Goal: Task Accomplishment & Management: Use online tool/utility

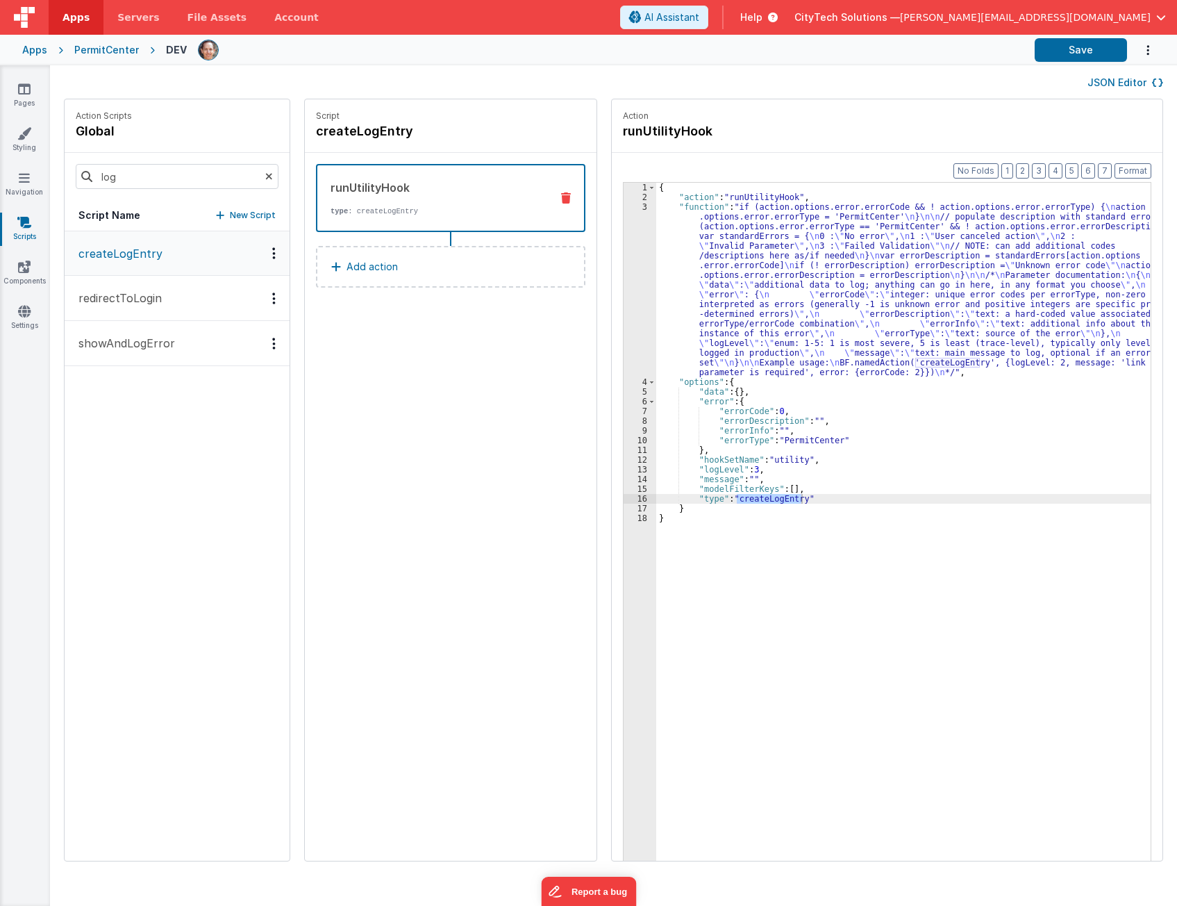
click at [206, 655] on div "createLogEntry redirectToLogin showAndLogError" at bounding box center [177, 545] width 225 height 629
click at [375, 605] on div "Script createLogEntry runUtilityHook type : createLogEntry Add action" at bounding box center [451, 479] width 292 height 761
click at [378, 569] on div "Script createLogEntry runUtilityHook type : createLogEntry Add action" at bounding box center [451, 479] width 292 height 761
click at [381, 560] on div "Script createLogEntry runUtilityHook type : createLogEntry Add action" at bounding box center [451, 479] width 292 height 761
click at [15, 88] on link "Pages" at bounding box center [24, 96] width 50 height 28
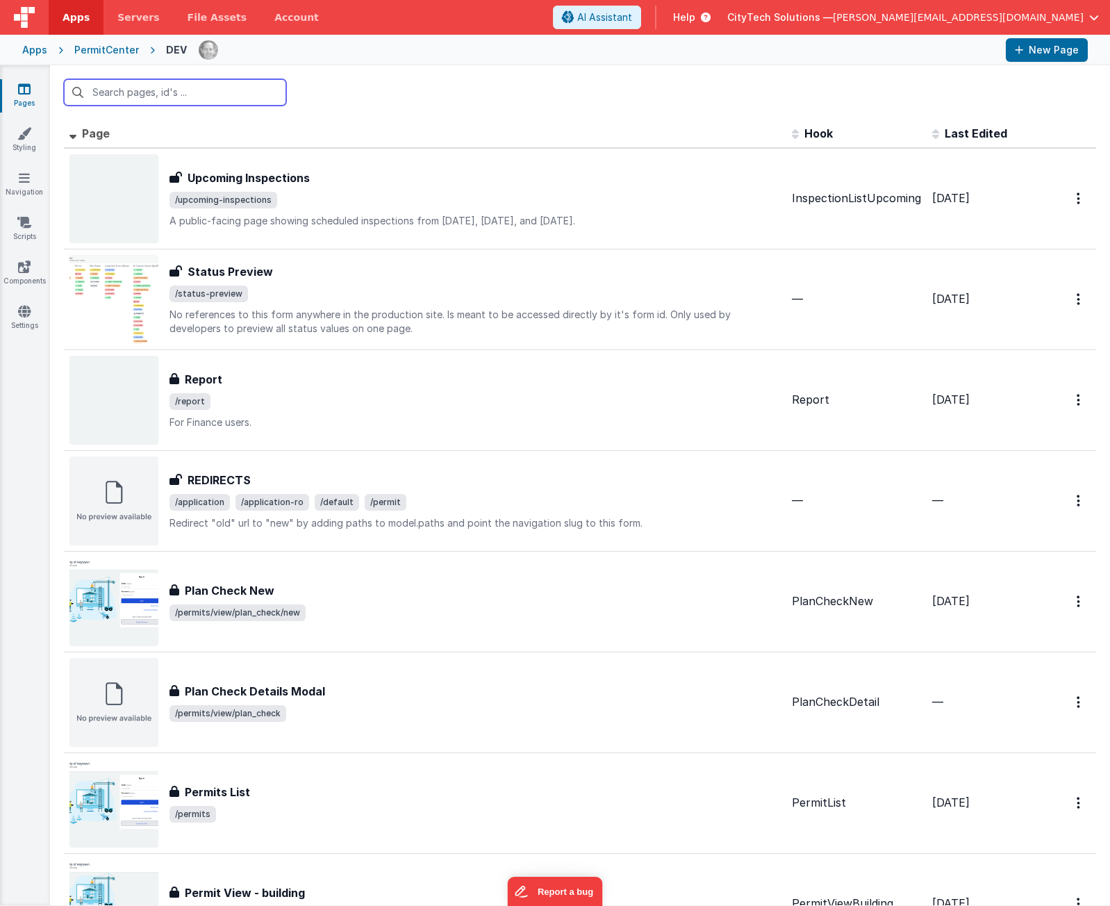
click at [238, 94] on input "text" at bounding box center [175, 92] width 222 height 26
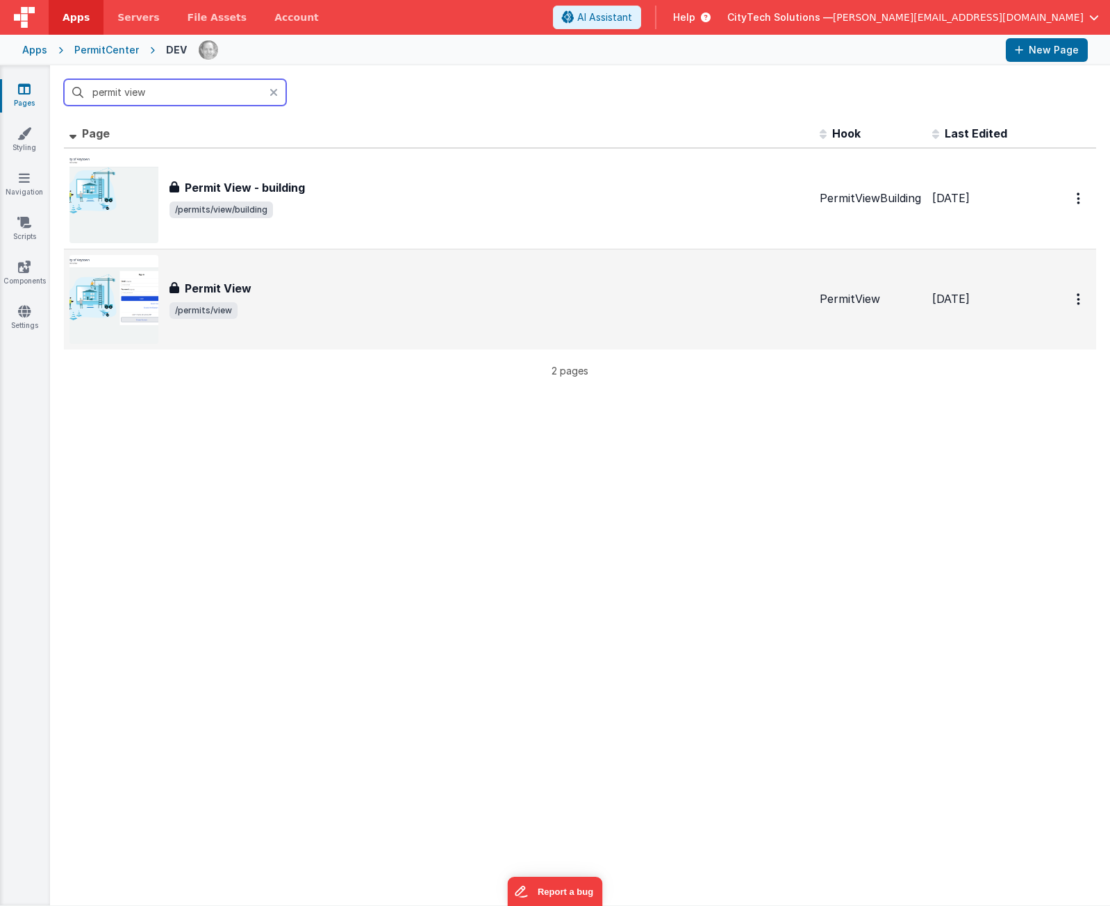
type input "permit view"
click at [290, 294] on div "Permit View" at bounding box center [488, 288] width 639 height 17
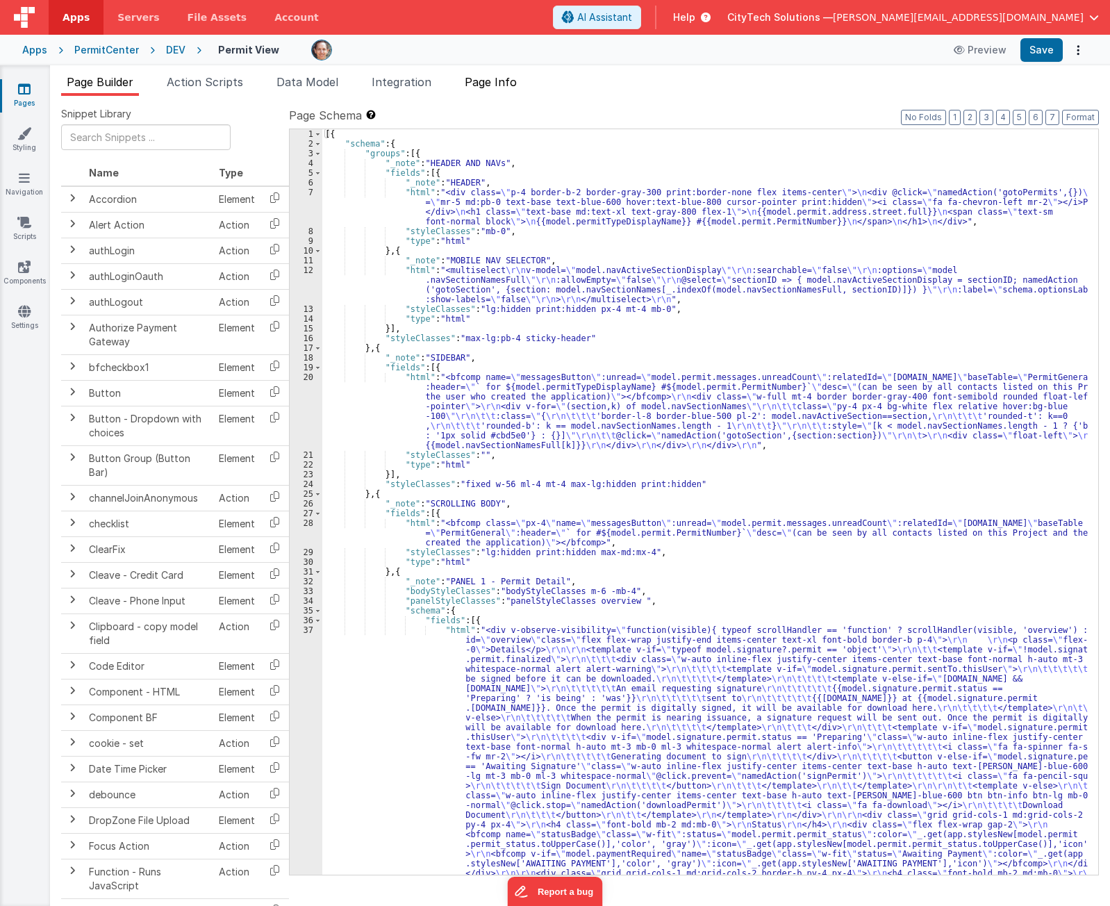
click at [481, 79] on span "Page Info" at bounding box center [491, 82] width 52 height 14
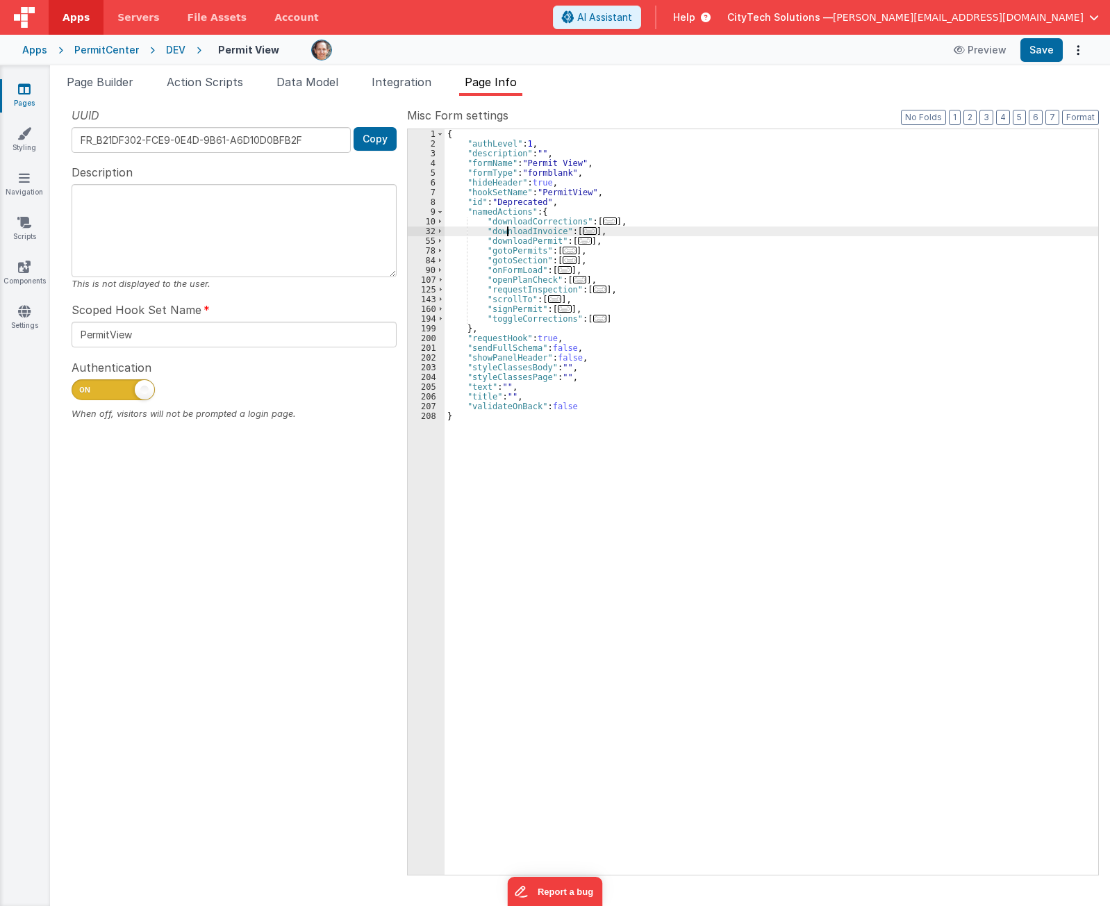
click at [506, 235] on div "{ "authLevel" : 1 , "description" : "" , "formName" : "Permit View" , "formType…" at bounding box center [771, 511] width 654 height 765
click at [584, 231] on span "..." at bounding box center [590, 231] width 14 height 8
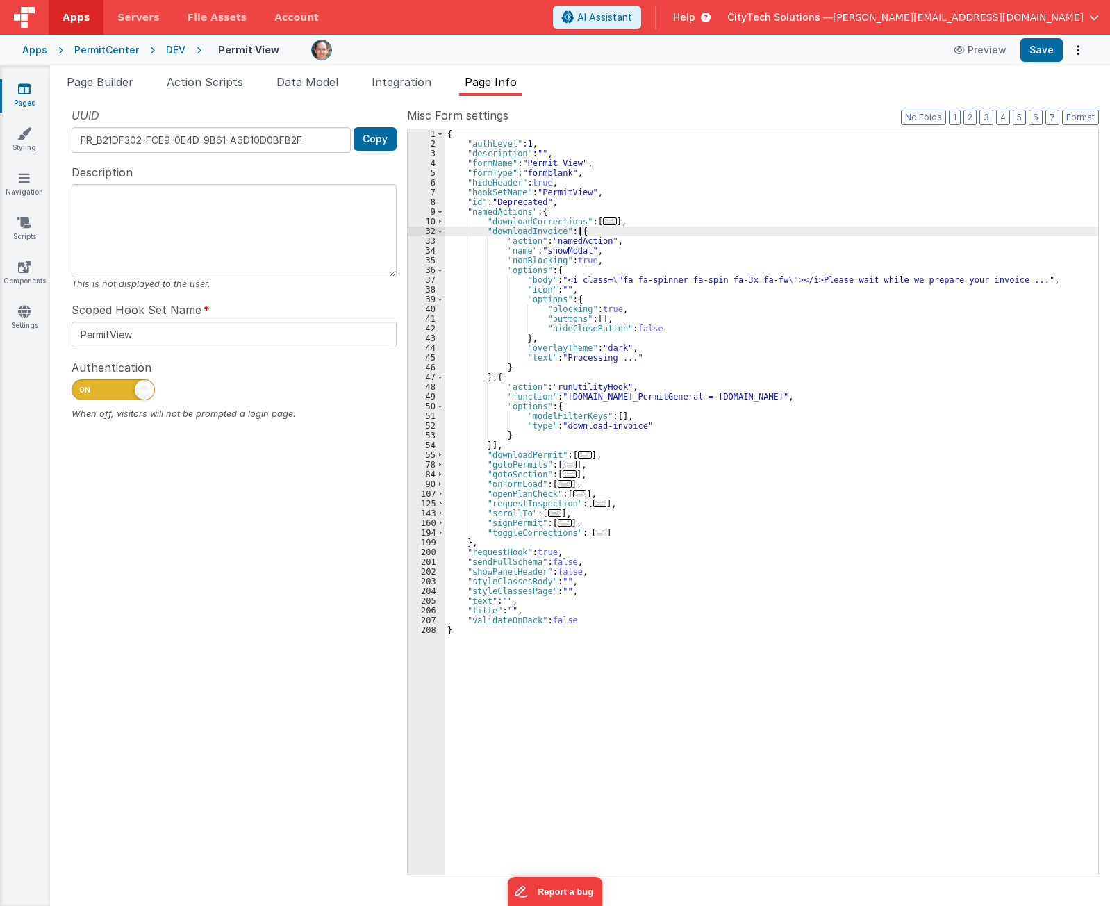
click at [613, 234] on div "{ "authLevel" : 1 , "description" : "" , "formName" : "Permit View" , "formType…" at bounding box center [771, 511] width 654 height 765
click at [610, 246] on div "{ "authLevel" : 1 , "description" : "" , "formName" : "Permit View" , "formType…" at bounding box center [771, 511] width 654 height 765
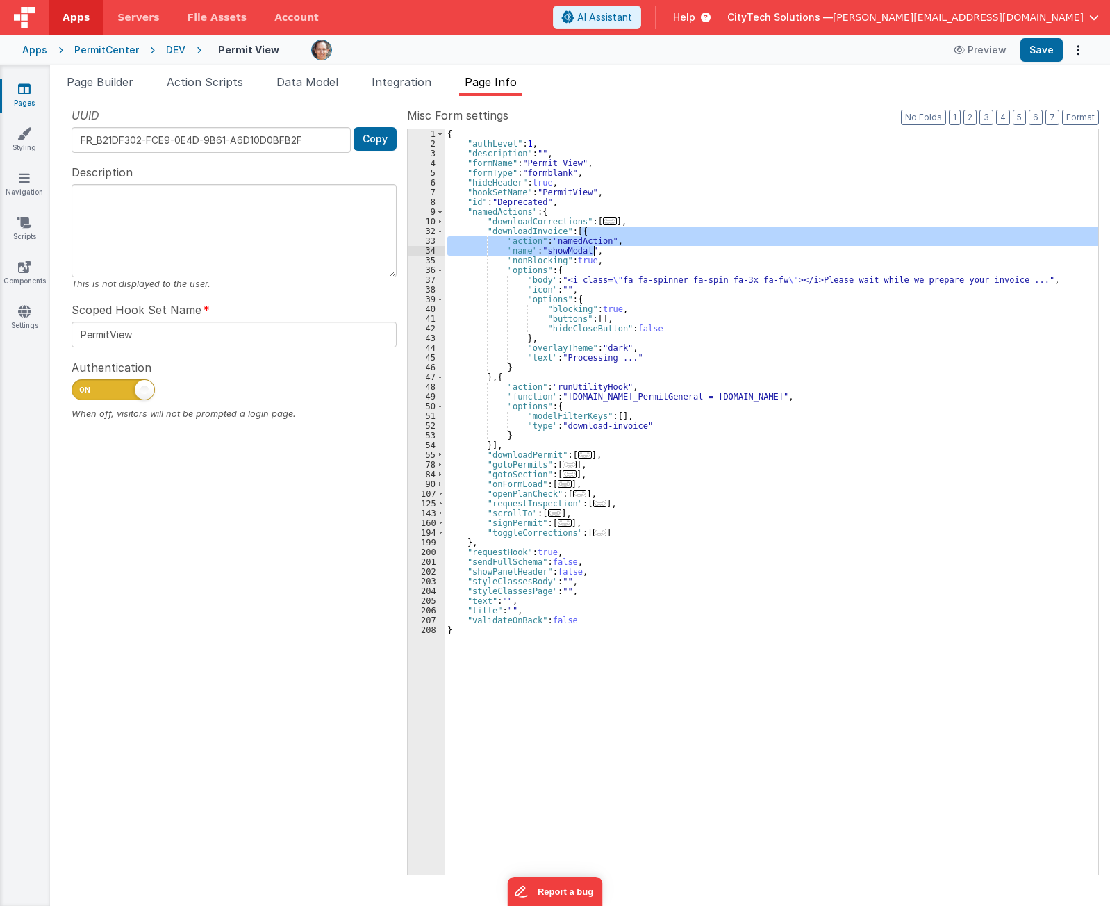
drag, startPoint x: 631, startPoint y: 228, endPoint x: 633, endPoint y: 248, distance: 20.2
click at [633, 248] on div "{ "authLevel" : 1 , "description" : "" , "formName" : "Permit View" , "formType…" at bounding box center [771, 511] width 654 height 765
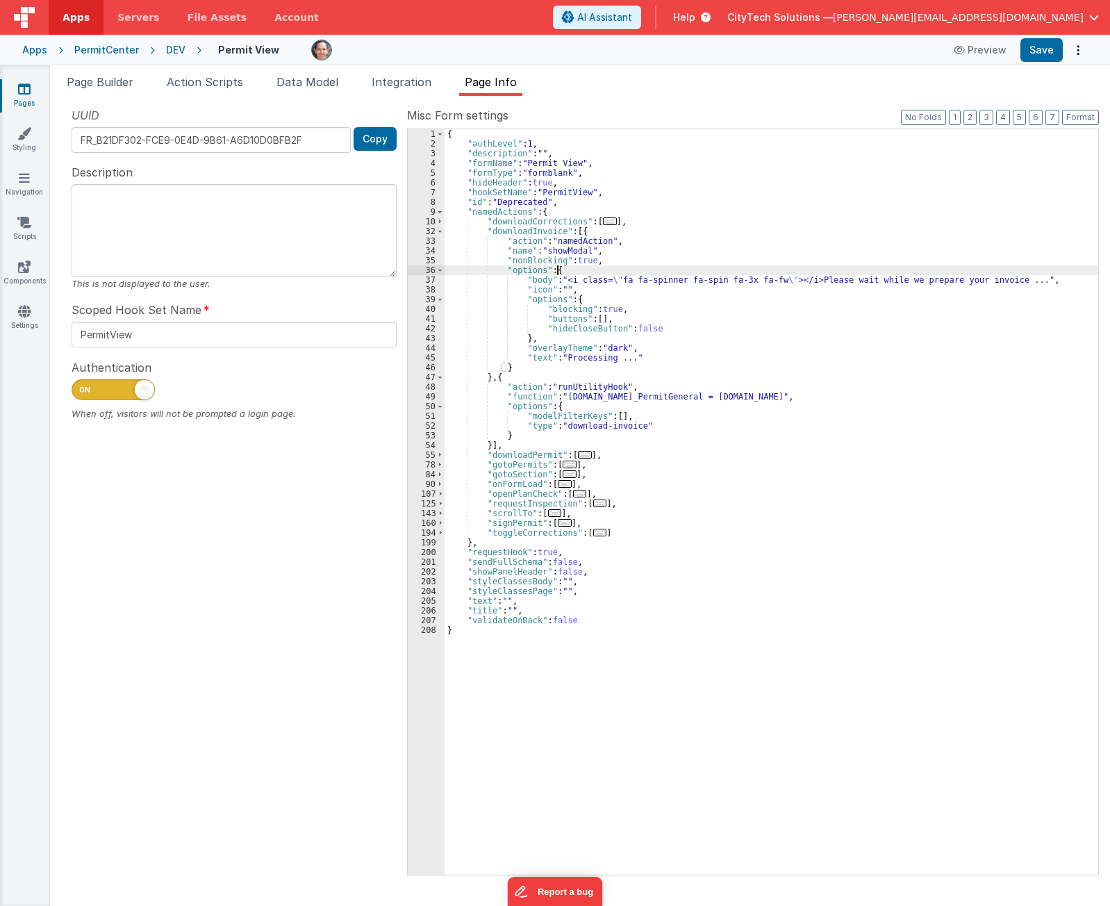
click at [627, 269] on div "{ "authLevel" : 1 , "description" : "" , "formName" : "Permit View" , "formType…" at bounding box center [771, 511] width 654 height 765
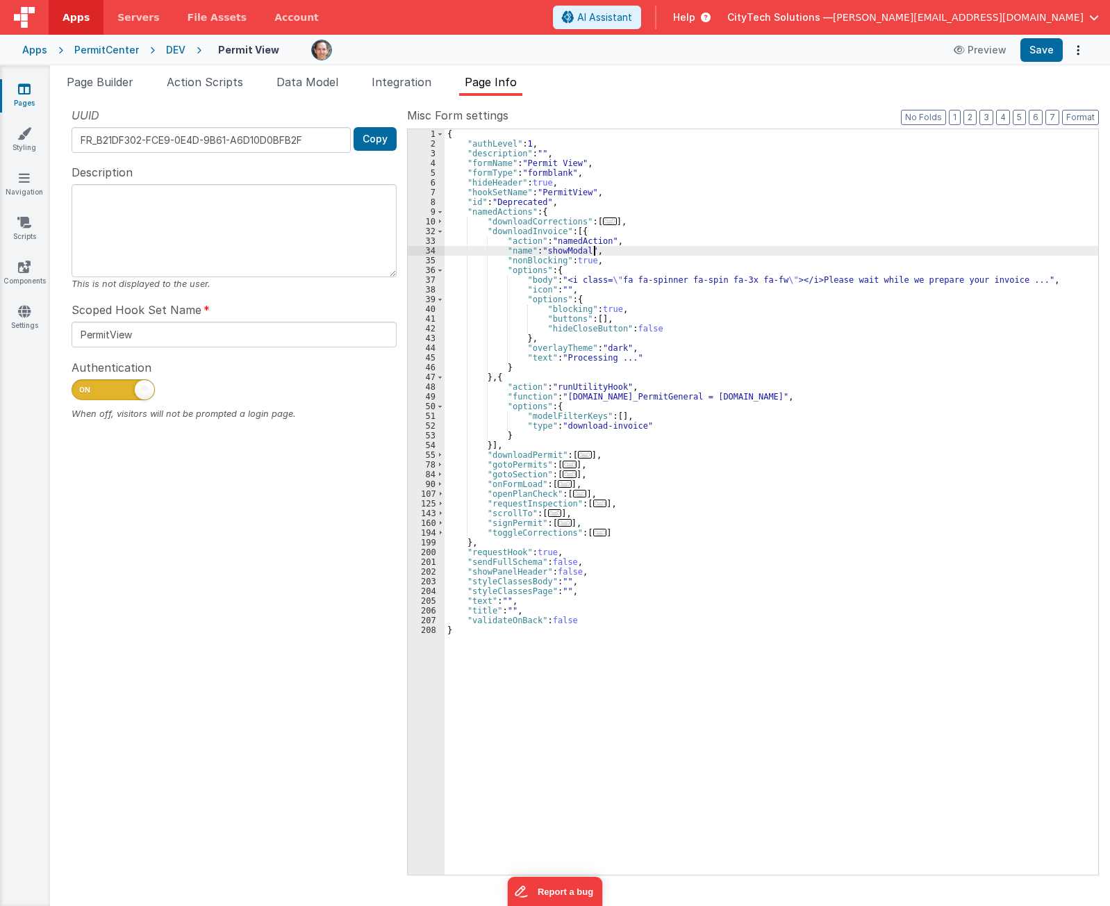
click at [615, 252] on div "{ "authLevel" : 1 , "description" : "" , "formName" : "Permit View" , "formType…" at bounding box center [771, 511] width 654 height 765
click at [638, 244] on div "{ "authLevel" : 1 , "description" : "" , "formName" : "Permit View" , "formType…" at bounding box center [771, 511] width 654 height 765
click at [630, 253] on div "{ "authLevel" : 1 , "description" : "" , "formName" : "Permit View" , "formType…" at bounding box center [771, 511] width 654 height 765
click at [629, 262] on div "{ "authLevel" : 1 , "description" : "" , "formName" : "Permit View" , "formType…" at bounding box center [771, 511] width 654 height 765
click at [626, 269] on div "{ "authLevel" : 1 , "description" : "" , "formName" : "Permit View" , "formType…" at bounding box center [771, 511] width 654 height 765
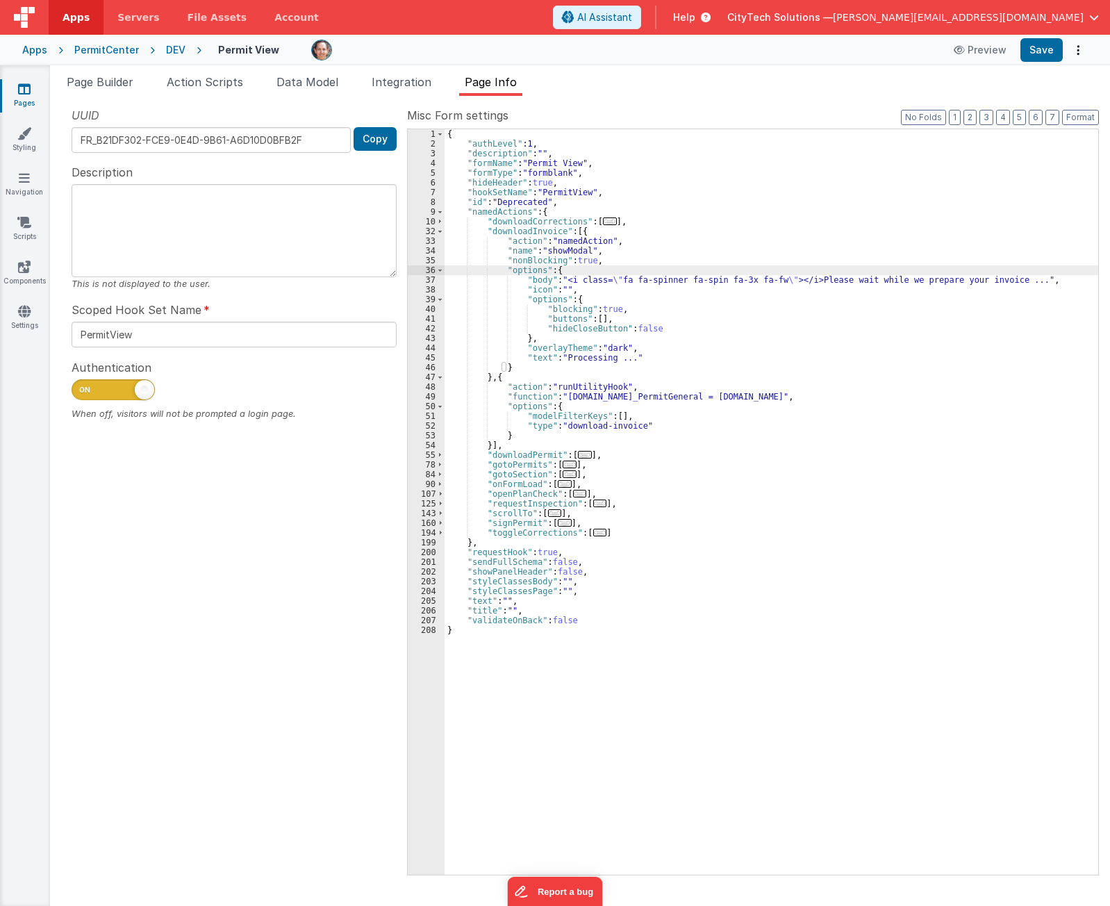
click at [779, 295] on div "{ "authLevel" : 1 , "description" : "" , "formName" : "Permit View" , "formType…" at bounding box center [771, 511] width 654 height 765
click at [779, 286] on div "{ "authLevel" : 1 , "description" : "" , "formName" : "Permit View" , "formType…" at bounding box center [771, 511] width 654 height 765
drag, startPoint x: 1036, startPoint y: 579, endPoint x: 846, endPoint y: 561, distance: 191.1
click at [1036, 579] on div "{ "authLevel" : 1 , "description" : "" , "formName" : "Permit View" , "formType…" at bounding box center [771, 511] width 654 height 765
click at [580, 276] on div "{ "authLevel" : 1 , "description" : "" , "formName" : "Permit View" , "formType…" at bounding box center [771, 511] width 654 height 765
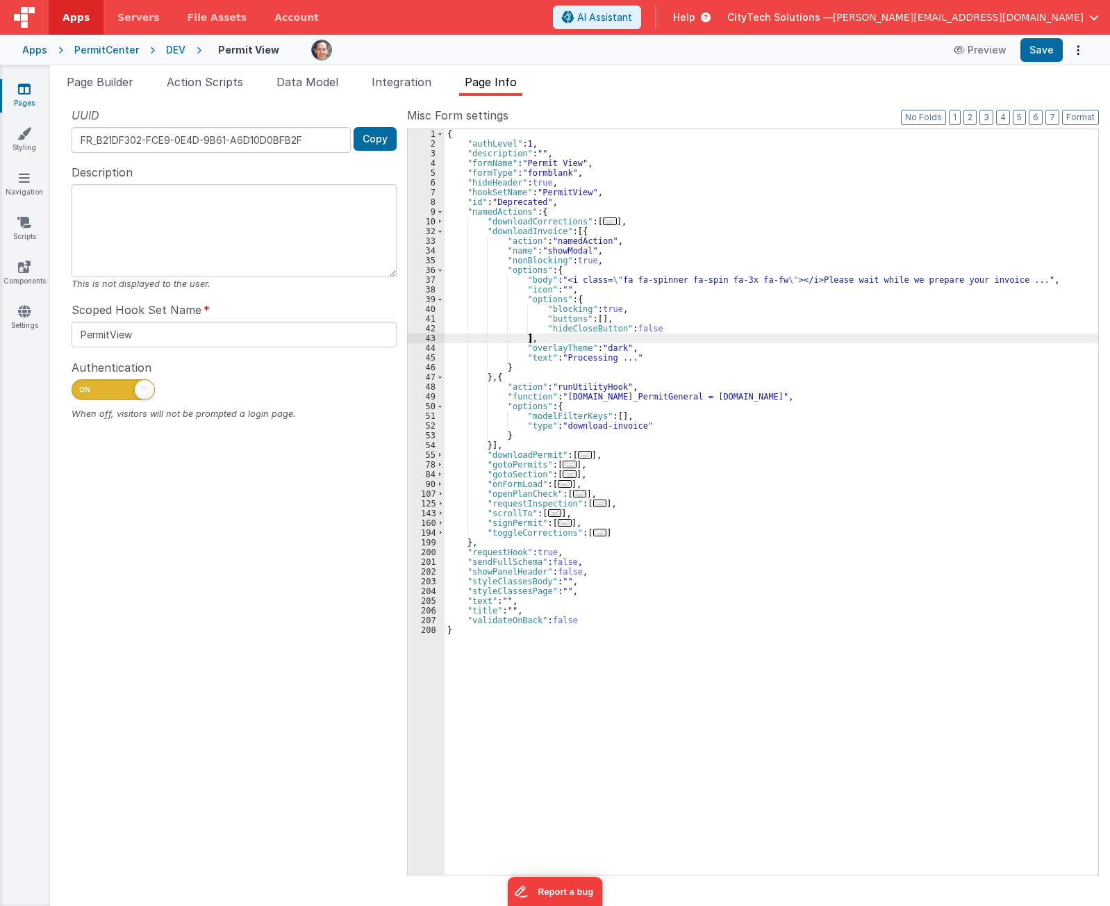
click at [658, 335] on div "{ "authLevel" : 1 , "description" : "" , "formName" : "Permit View" , "formType…" at bounding box center [771, 511] width 654 height 765
click at [656, 376] on div "{ "authLevel" : 1 , "description" : "" , "formName" : "Permit View" , "formType…" at bounding box center [771, 511] width 654 height 765
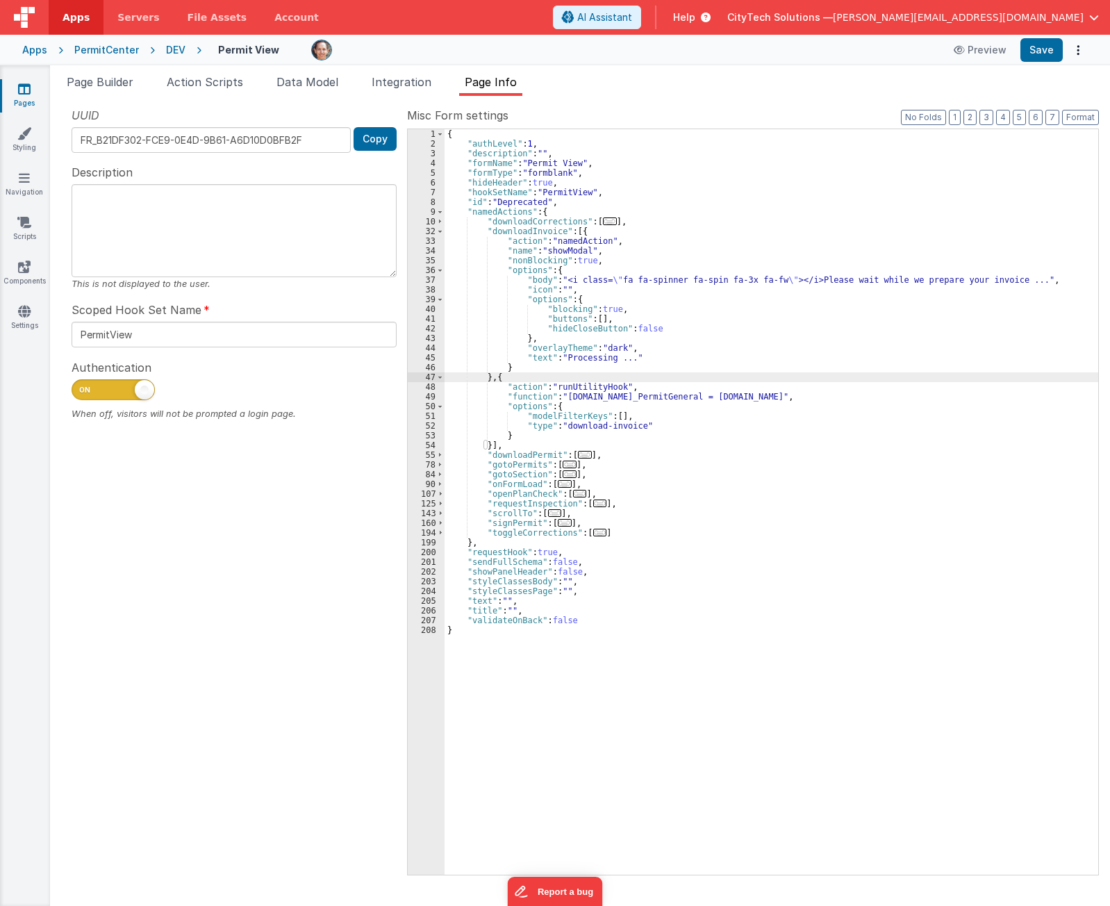
click at [597, 385] on div "{ "authLevel" : 1 , "description" : "" , "formName" : "Permit View" , "formType…" at bounding box center [771, 511] width 654 height 765
click at [573, 431] on div "{ "authLevel" : 1 , "description" : "" , "formName" : "Permit View" , "formType…" at bounding box center [771, 511] width 654 height 765
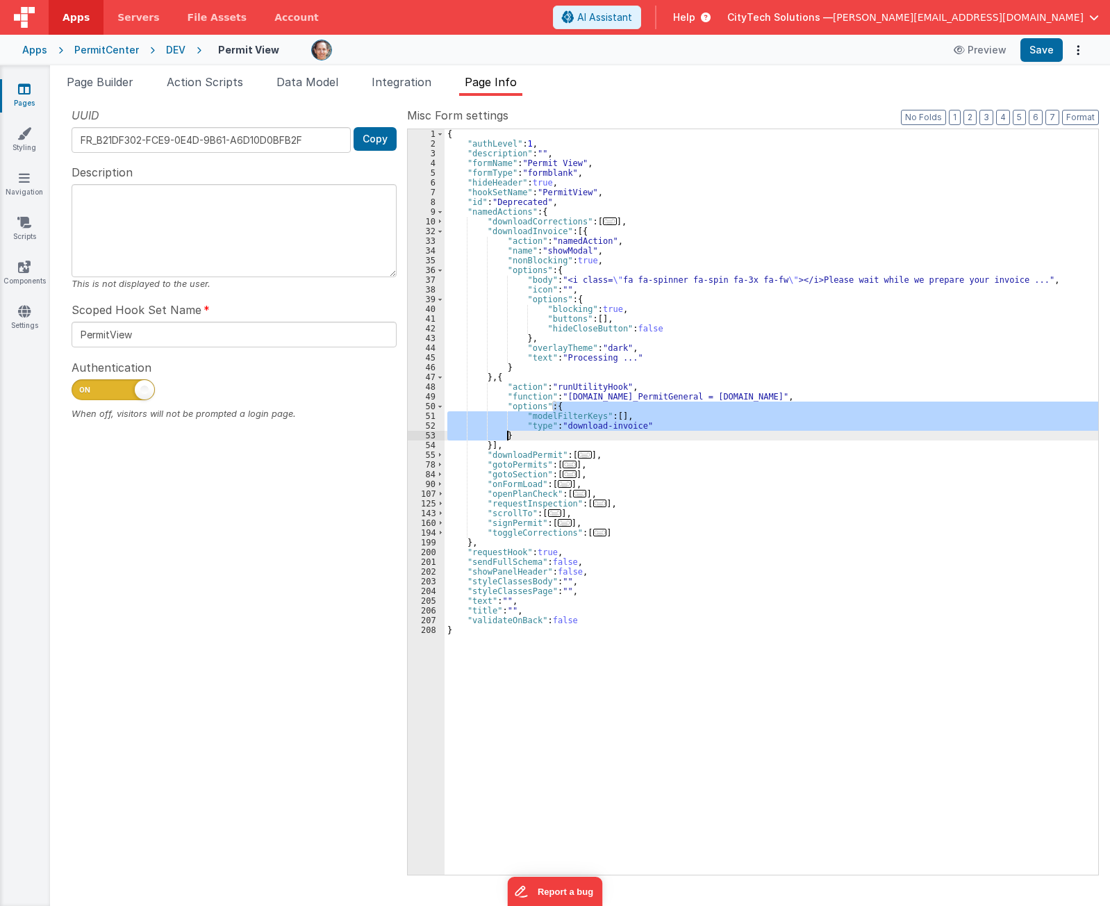
click at [573, 431] on div "{ "authLevel" : 1 , "description" : "" , "formName" : "Permit View" , "formType…" at bounding box center [771, 511] width 654 height 765
click at [577, 423] on div "{ "authLevel" : 1 , "description" : "" , "formName" : "Permit View" , "formType…" at bounding box center [771, 501] width 654 height 745
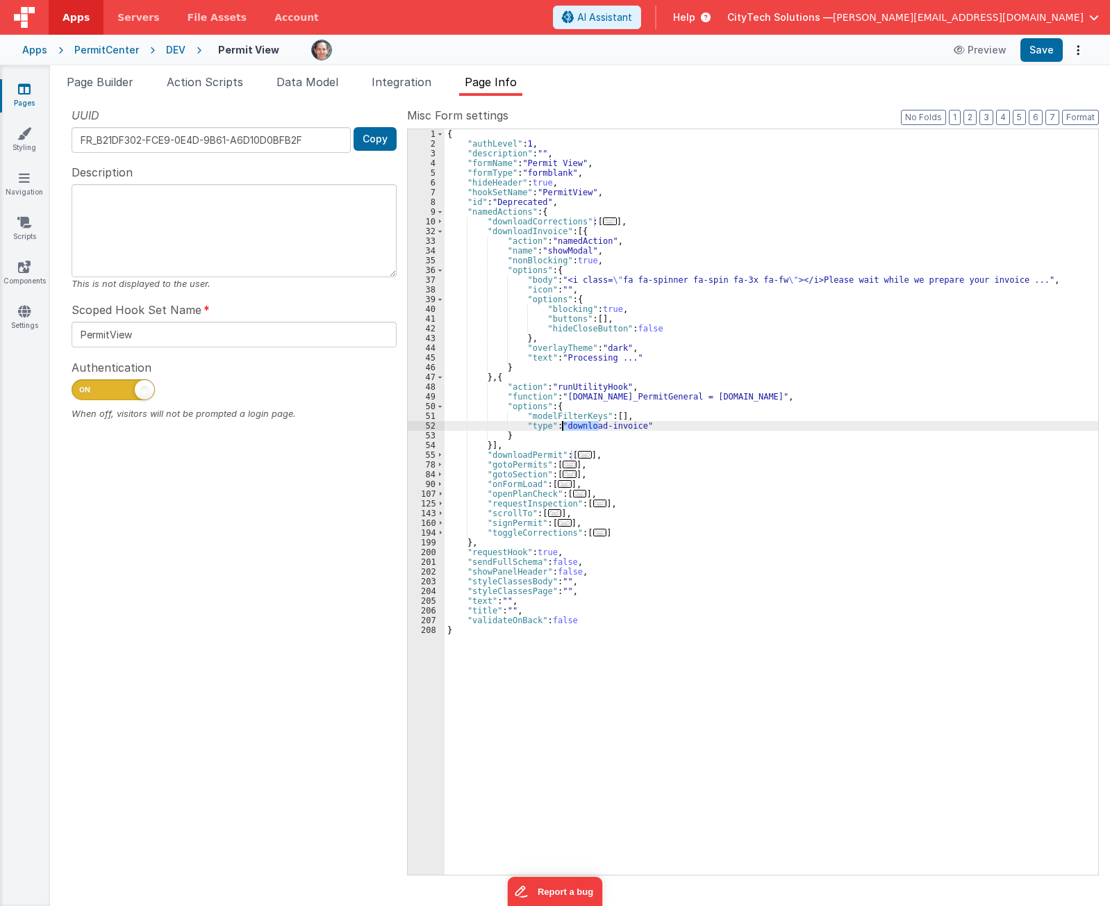
click at [577, 423] on div "{ "authLevel" : 1 , "description" : "" , "formName" : "Permit View" , "formType…" at bounding box center [771, 511] width 654 height 765
click at [441, 231] on span at bounding box center [440, 231] width 8 height 10
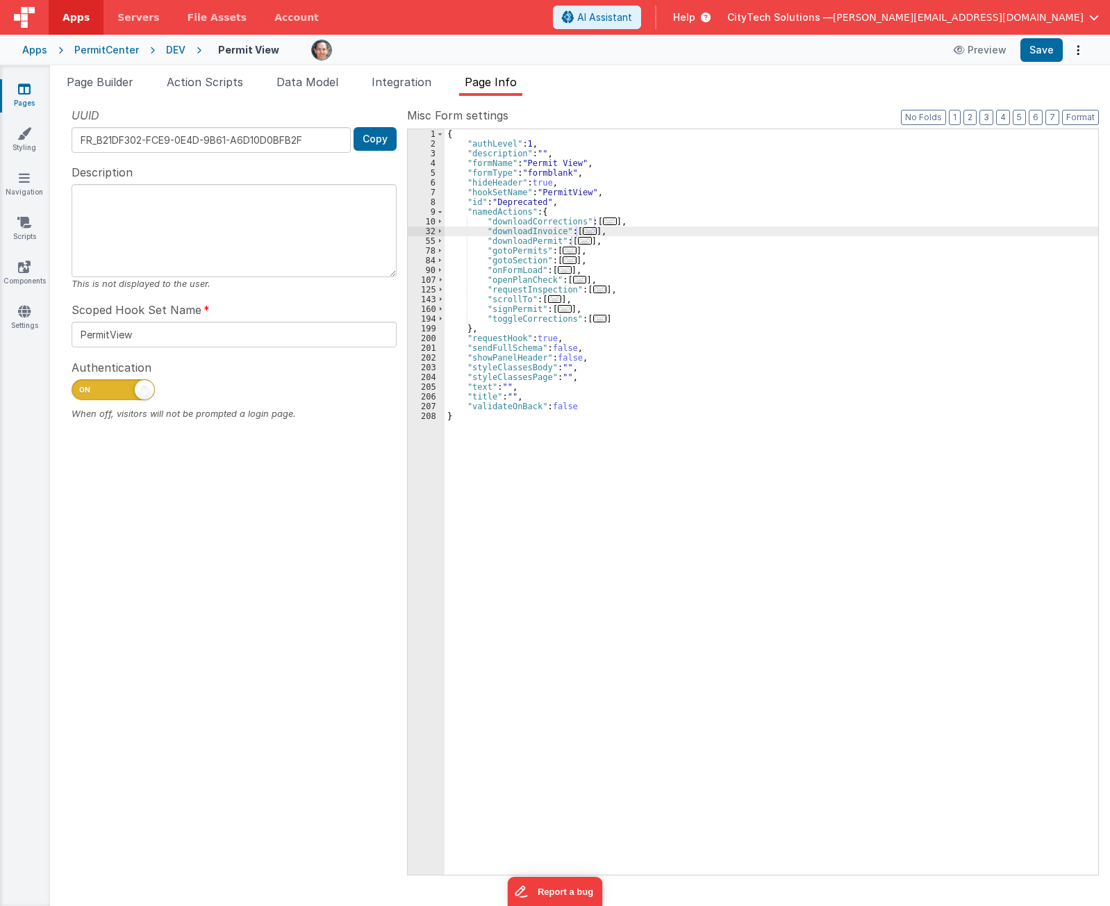
click at [531, 242] on div "{ "authLevel" : 1 , "description" : "" , "formName" : "Permit View" , "formType…" at bounding box center [771, 511] width 654 height 765
click at [603, 220] on span "..." at bounding box center [610, 221] width 14 height 8
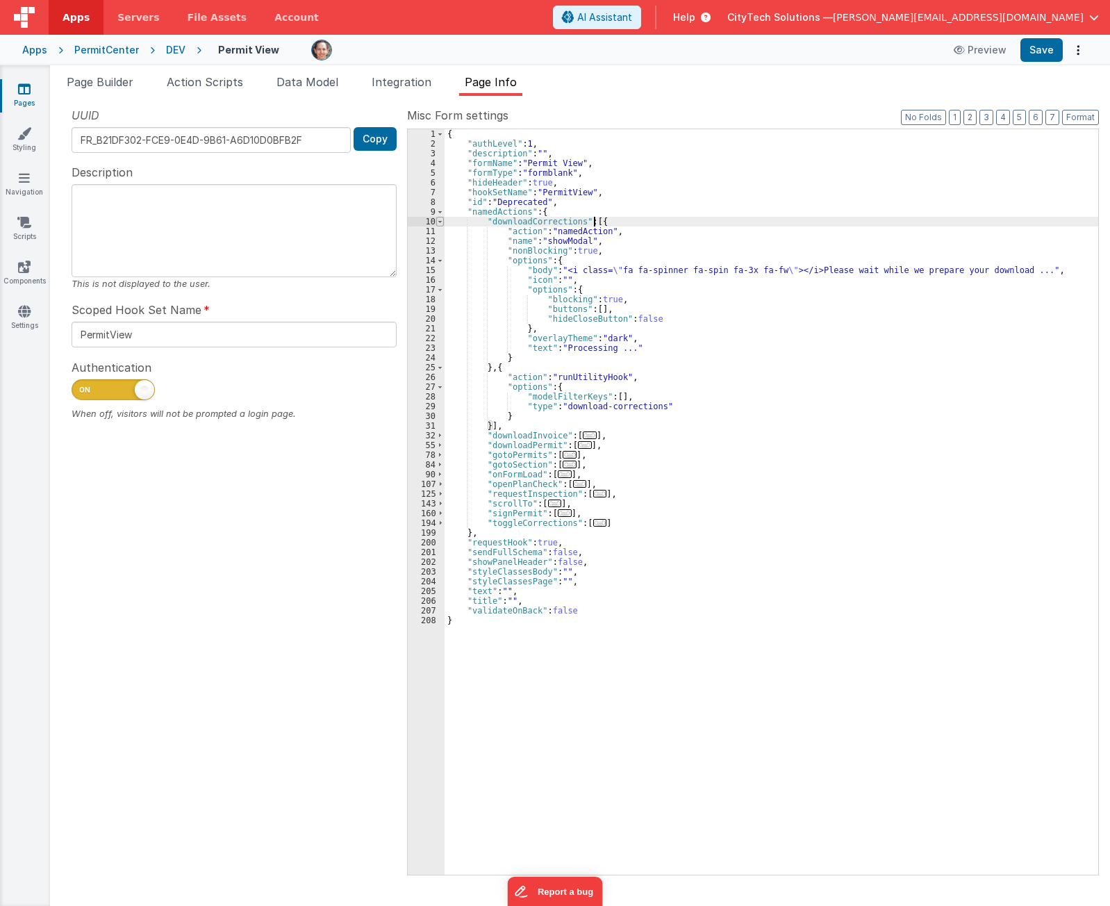
click at [437, 221] on span at bounding box center [440, 222] width 8 height 10
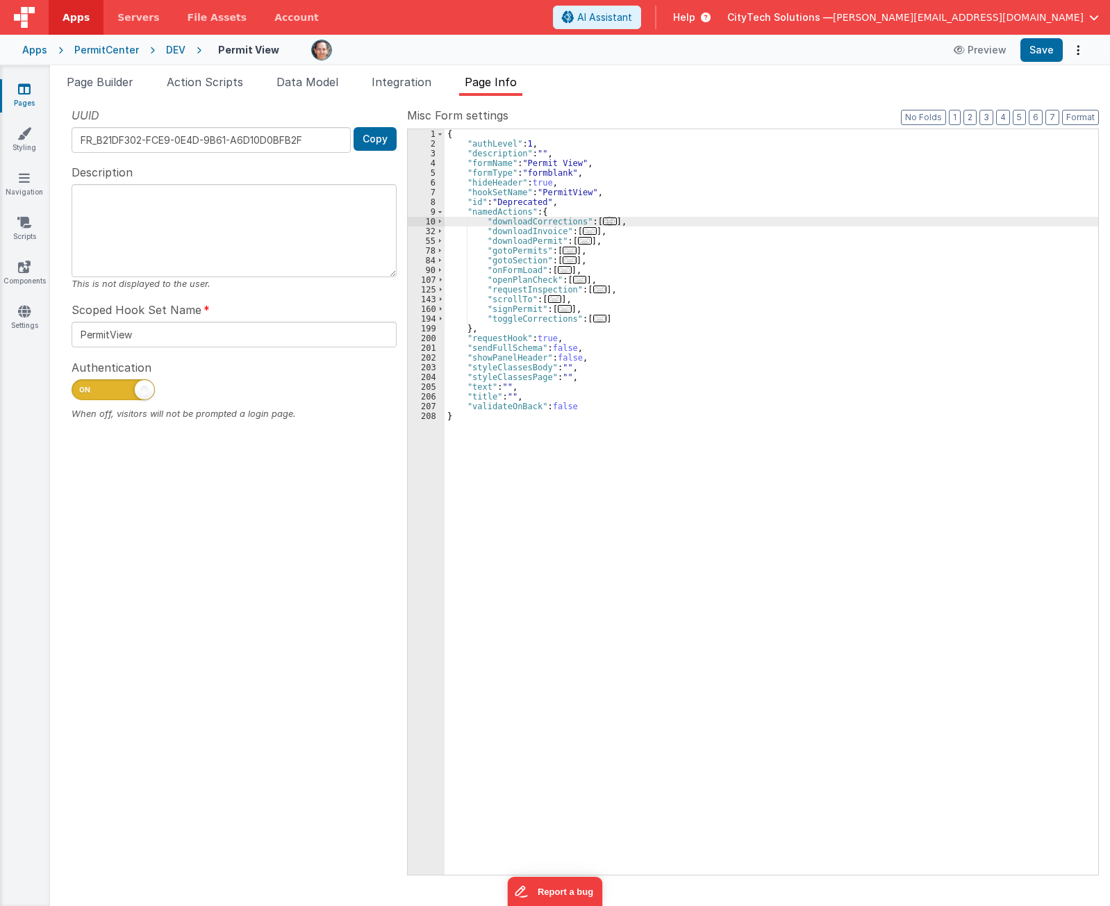
click at [706, 563] on div "{ "authLevel" : 1 , "description" : "" , "formName" : "Permit View" , "formType…" at bounding box center [771, 511] width 654 height 765
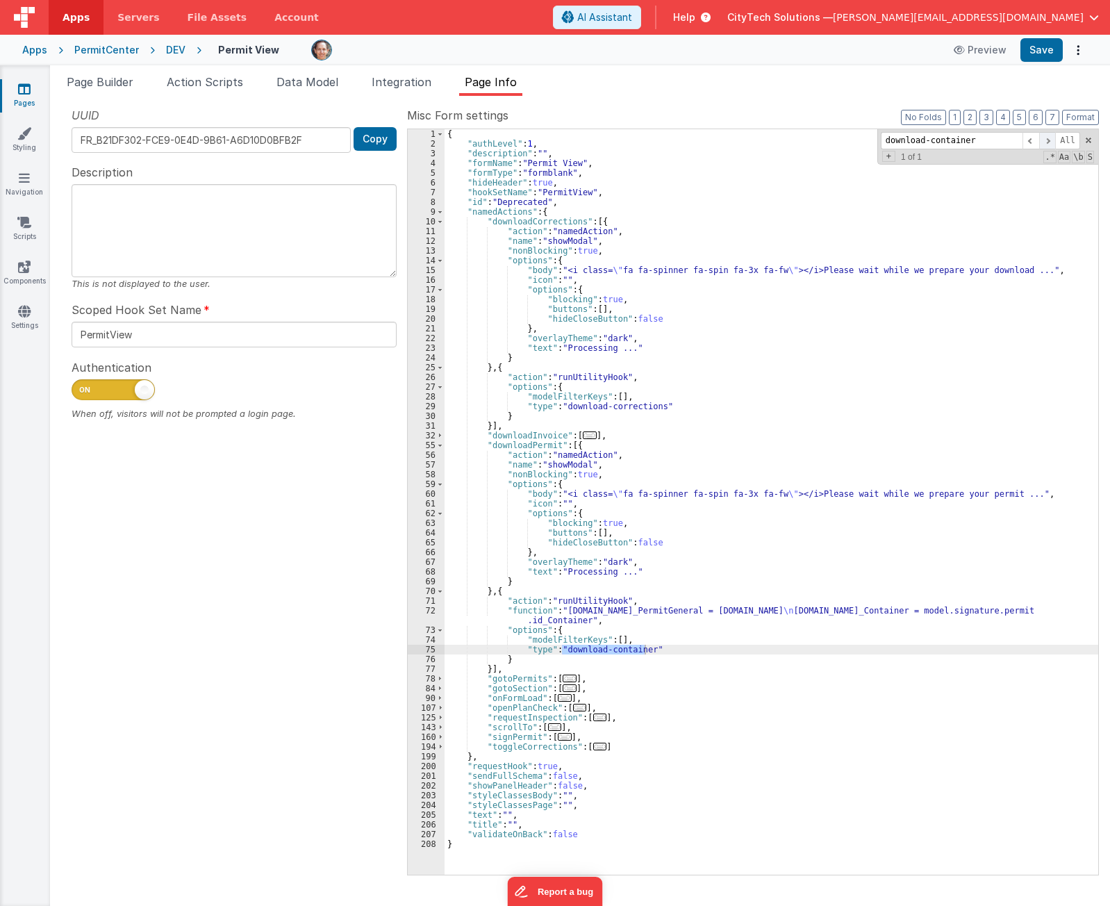
type input "download-container"
click at [1051, 141] on span at bounding box center [1047, 140] width 17 height 17
click at [676, 597] on div "{ "authLevel" : 1 , "description" : "" , "formName" : "Permit View" , "formType…" at bounding box center [771, 511] width 654 height 765
click at [635, 443] on div "{ "authLevel" : 1 , "description" : "" , "formName" : "Permit View" , "formType…" at bounding box center [771, 511] width 654 height 765
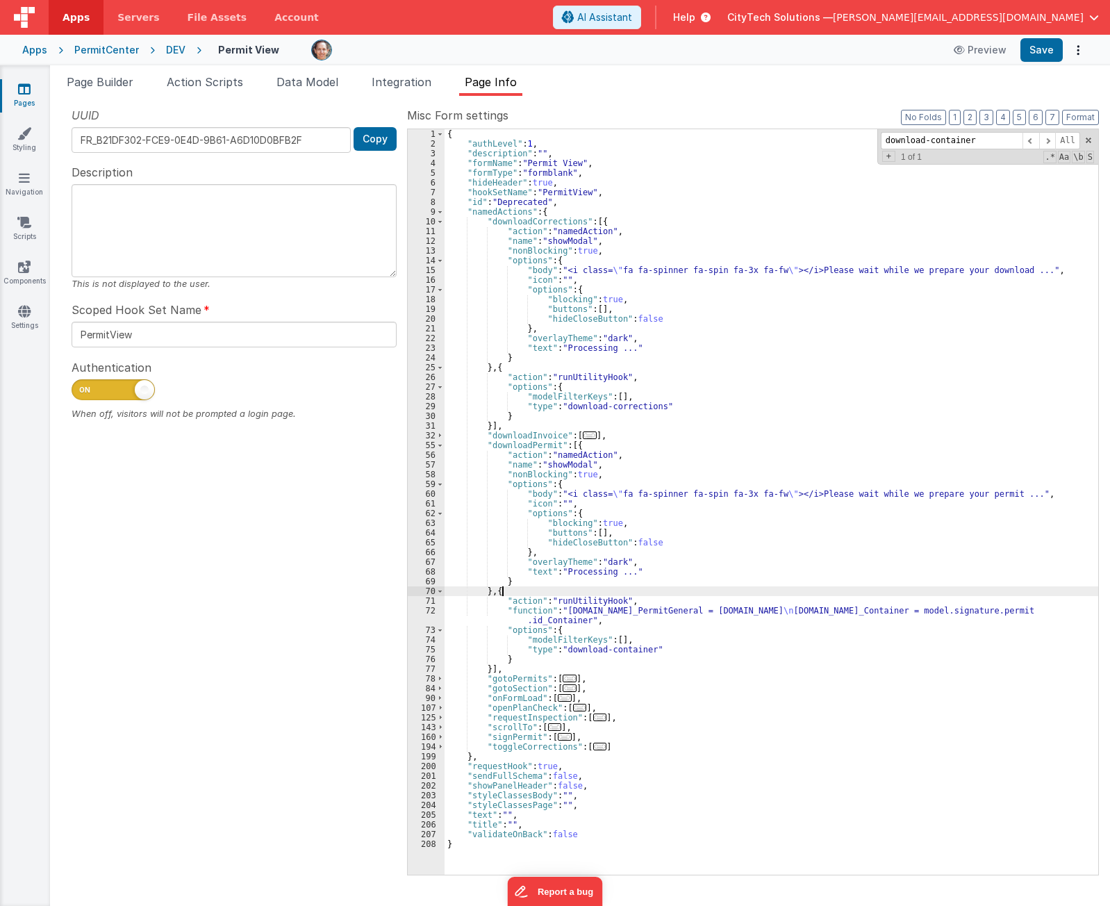
click at [611, 593] on div "{ "authLevel" : 1 , "description" : "" , "formName" : "Permit View" , "formType…" at bounding box center [771, 511] width 654 height 765
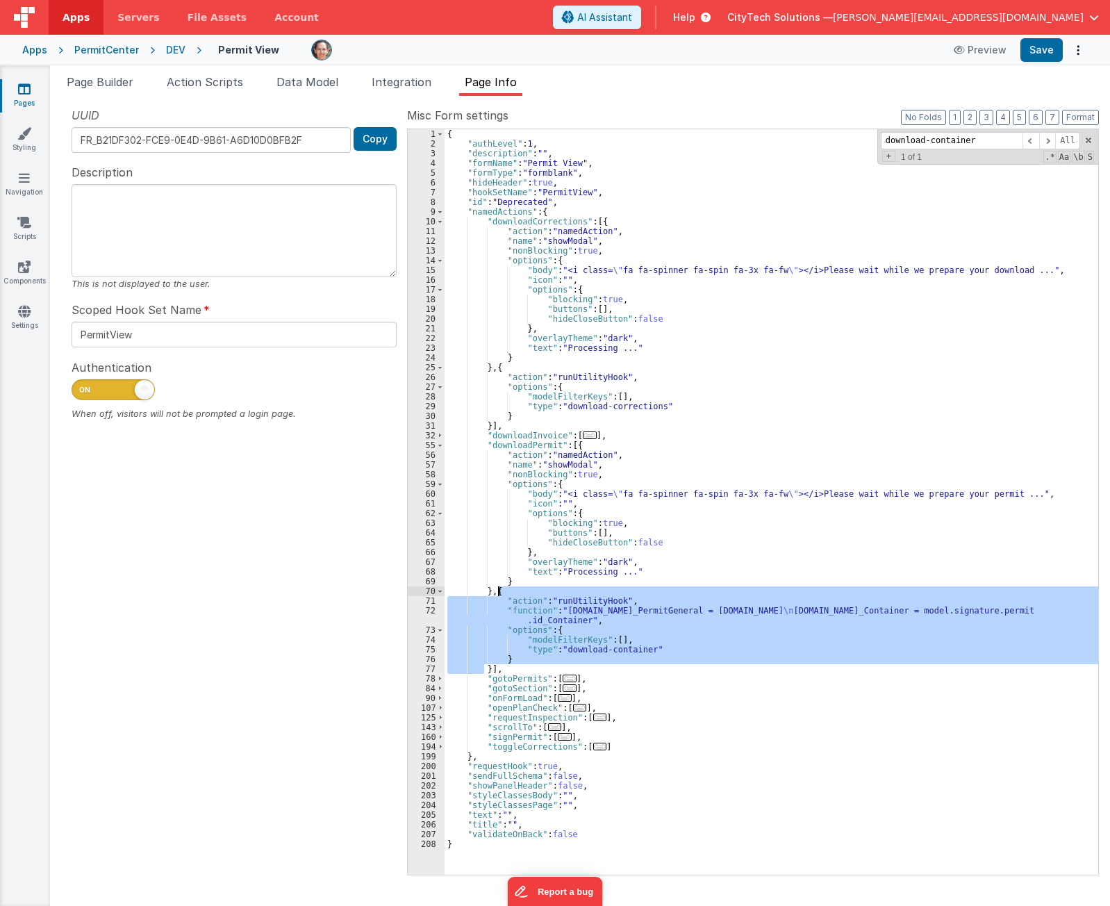
drag, startPoint x: 486, startPoint y: 669, endPoint x: 496, endPoint y: 594, distance: 75.6
click at [496, 594] on div "{ "authLevel" : 1 , "description" : "" , "formName" : "Permit View" , "formType…" at bounding box center [771, 511] width 654 height 765
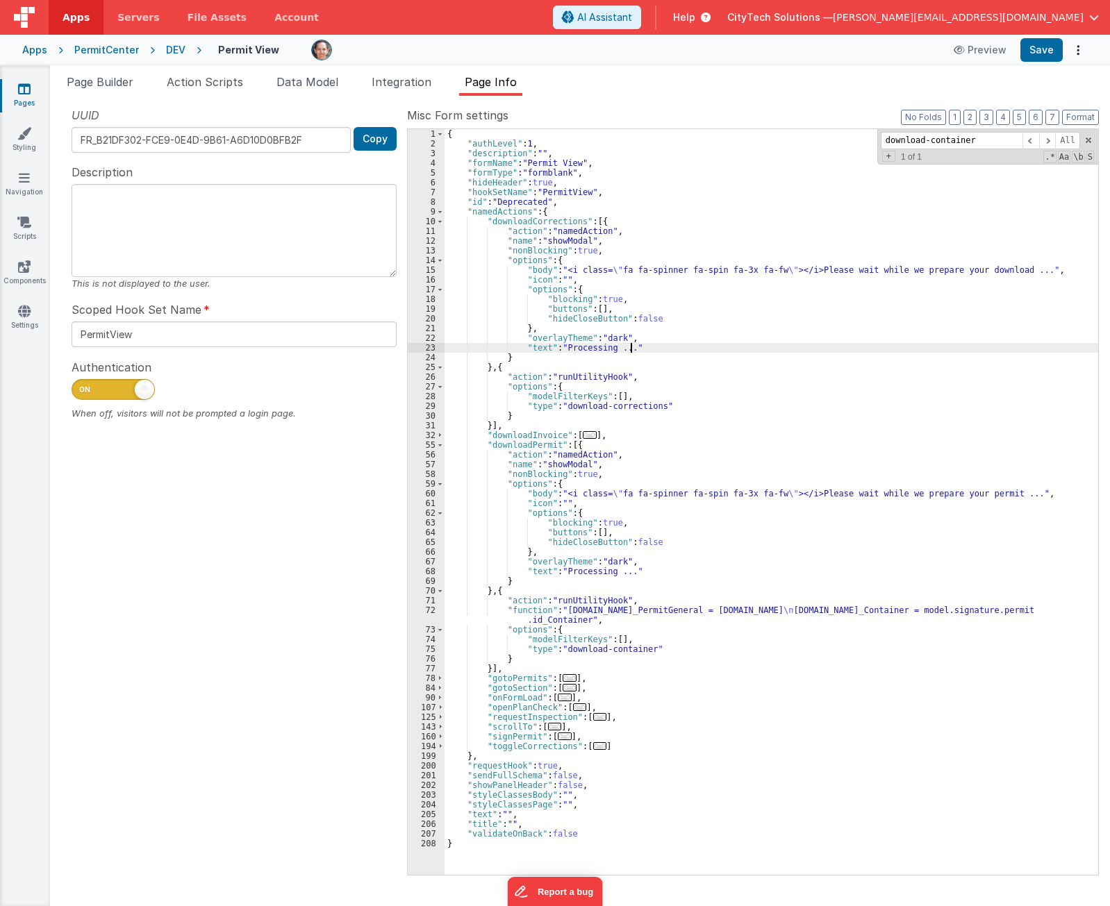
click at [836, 348] on div "{ "authLevel" : 1 , "description" : "" , "formName" : "Permit View" , "formType…" at bounding box center [771, 511] width 654 height 765
click at [594, 604] on div "{ "authLevel" : 1 , "description" : "" , "formName" : "Permit View" , "formType…" at bounding box center [771, 511] width 654 height 765
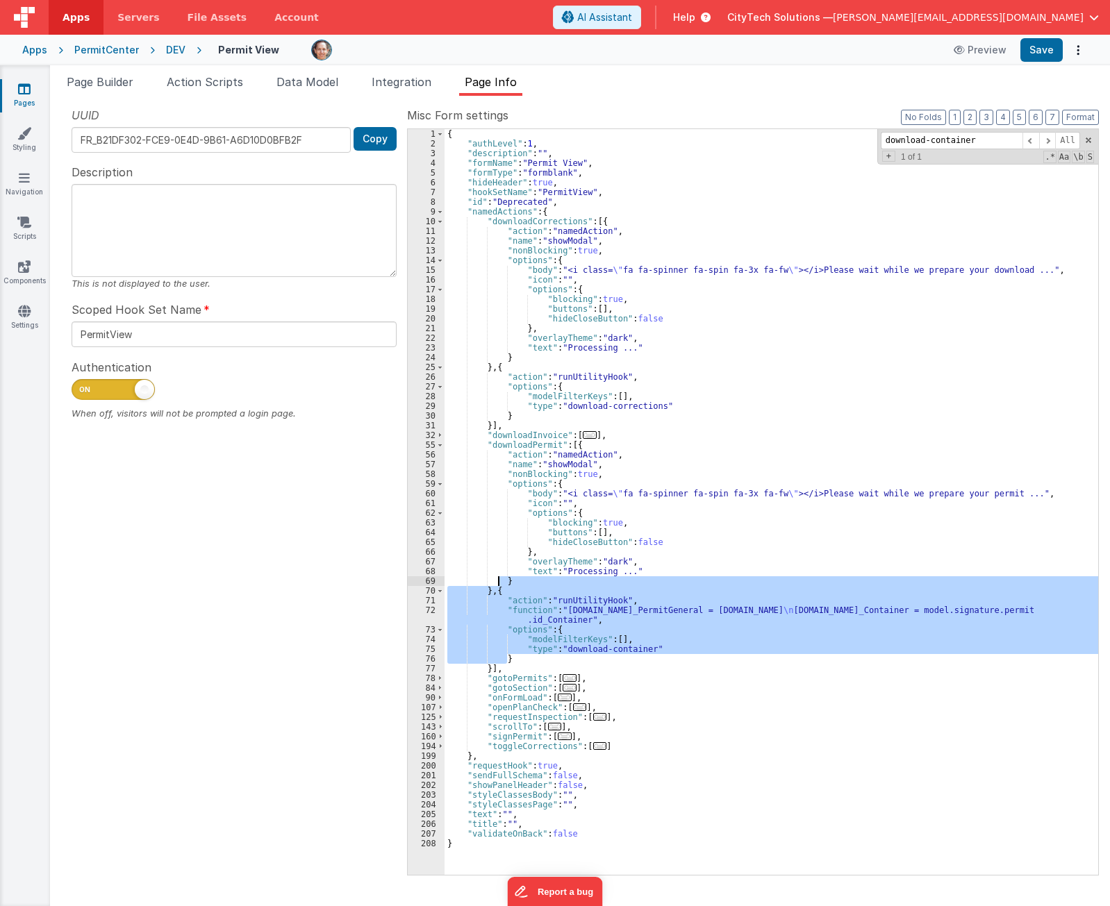
drag, startPoint x: 551, startPoint y: 663, endPoint x: 500, endPoint y: 572, distance: 103.9
click at [500, 572] on div "{ "authLevel" : 1 , "description" : "" , "formName" : "Permit View" , "formType…" at bounding box center [771, 511] width 654 height 765
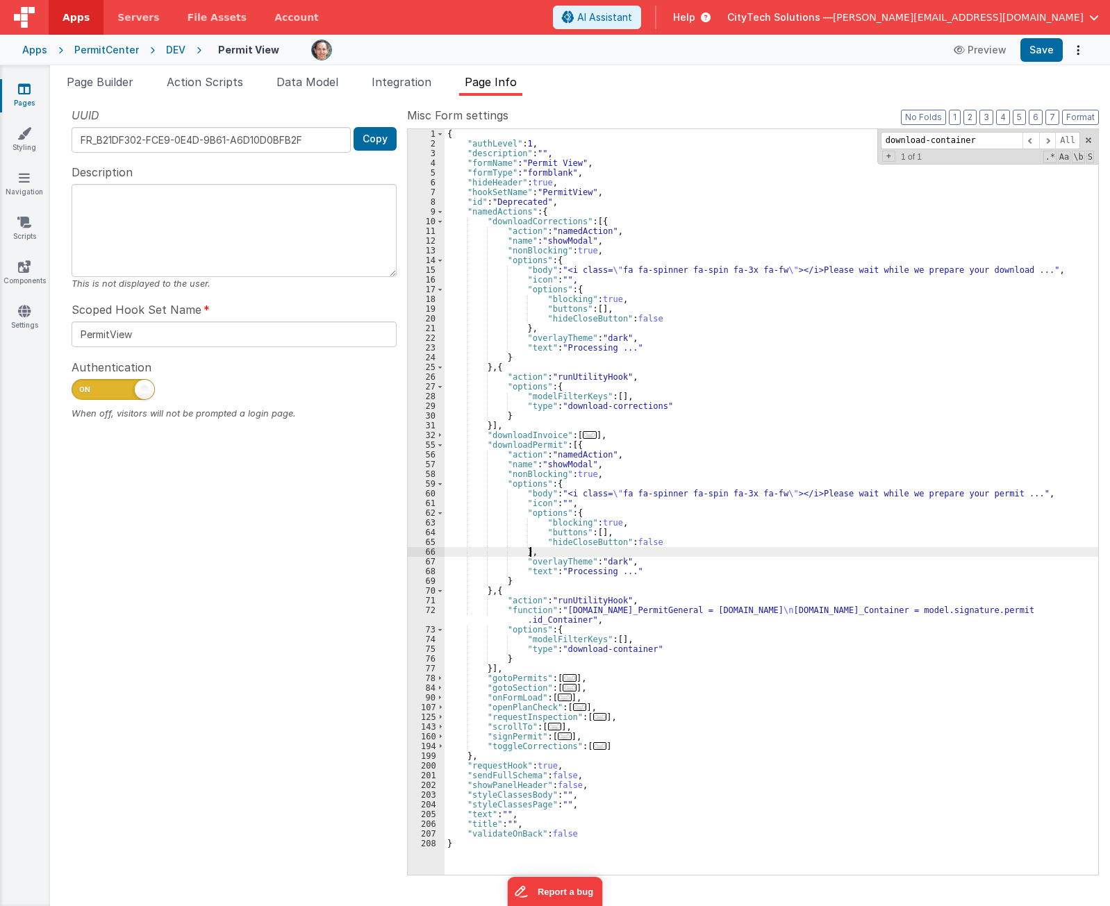
click at [726, 554] on div "{ "authLevel" : 1 , "description" : "" , "formName" : "Permit View" , "formType…" at bounding box center [771, 511] width 654 height 765
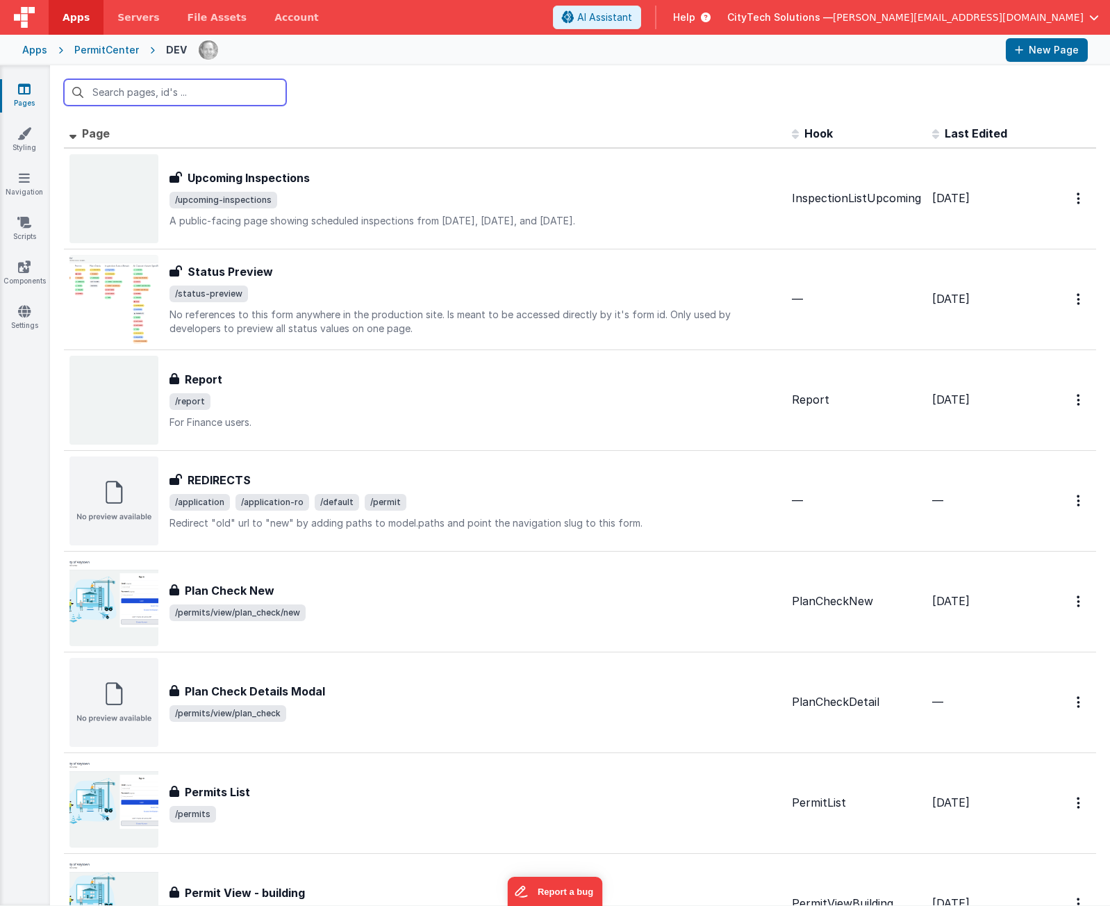
click at [153, 96] on input "text" at bounding box center [175, 92] width 222 height 26
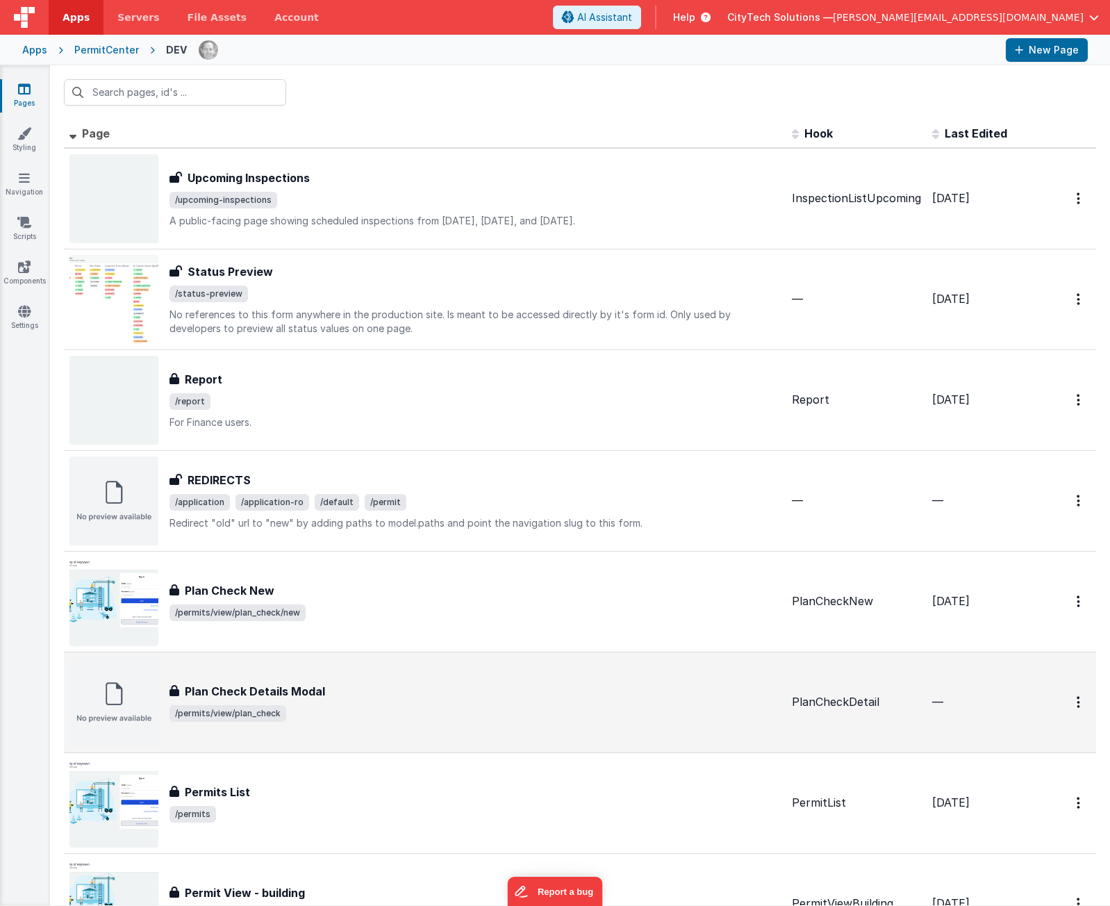
click at [396, 715] on span "/permits/view/plan_check" at bounding box center [474, 713] width 611 height 17
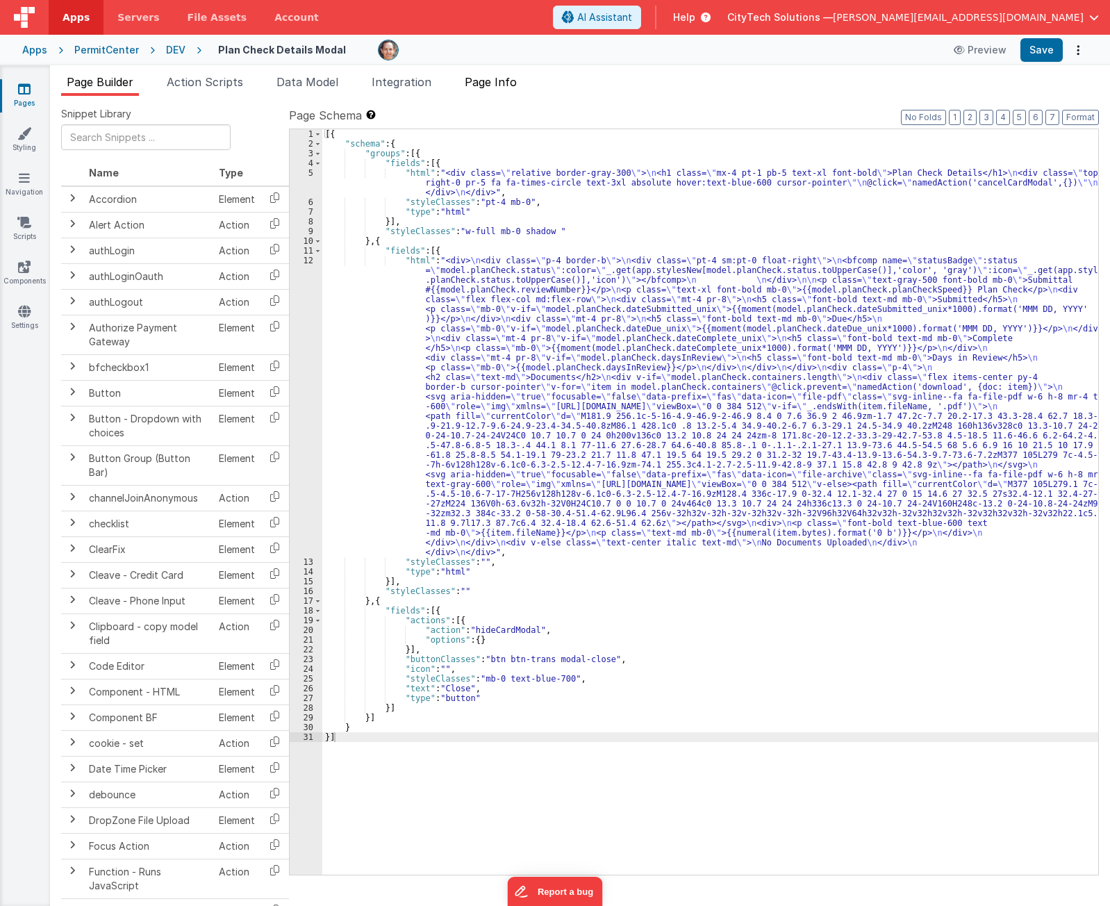
click at [481, 78] on span "Page Info" at bounding box center [491, 82] width 52 height 14
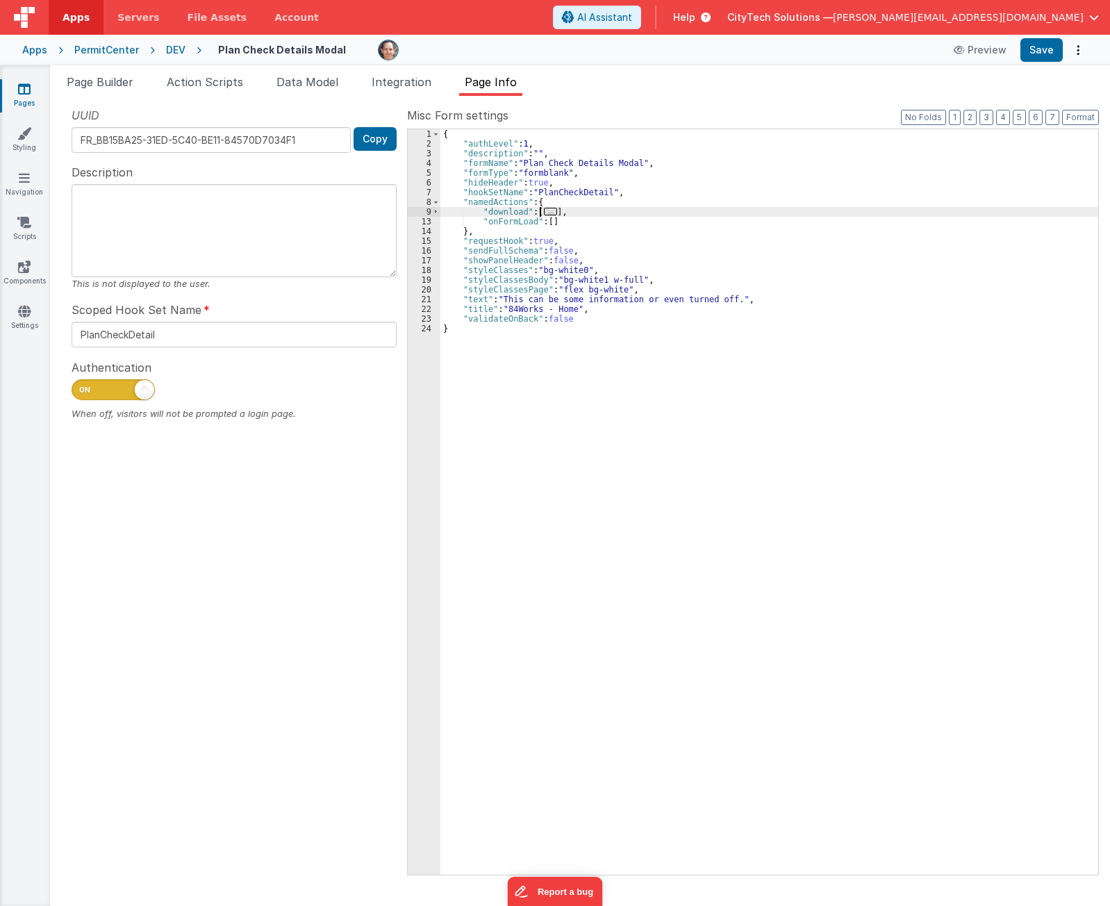
click at [544, 209] on span "..." at bounding box center [551, 212] width 14 height 8
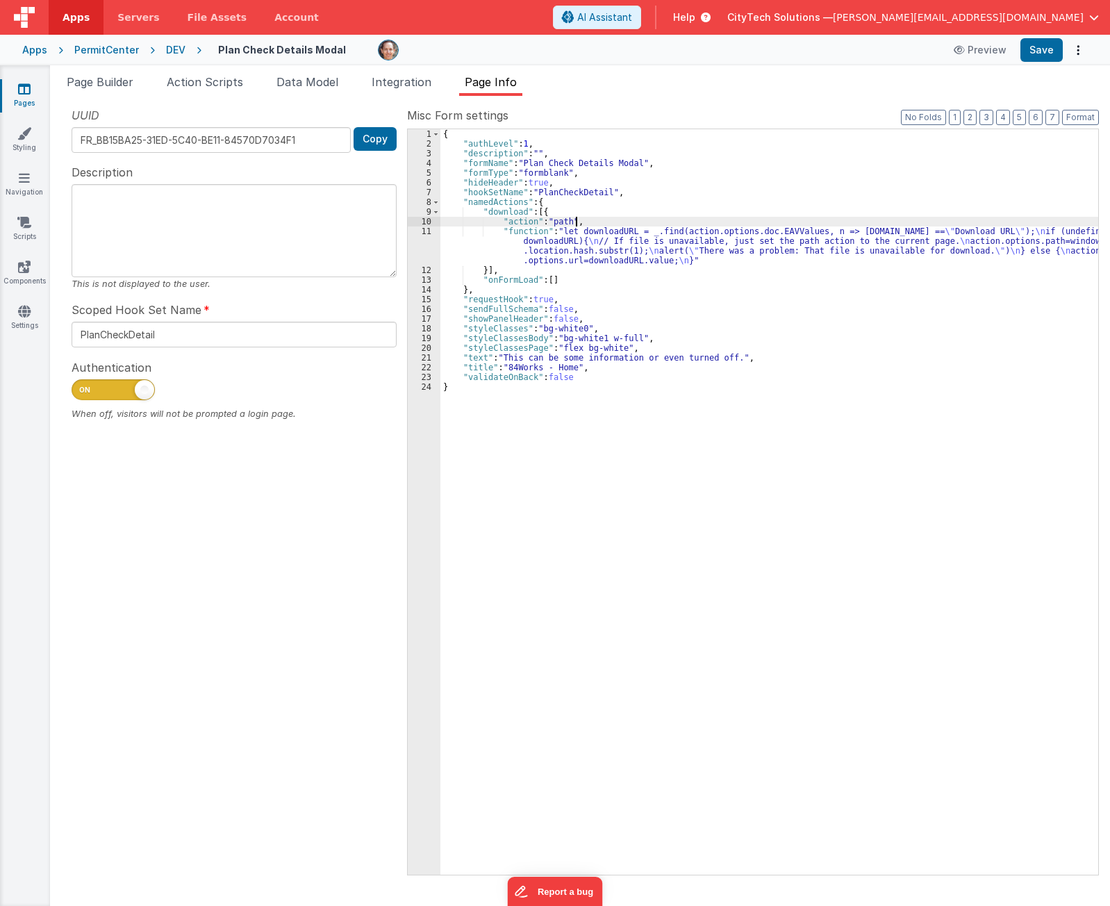
click at [608, 221] on div "{ "authLevel" : 1 , "description" : "" , "formName" : "Plan Check Details Modal…" at bounding box center [769, 511] width 658 height 765
click at [615, 239] on div "{ "authLevel" : 1 , "description" : "" , "formName" : "Plan Check Details Modal…" at bounding box center [769, 511] width 658 height 765
click at [425, 242] on div "11" at bounding box center [424, 245] width 33 height 39
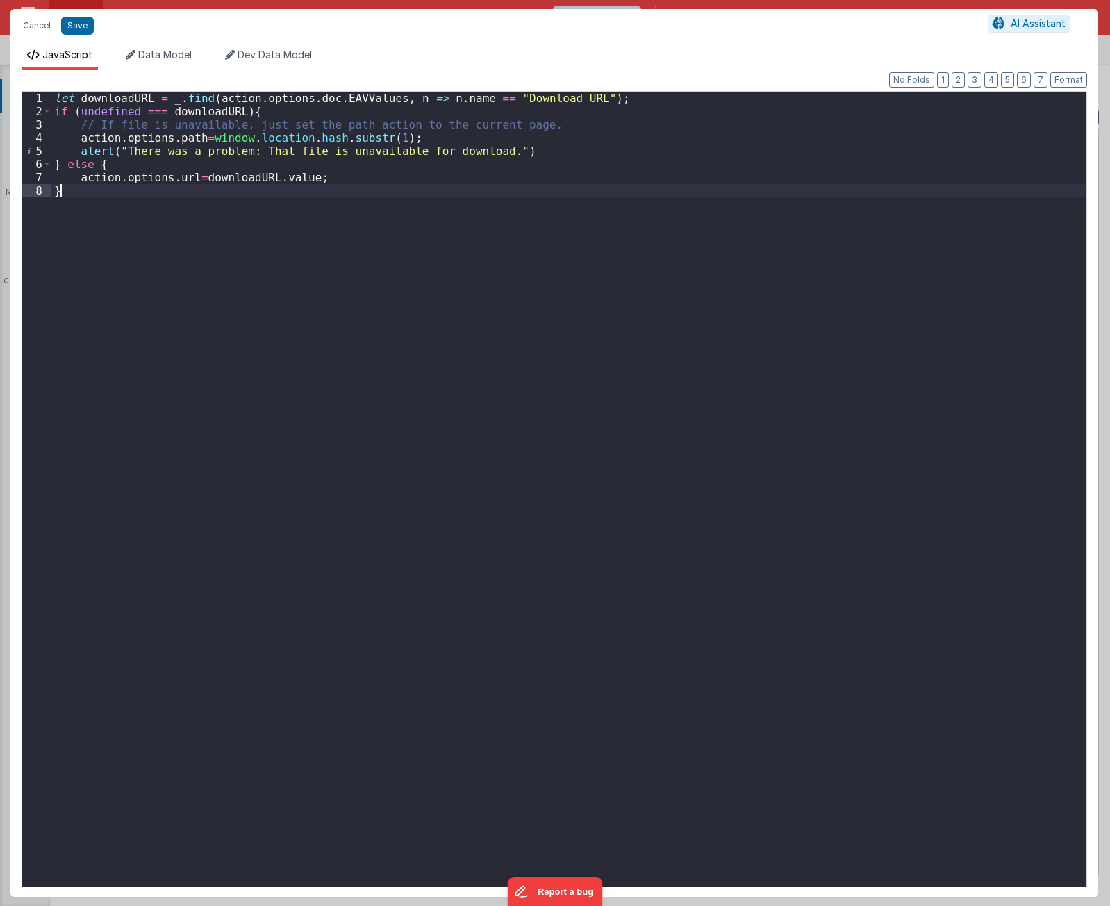
drag, startPoint x: 240, startPoint y: 365, endPoint x: 235, endPoint y: 356, distance: 10.0
click at [239, 363] on div "let downloadURL = _ . find ( action . options . doc . EAVValues , n => n . name…" at bounding box center [568, 502] width 1035 height 821
click at [136, 208] on div "let downloadURL = _ . find ( action . options . doc . EAVValues , n => n . name…" at bounding box center [568, 502] width 1035 height 821
click at [217, 399] on div "let downloadURL = _ . find ( action . options . doc . EAVValues , n => n . name…" at bounding box center [568, 502] width 1035 height 821
click at [768, 342] on div "let downloadURL = _ . find ( action . options . doc . EAVValues , n => n . name…" at bounding box center [568, 502] width 1035 height 821
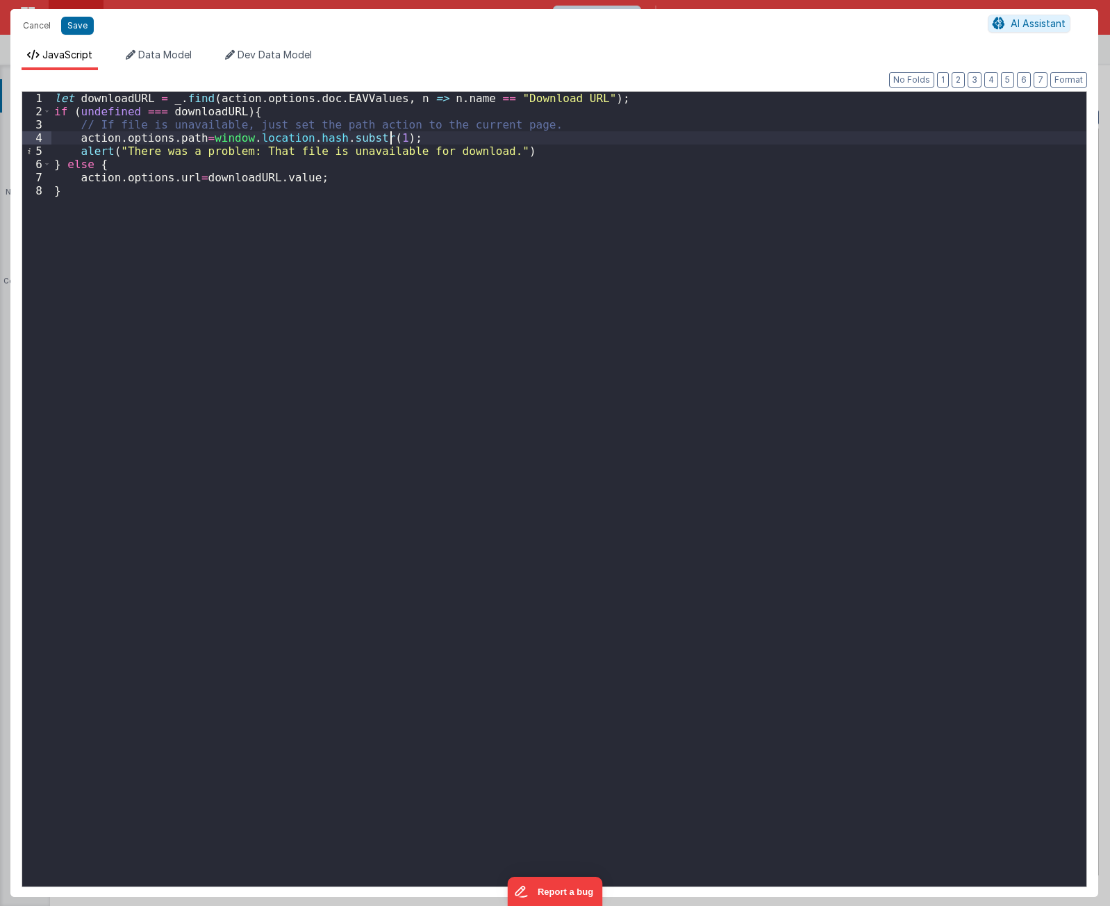
click at [563, 133] on div "let downloadURL = _ . find ( action . options . doc . EAVValues , n => n . name…" at bounding box center [568, 502] width 1035 height 821
click at [909, 540] on div "let downloadURL = _ . find ( action . options . doc . EAVValues , n => n . name…" at bounding box center [568, 502] width 1035 height 821
click at [49, 24] on button "Cancel" at bounding box center [37, 25] width 42 height 19
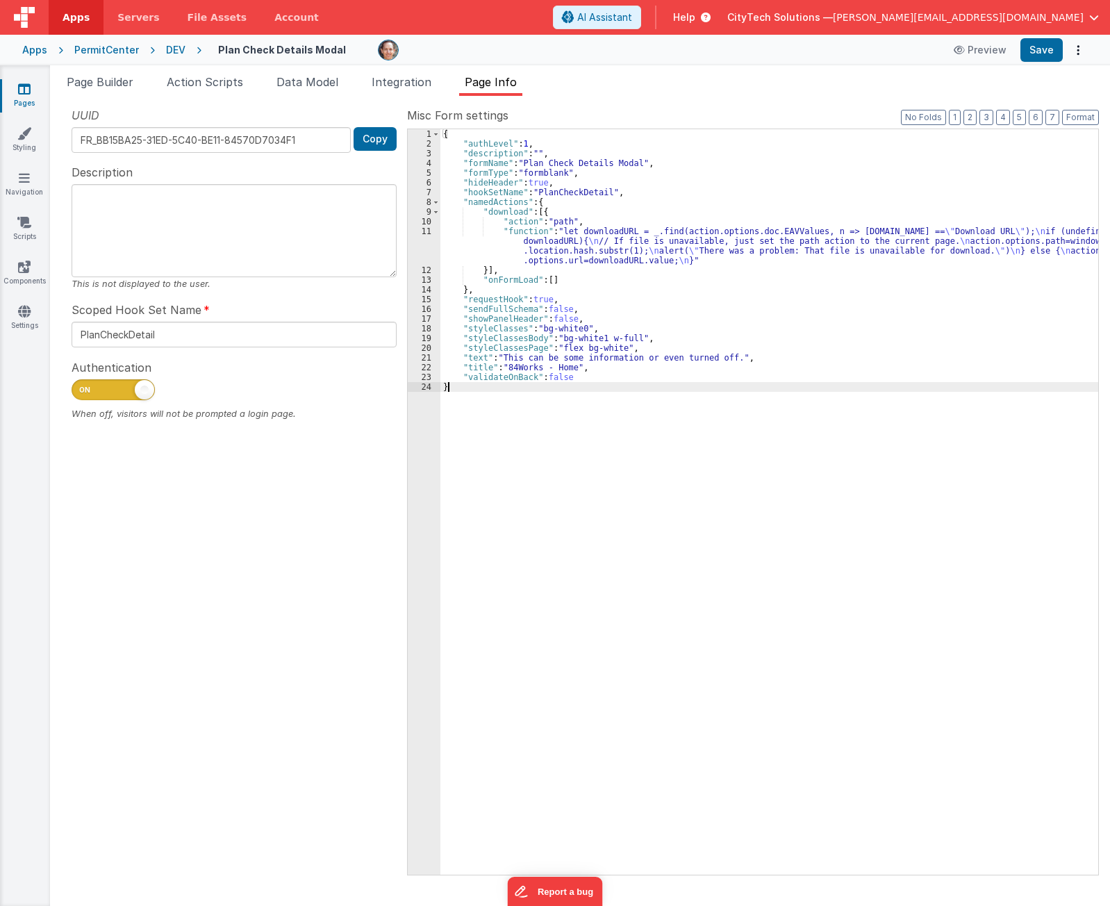
click at [729, 465] on div "{ "authLevel" : 1 , "description" : "" , "formName" : "Plan Check Details Modal…" at bounding box center [769, 511] width 658 height 765
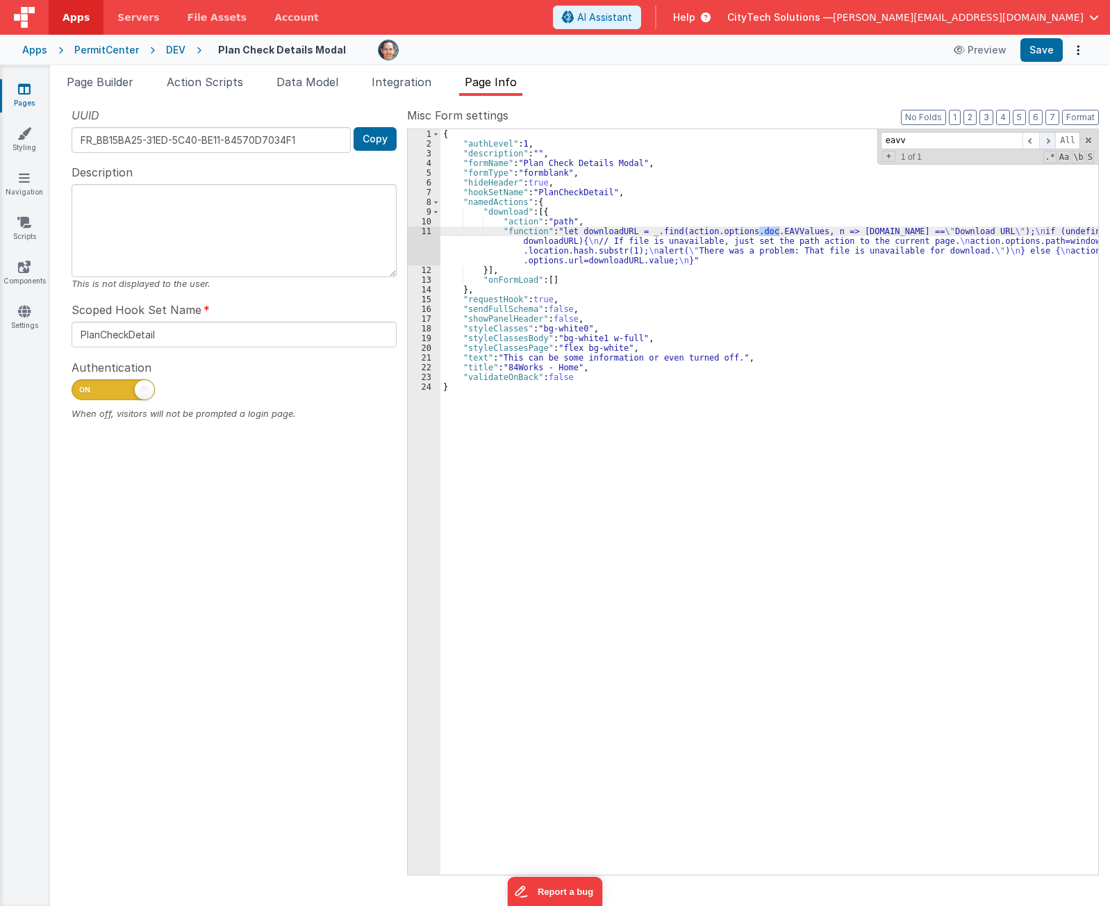
type input "eavv"
click at [1047, 142] on span at bounding box center [1047, 140] width 17 height 17
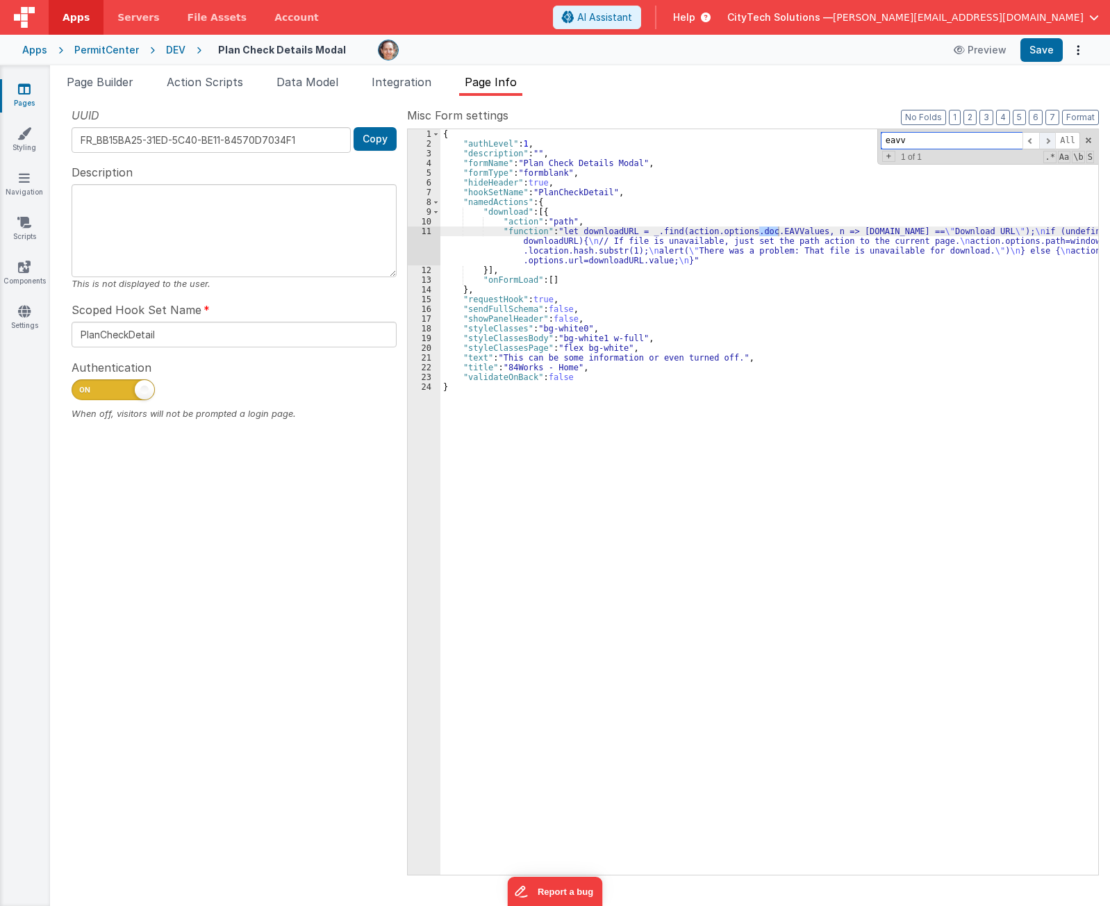
click at [1047, 142] on span at bounding box center [1047, 140] width 17 height 17
drag, startPoint x: 102, startPoint y: 81, endPoint x: 228, endPoint y: 88, distance: 125.9
click at [102, 81] on span "Page Builder" at bounding box center [100, 82] width 67 height 14
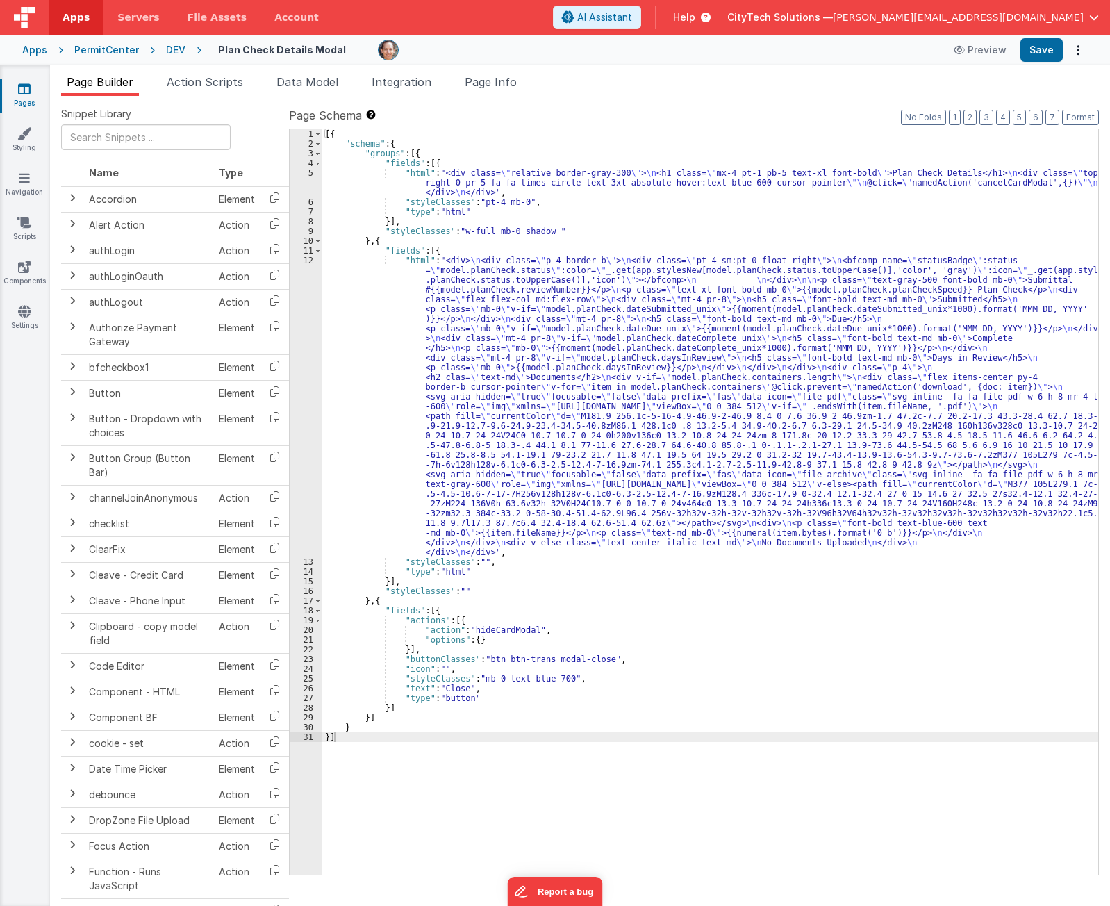
click at [762, 461] on div "[{ "schema" : { "groups" : [{ "fields" : [{ "html" : "<div class= \" relative b…" at bounding box center [710, 511] width 776 height 765
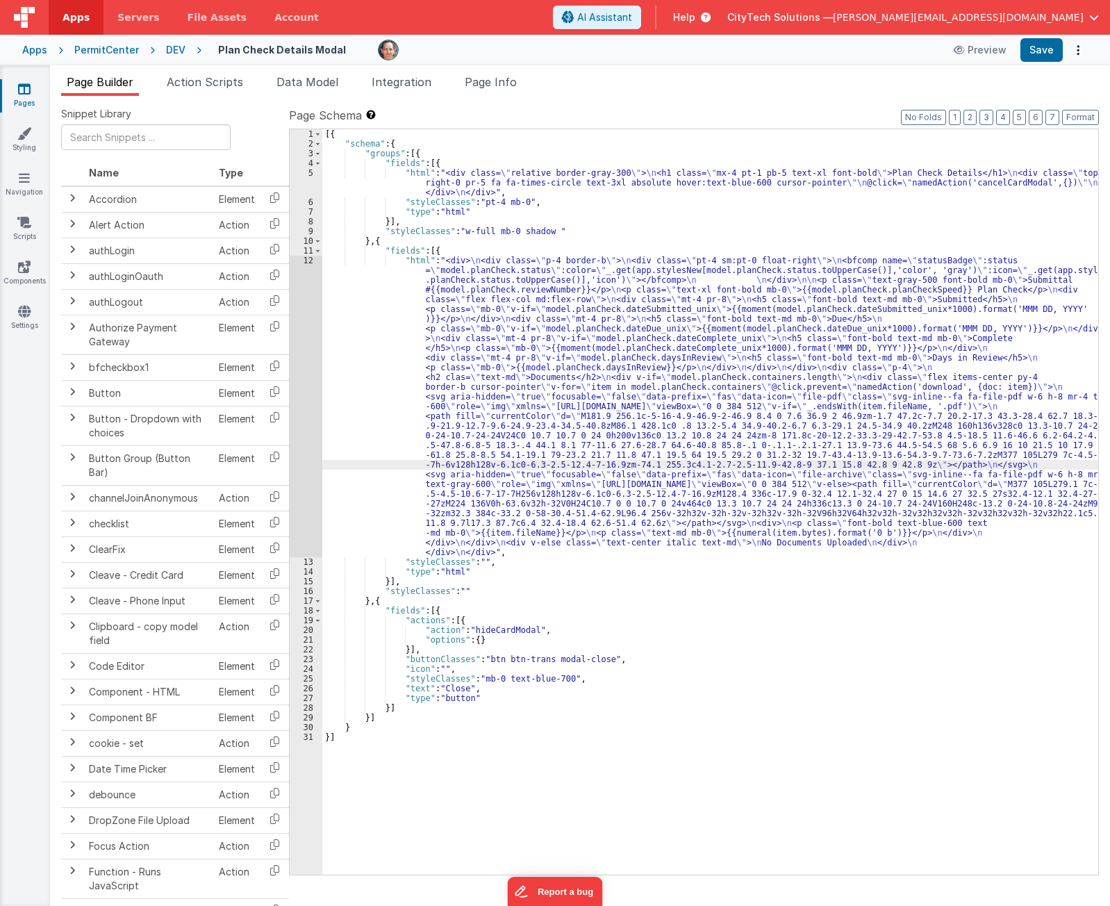
drag, startPoint x: 651, startPoint y: 737, endPoint x: 642, endPoint y: 732, distance: 10.9
click at [651, 735] on div "[{ "schema" : { "groups" : [{ "fields" : [{ "html" : "<div class= \" relative b…" at bounding box center [710, 511] width 776 height 765
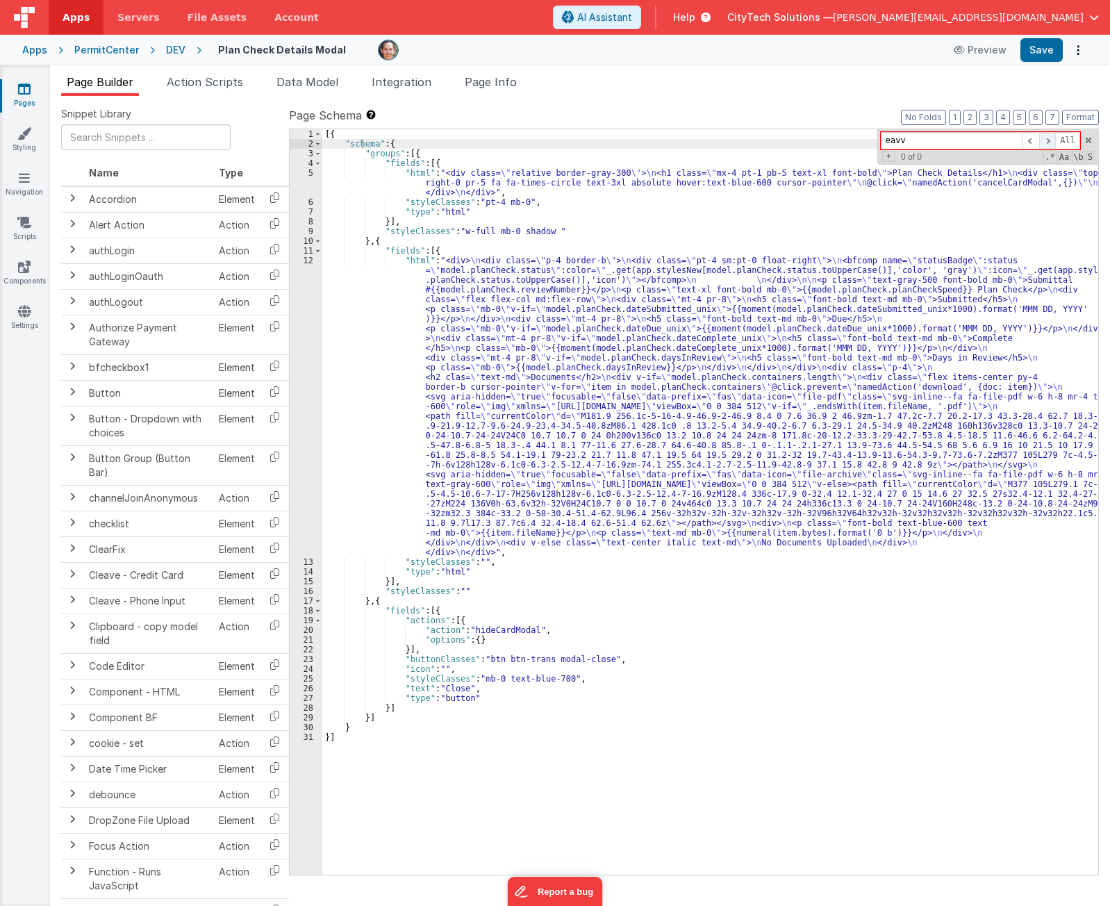
type input "eavv"
click at [1049, 140] on span at bounding box center [1047, 140] width 17 height 17
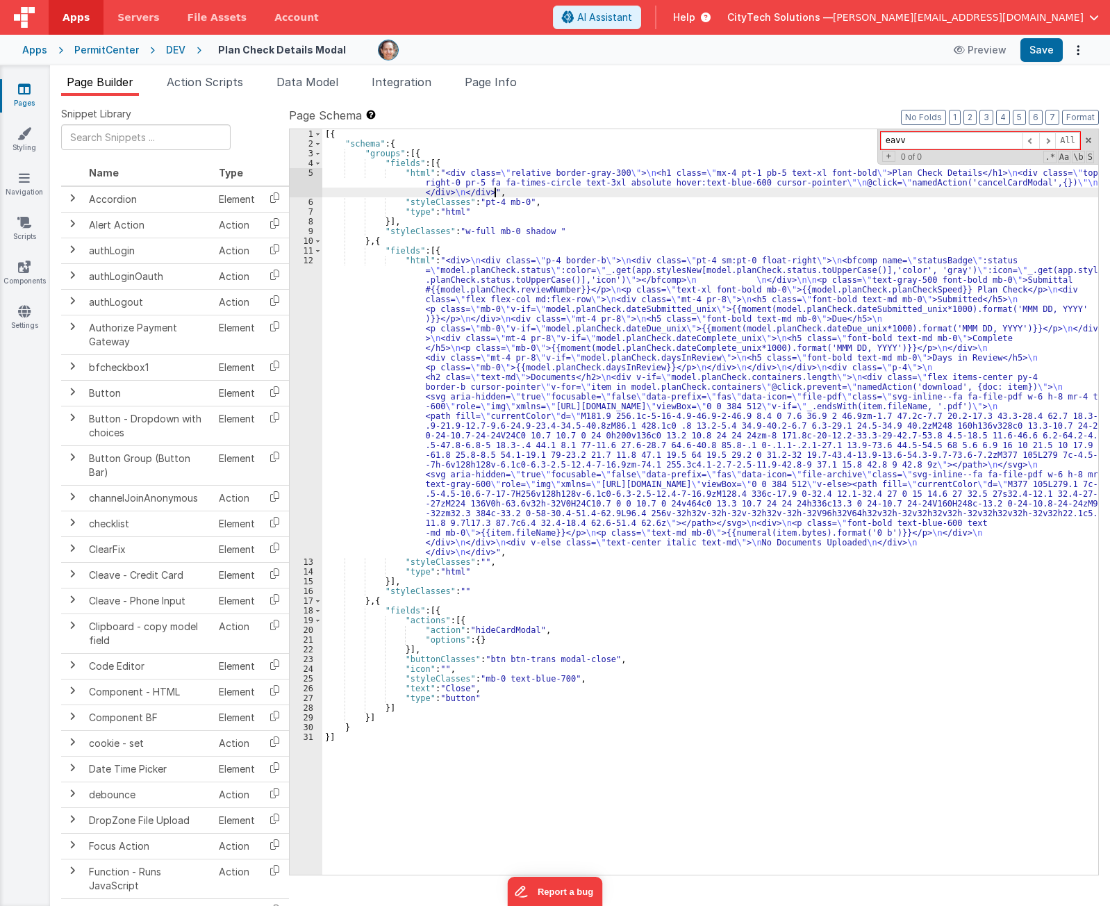
click at [942, 190] on div "[{ "schema" : { "groups" : [{ "fields" : [{ "html" : "<div class= \" relative b…" at bounding box center [710, 511] width 776 height 765
click at [1048, 143] on span at bounding box center [1047, 140] width 17 height 17
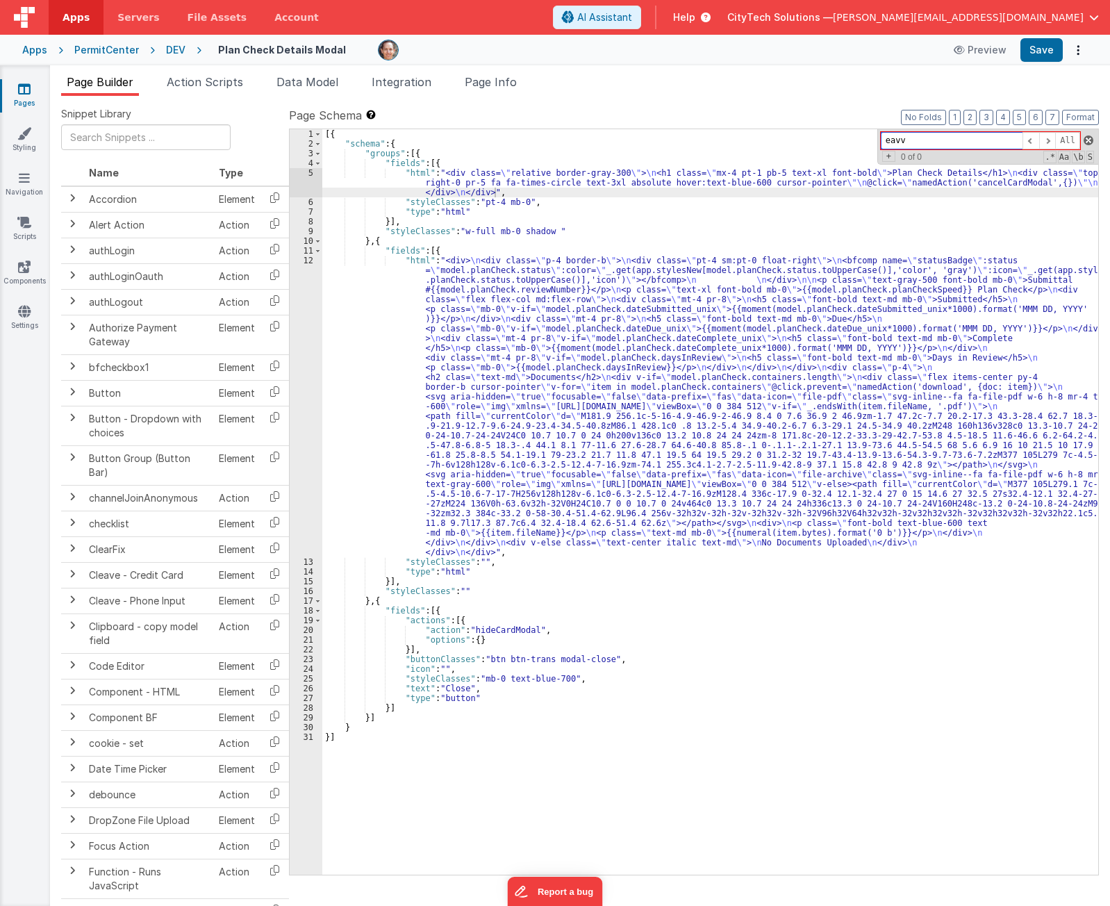
click at [1087, 135] on span at bounding box center [1088, 140] width 10 height 10
click at [504, 87] on span "Page Info" at bounding box center [491, 82] width 52 height 14
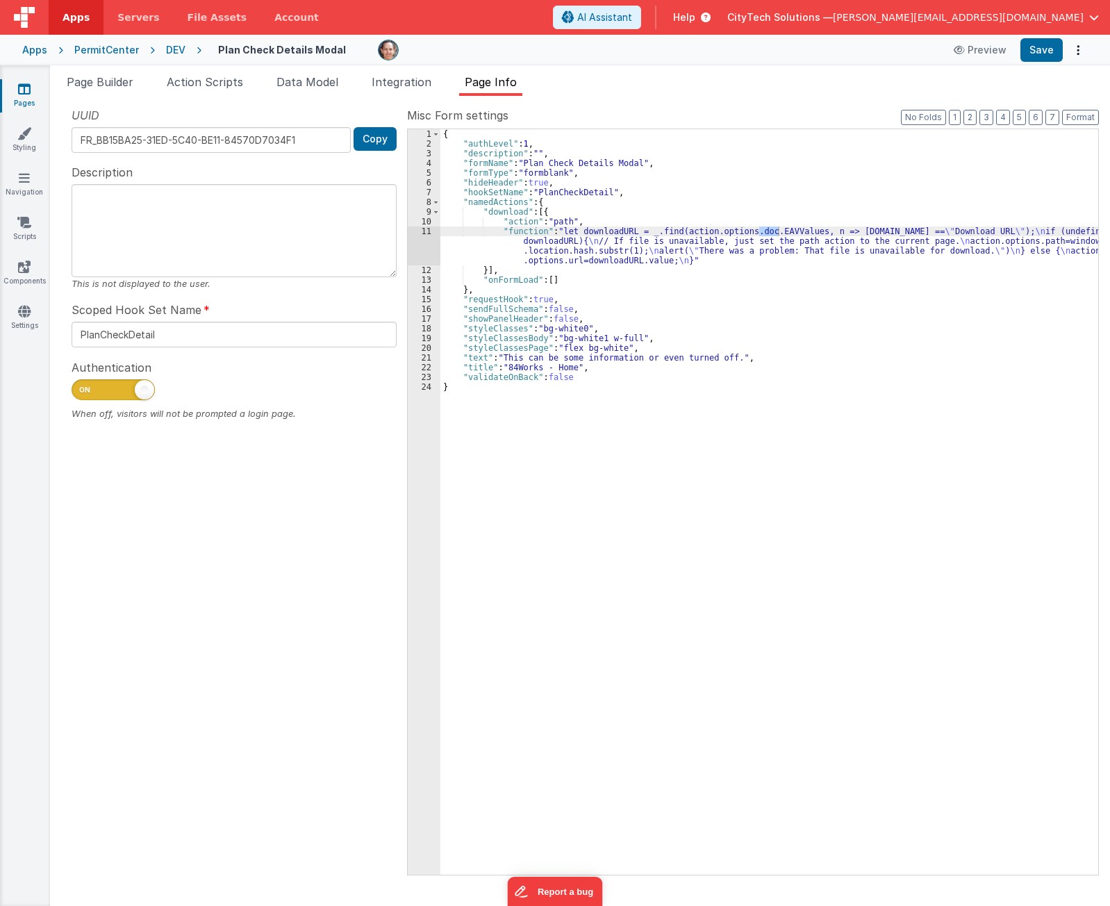
click at [733, 164] on div "{ "authLevel" : 1 , "description" : "" , "formName" : "Plan Check Details Modal…" at bounding box center [769, 511] width 658 height 765
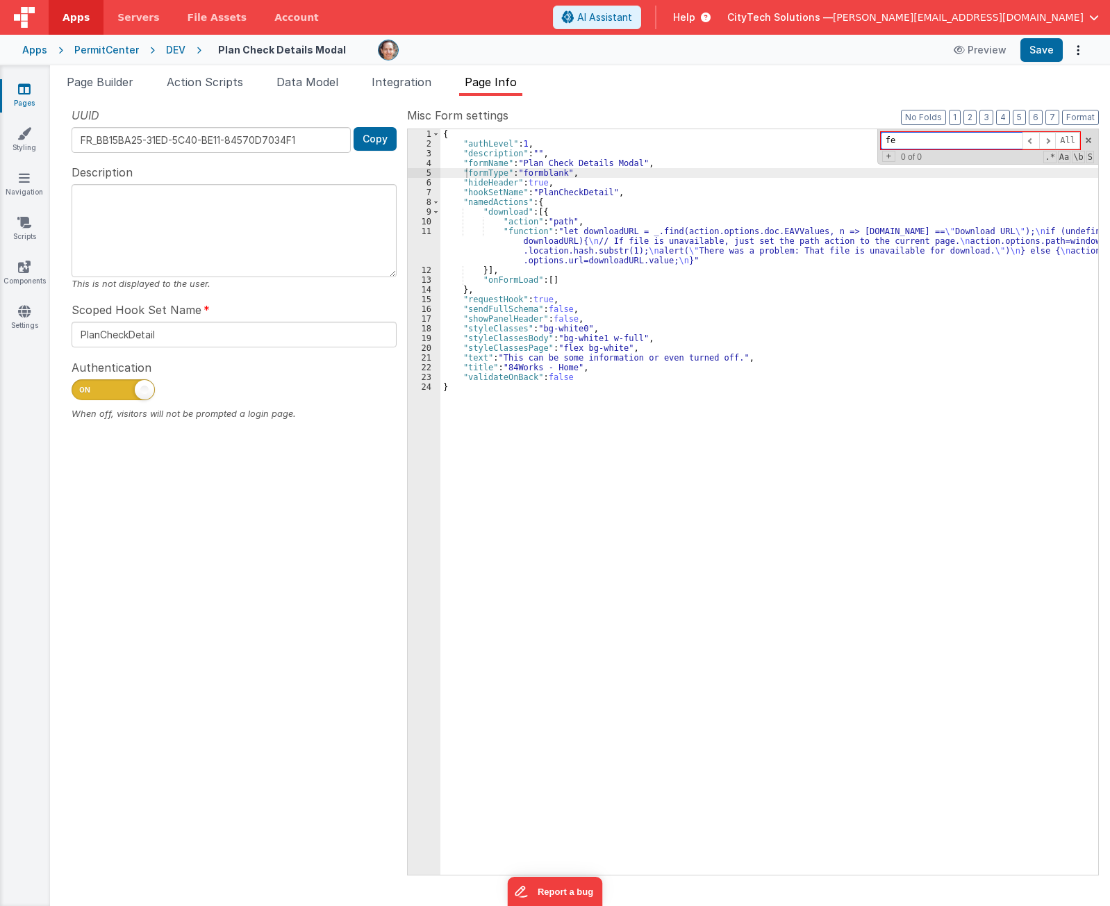
type input "f"
type input "eav"
click at [1052, 142] on span at bounding box center [1047, 140] width 17 height 17
drag, startPoint x: 1052, startPoint y: 142, endPoint x: 1038, endPoint y: 148, distance: 15.6
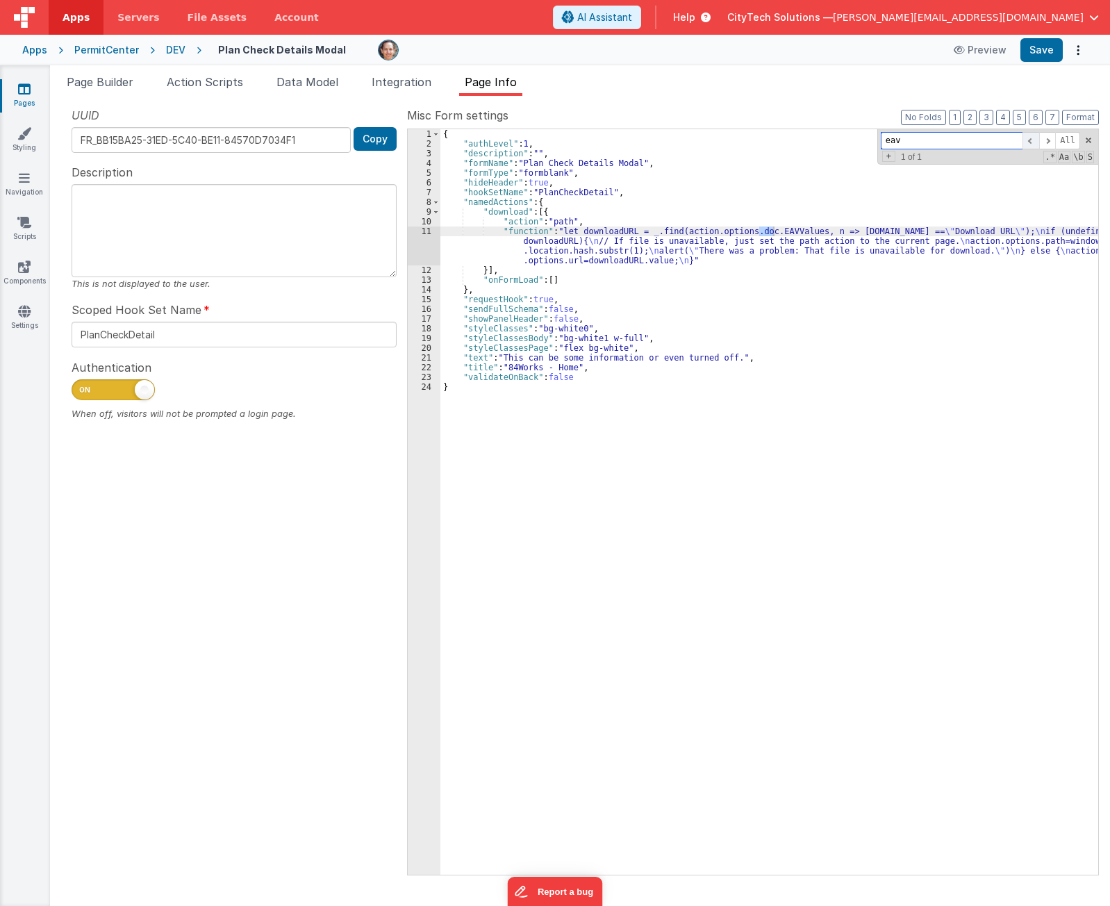
click at [1053, 142] on span at bounding box center [1047, 140] width 17 height 17
click at [809, 383] on div "{ "authLevel" : 1 , "description" : "" , "formName" : "Plan Check Details Modal…" at bounding box center [769, 511] width 658 height 765
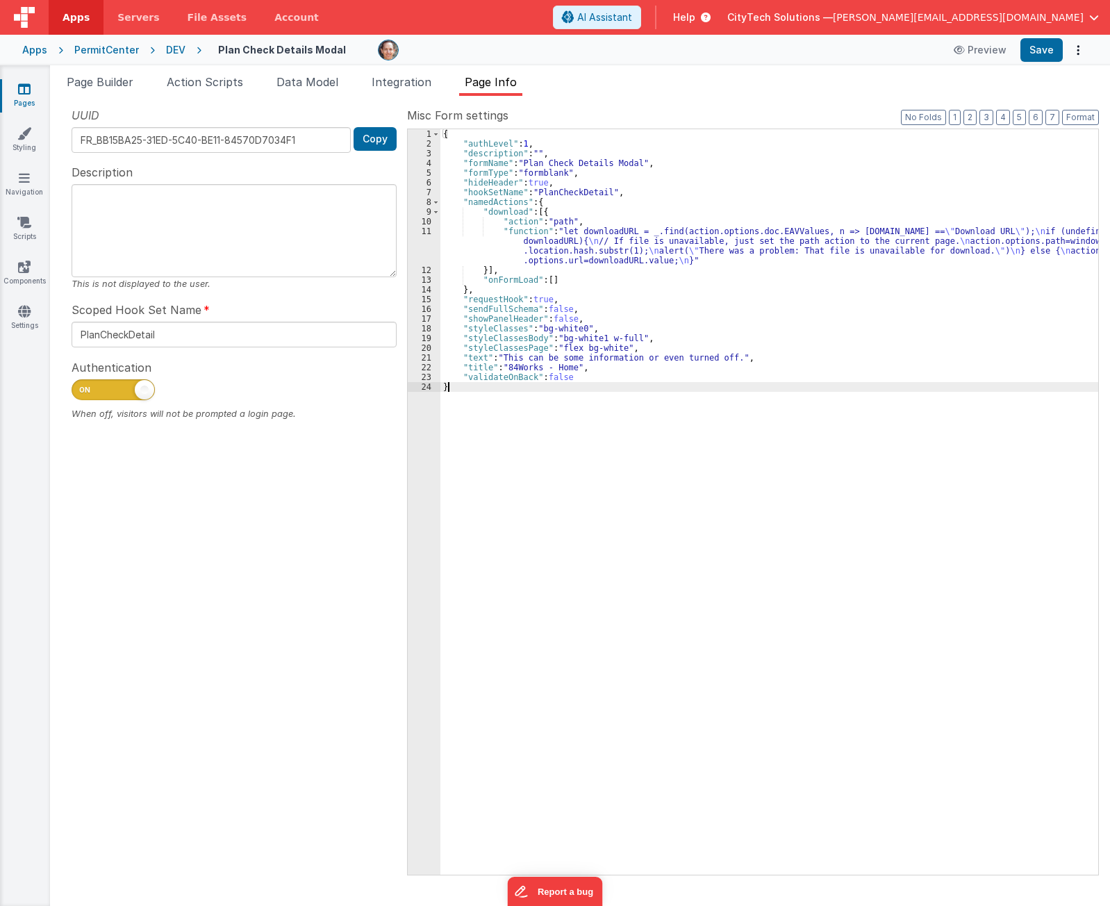
click at [585, 298] on div "{ "authLevel" : 1 , "description" : "" , "formName" : "Plan Check Details Modal…" at bounding box center [769, 511] width 658 height 765
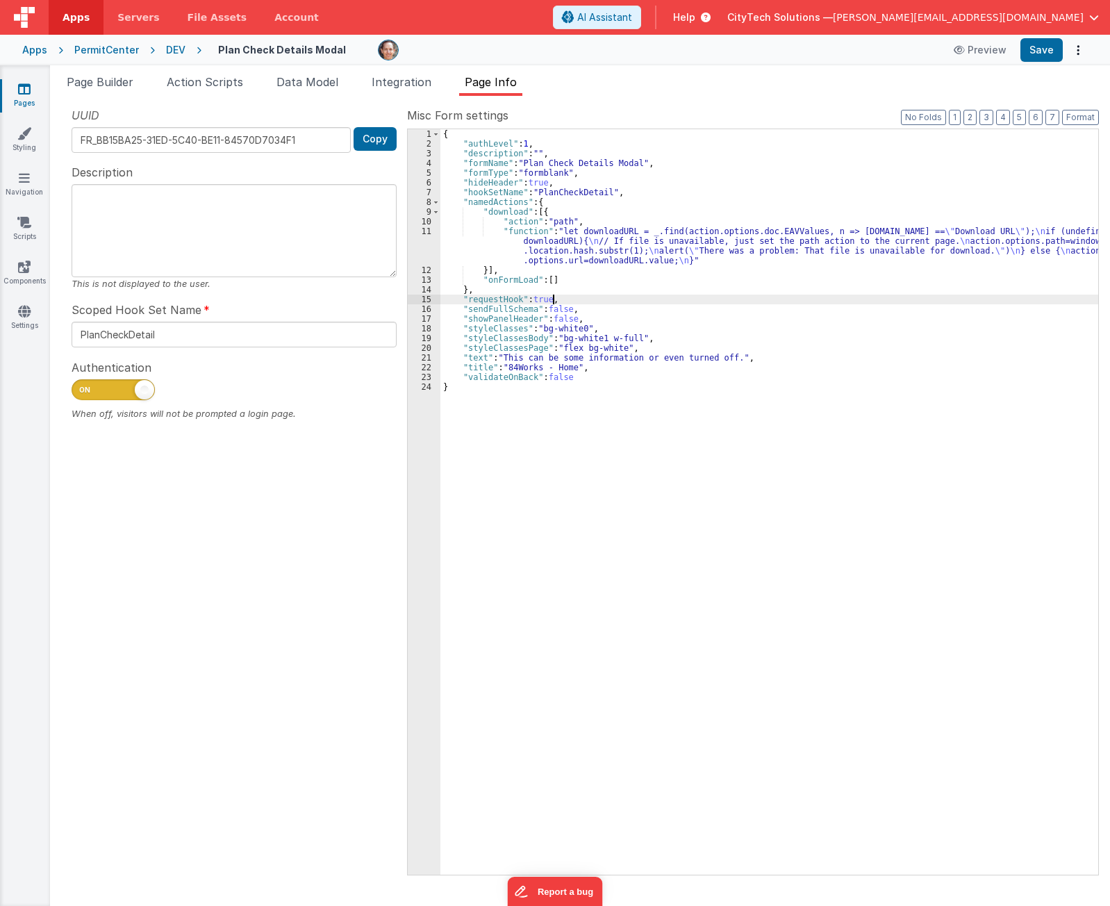
click at [592, 242] on div "{ "authLevel" : 1 , "description" : "" , "formName" : "Plan Check Details Modal…" at bounding box center [769, 511] width 658 height 765
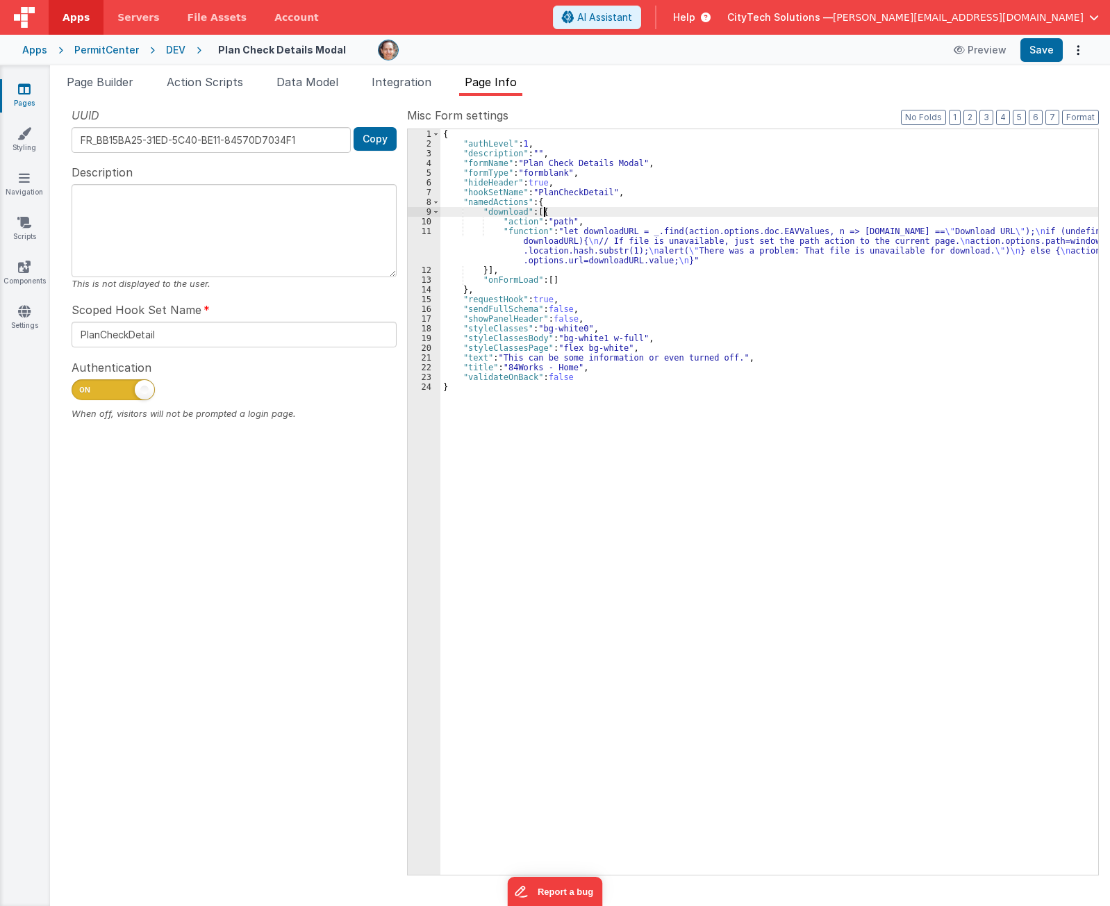
click at [597, 209] on div "{ "authLevel" : 1 , "description" : "" , "formName" : "Plan Check Details Modal…" at bounding box center [769, 511] width 658 height 765
click at [1072, 892] on div "Snippet Library Name Type Accordion Element Alert Action Action authLogin Actio…" at bounding box center [580, 501] width 1060 height 810
click at [565, 211] on div "{ "authLevel" : 1 , "description" : "" , "formName" : "Plan Check Details Modal…" at bounding box center [769, 511] width 658 height 765
click at [523, 212] on div "{ "authLevel" : 1 , "description" : "" , "formName" : "Plan Check Details Modal…" at bounding box center [769, 511] width 658 height 765
click at [583, 211] on div "{ "authLevel" : 1 , "description" : "" , "formName" : "Plan Check Details Modal…" at bounding box center [769, 511] width 658 height 765
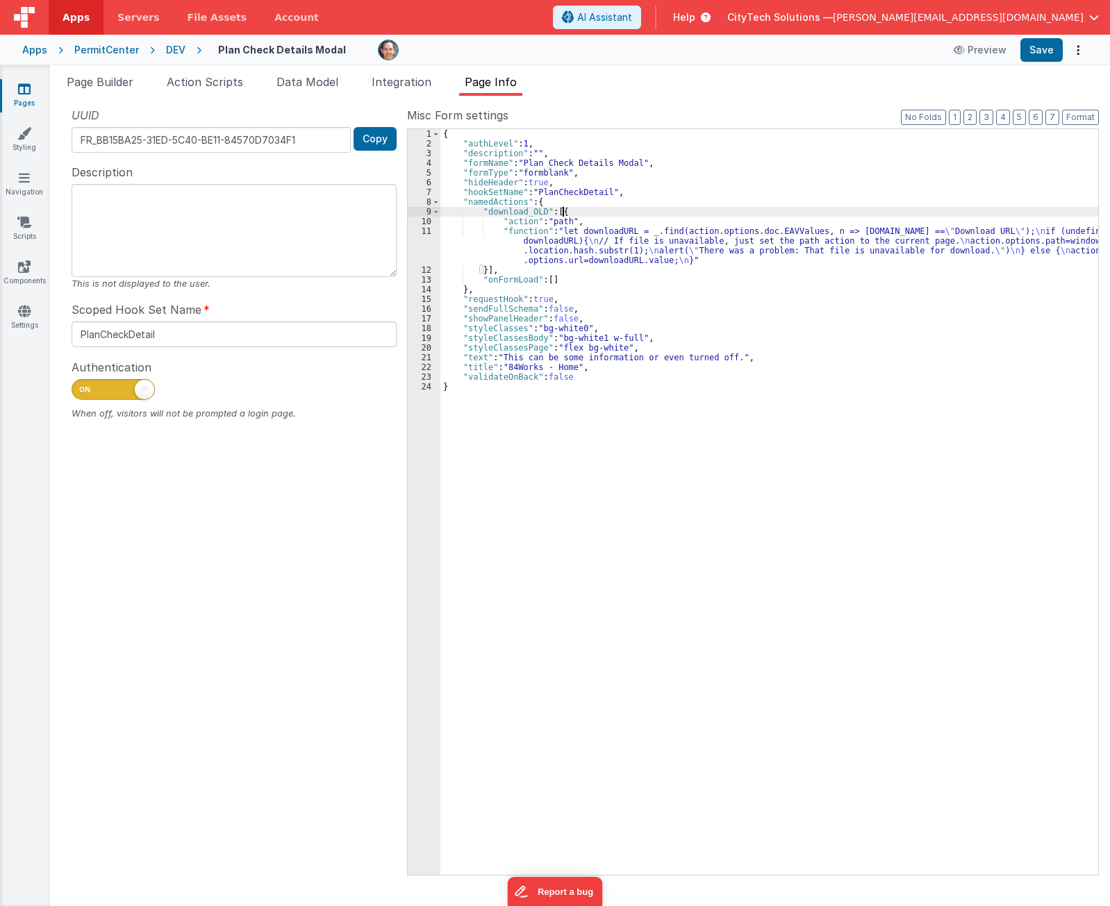
click at [555, 263] on div "{ "authLevel" : 1 , "description" : "" , "formName" : "Plan Check Details Modal…" at bounding box center [769, 511] width 658 height 765
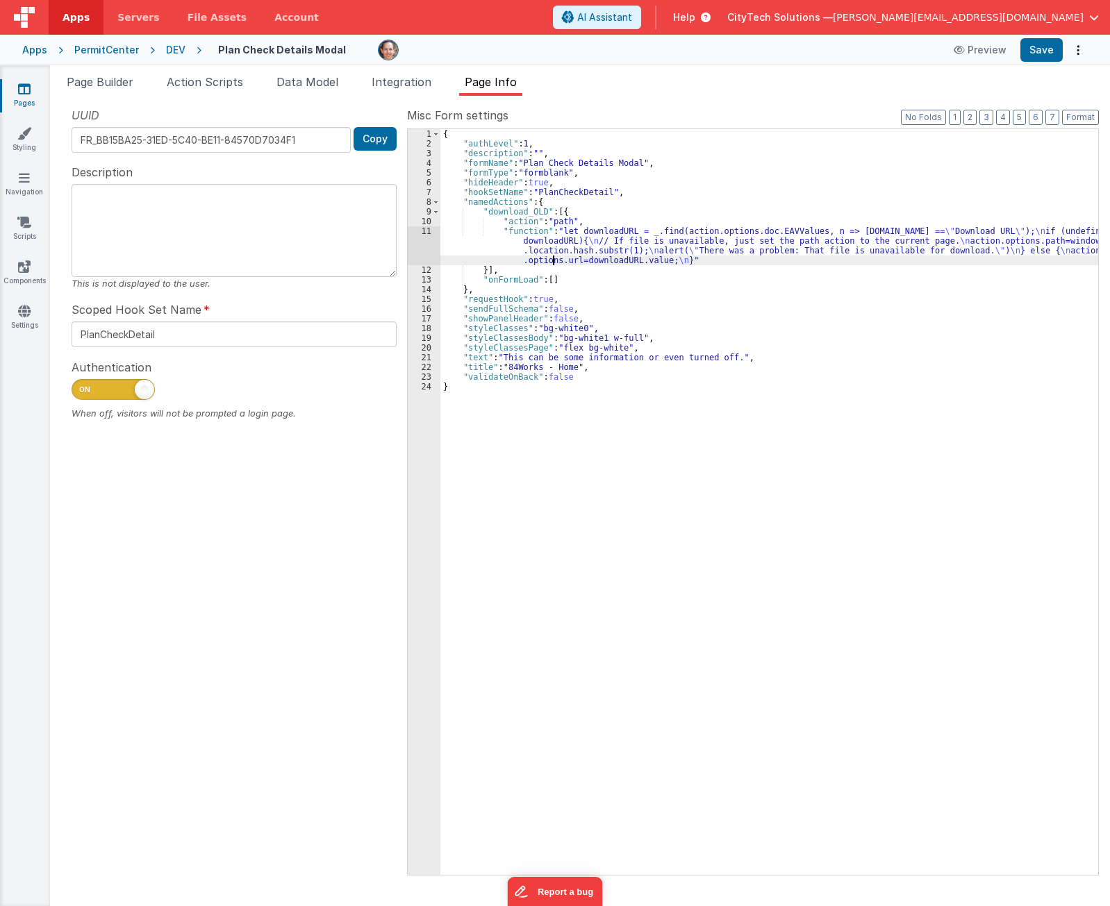
click at [549, 203] on div "{ "authLevel" : 1 , "description" : "" , "formName" : "Plan Check Details Modal…" at bounding box center [769, 511] width 658 height 765
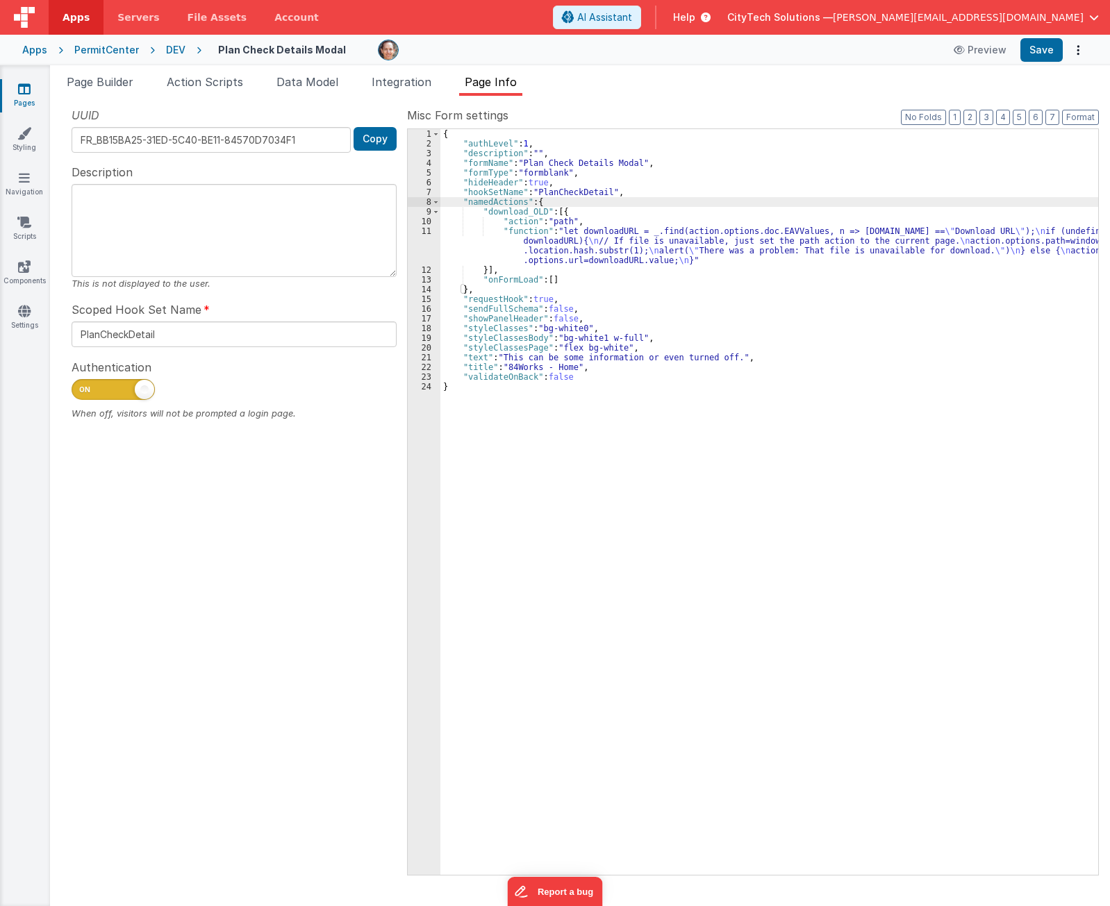
click at [576, 275] on div "{ "authLevel" : 1 , "description" : "" , "formName" : "Plan Check Details Modal…" at bounding box center [769, 511] width 658 height 765
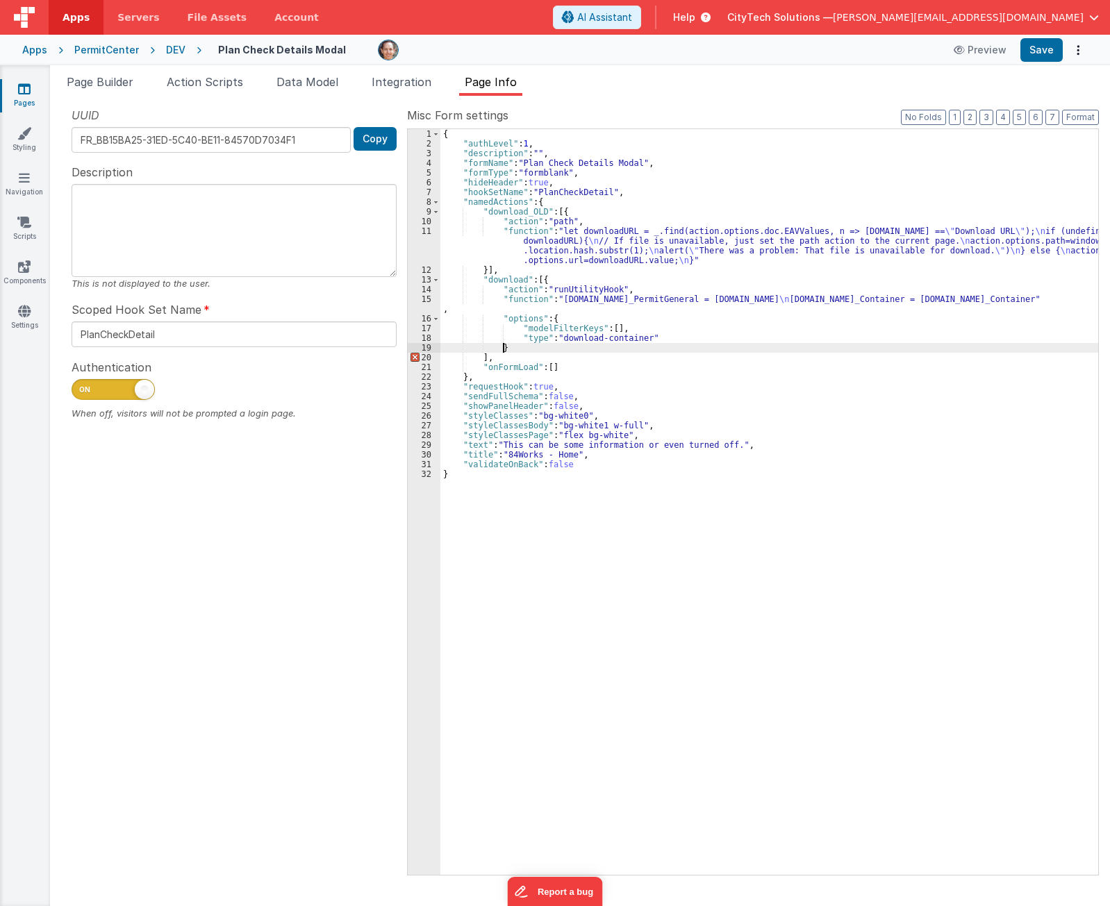
click at [540, 349] on div "{ "authLevel" : 1 , "description" : "" , "formName" : "Plan Check Details Modal…" at bounding box center [769, 511] width 658 height 765
click at [563, 277] on div "{ "authLevel" : 1 , "description" : "" , "formName" : "Plan Check Details Modal…" at bounding box center [769, 511] width 658 height 765
click at [569, 285] on div "{ "authLevel" : 1 , "description" : "" , "formName" : "Plan Check Details Modal…" at bounding box center [769, 511] width 658 height 765
click at [519, 351] on div "{ "authLevel" : 1 , "description" : "" , "formName" : "Plan Check Details Modal…" at bounding box center [769, 511] width 658 height 765
click at [538, 279] on div "{ "authLevel" : 1 , "description" : "" , "formName" : "Plan Check Details Modal…" at bounding box center [769, 511] width 658 height 765
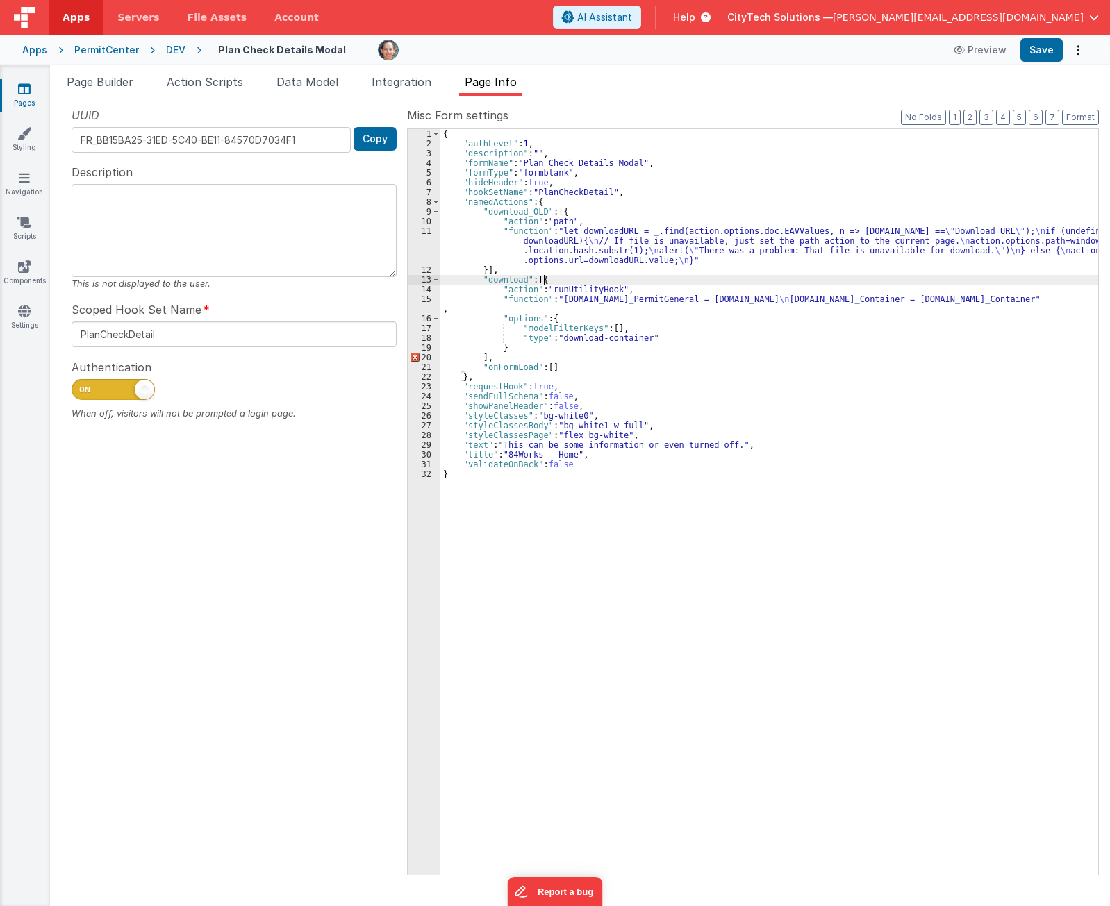
click at [558, 278] on div "{ "authLevel" : 1 , "description" : "" , "formName" : "Plan Check Details Modal…" at bounding box center [769, 511] width 658 height 765
click at [539, 342] on div "{ "authLevel" : 1 , "description" : "" , "formName" : "Plan Check Details Modal…" at bounding box center [769, 511] width 658 height 765
click at [542, 346] on div "{ "authLevel" : 1 , "description" : "" , "formName" : "Plan Check Details Modal…" at bounding box center [769, 511] width 658 height 765
click at [555, 352] on div "{ "authLevel" : 1 , "description" : "" , "formName" : "Plan Check Details Modal…" at bounding box center [769, 511] width 658 height 765
click at [611, 276] on div "{ "authLevel" : 1 , "description" : "" , "formName" : "Plan Check Details Modal…" at bounding box center [769, 511] width 658 height 765
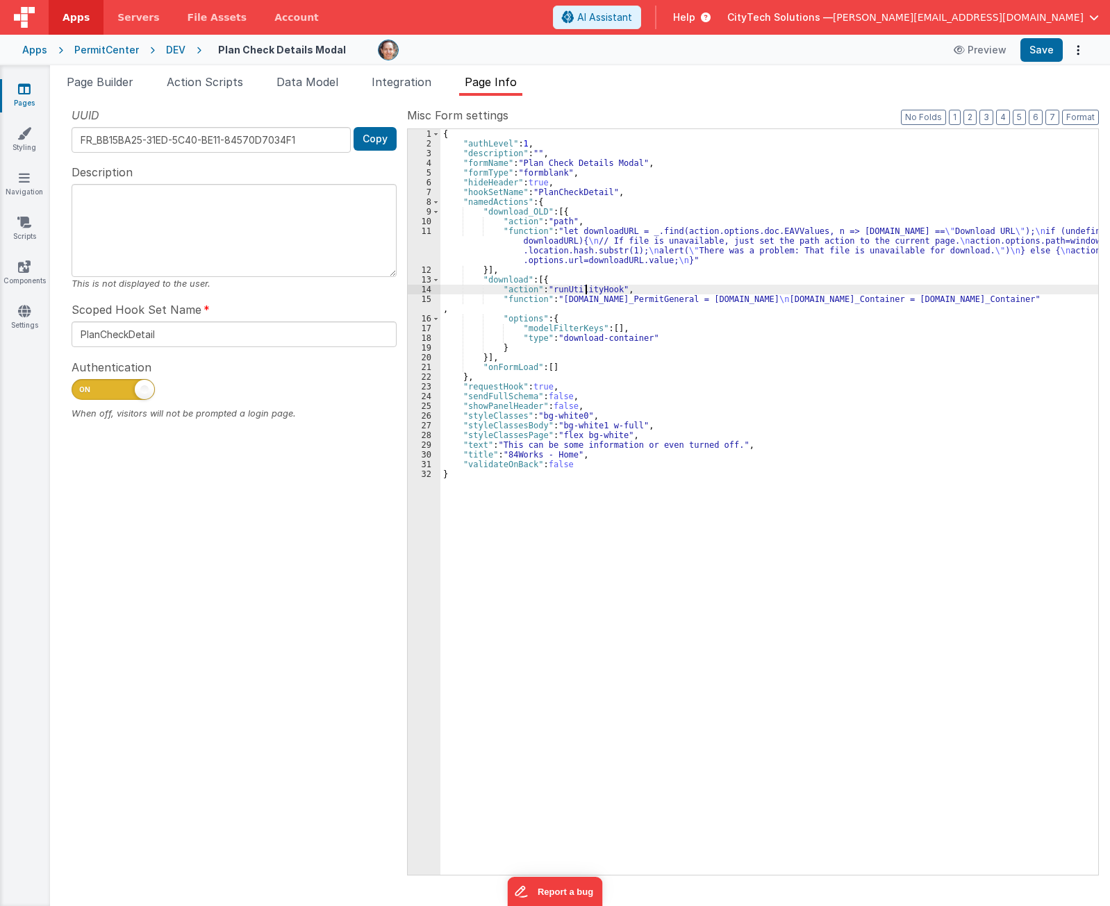
click at [587, 292] on div "{ "authLevel" : 1 , "description" : "" , "formName" : "Plan Check Details Modal…" at bounding box center [769, 511] width 658 height 765
click at [529, 297] on div "{ "authLevel" : 1 , "description" : "" , "formName" : "Plan Check Details Modal…" at bounding box center [769, 511] width 658 height 765
click at [583, 314] on div "{ "authLevel" : 1 , "description" : "" , "formName" : "Plan Check Details Modal…" at bounding box center [769, 511] width 658 height 765
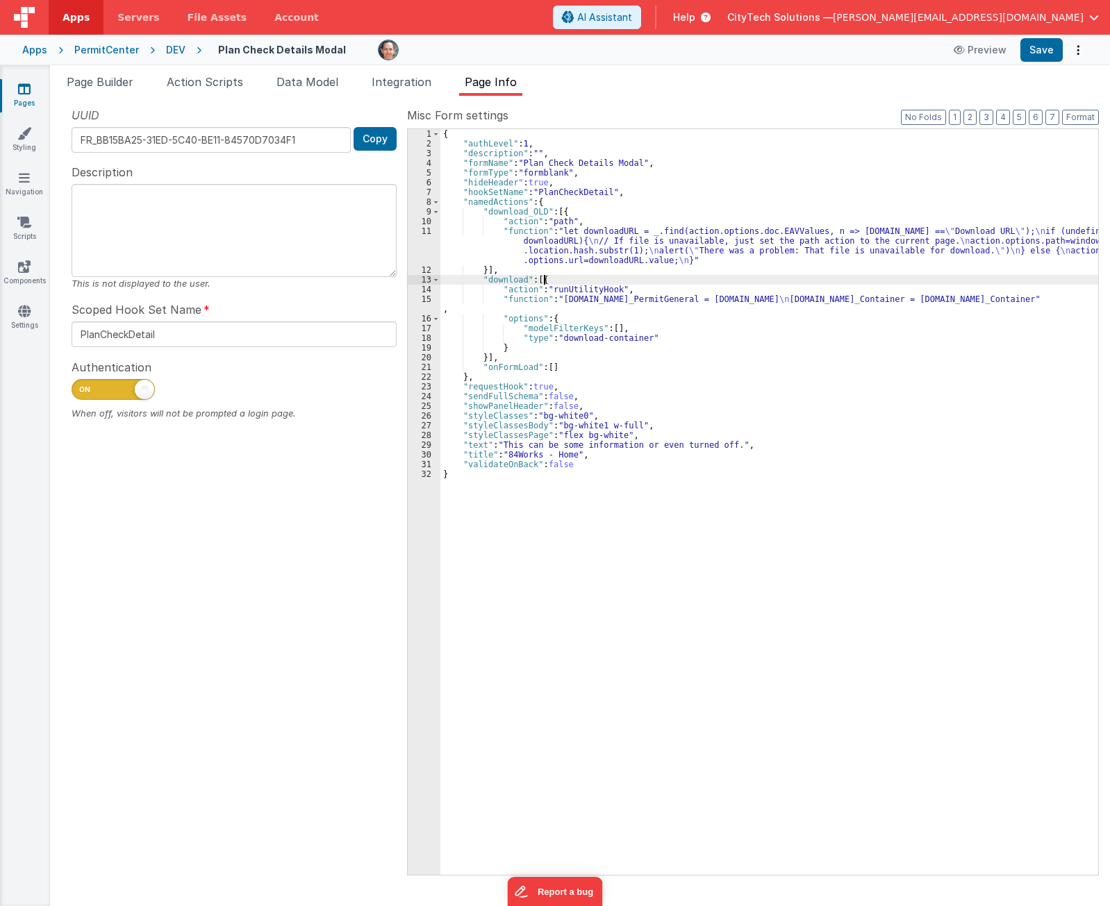
click at [604, 279] on div "{ "authLevel" : 1 , "description" : "" , "formName" : "Plan Check Details Modal…" at bounding box center [769, 511] width 658 height 765
click at [618, 301] on div "{ "authLevel" : 1 , "description" : "" , "formName" : "Plan Check Details Modal…" at bounding box center [769, 511] width 658 height 765
click at [104, 83] on span "Page Builder" at bounding box center [100, 82] width 67 height 14
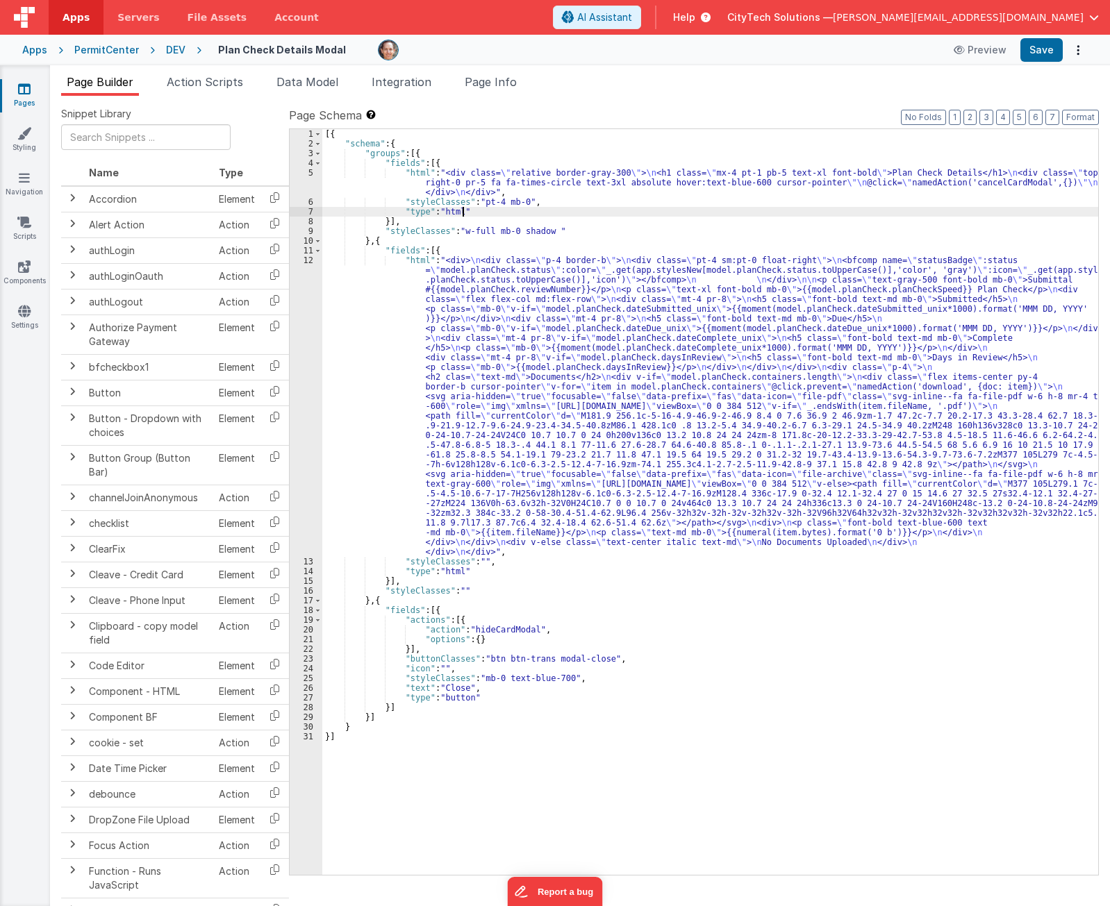
click at [649, 208] on div "[{ "schema" : { "groups" : [{ "fields" : [{ "html" : "<div class= \" relative b…" at bounding box center [710, 511] width 776 height 765
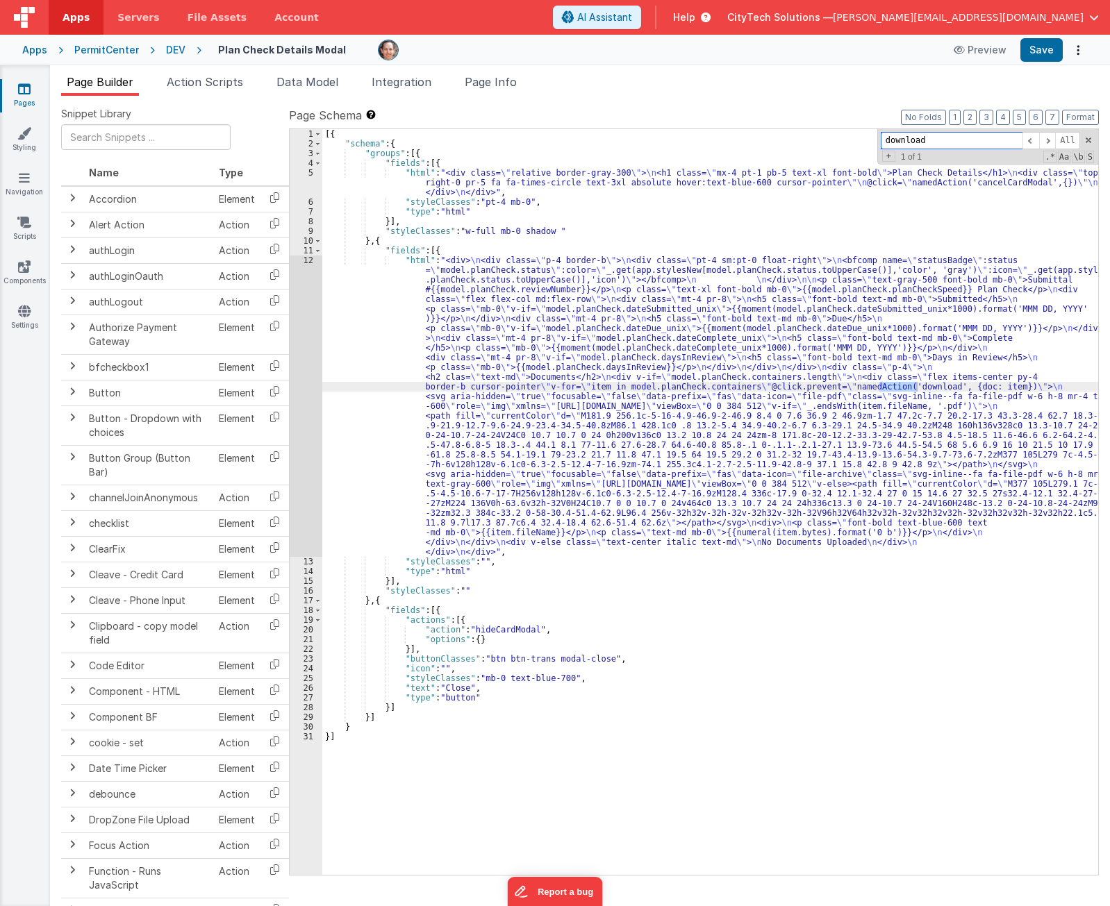
type input "download"
click at [942, 387] on div "[{ "schema" : { "groups" : [{ "fields" : [{ "html" : "<div class= \" relative b…" at bounding box center [710, 511] width 776 height 765
click at [888, 385] on div "[{ "schema" : { "groups" : [{ "fields" : [{ "html" : "<div class= \" relative b…" at bounding box center [710, 511] width 776 height 765
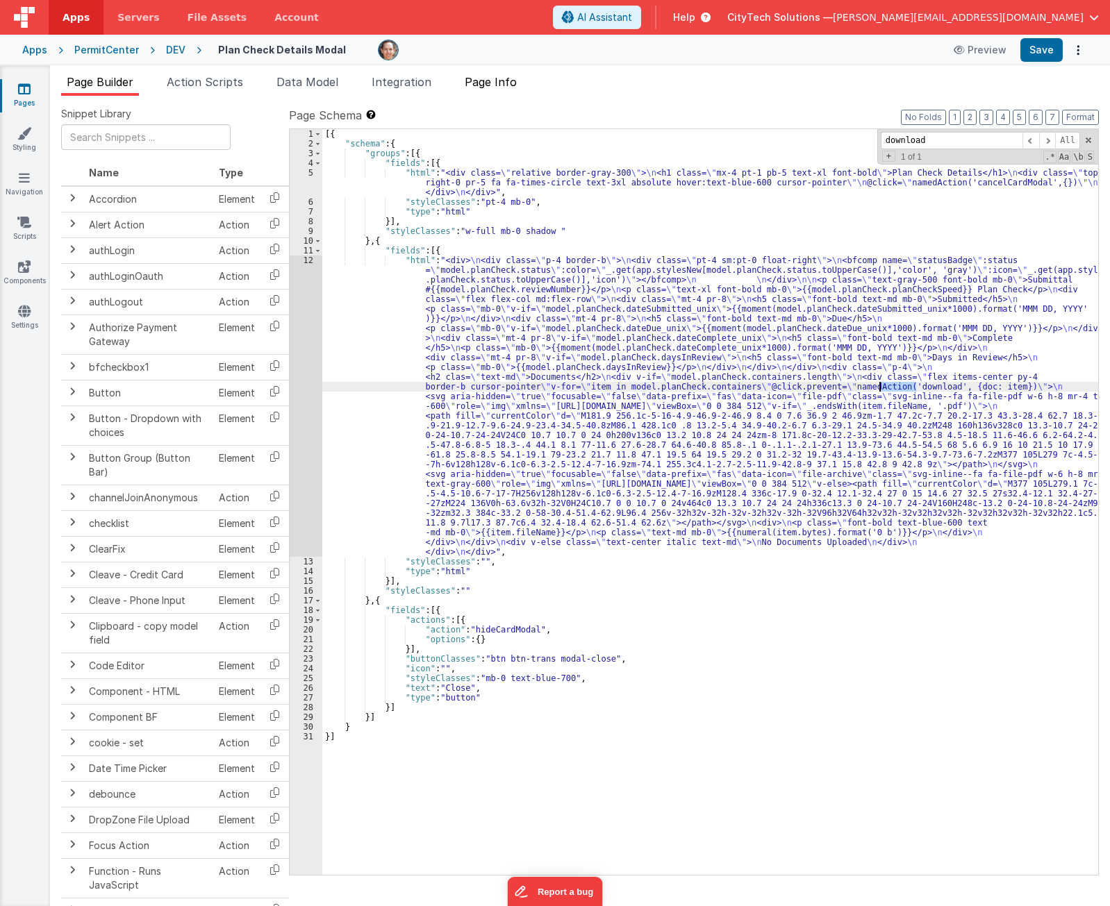
click at [499, 80] on span "Page Info" at bounding box center [491, 82] width 52 height 14
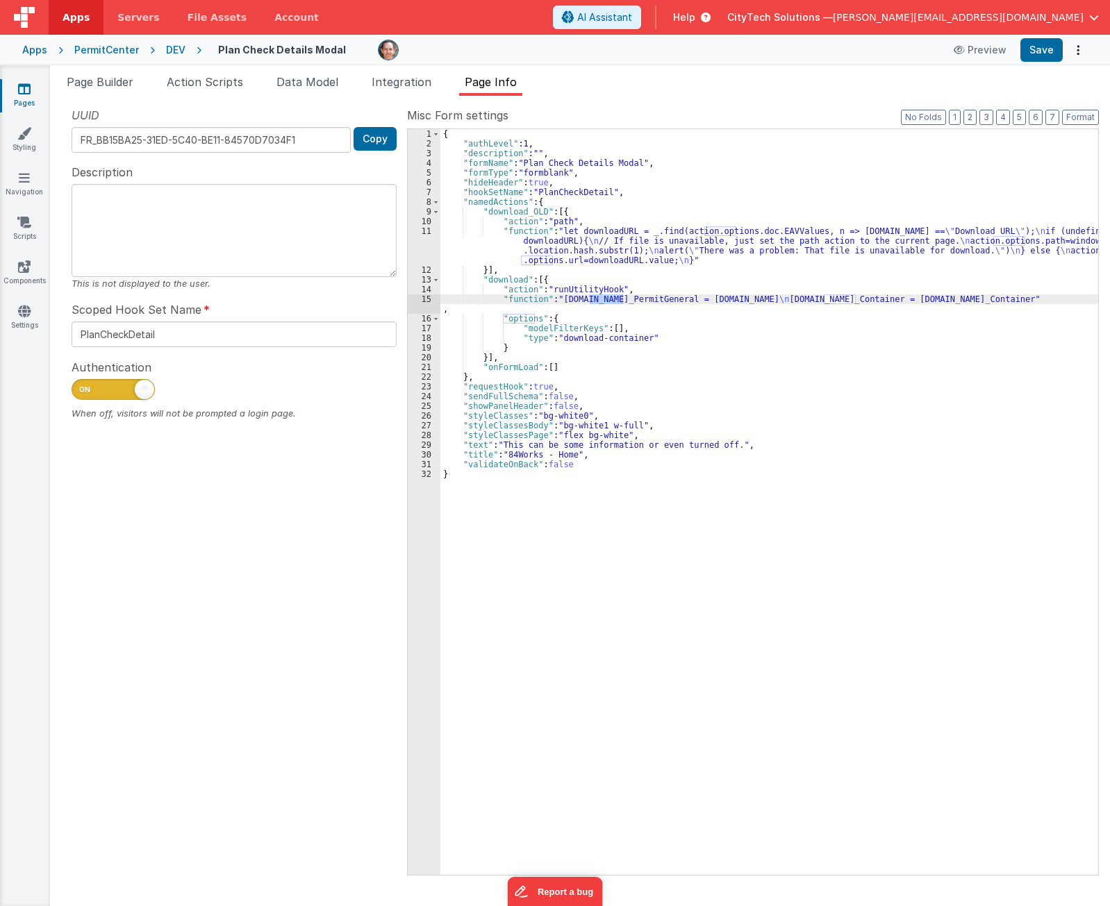
click at [665, 297] on div "{ "authLevel" : 1 , "description" : "" , "formName" : "Plan Check Details Modal…" at bounding box center [769, 511] width 658 height 765
click at [110, 72] on div "Page Builder Action Scripts Data Model Integration Page Info Snippet Library Na…" at bounding box center [580, 485] width 1060 height 841
click at [106, 79] on span "Page Builder" at bounding box center [100, 82] width 67 height 14
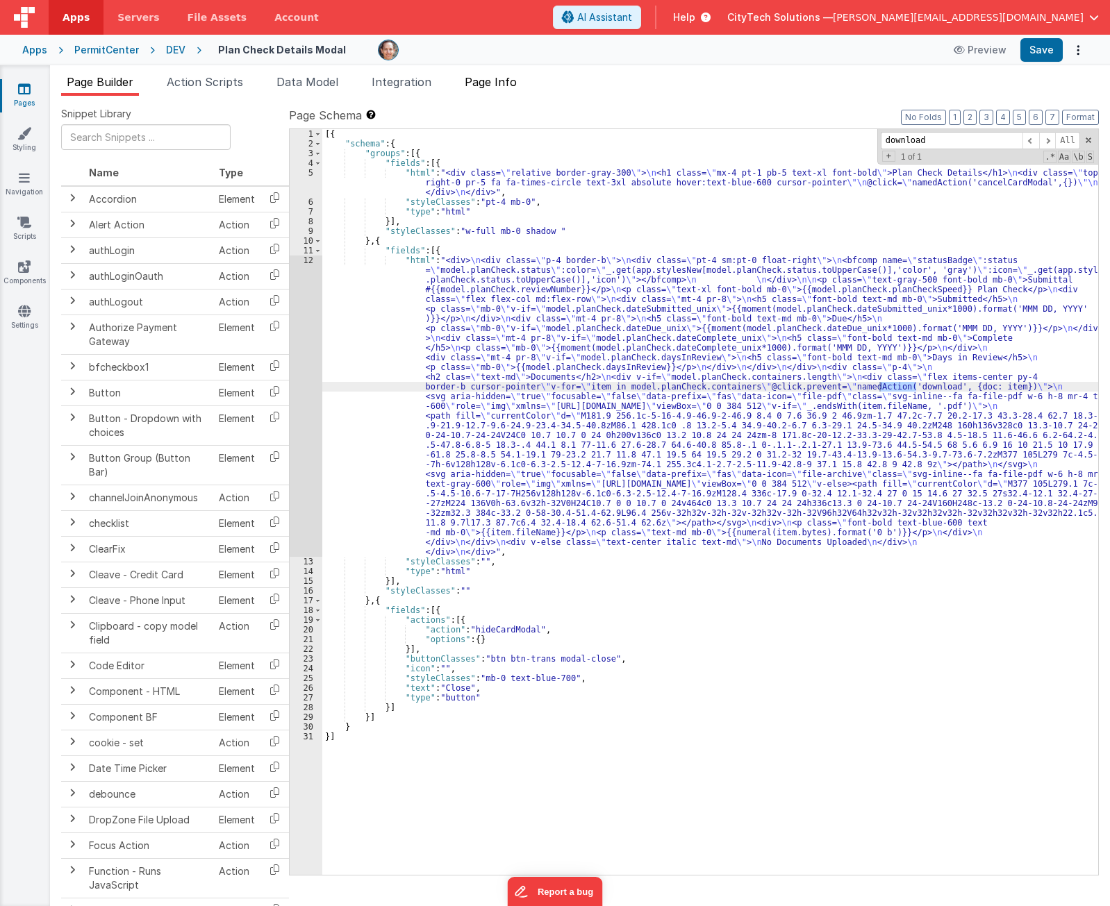
click at [489, 75] on span "Page Info" at bounding box center [491, 82] width 52 height 14
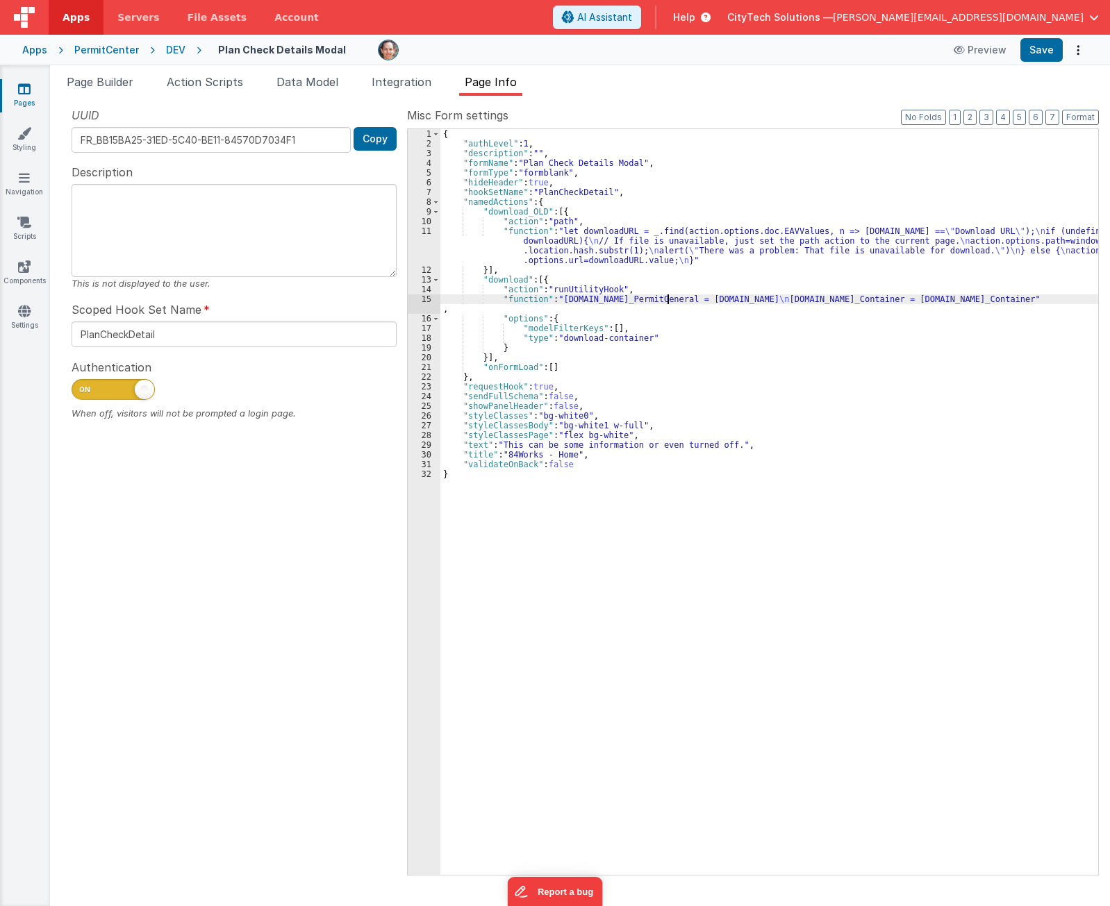
click at [424, 298] on div "15" at bounding box center [424, 303] width 33 height 19
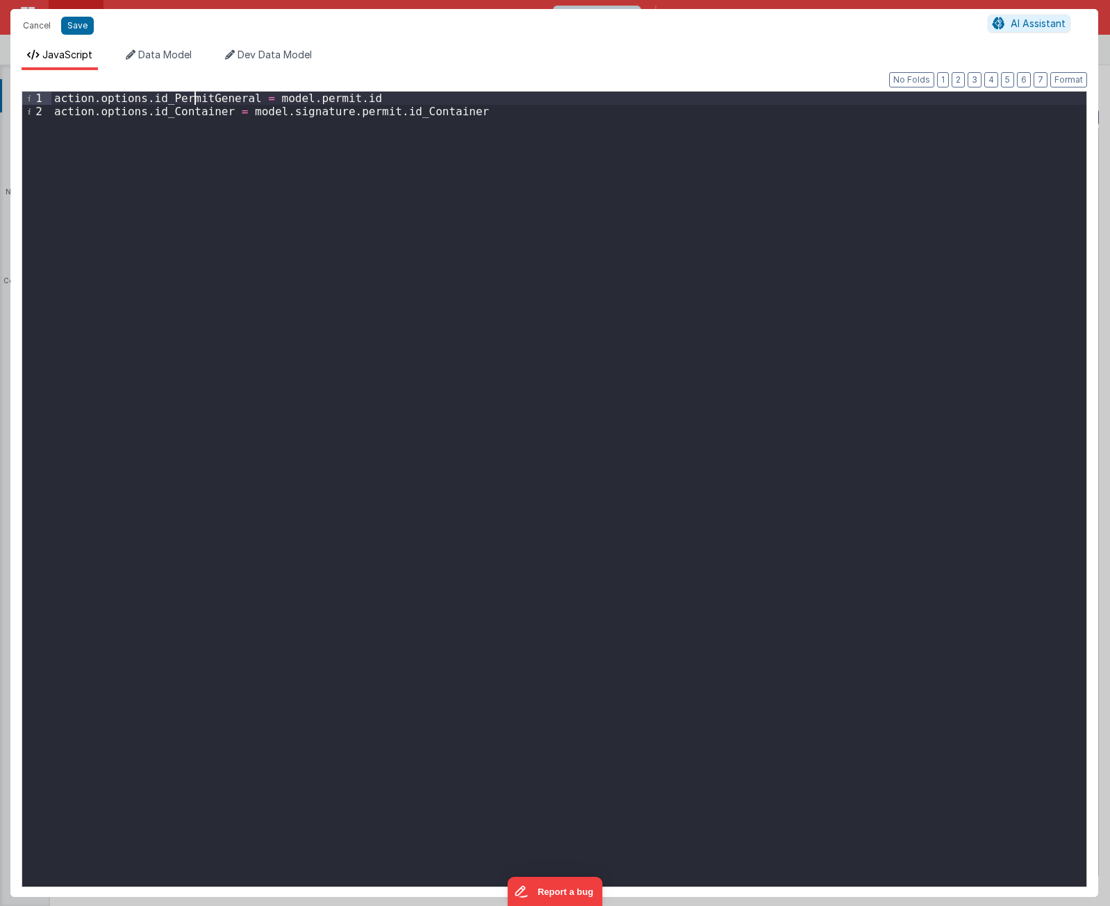
click at [196, 101] on div "action . options . id_PermitGeneral = model . permit . id action . options . id…" at bounding box center [568, 503] width 1035 height 822
click at [79, 24] on button "Save" at bounding box center [77, 26] width 33 height 18
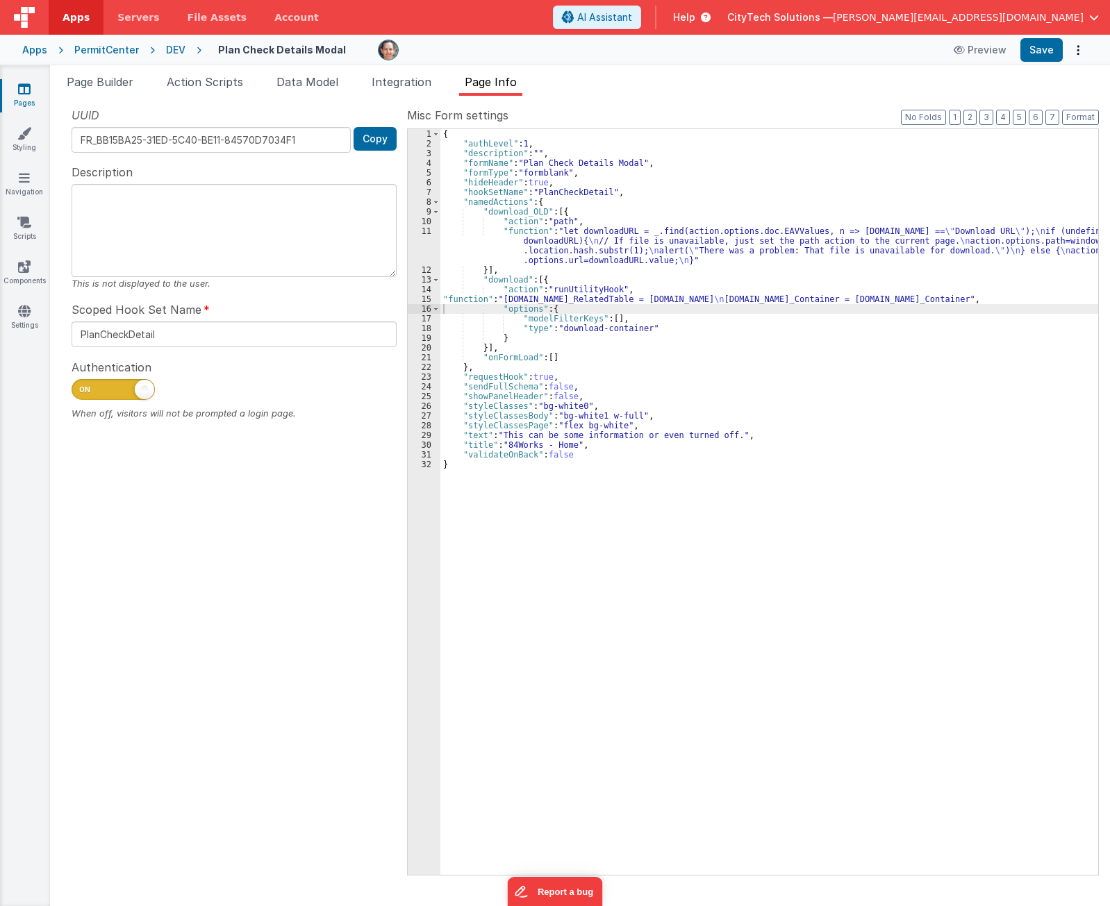
click at [605, 280] on div "{ "authLevel" : 1 , "description" : "" , "formName" : "Plan Check Details Modal…" at bounding box center [769, 511] width 658 height 765
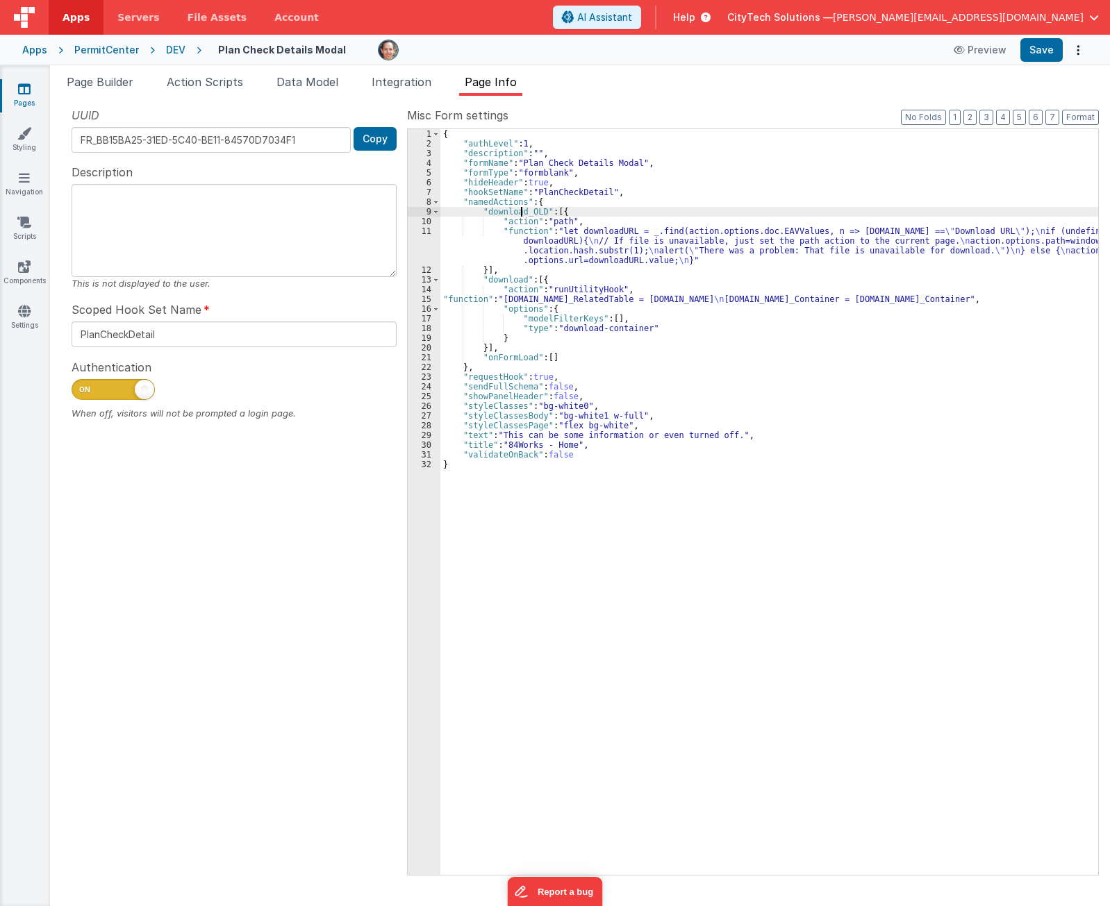
click at [521, 213] on div "{ "authLevel" : 1 , "description" : "" , "formName" : "Plan Check Details Modal…" at bounding box center [769, 511] width 658 height 765
click at [509, 278] on div "{ "authLevel" : 1 , "description" : "" , "formName" : "Plan Check Details Modal…" at bounding box center [769, 511] width 658 height 765
drag, startPoint x: 560, startPoint y: 281, endPoint x: 594, endPoint y: 305, distance: 41.4
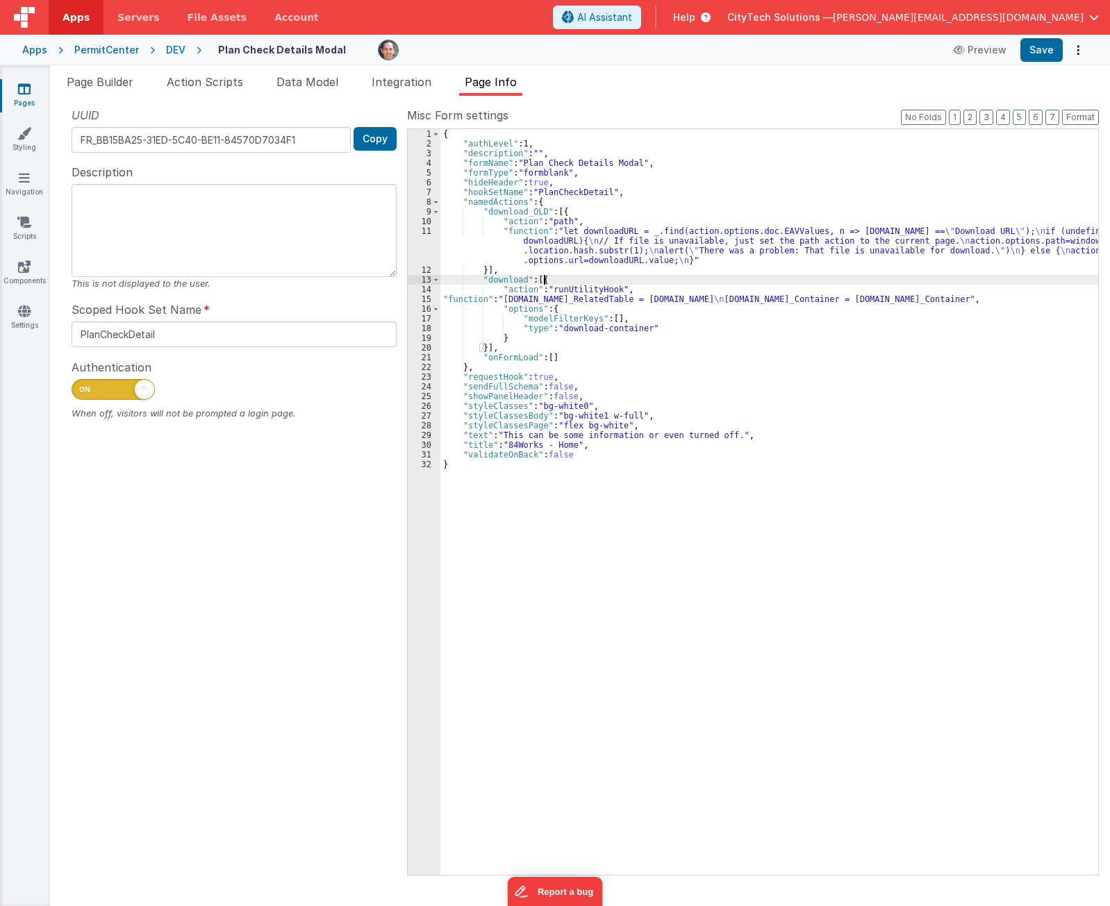
click at [560, 281] on div "{ "authLevel" : 1 , "description" : "" , "formName" : "Plan Check Details Modal…" at bounding box center [769, 511] width 658 height 765
click at [599, 310] on div "{ "authLevel" : 1 , "description" : "" , "formName" : "Plan Check Details Modal…" at bounding box center [769, 511] width 658 height 765
click at [760, 273] on div "{ "authLevel" : 1 , "description" : "" , "formName" : "Plan Check Details Modal…" at bounding box center [769, 511] width 658 height 765
click at [566, 251] on div "{ "authLevel" : 1 , "description" : "" , "formName" : "Plan Check Details Modal…" at bounding box center [769, 511] width 658 height 765
click at [601, 201] on div "{ "authLevel" : 1 , "description" : "" , "formName" : "Plan Check Details Modal…" at bounding box center [769, 511] width 658 height 765
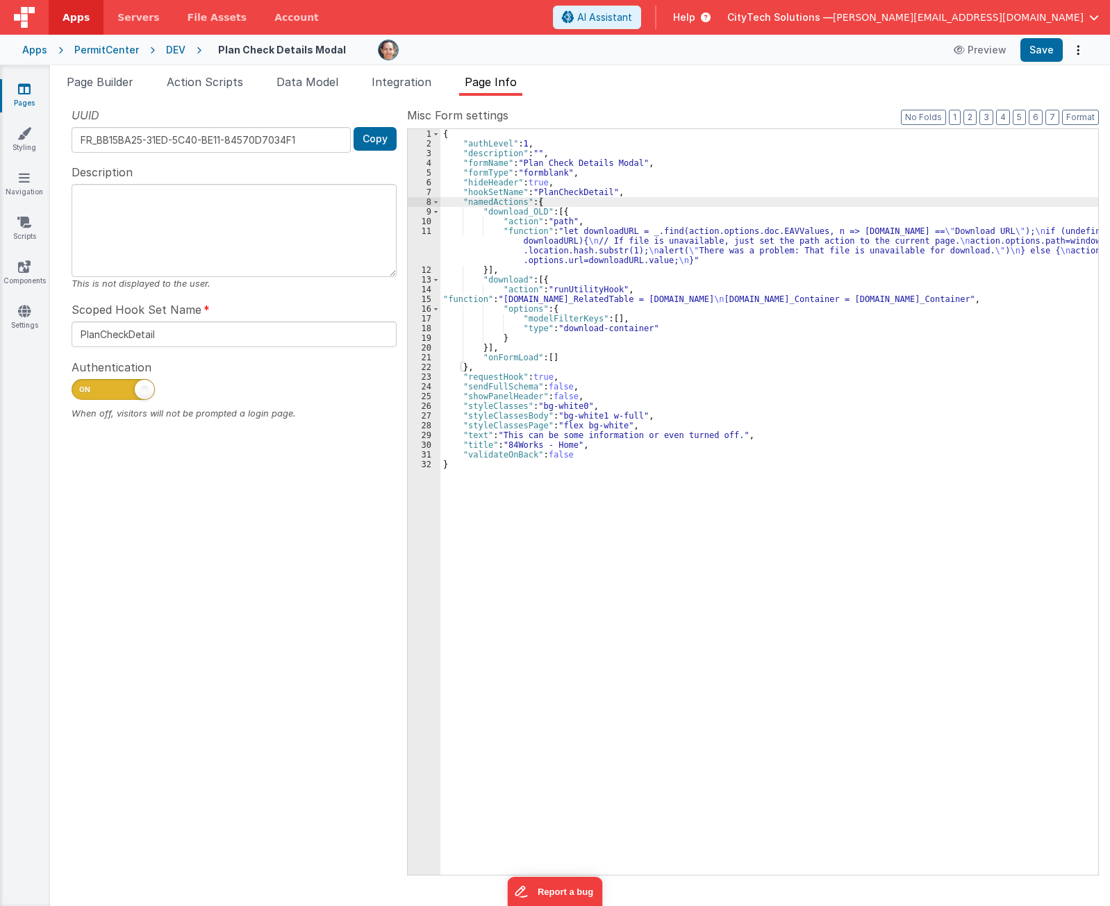
click at [724, 300] on div "{ "authLevel" : 1 , "description" : "" , "formName" : "Plan Check Details Modal…" at bounding box center [769, 511] width 658 height 765
click at [674, 278] on div "{ "authLevel" : 1 , "description" : "" , "formName" : "Plan Check Details Modal…" at bounding box center [769, 511] width 658 height 765
click at [608, 300] on div "{ "authLevel" : 1 , "description" : "" , "formName" : "Plan Check Details Modal…" at bounding box center [769, 511] width 658 height 765
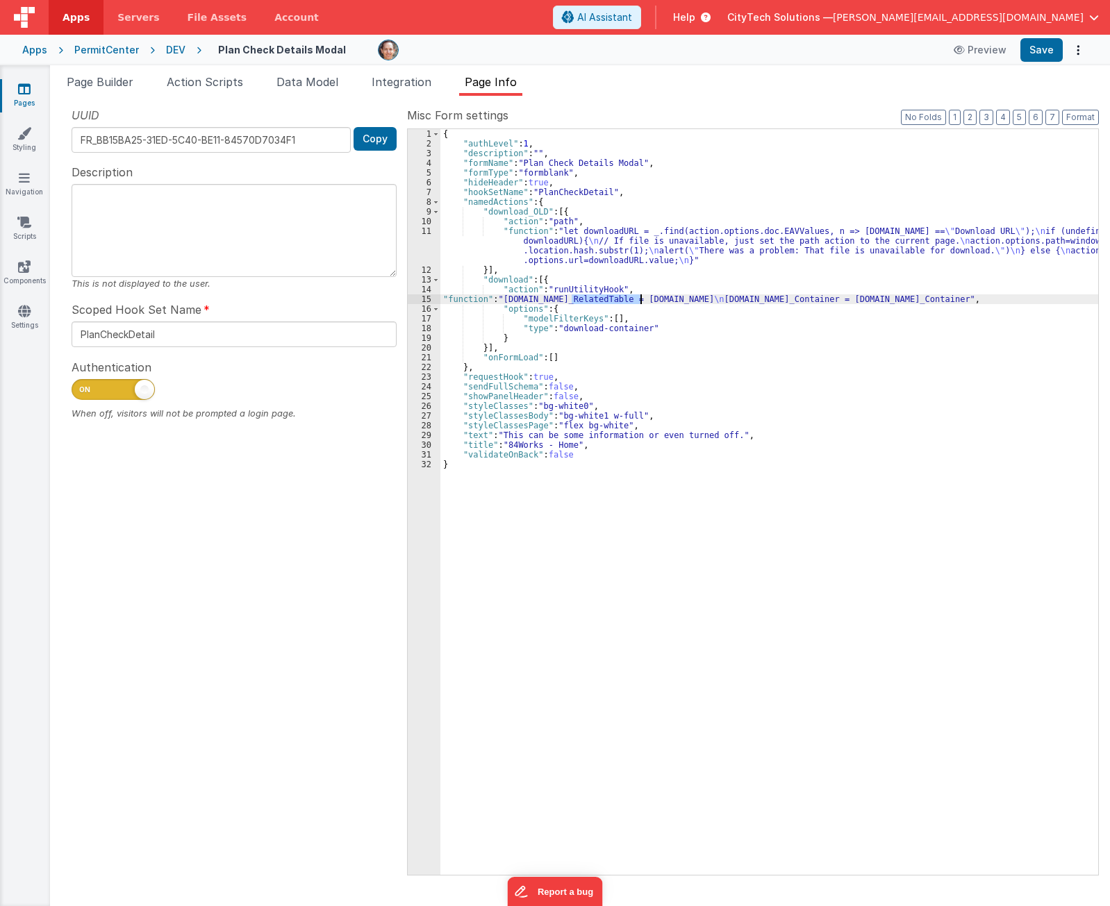
click at [608, 300] on div "{ "authLevel" : 1 , "description" : "" , "formName" : "Plan Check Details Modal…" at bounding box center [769, 511] width 658 height 765
click at [612, 237] on div "{ "authLevel" : 1 , "description" : "" , "formName" : "Plan Check Details Modal…" at bounding box center [769, 511] width 658 height 765
click at [665, 222] on div "{ "authLevel" : 1 , "description" : "" , "formName" : "Plan Check Details Modal…" at bounding box center [769, 511] width 658 height 765
click at [594, 297] on div "{ "authLevel" : 1 , "description" : "" , "formName" : "Plan Check Details Modal…" at bounding box center [769, 511] width 658 height 765
click at [422, 301] on div "15" at bounding box center [424, 299] width 33 height 10
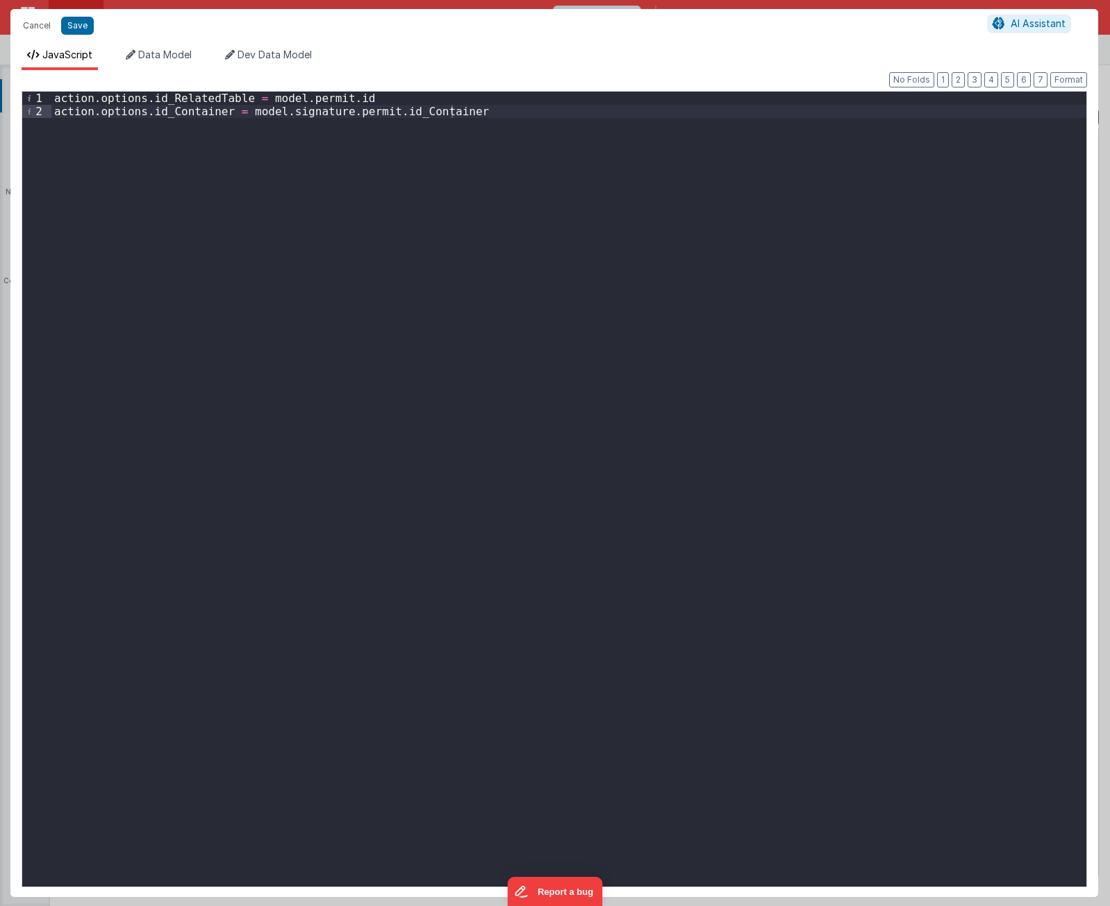
click at [198, 99] on div "action . options . id_RelatedTable = model . permit . id action . options . id_…" at bounding box center [568, 503] width 1035 height 822
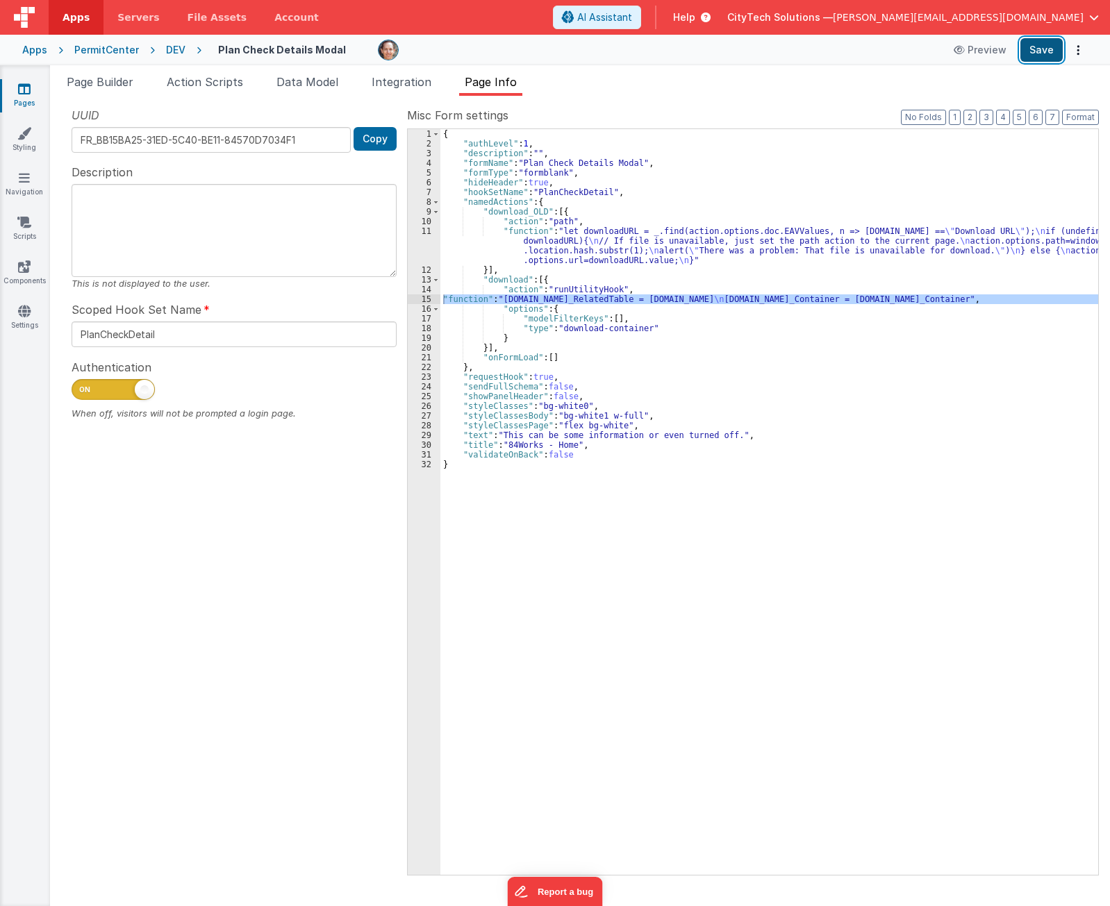
click at [1045, 44] on button "Save" at bounding box center [1041, 50] width 42 height 24
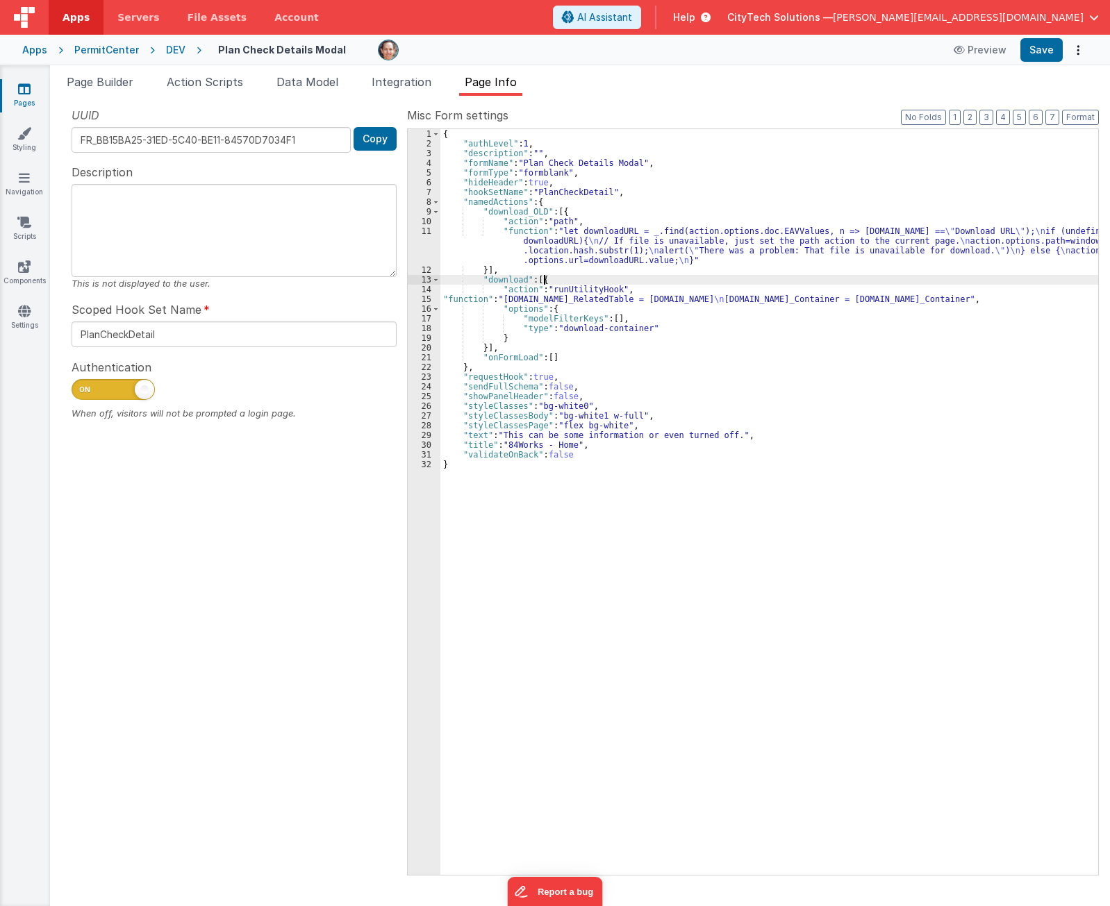
click at [633, 278] on div "{ "authLevel" : 1 , "description" : "" , "formName" : "Plan Check Details Modal…" at bounding box center [769, 511] width 658 height 765
click at [578, 294] on div "{ "authLevel" : 1 , "description" : "" , "formName" : "Plan Check Details Modal…" at bounding box center [769, 511] width 658 height 765
click at [610, 214] on div "{ "authLevel" : 1 , "description" : "" , "formName" : "Plan Check Details Modal…" at bounding box center [769, 511] width 658 height 765
click at [608, 222] on div "{ "authLevel" : 1 , "description" : "" , "formName" : "Plan Check Details Modal…" at bounding box center [769, 511] width 658 height 765
click at [657, 290] on div "{ "authLevel" : 1 , "description" : "" , "formName" : "Plan Check Details Modal…" at bounding box center [769, 511] width 658 height 765
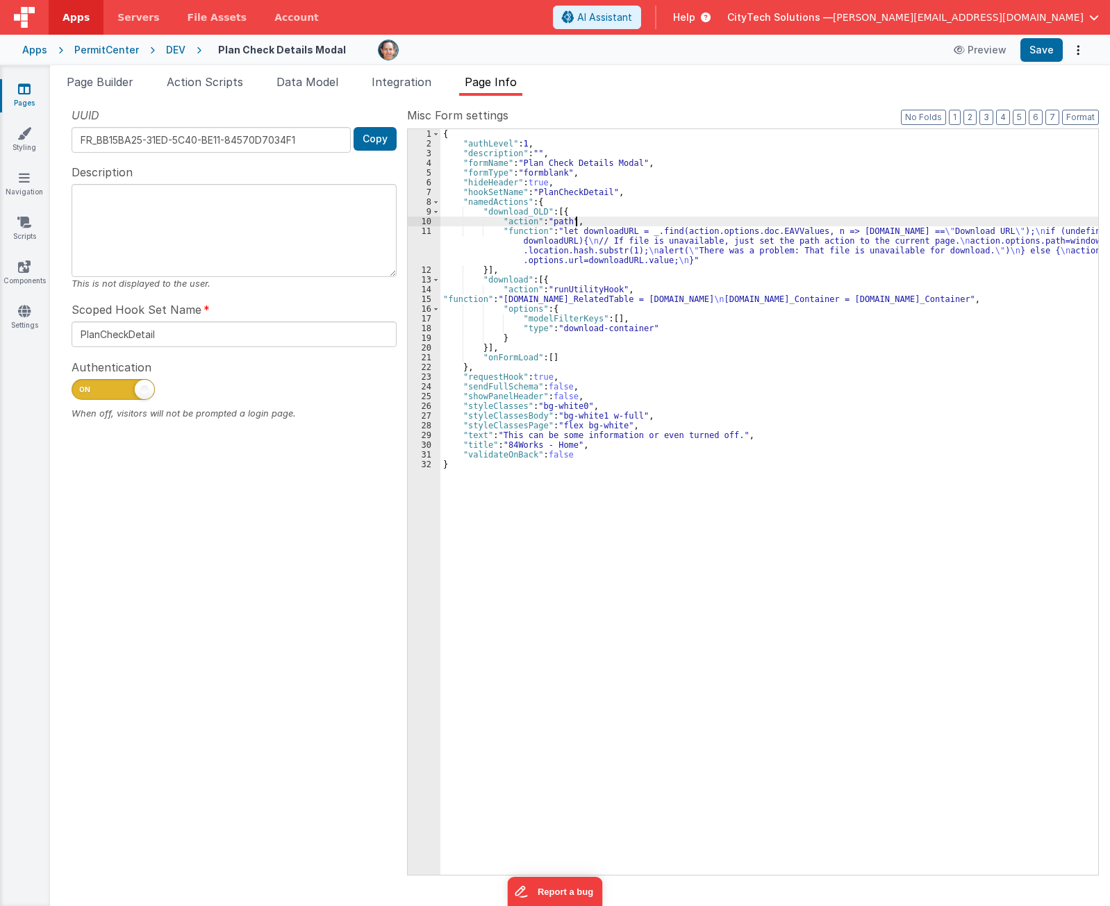
click at [627, 223] on div "{ "authLevel" : 1 , "description" : "" , "formName" : "Plan Check Details Modal…" at bounding box center [769, 511] width 658 height 765
click at [630, 239] on div "{ "authLevel" : 1 , "description" : "" , "formName" : "Plan Check Details Modal…" at bounding box center [769, 511] width 658 height 765
click at [685, 290] on div "{ "authLevel" : 1 , "description" : "" , "formName" : "Plan Check Details Modal…" at bounding box center [769, 511] width 658 height 765
click at [425, 236] on div "11" at bounding box center [424, 245] width 33 height 39
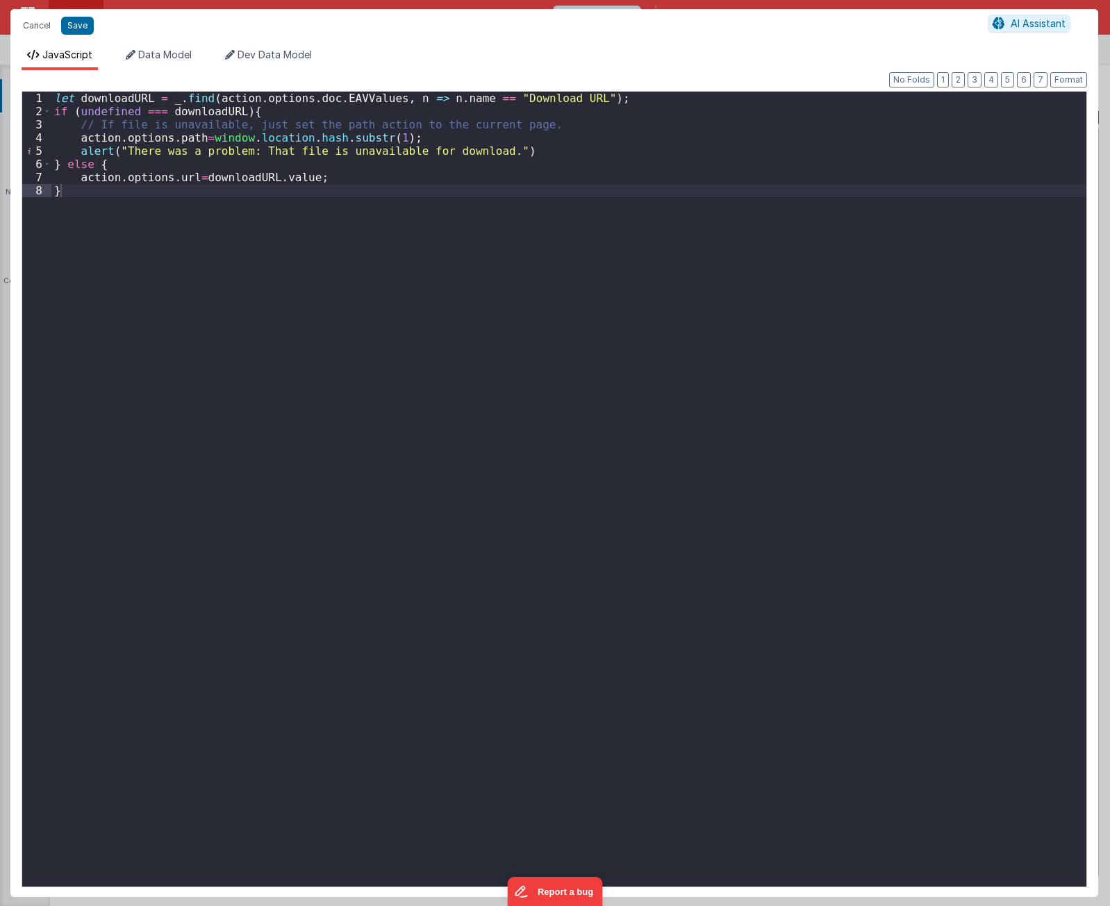
click at [381, 203] on div "let downloadURL = _ . find ( action . options . doc . EAVValues , n => n . name…" at bounding box center [568, 503] width 1035 height 822
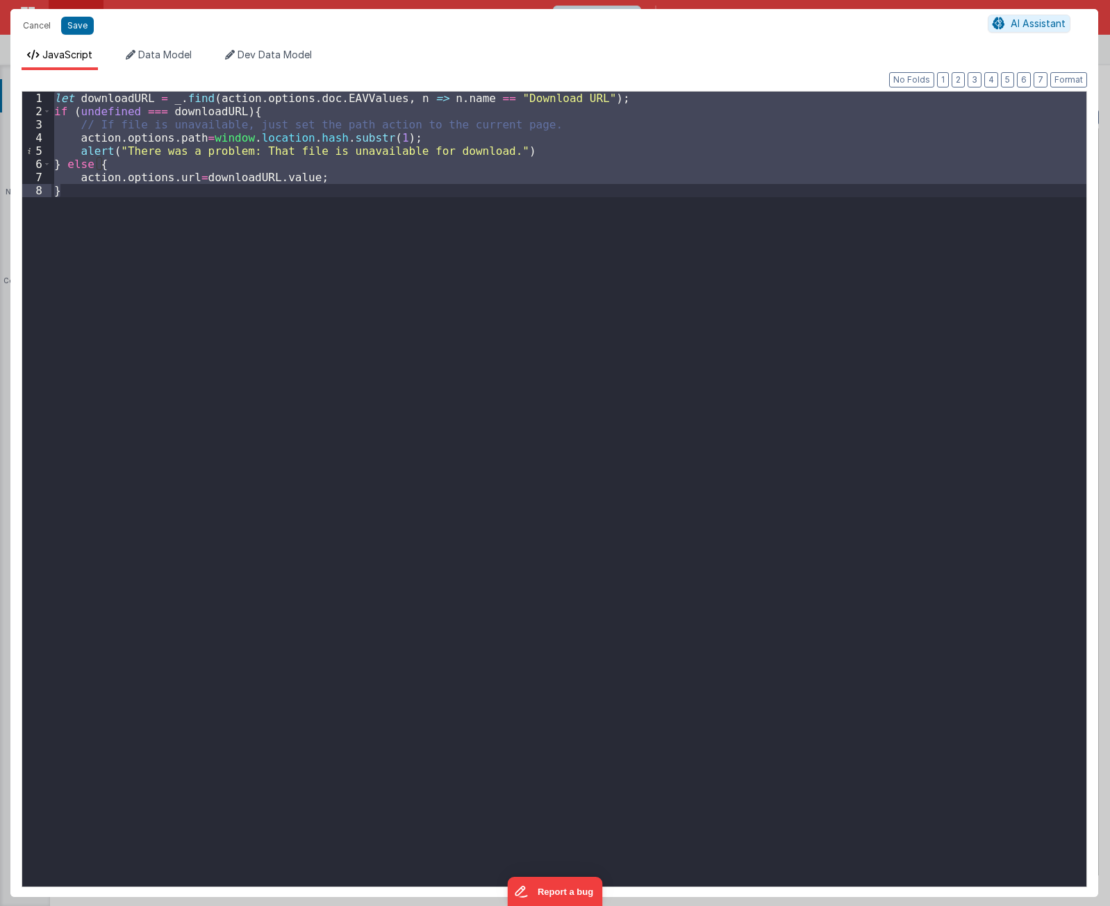
click at [388, 479] on div "let downloadURL = _ . find ( action . options . doc . EAVValues , n => n . name…" at bounding box center [568, 489] width 1035 height 795
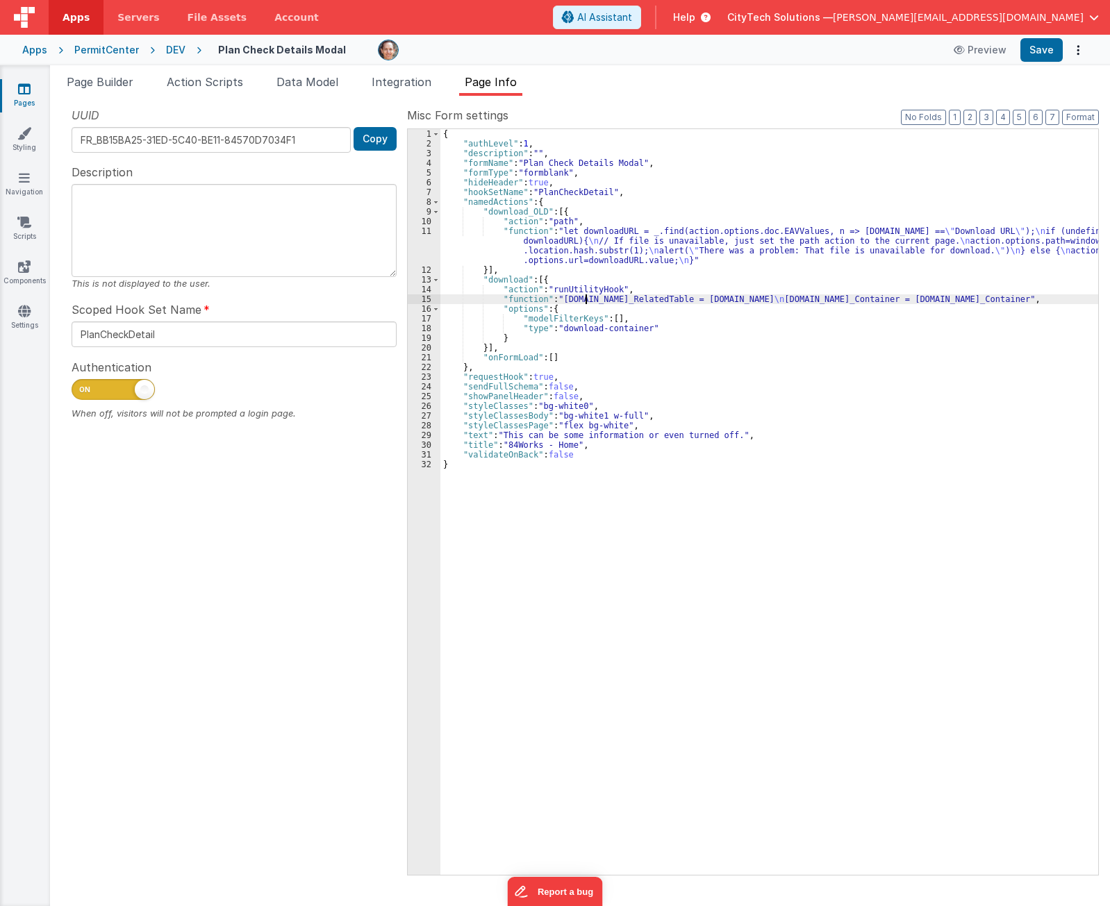
click at [584, 298] on div "{ "authLevel" : 1 , "description" : "" , "formName" : "Plan Check Details Modal…" at bounding box center [769, 511] width 658 height 765
click at [426, 299] on div "15" at bounding box center [424, 299] width 33 height 10
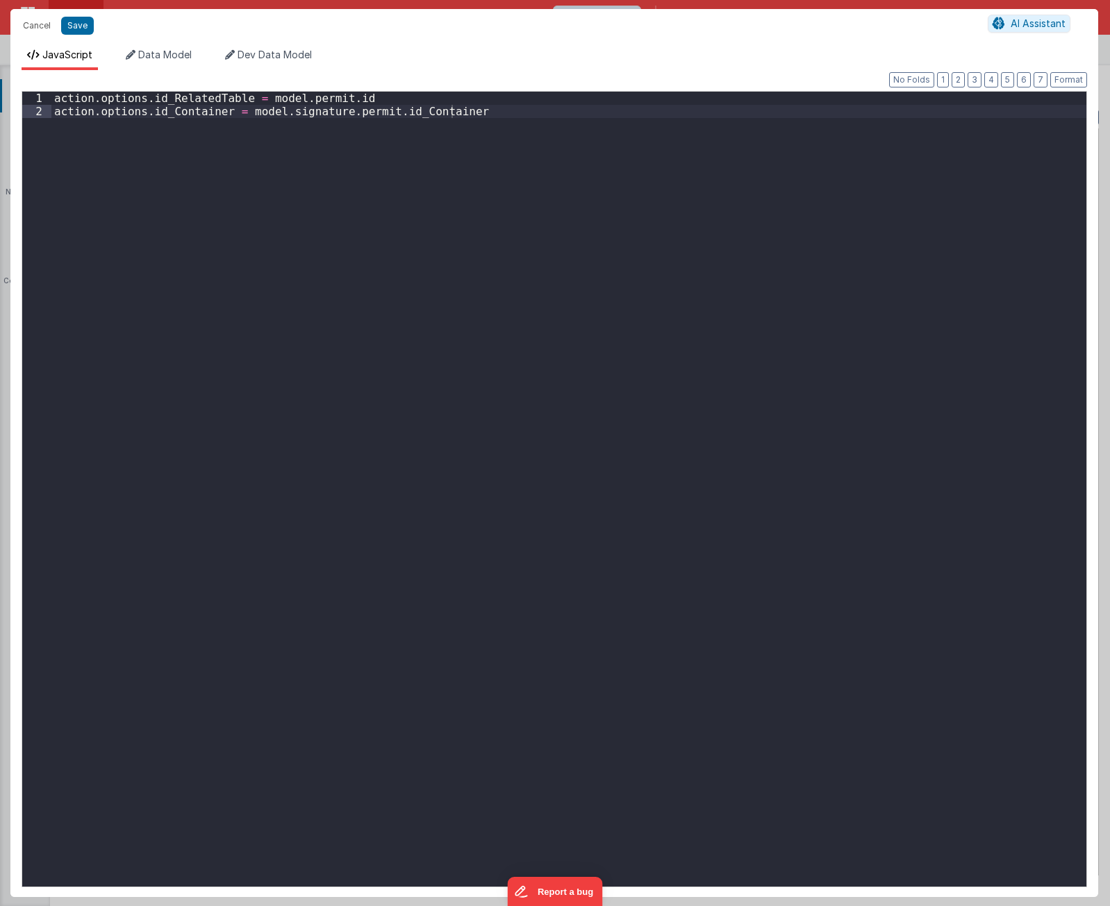
click at [298, 424] on div "action . options . id_RelatedTable = model . permit . id action . options . id_…" at bounding box center [568, 503] width 1035 height 822
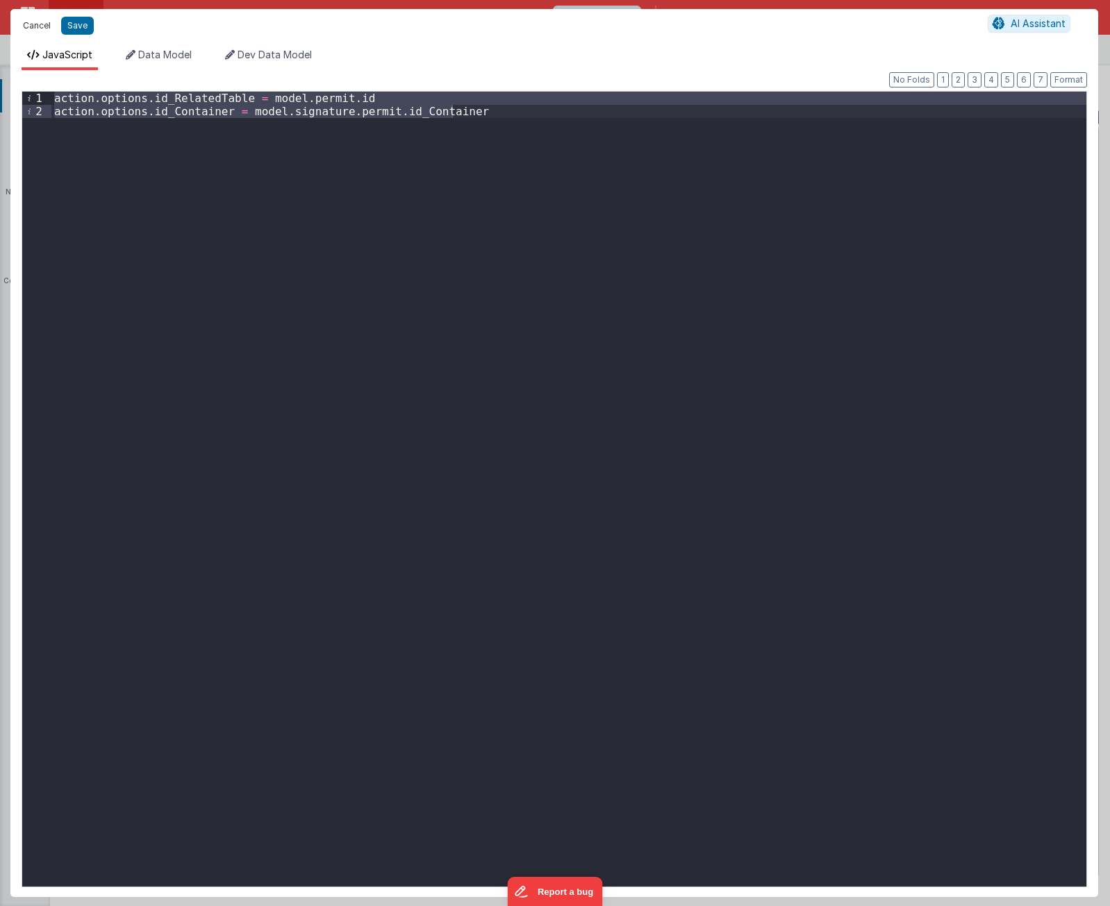
drag, startPoint x: 37, startPoint y: 23, endPoint x: 297, endPoint y: 286, distance: 370.3
click at [37, 23] on button "Cancel" at bounding box center [37, 25] width 42 height 19
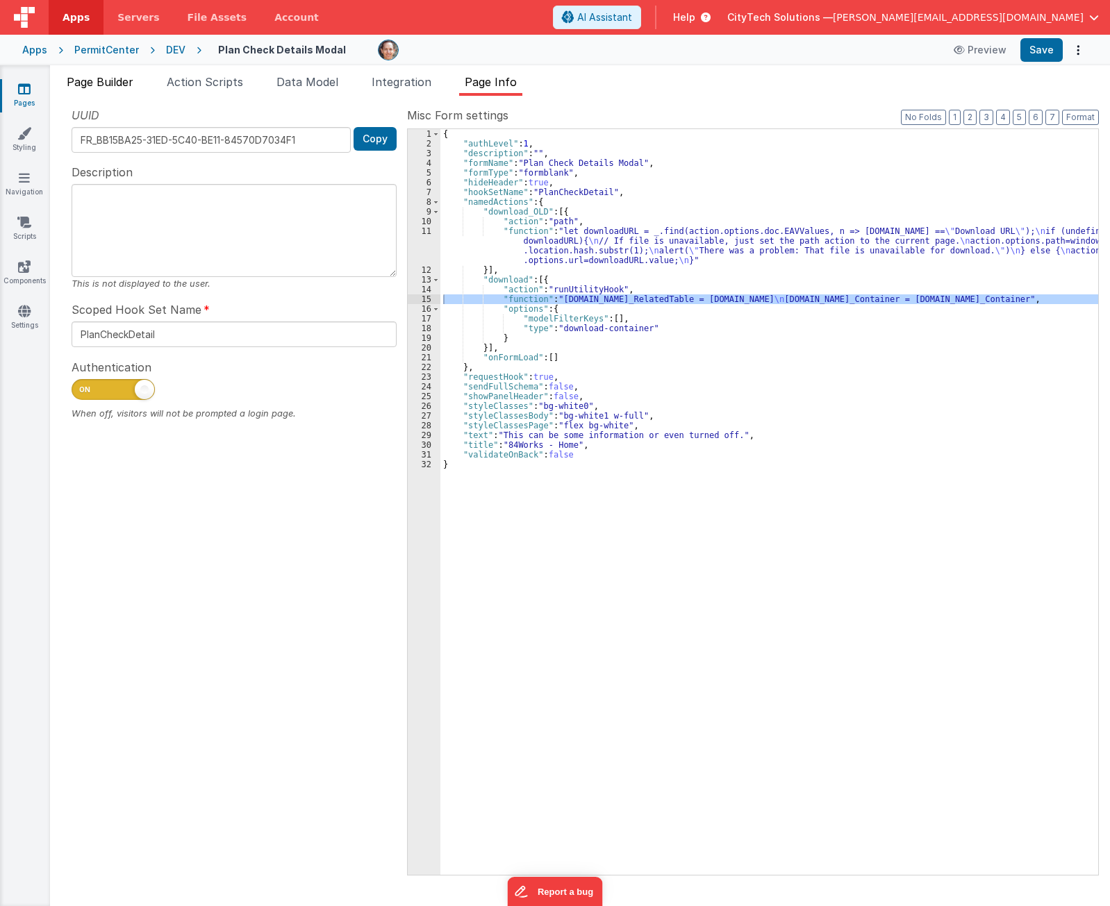
click at [121, 88] on span "Page Builder" at bounding box center [100, 82] width 67 height 14
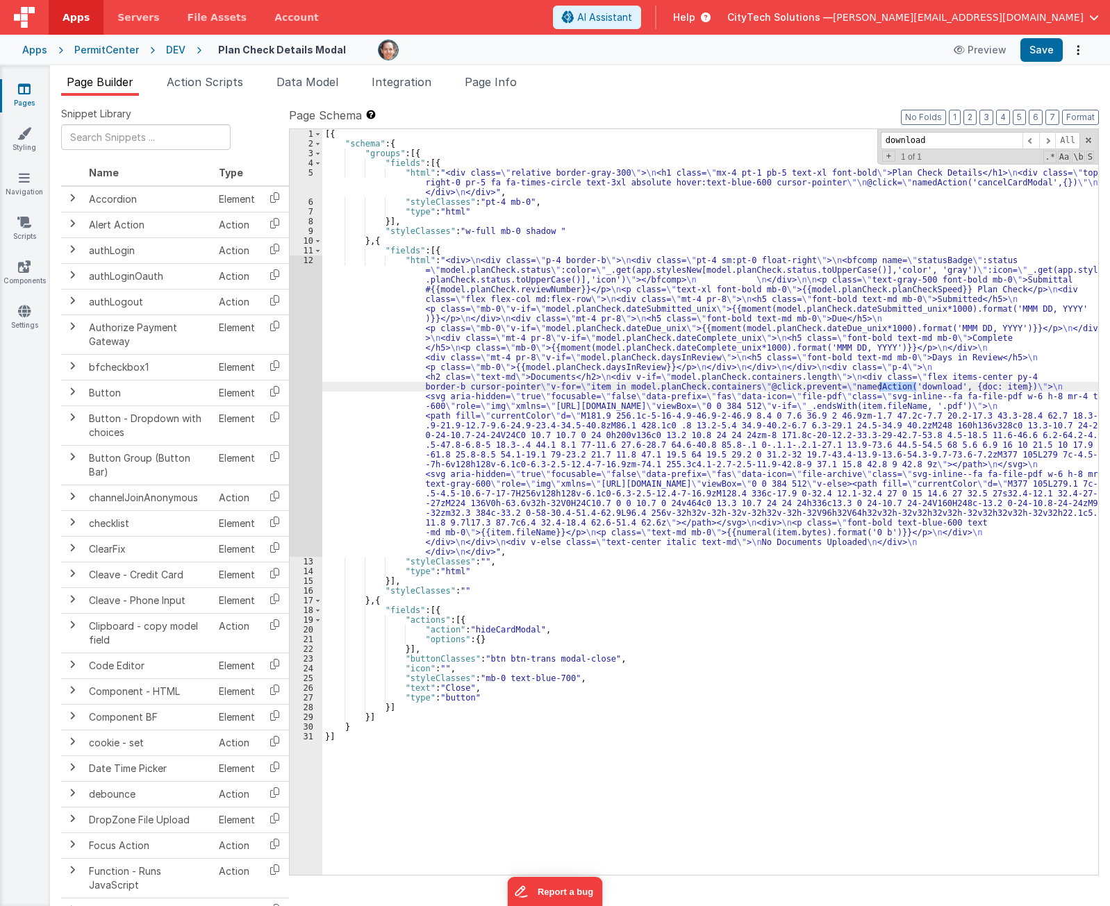
click at [522, 351] on div "[{ "schema" : { "groups" : [{ "fields" : [{ "html" : "<div class= \" relative b…" at bounding box center [710, 511] width 776 height 765
click at [897, 388] on div "[{ "schema" : { "groups" : [{ "fields" : [{ "html" : "<div class= \" relative b…" at bounding box center [710, 511] width 776 height 765
click at [494, 342] on div "[{ "schema" : { "groups" : [{ "fields" : [{ "html" : "<div class= \" relative b…" at bounding box center [710, 511] width 776 height 765
click at [302, 358] on div "12" at bounding box center [306, 406] width 33 height 301
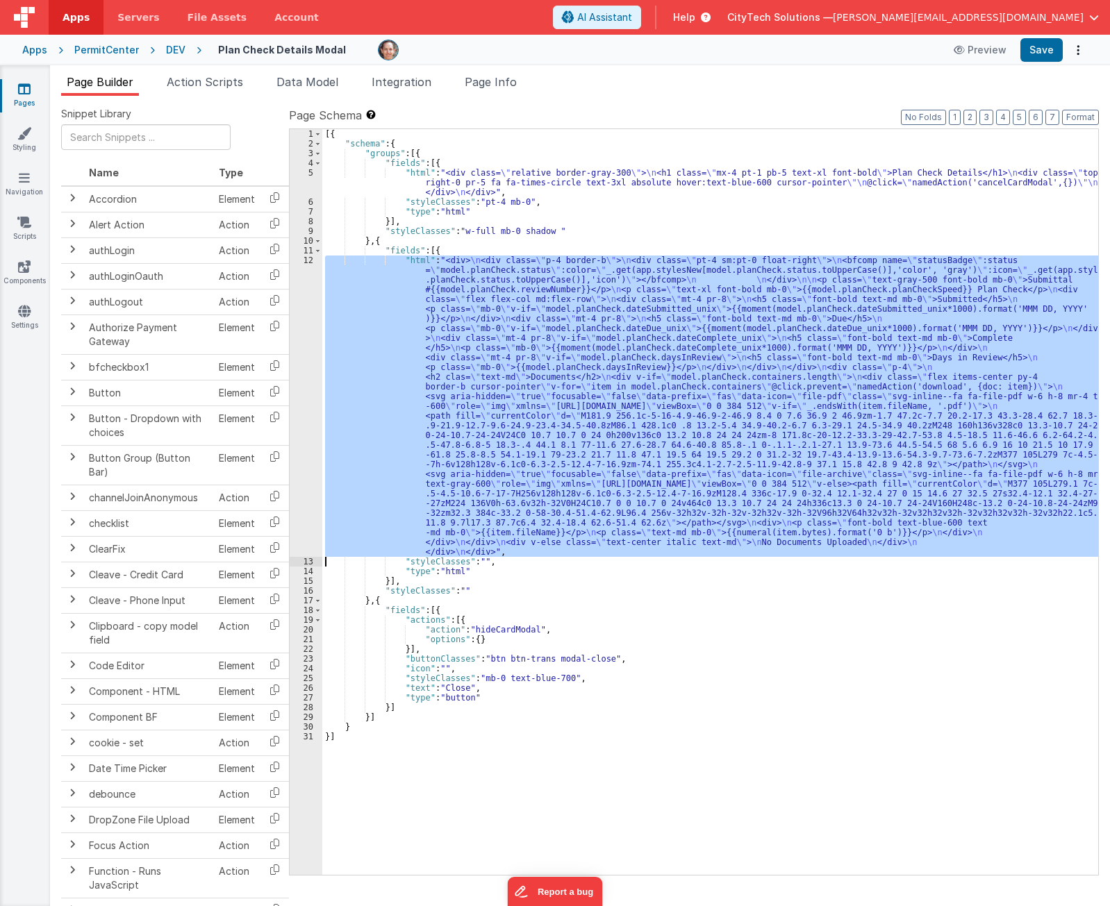
click at [649, 341] on div "[{ "schema" : { "groups" : [{ "fields" : [{ "html" : "<div class= \" relative b…" at bounding box center [710, 502] width 776 height 746
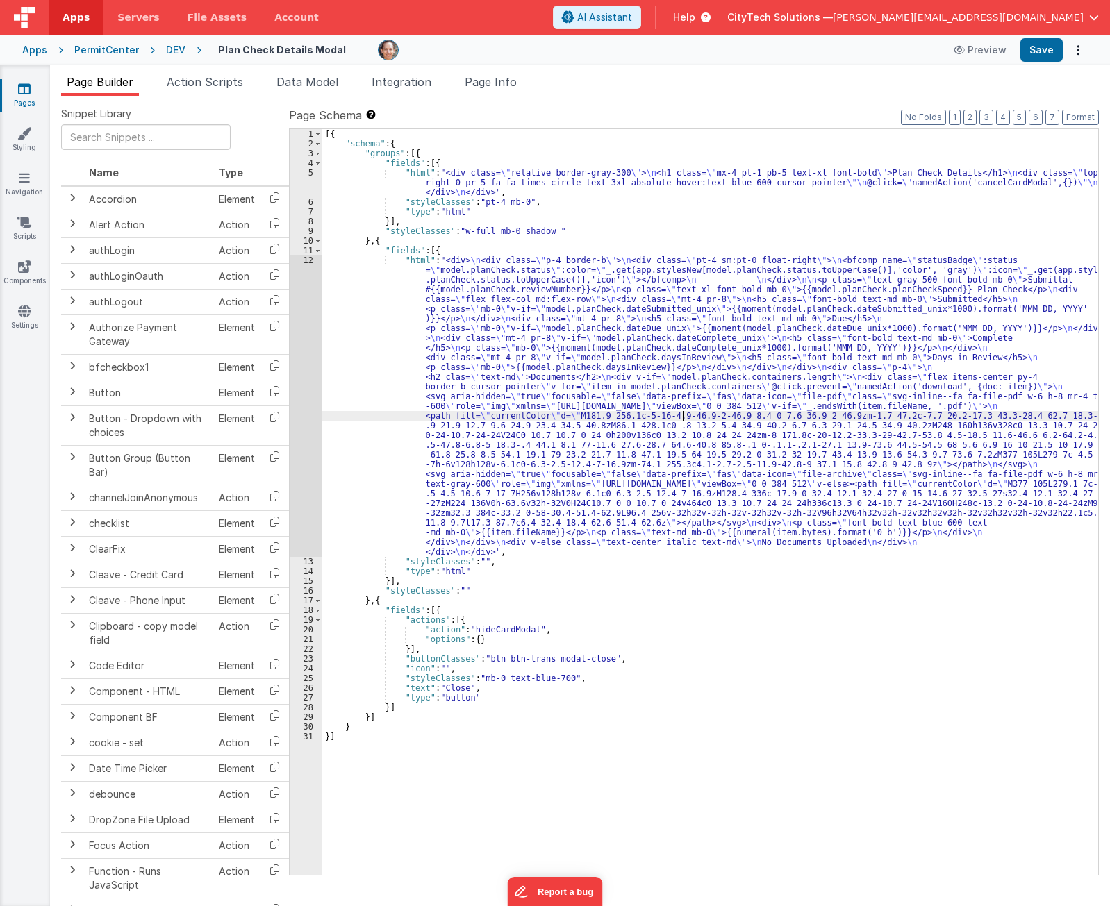
click at [681, 414] on div "[{ "schema" : { "groups" : [{ "fields" : [{ "html" : "<div class= \" relative b…" at bounding box center [710, 511] width 776 height 765
click at [303, 363] on div "12" at bounding box center [306, 406] width 33 height 301
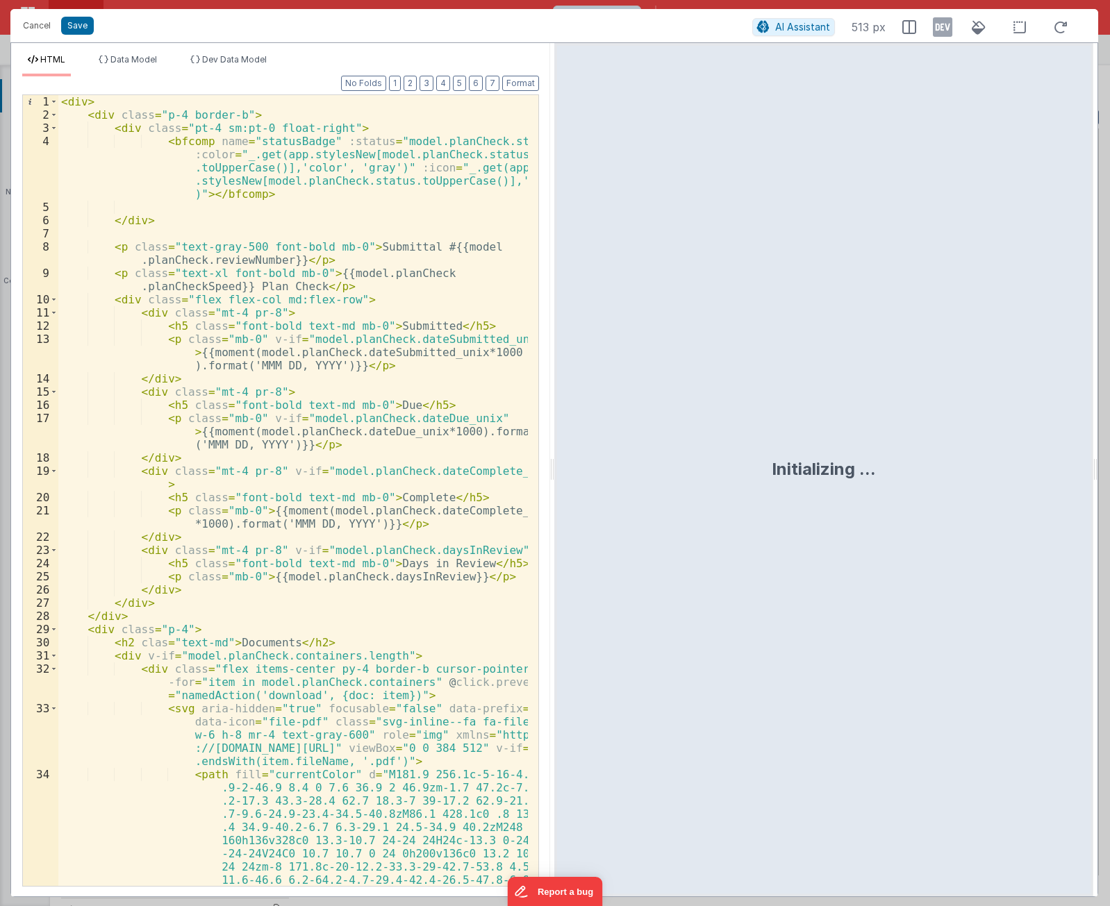
click at [467, 213] on div "< div > < div class = "p-4 border-b" > < div class = "pt-4 sm:pt-0 float-right"…" at bounding box center [292, 609] width 469 height 1029
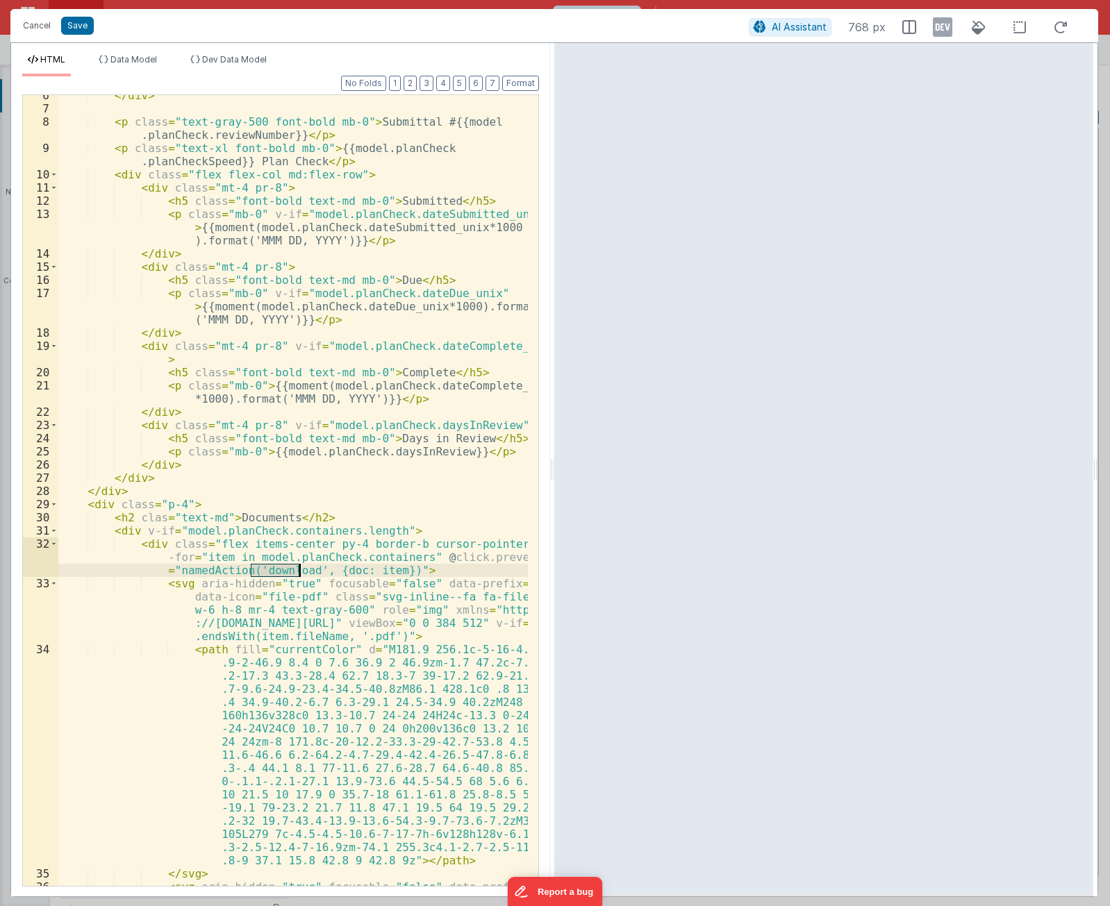
scroll to position [333, 0]
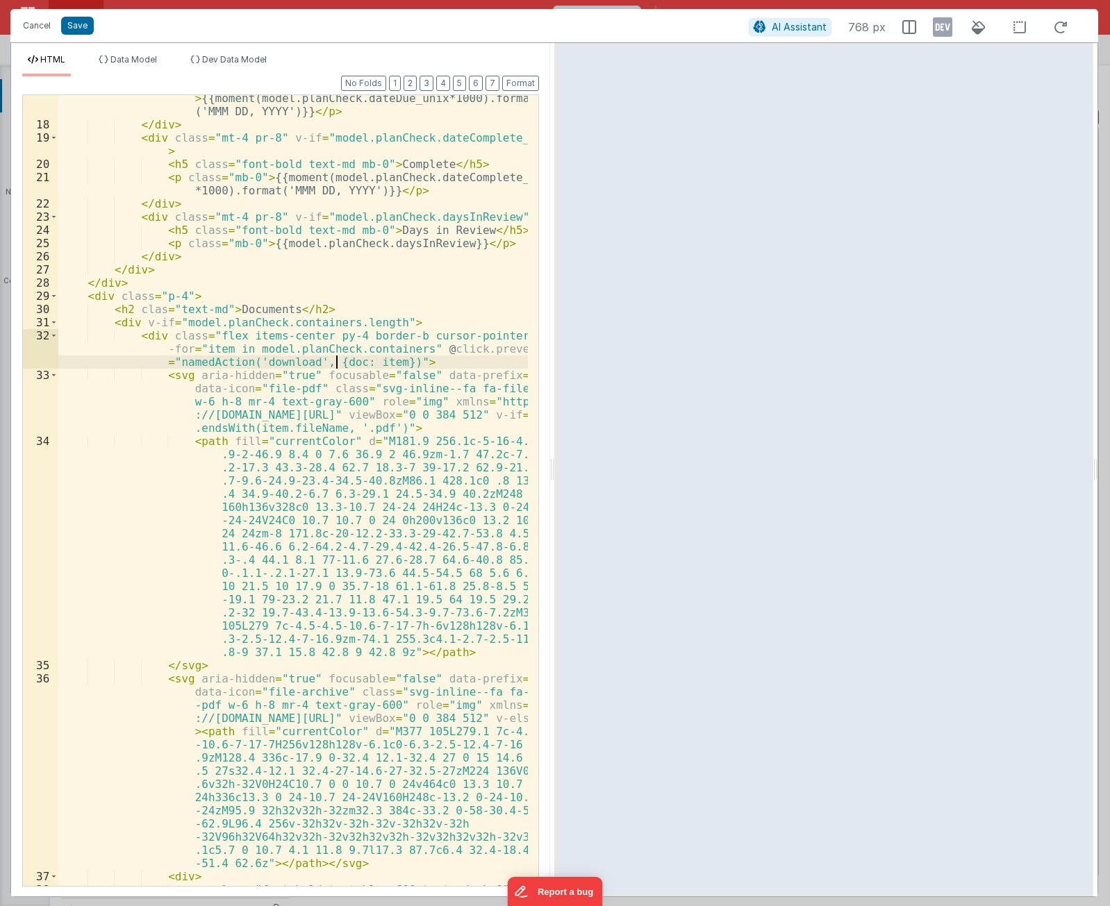
click at [335, 361] on div "< p class = "mb-0" v-if = "model.planCheck.dateDue_unix" > {{moment(model.planC…" at bounding box center [292, 506] width 469 height 857
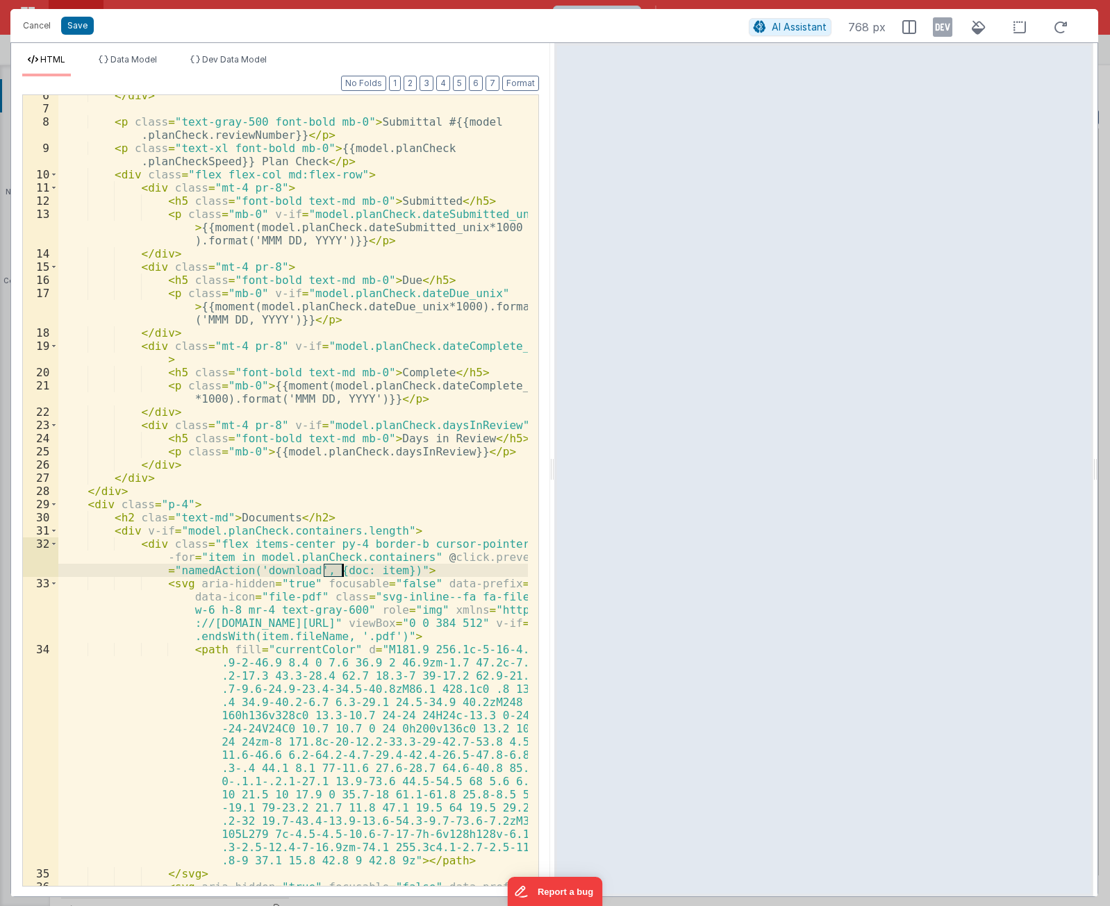
scroll to position [0, 0]
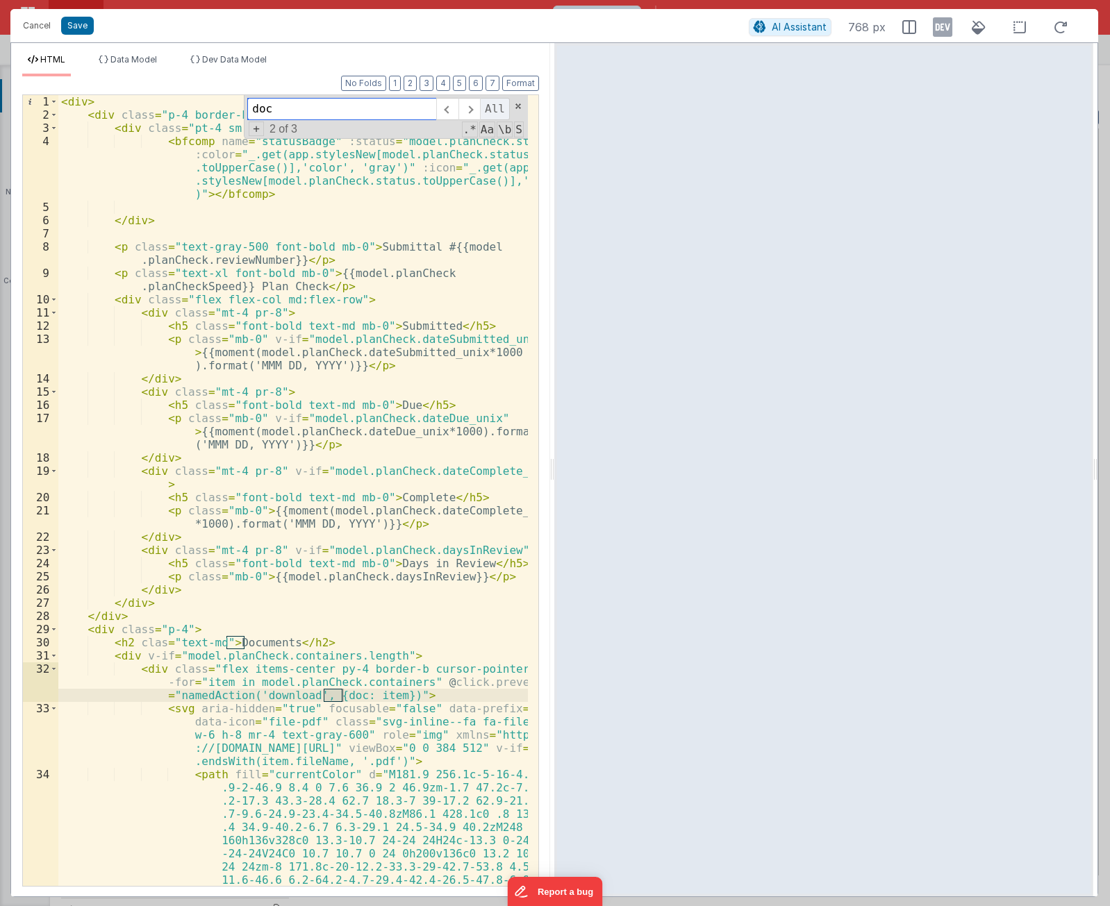
click at [495, 103] on span "All" at bounding box center [495, 109] width 30 height 22
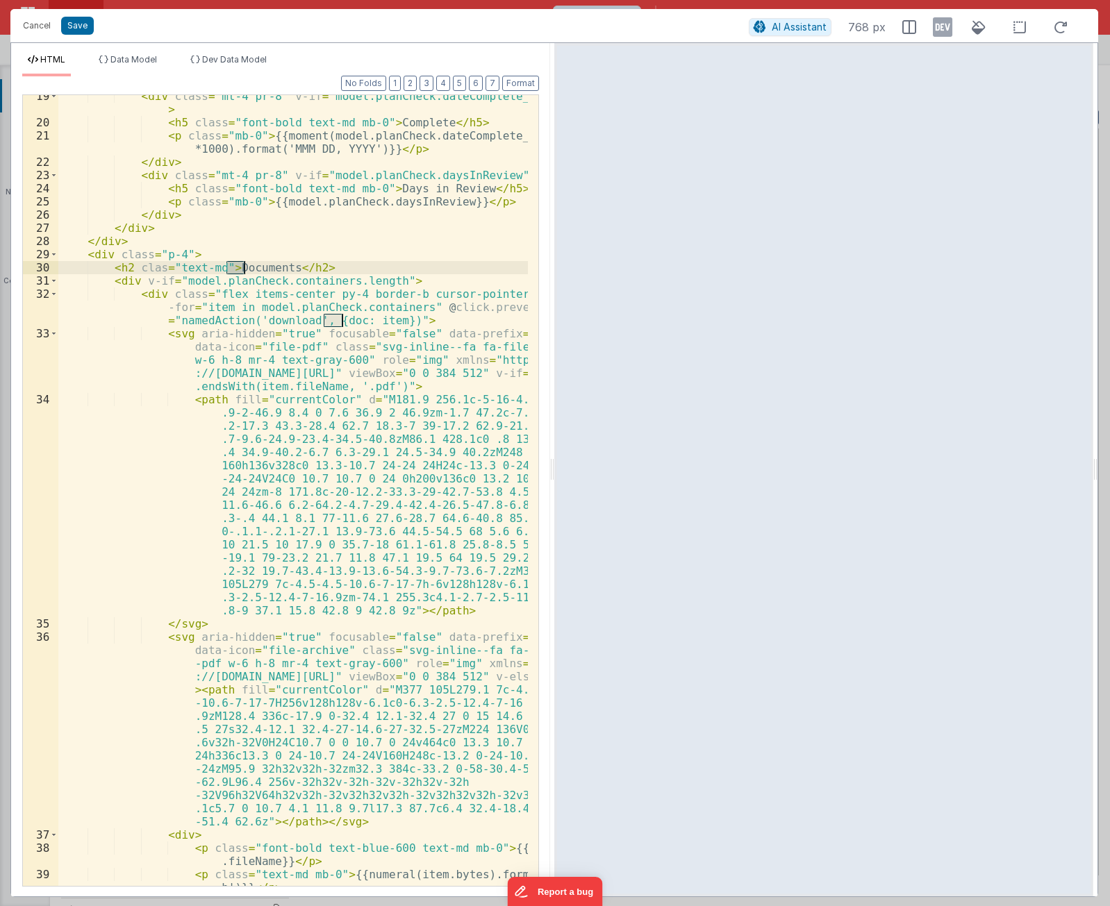
scroll to position [489, 0]
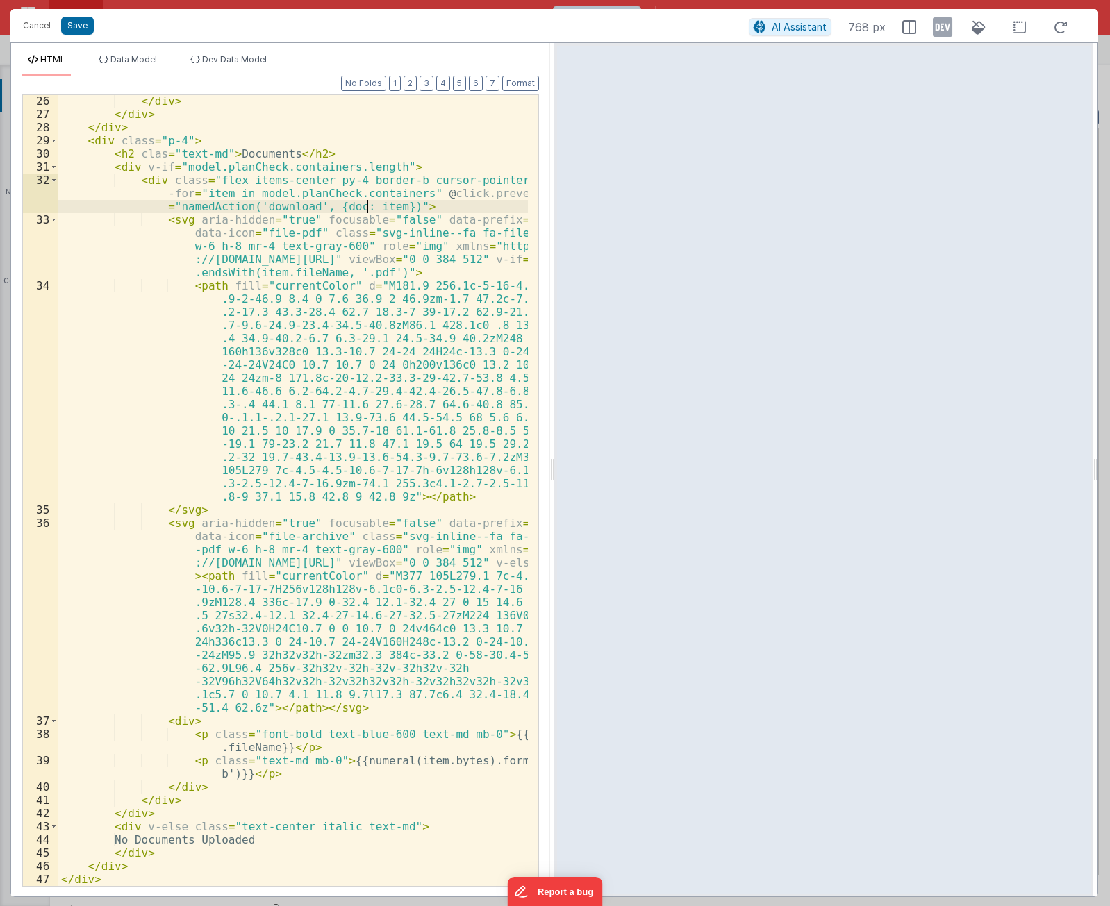
click at [367, 206] on div "</ div > </ div > </ div > < div class = "p-4" > < h2 clas = "text-md" > Docume…" at bounding box center [292, 502] width 469 height 817
type input "item"
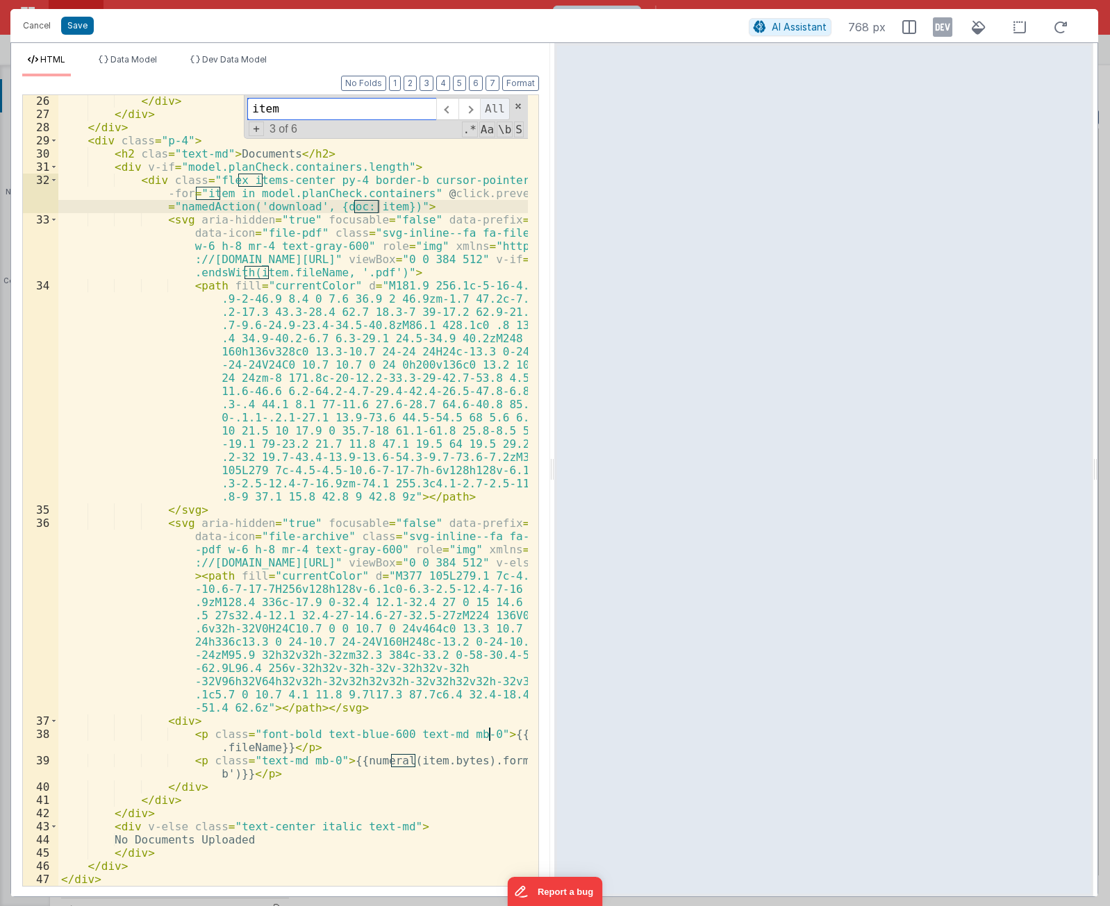
click at [494, 106] on span "All" at bounding box center [495, 109] width 30 height 22
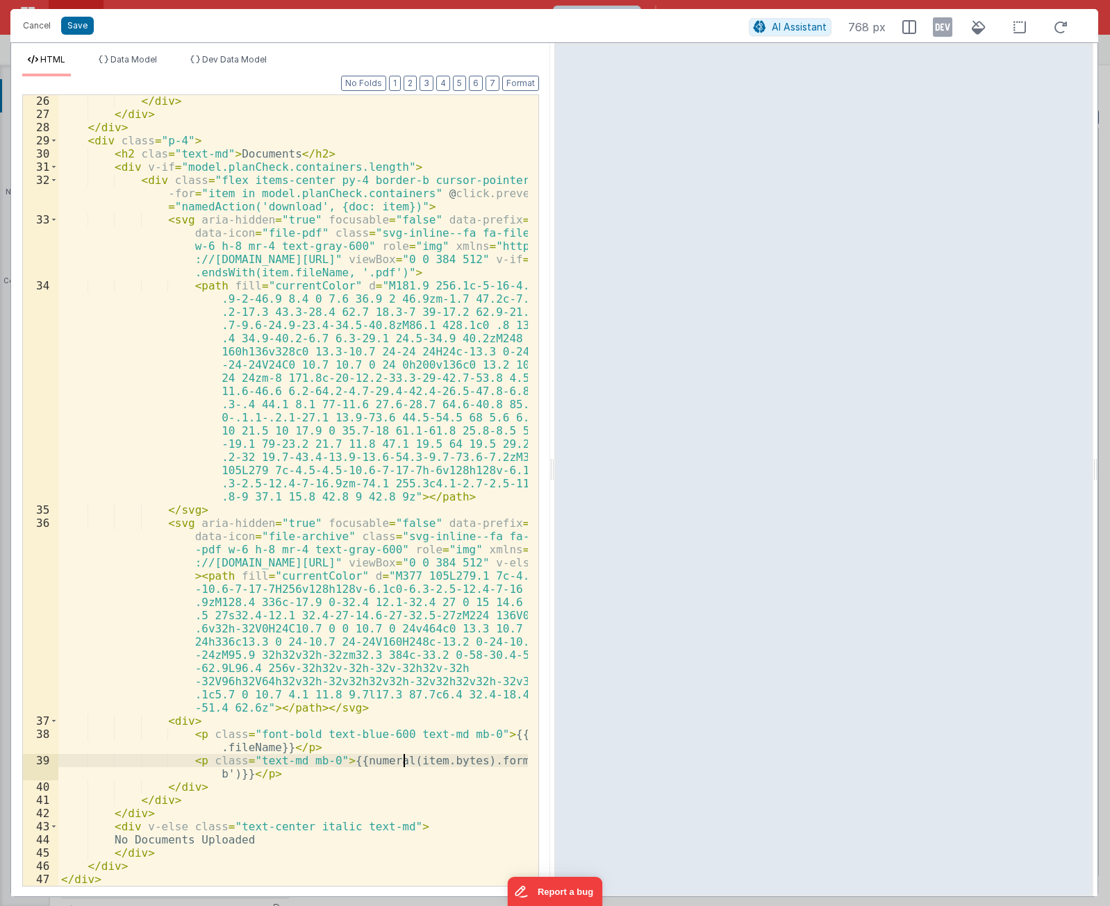
click at [406, 763] on div "</ div > </ div > </ div > < div class = "p-4" > < h2 clas = "text-md" > Docume…" at bounding box center [292, 502] width 469 height 817
drag, startPoint x: 41, startPoint y: 31, endPoint x: 379, endPoint y: 784, distance: 826.0
click at [466, 842] on div "Cancel Save AI Assistant 768 px HTML Data Model Dev Data Model Format 7 6 5 4 3…" at bounding box center [554, 453] width 1088 height 888
click at [239, 745] on div "</ div > </ div > </ div > < div class = "p-4" > < h2 clas = "text-md" > Docume…" at bounding box center [292, 502] width 469 height 817
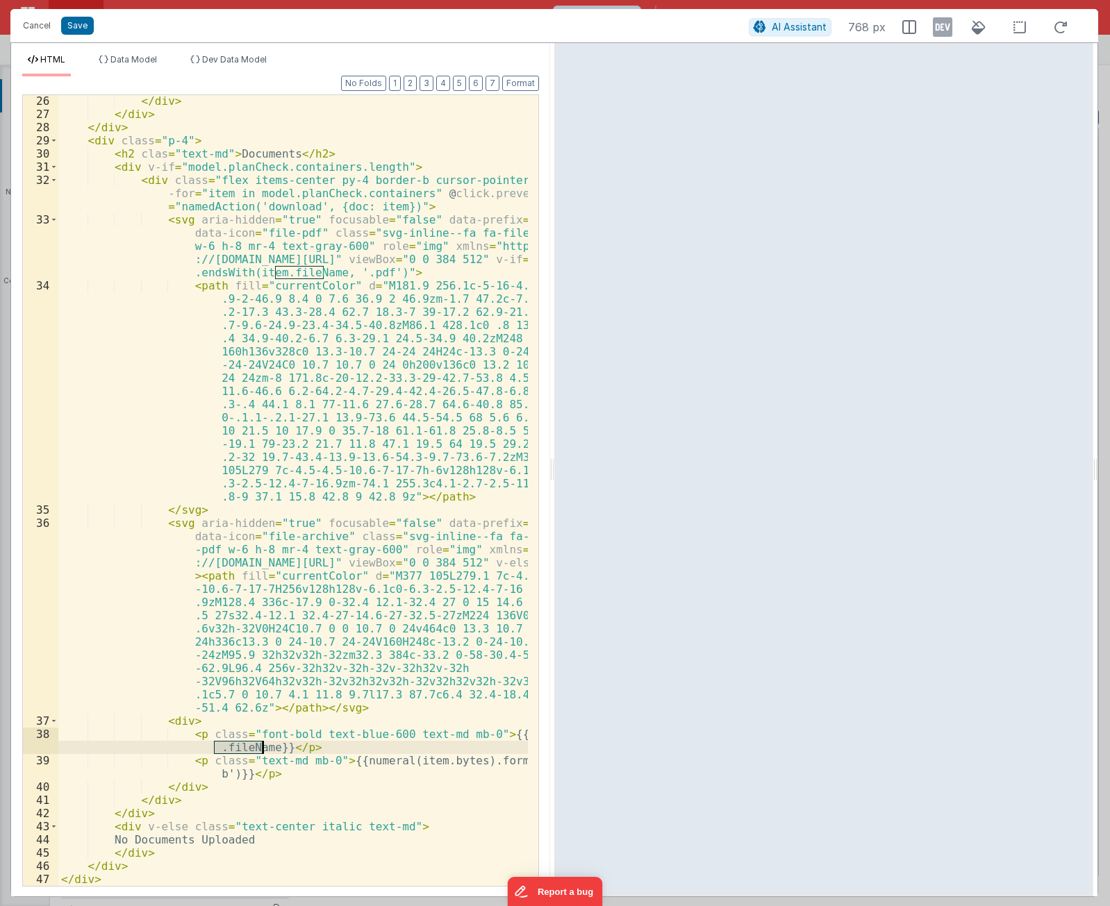
click at [239, 745] on div "</ div > </ div > </ div > < div class = "p-4" > < h2 clas = "text-md" > Docume…" at bounding box center [292, 502] width 469 height 817
click at [312, 269] on div "</ div > </ div > </ div > < div class = "p-4" > < h2 clas = "text-md" > Docume…" at bounding box center [292, 502] width 469 height 817
click at [369, 203] on div "</ div > </ div > </ div > < div class = "p-4" > < h2 clas = "text-md" > Docume…" at bounding box center [292, 502] width 469 height 817
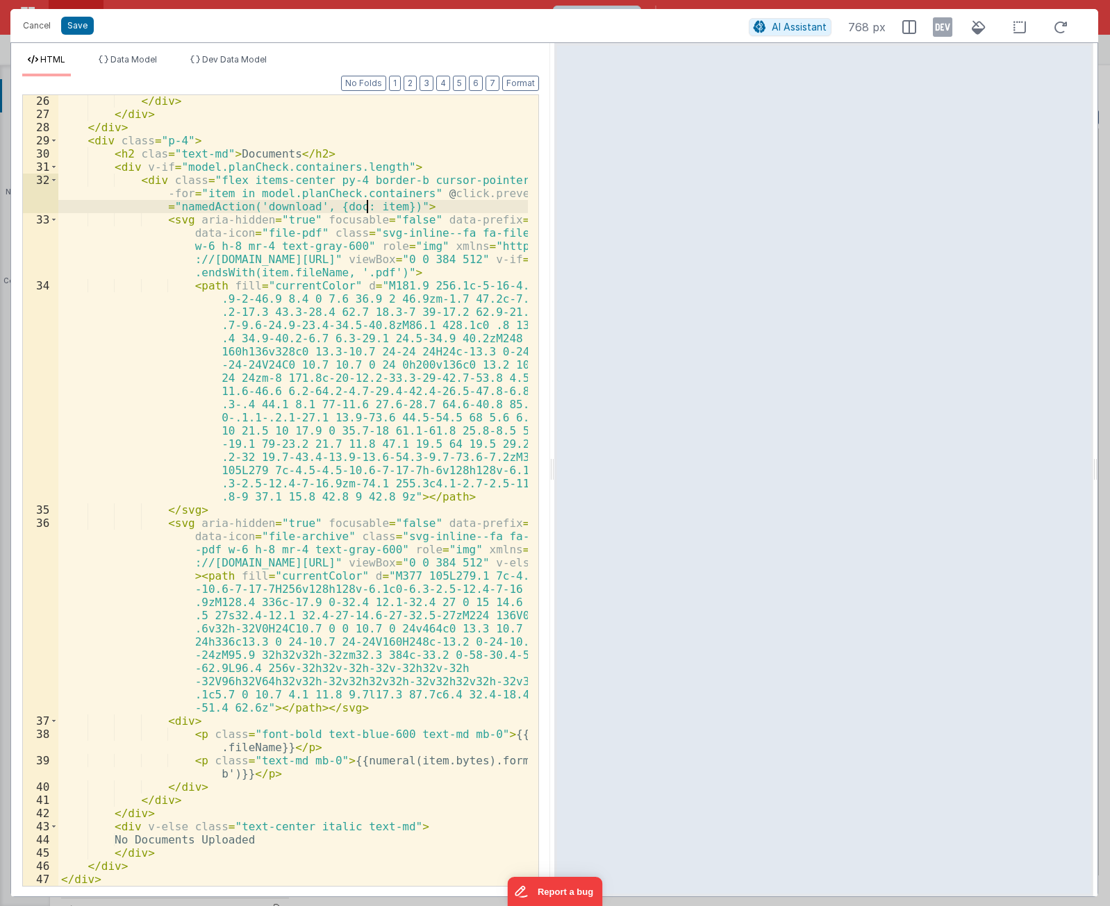
click at [369, 203] on div "</ div > </ div > </ div > < div class = "p-4" > < h2 clas = "text-md" > Docume…" at bounding box center [292, 502] width 469 height 817
click at [41, 26] on button "Cancel" at bounding box center [37, 25] width 42 height 19
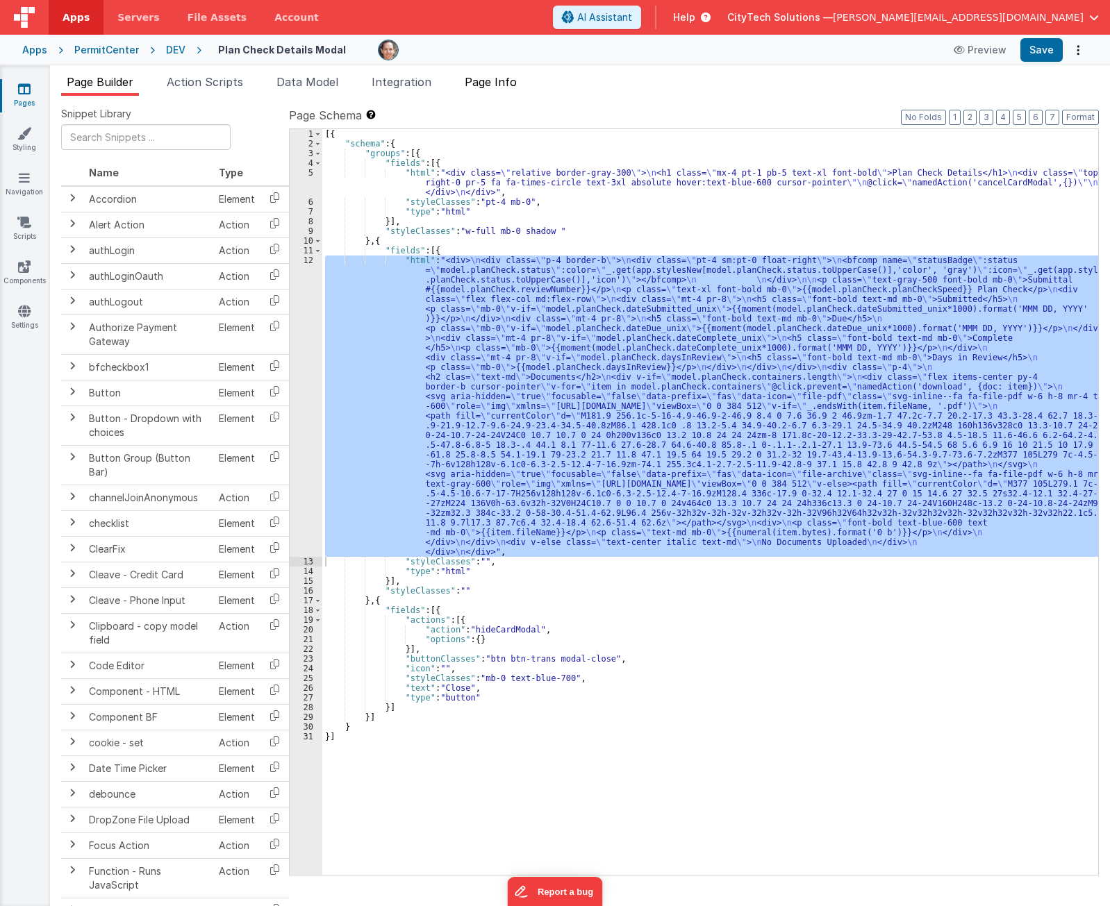
click at [497, 80] on span "Page Info" at bounding box center [491, 82] width 52 height 14
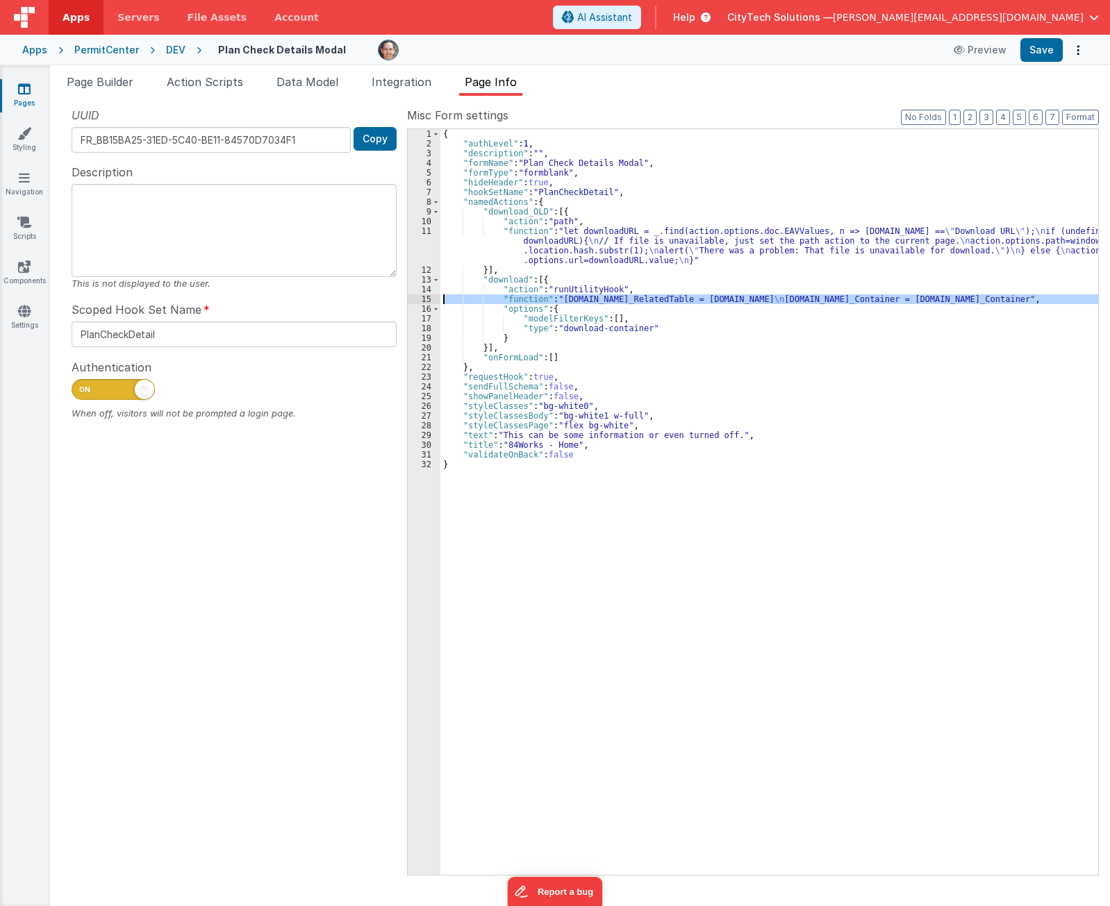
click at [668, 301] on div "{ "authLevel" : 1 , "description" : "" , "formName" : "Plan Check Details Modal…" at bounding box center [769, 502] width 658 height 746
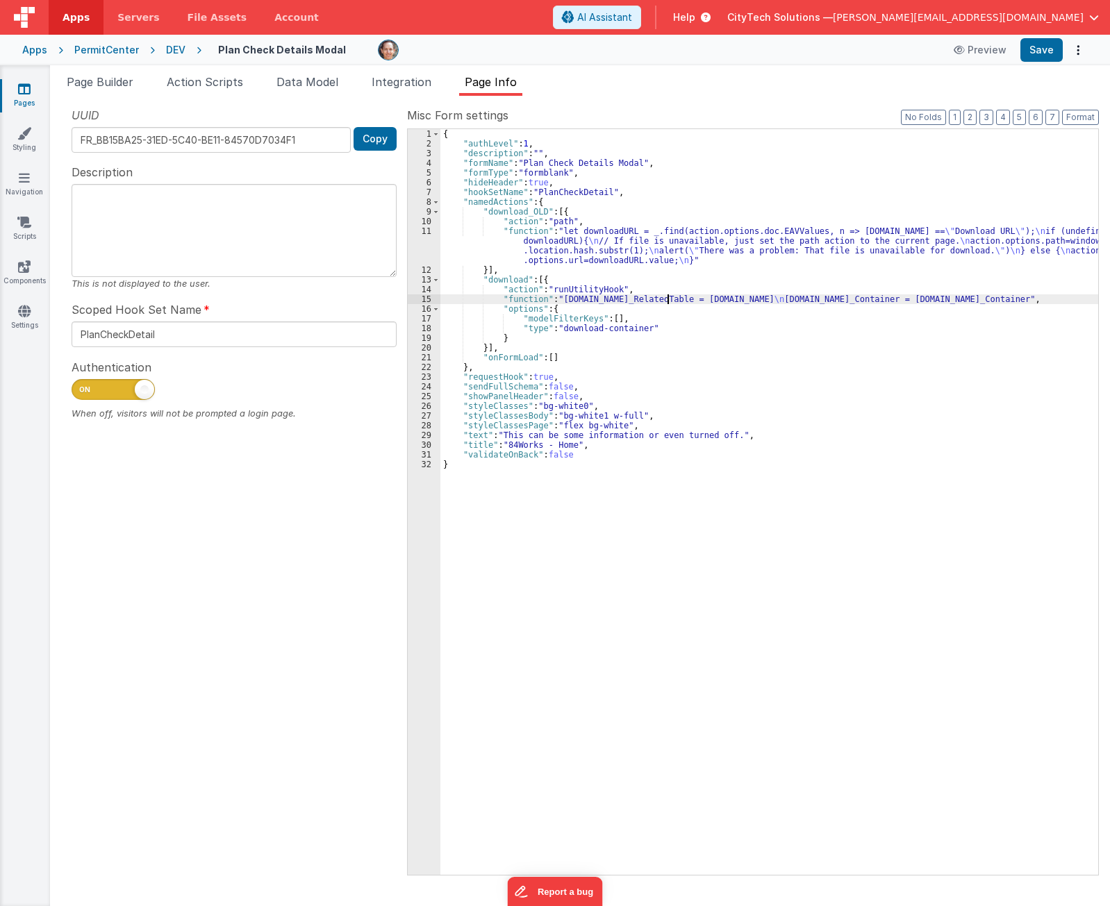
click at [415, 299] on div "15" at bounding box center [424, 299] width 33 height 10
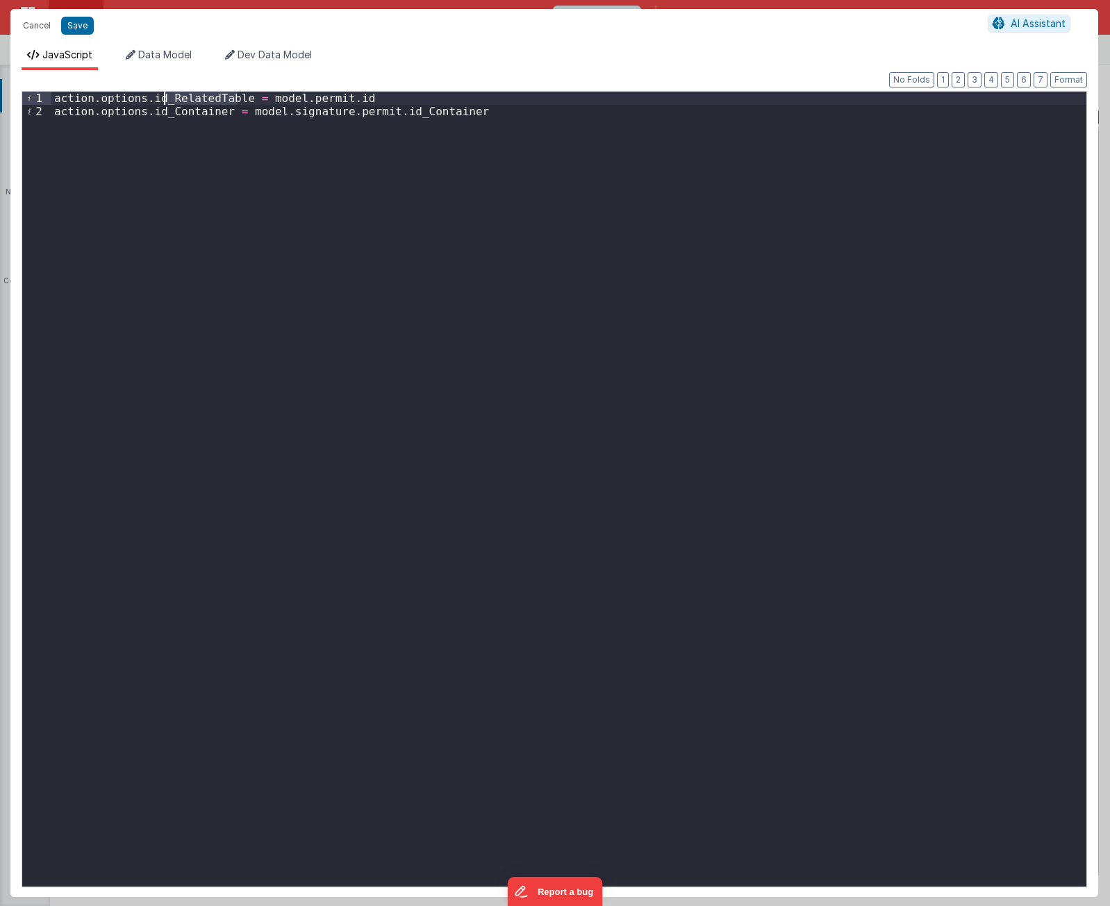
drag, startPoint x: 237, startPoint y: 99, endPoint x: 163, endPoint y: 101, distance: 74.3
click at [163, 101] on div "action . options . id_RelatedTable = model . permit . id action . options . id_…" at bounding box center [568, 503] width 1035 height 822
click at [185, 94] on div "action . options . id_Permit = model . permit . id action . options . id_Contai…" at bounding box center [568, 489] width 1035 height 795
click at [185, 94] on div "action . options . id_Permit = model . permit . id action . options . id_Contai…" at bounding box center [568, 503] width 1035 height 822
click at [593, 151] on div "action . options . id_Permit = model . permit . id action . options . id_Contai…" at bounding box center [568, 503] width 1035 height 822
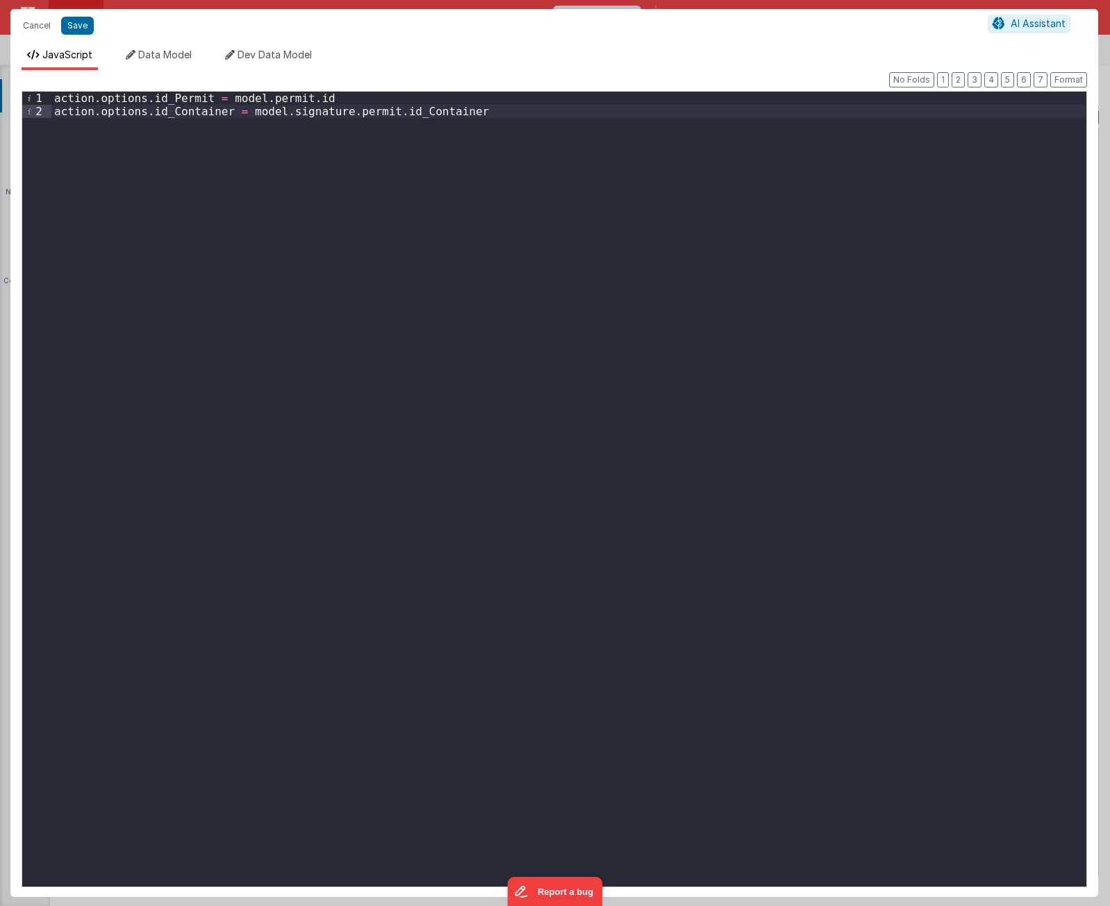
click at [355, 109] on div "action . options . id_Permit = model . permit . id action . options . id_Contai…" at bounding box center [568, 503] width 1035 height 822
click at [297, 110] on div "action . options . id_Permit = model . permit . id action . options . id_Contai…" at bounding box center [568, 503] width 1035 height 822
click at [426, 154] on div "action . options . id_Permit = model . permit . id action . options . id_Contai…" at bounding box center [568, 503] width 1035 height 822
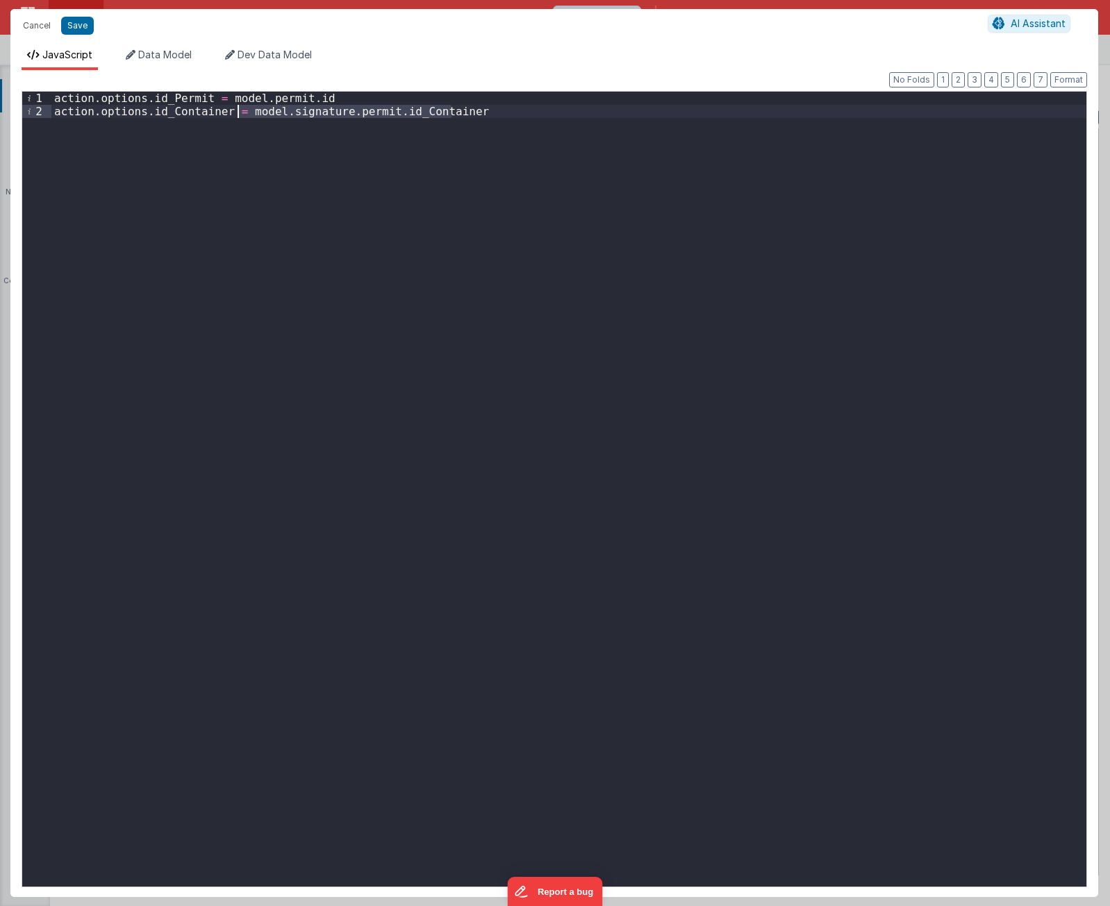
drag, startPoint x: 469, startPoint y: 113, endPoint x: 240, endPoint y: 112, distance: 229.2
click at [240, 112] on div "action . options . id_Permit = model . permit . id action . options . id_Contai…" at bounding box center [568, 503] width 1035 height 822
click at [442, 363] on div "action . options . id_Permit = model . permit . id action . options . id_Contai…" at bounding box center [568, 503] width 1035 height 822
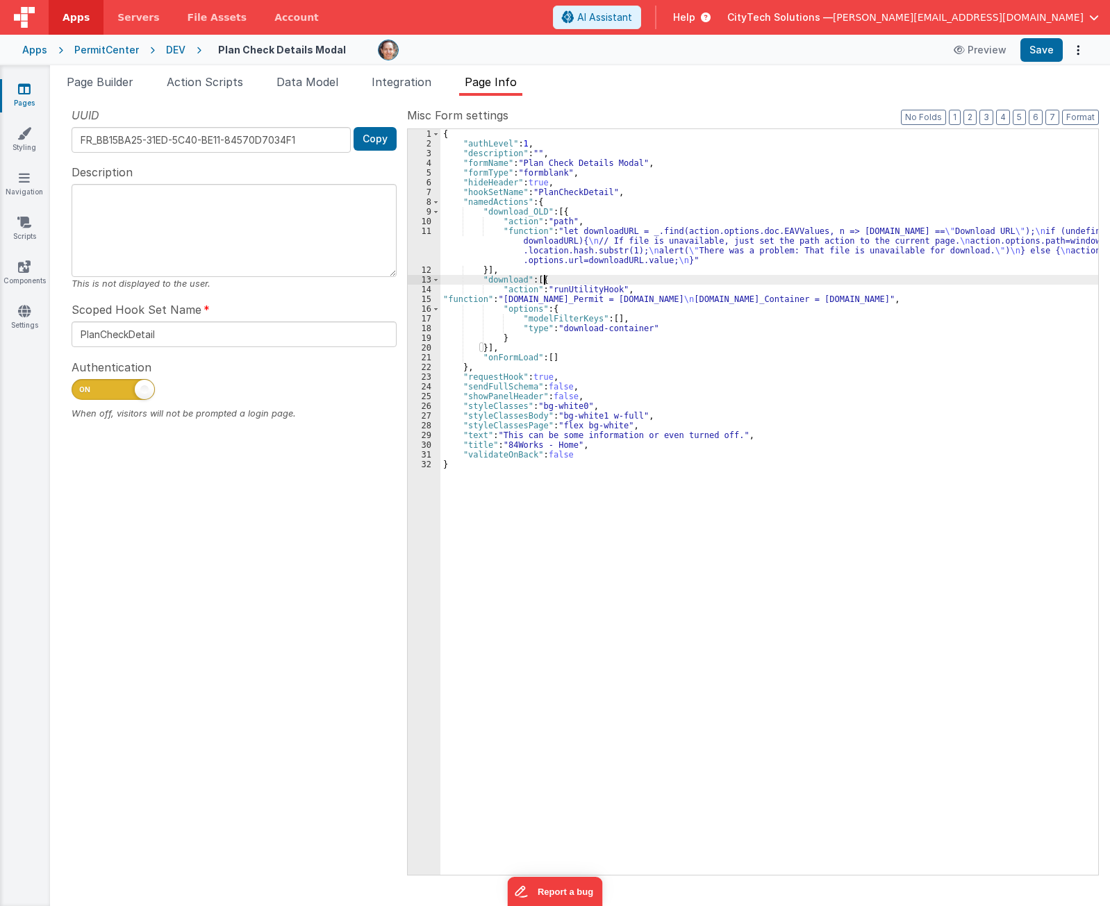
click at [635, 276] on div "{ "authLevel" : 1 , "description" : "" , "formName" : "Plan Check Details Modal…" at bounding box center [769, 511] width 658 height 765
click at [594, 279] on div "{ "authLevel" : 1 , "description" : "" , "formName" : "Plan Check Details Modal…" at bounding box center [769, 511] width 658 height 765
click at [584, 299] on div "{ "authLevel" : 1 , "description" : "" , "formName" : "Plan Check Details Modal…" at bounding box center [769, 511] width 658 height 765
click at [421, 299] on div "15" at bounding box center [424, 299] width 33 height 10
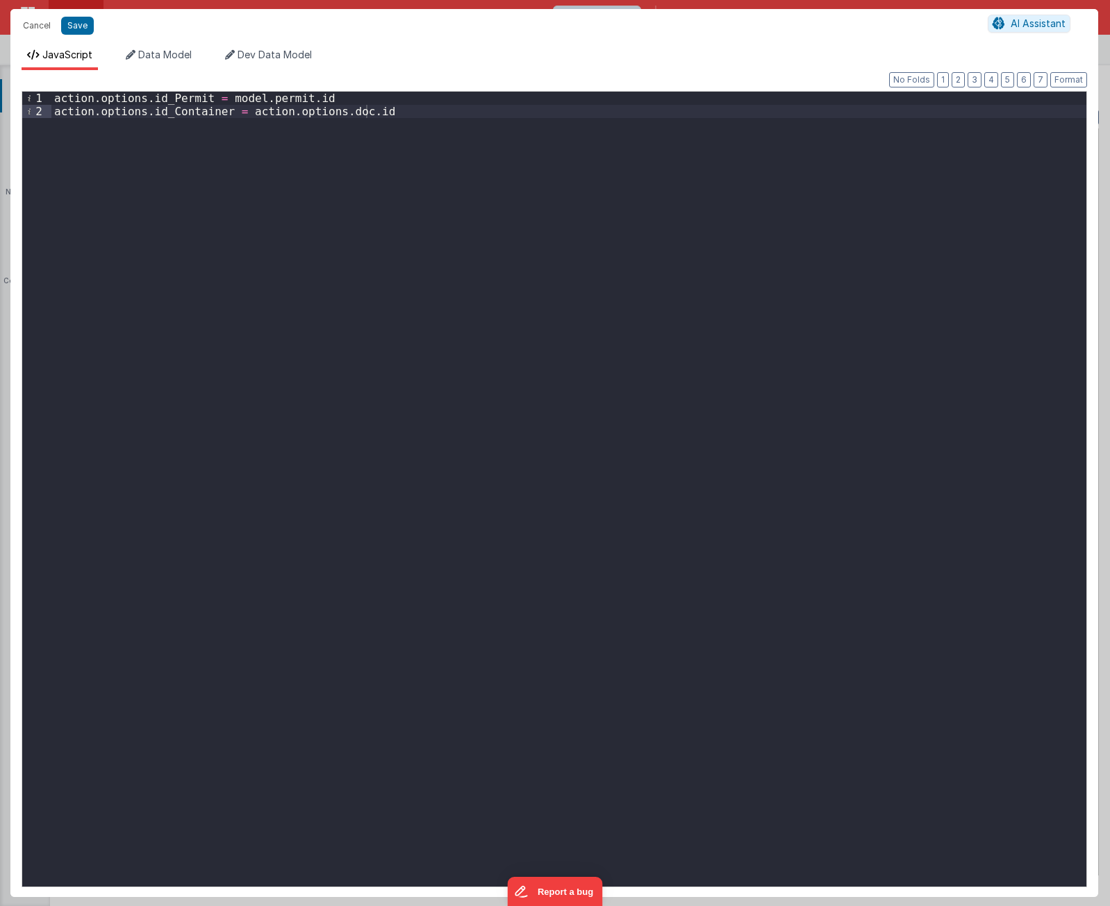
click at [121, 96] on div "action . options . id_Permit = model . permit . id action . options . id_Contai…" at bounding box center [568, 503] width 1035 height 822
click at [172, 99] on div "action . options . id_Permit = model . permit . id action . options . id_Contai…" at bounding box center [568, 503] width 1035 height 822
click at [385, 301] on div "action . options . id_Permit = model . permit . id action . options . id_Contai…" at bounding box center [568, 503] width 1035 height 822
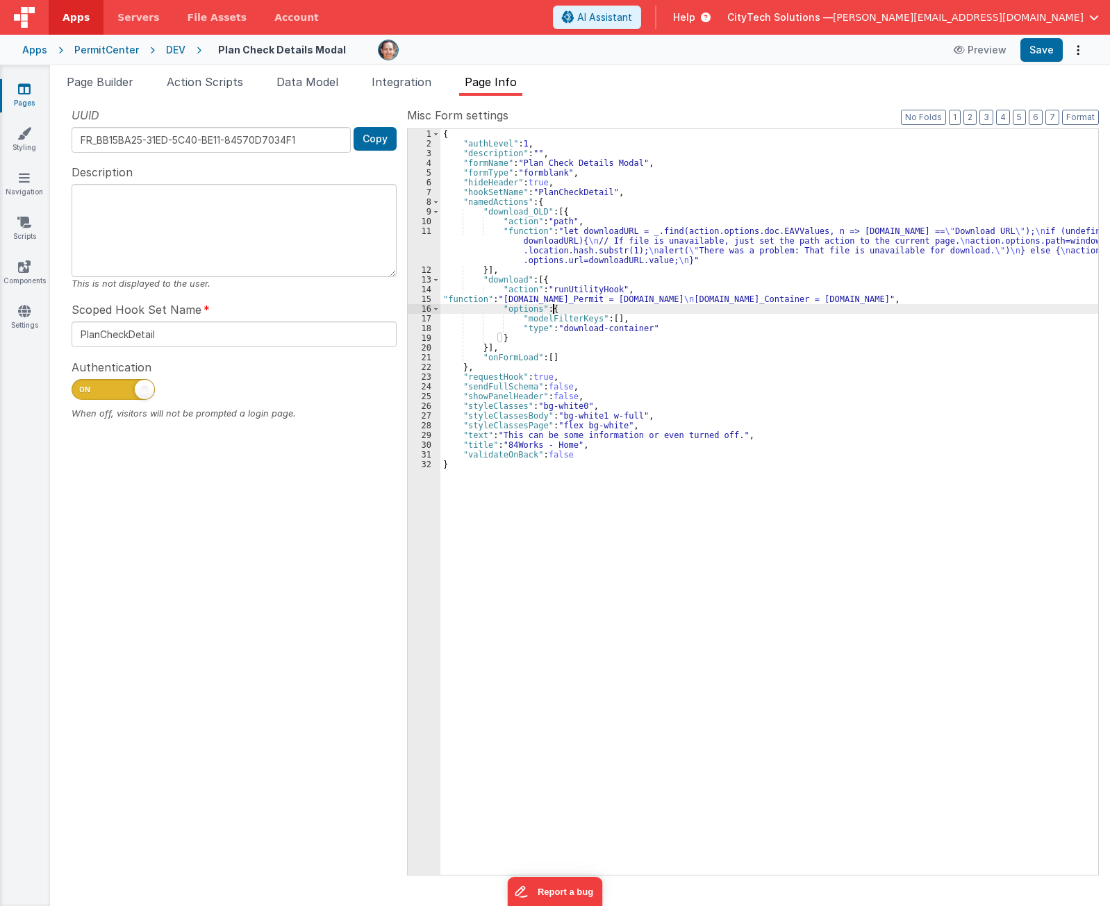
click at [580, 309] on div "{ "authLevel" : 1 , "description" : "" , "formName" : "Plan Check Details Modal…" at bounding box center [769, 511] width 658 height 765
click at [629, 308] on div "{ "authLevel" : 1 , "description" : "" , "formName" : "Plan Check Details Modal…" at bounding box center [769, 511] width 658 height 765
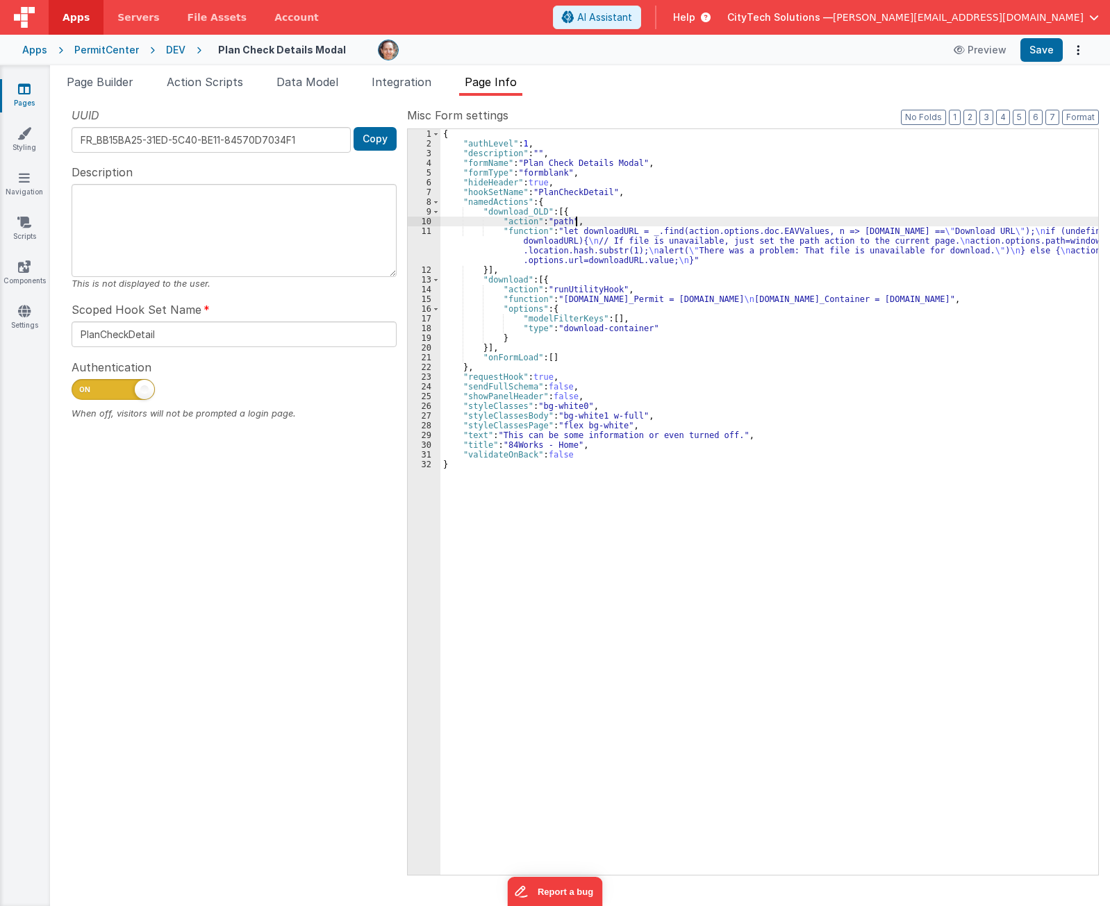
click at [597, 226] on div "{ "authLevel" : 1 , "description" : "" , "formName" : "Plan Check Details Modal…" at bounding box center [769, 511] width 658 height 765
click at [599, 211] on div "{ "authLevel" : 1 , "description" : "" , "formName" : "Plan Check Details Modal…" at bounding box center [769, 511] width 658 height 765
click at [739, 215] on div "{ "authLevel" : 1 , "description" : "" , "formName" : "Plan Check Details Modal…" at bounding box center [769, 511] width 658 height 765
click at [1047, 51] on button "Save" at bounding box center [1041, 50] width 42 height 24
drag, startPoint x: 583, startPoint y: 282, endPoint x: 579, endPoint y: 262, distance: 20.6
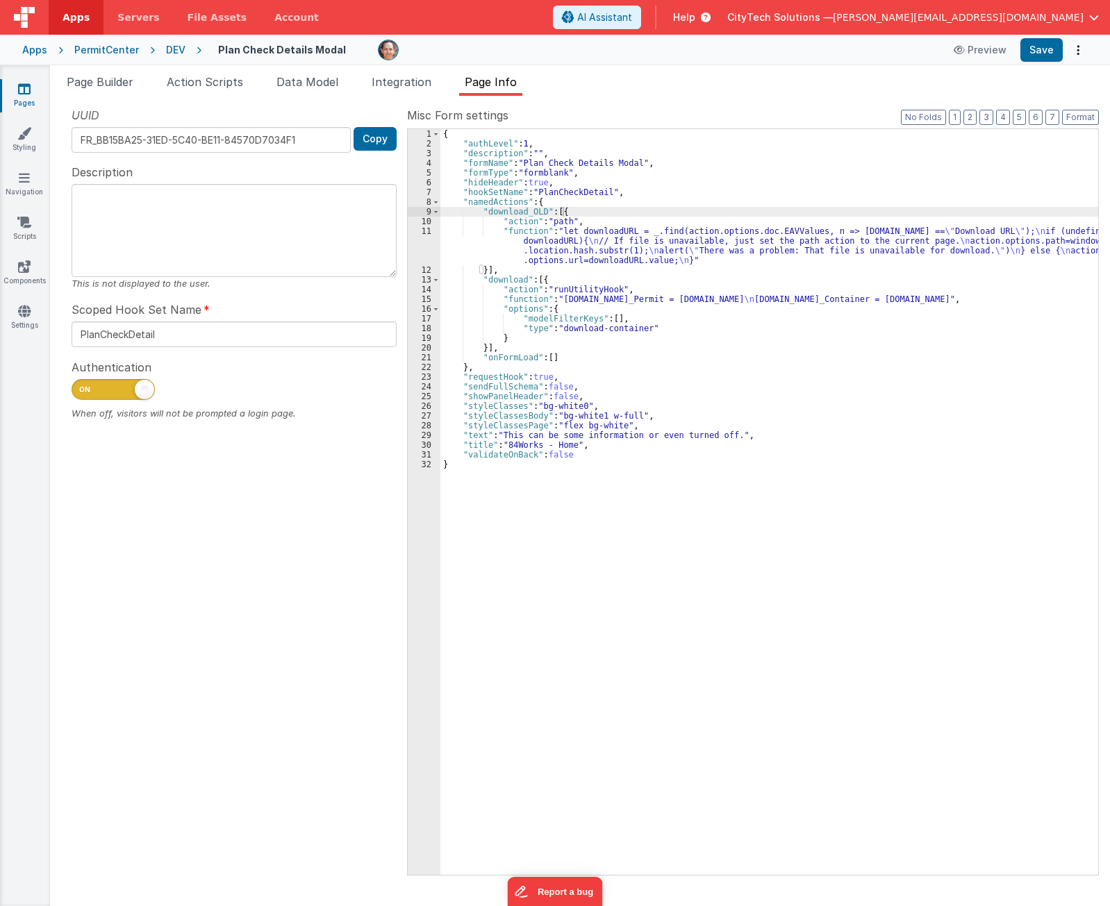
click at [583, 282] on div "{ "authLevel" : 1 , "description" : "" , "formName" : "Plan Check Details Modal…" at bounding box center [769, 511] width 658 height 765
click at [588, 190] on div "{ "authLevel" : 1 , "description" : "" , "formName" : "Plan Check Details Modal…" at bounding box center [769, 511] width 658 height 765
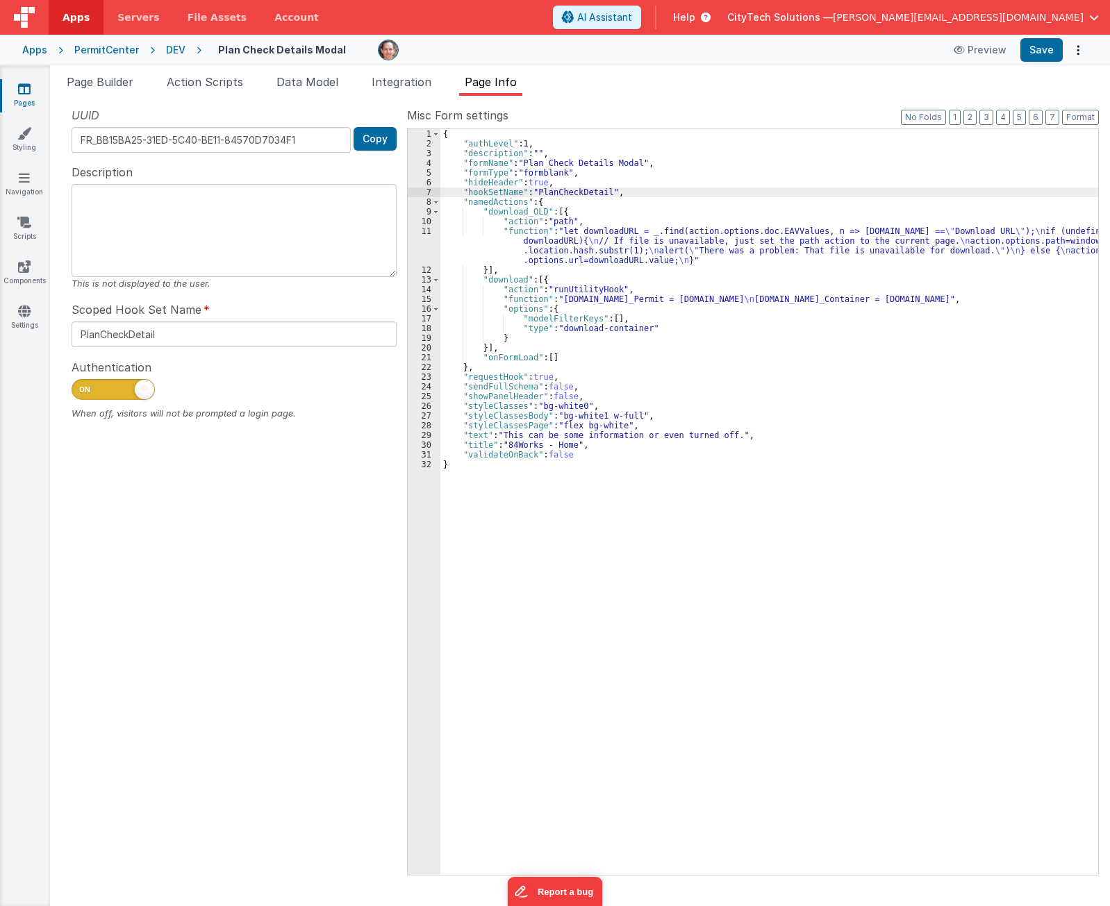
click at [506, 276] on div "{ "authLevel" : 1 , "description" : "" , "formName" : "Plan Check Details Modal…" at bounding box center [769, 511] width 658 height 765
click at [654, 278] on div "{ "authLevel" : 1 , "description" : "" , "formName" : "Plan Check Details Modal…" at bounding box center [769, 511] width 658 height 765
click at [575, 311] on div "{ "authLevel" : 1 , "description" : "" , "formName" : "Plan Check Details Modal…" at bounding box center [769, 511] width 658 height 765
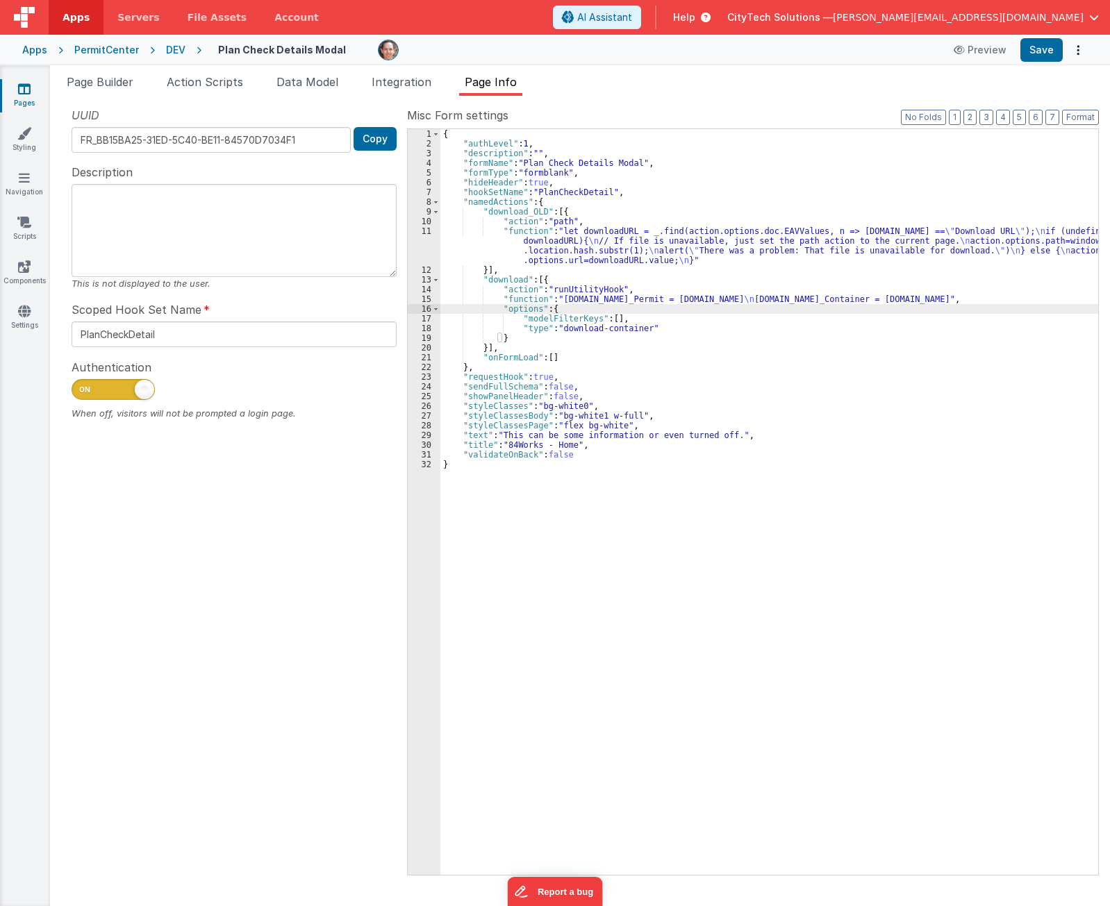
click at [605, 296] on div "{ "authLevel" : 1 , "description" : "" , "formName" : "Plan Check Details Modal…" at bounding box center [769, 511] width 658 height 765
click at [647, 301] on div "{ "authLevel" : 1 , "description" : "" , "formName" : "Plan Check Details Modal…" at bounding box center [769, 511] width 658 height 765
click at [417, 299] on div "15" at bounding box center [424, 299] width 33 height 10
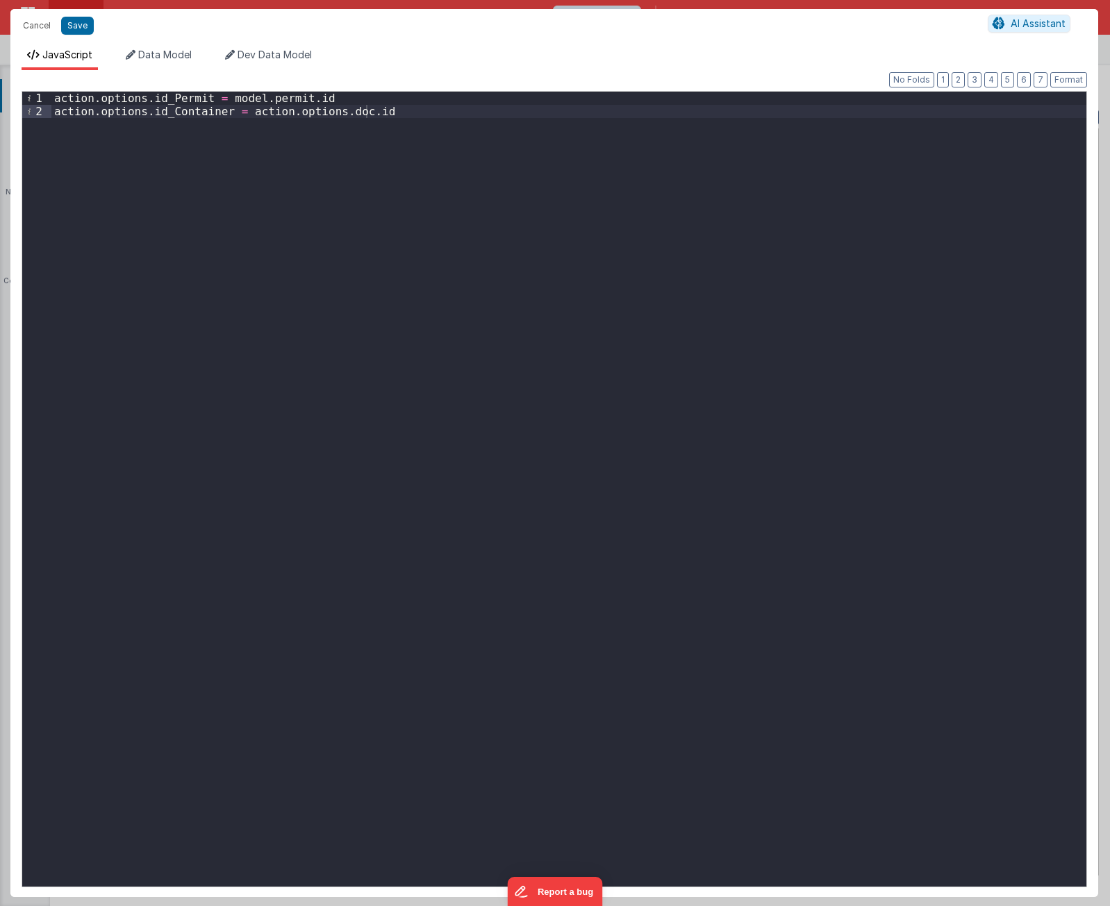
drag, startPoint x: 369, startPoint y: 284, endPoint x: 183, endPoint y: 140, distance: 236.2
click at [365, 281] on div "action . options . id_Permit = model . permit . id action . options . id_Contai…" at bounding box center [568, 503] width 1035 height 822
click at [125, 92] on div "action . options . id_Permit = model . permit . id action . options . id_Contai…" at bounding box center [568, 503] width 1035 height 822
click at [165, 99] on div "action . options . id_Permit = model . permit . id action . options . id_Contai…" at bounding box center [568, 503] width 1035 height 822
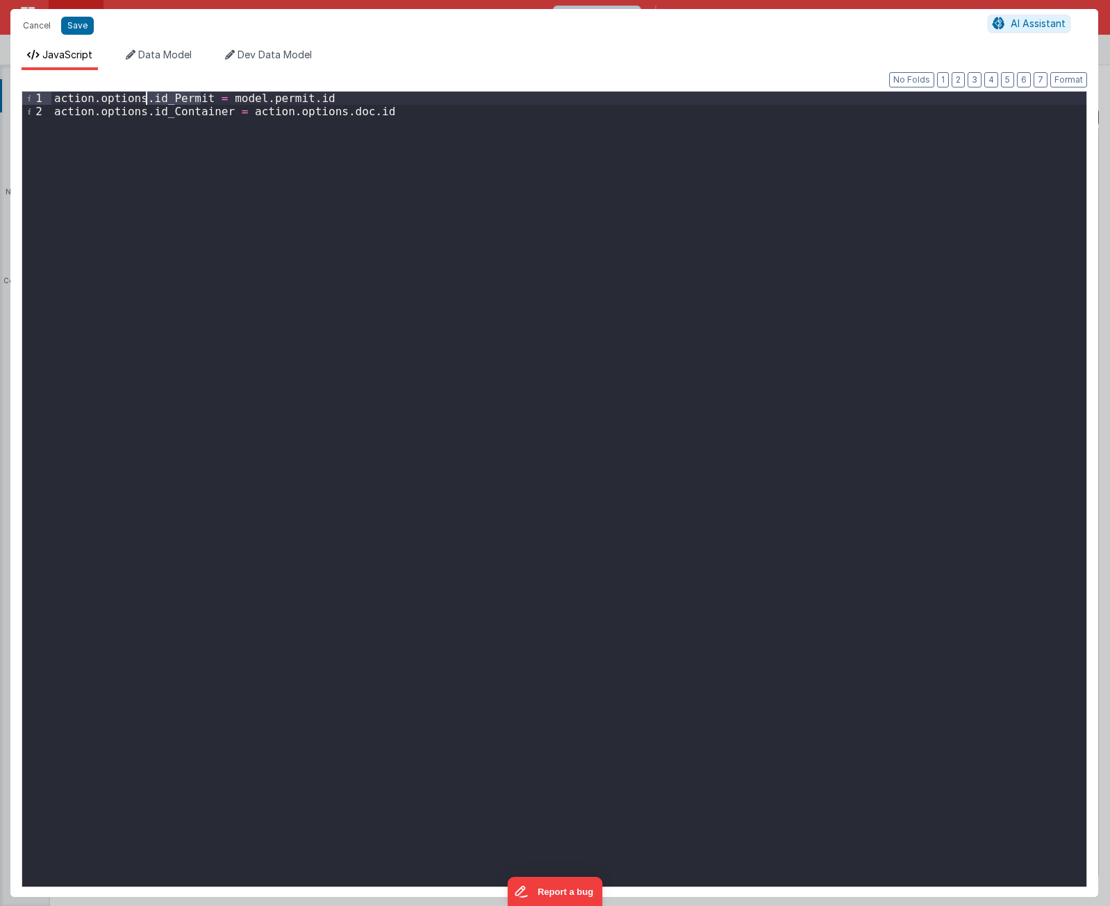
click at [165, 99] on div "action . options . id_Permit = model . permit . id action . options . id_Contai…" at bounding box center [568, 503] width 1035 height 822
click at [571, 192] on div "action . options . id_Permit = model . permit . id action . options . id_Contai…" at bounding box center [568, 503] width 1035 height 822
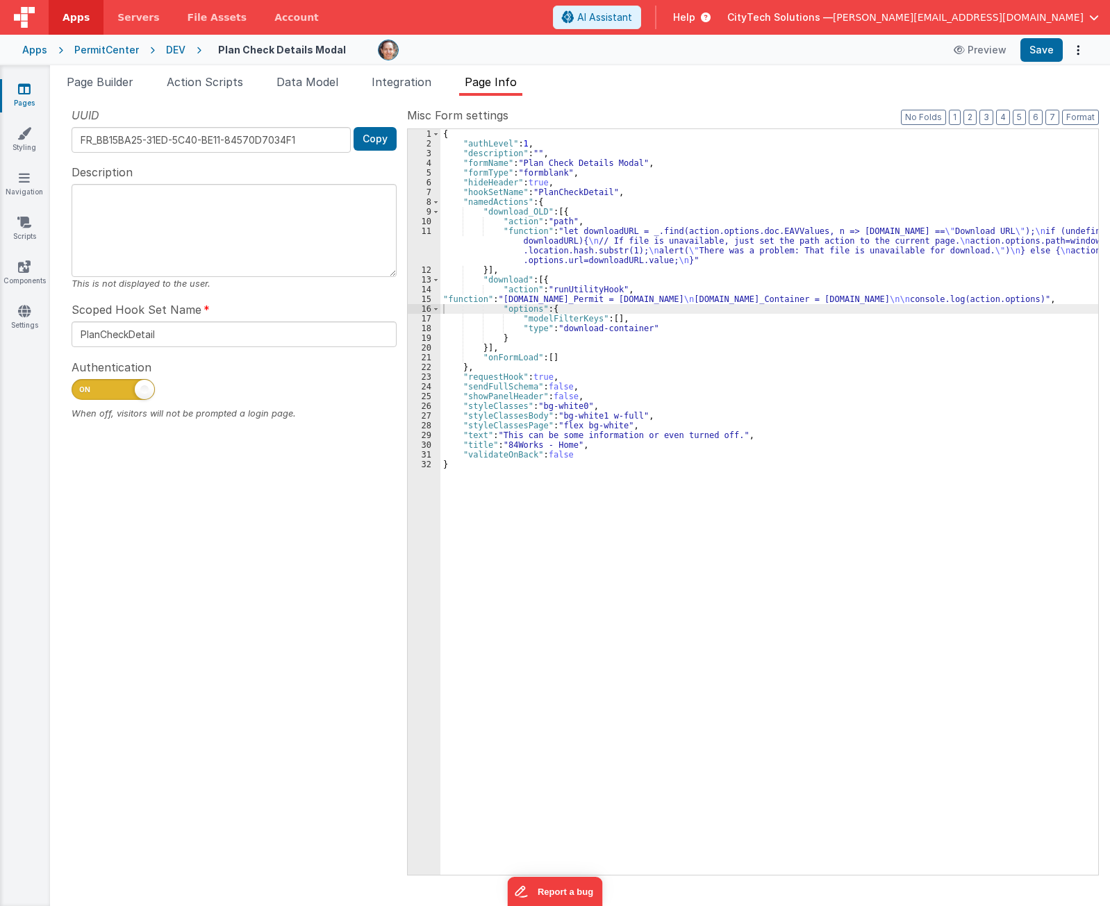
click at [505, 282] on div "{ "authLevel" : 1 , "description" : "" , "formName" : "Plan Check Details Modal…" at bounding box center [769, 511] width 658 height 765
click at [553, 306] on div "{ "authLevel" : 1 , "description" : "" , "formName" : "Plan Check Details Modal…" at bounding box center [769, 511] width 658 height 765
click at [555, 301] on div "{ "authLevel" : 1 , "description" : "" , "formName" : "Plan Check Details Modal…" at bounding box center [769, 511] width 658 height 765
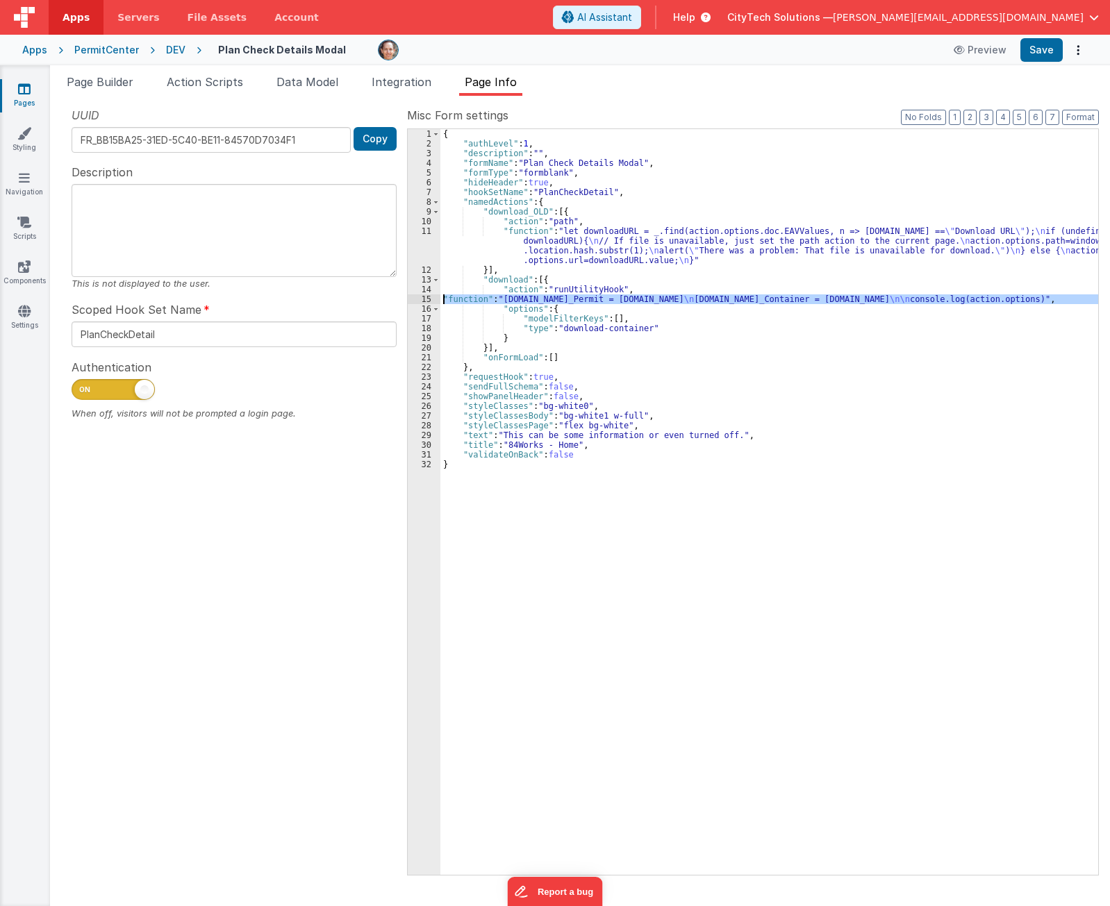
click at [428, 298] on div "15" at bounding box center [424, 299] width 33 height 10
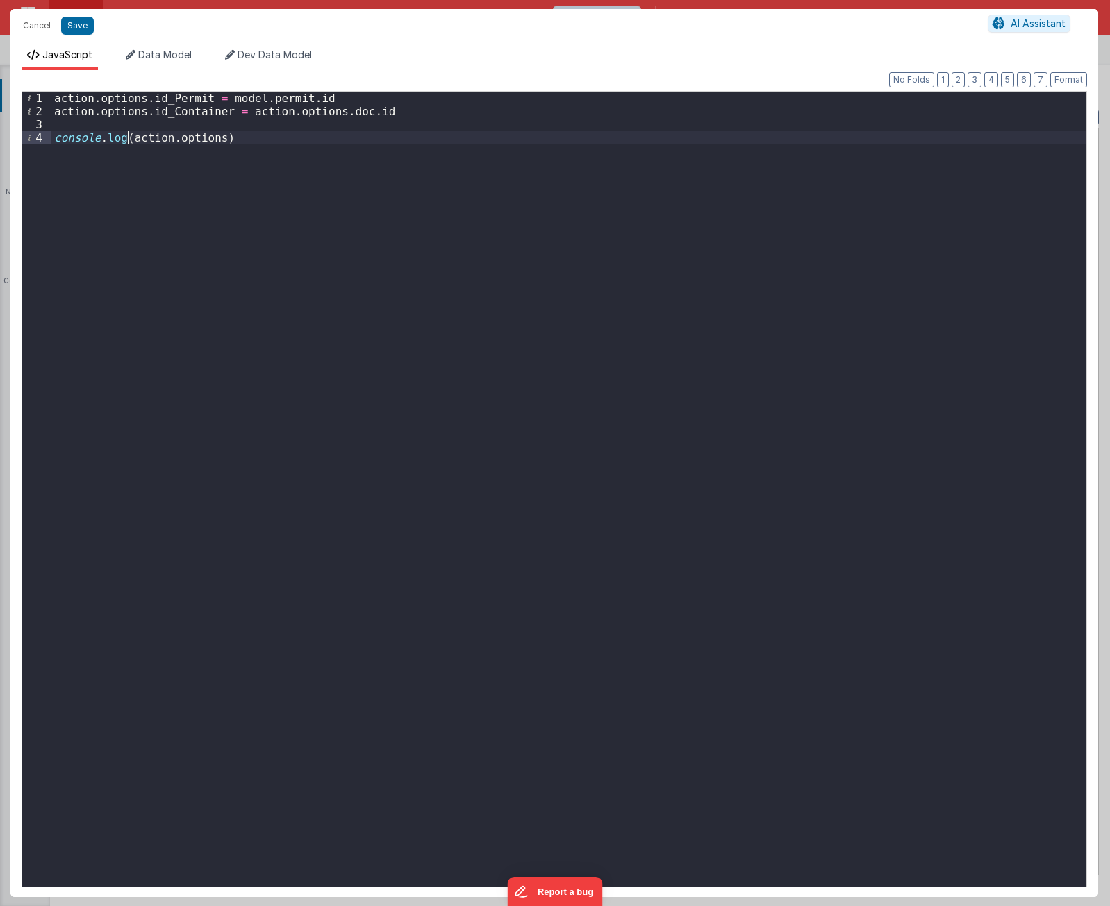
click at [128, 140] on div "action . options . id_Permit = model . permit . id action . options . id_Contai…" at bounding box center [568, 503] width 1035 height 822
paste textarea
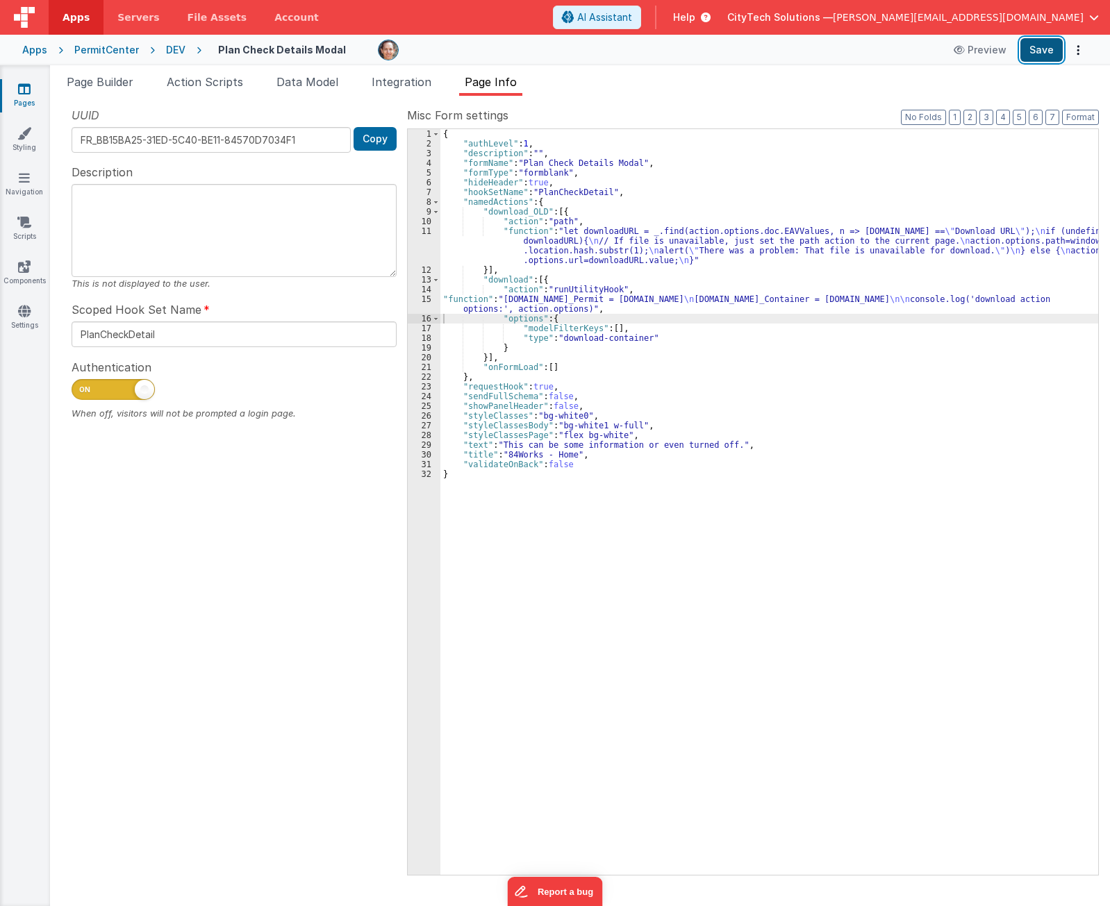
click at [1046, 53] on button "Save" at bounding box center [1041, 50] width 42 height 24
click at [122, 49] on div "PermitCenter" at bounding box center [106, 50] width 65 height 14
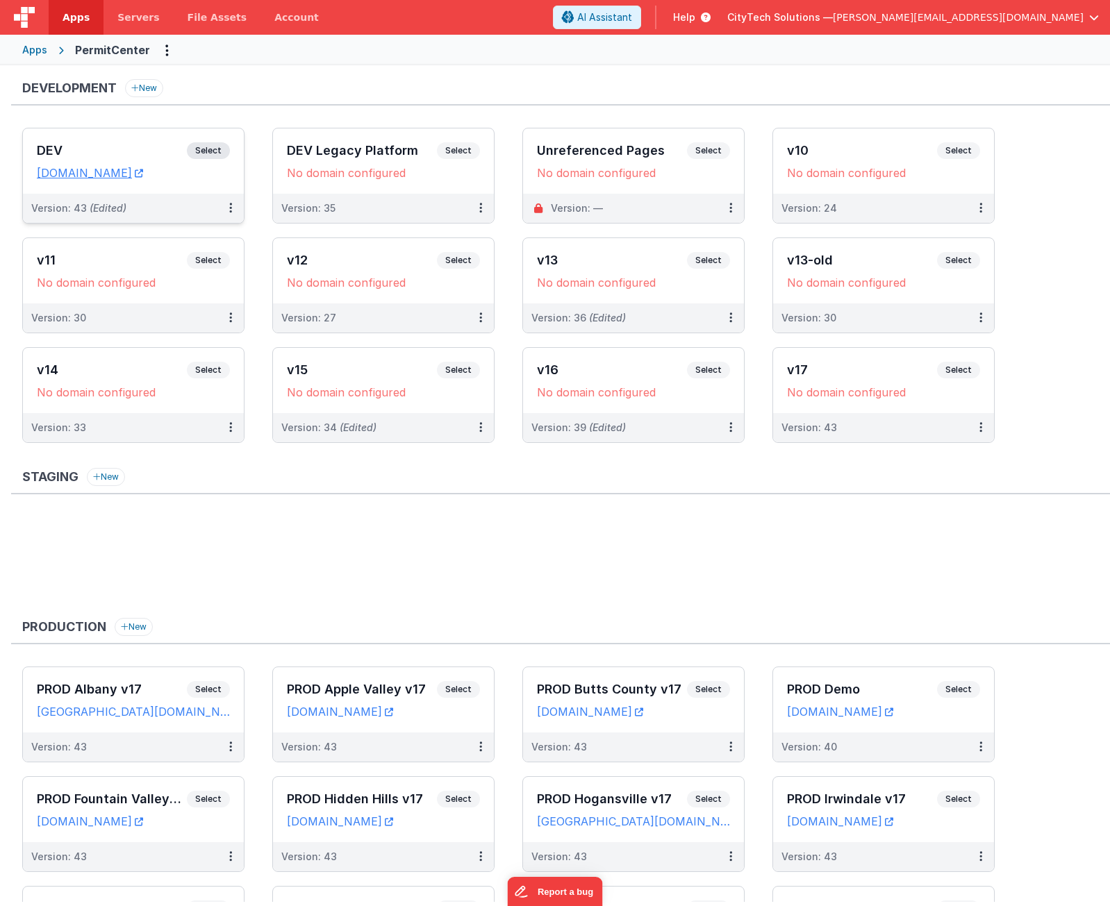
click at [213, 149] on span "Select" at bounding box center [208, 150] width 43 height 17
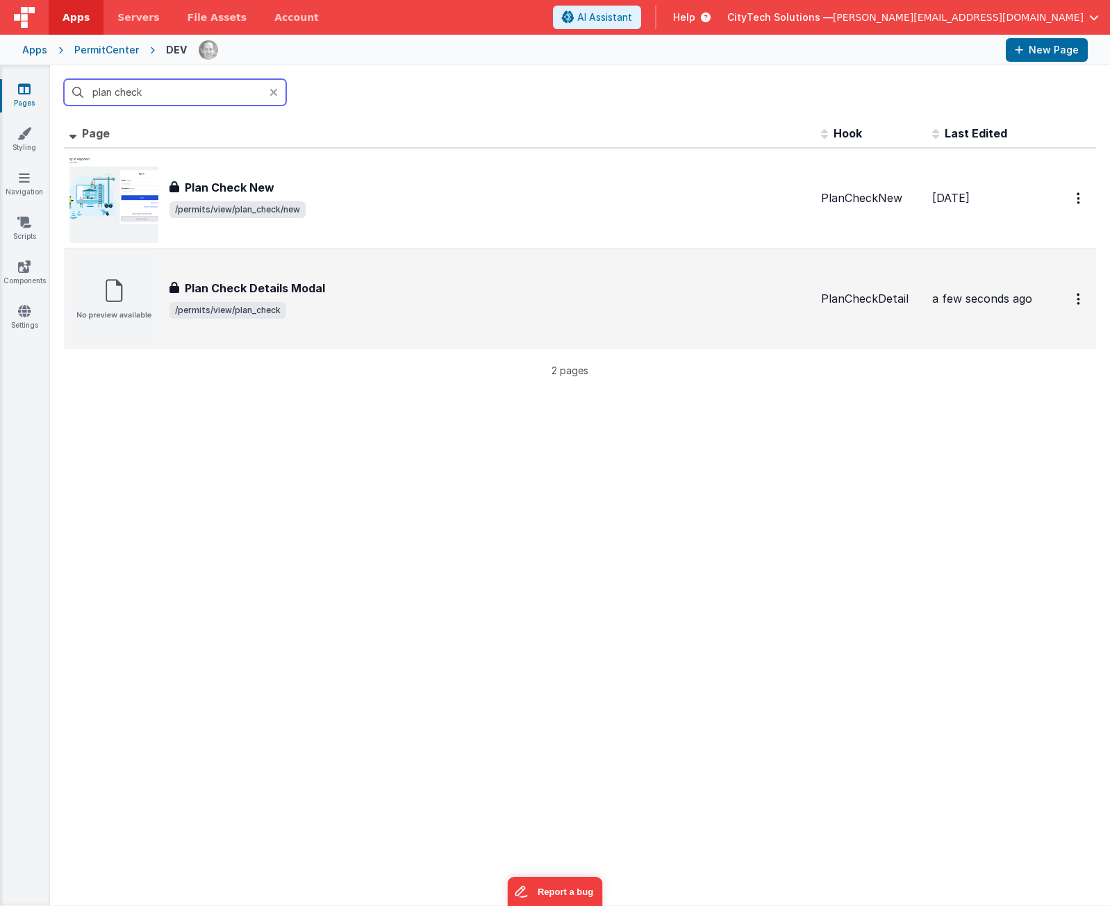
type input "plan check"
click at [355, 295] on div "Plan Check Details Modal" at bounding box center [489, 288] width 640 height 17
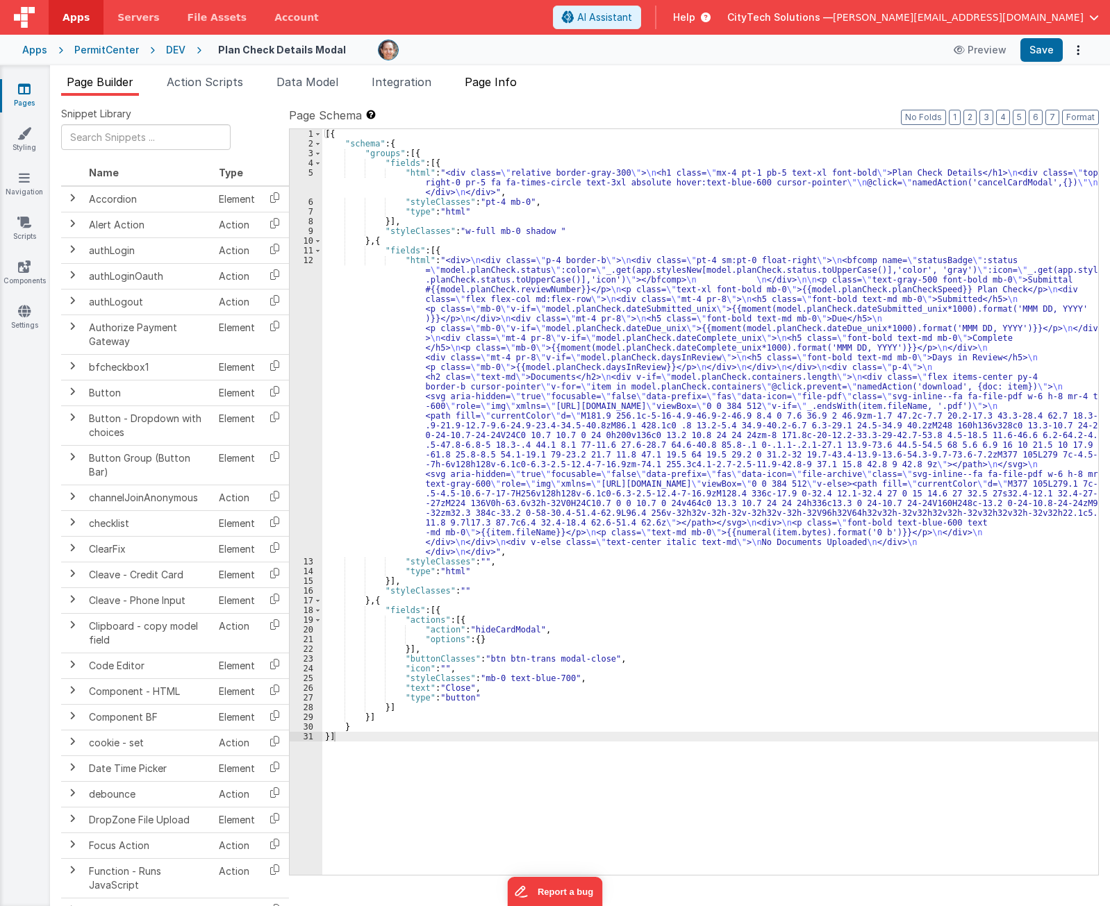
click at [504, 80] on span "Page Info" at bounding box center [491, 82] width 52 height 14
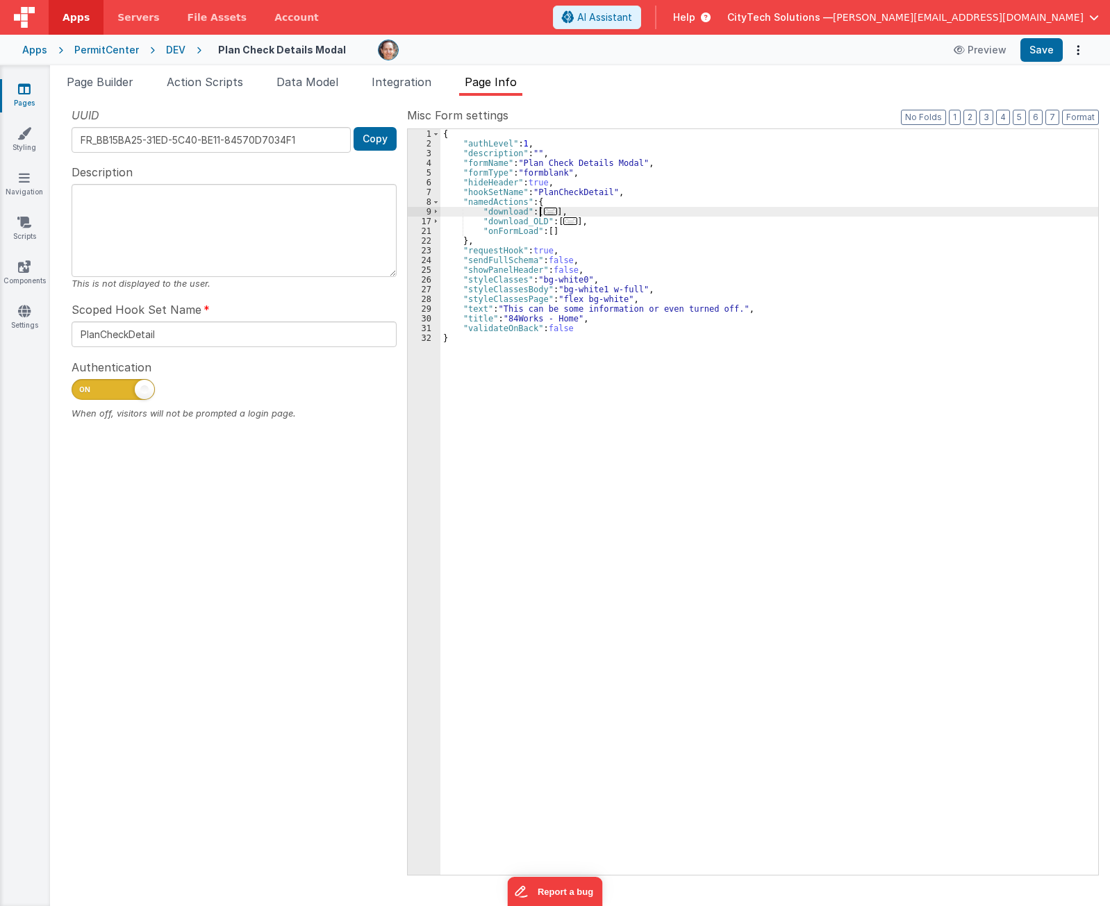
click at [544, 210] on span "..." at bounding box center [551, 212] width 14 height 8
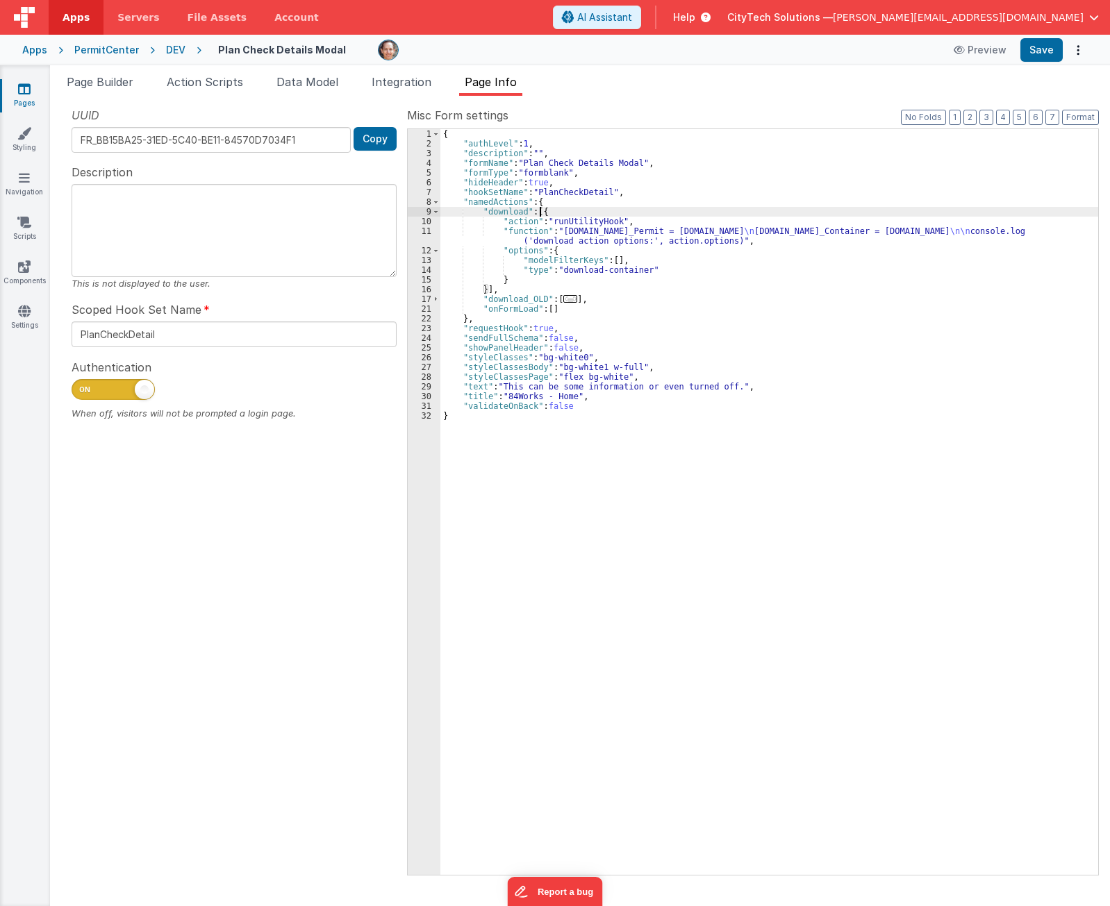
click at [583, 220] on div "{ "authLevel" : 1 , "description" : "" , "formName" : "Plan Check Details Modal…" at bounding box center [769, 511] width 658 height 765
drag, startPoint x: 415, startPoint y: 87, endPoint x: 392, endPoint y: 87, distance: 22.2
click at [415, 87] on span "Integration" at bounding box center [402, 82] width 60 height 14
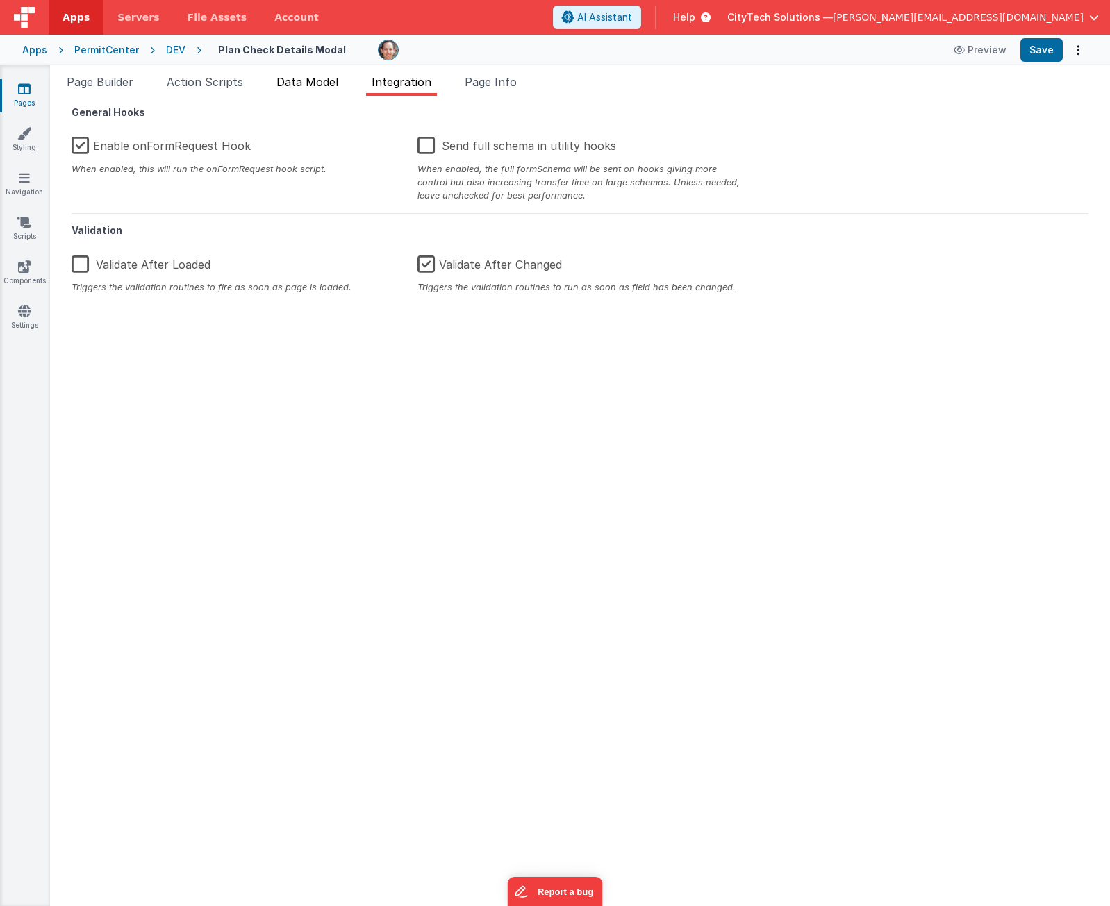
click at [321, 83] on span "Data Model" at bounding box center [307, 82] width 62 height 14
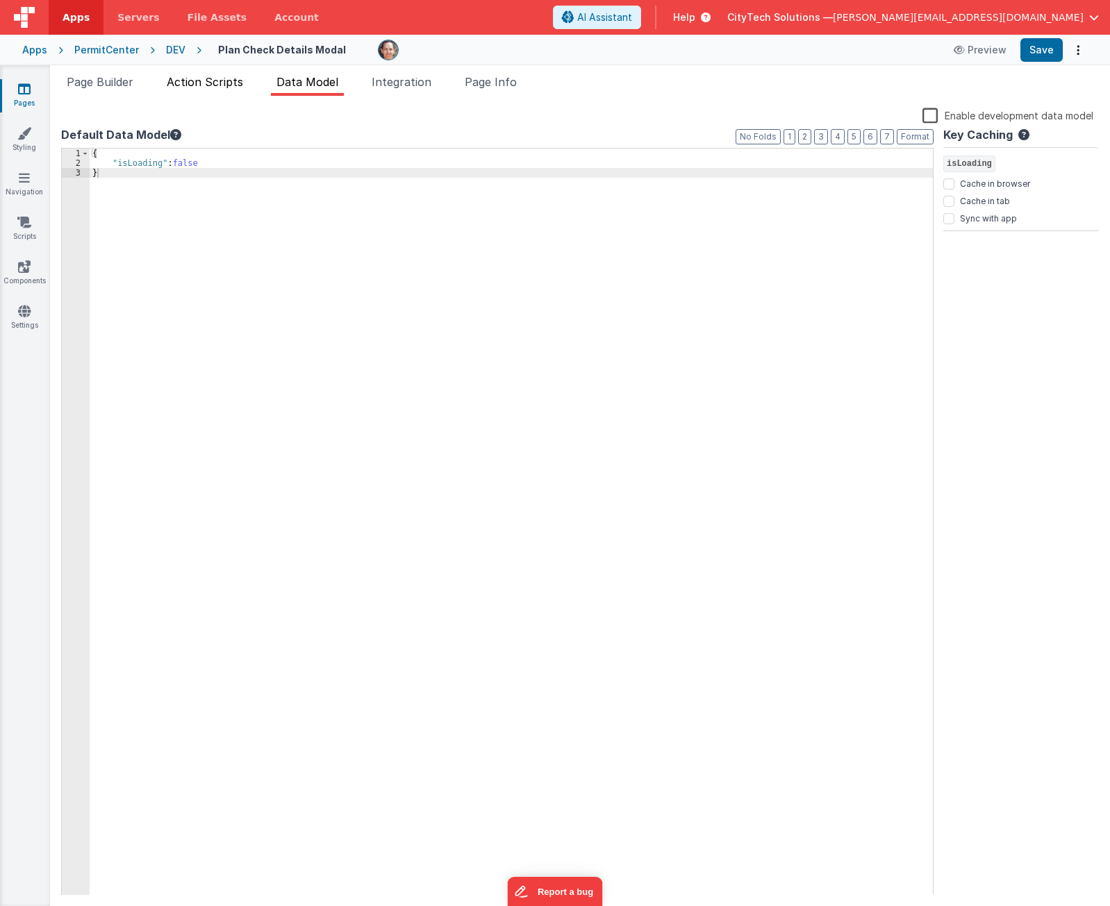
drag, startPoint x: 197, startPoint y: 85, endPoint x: 183, endPoint y: 85, distance: 14.6
click at [198, 85] on span "Action Scripts" at bounding box center [205, 82] width 76 height 14
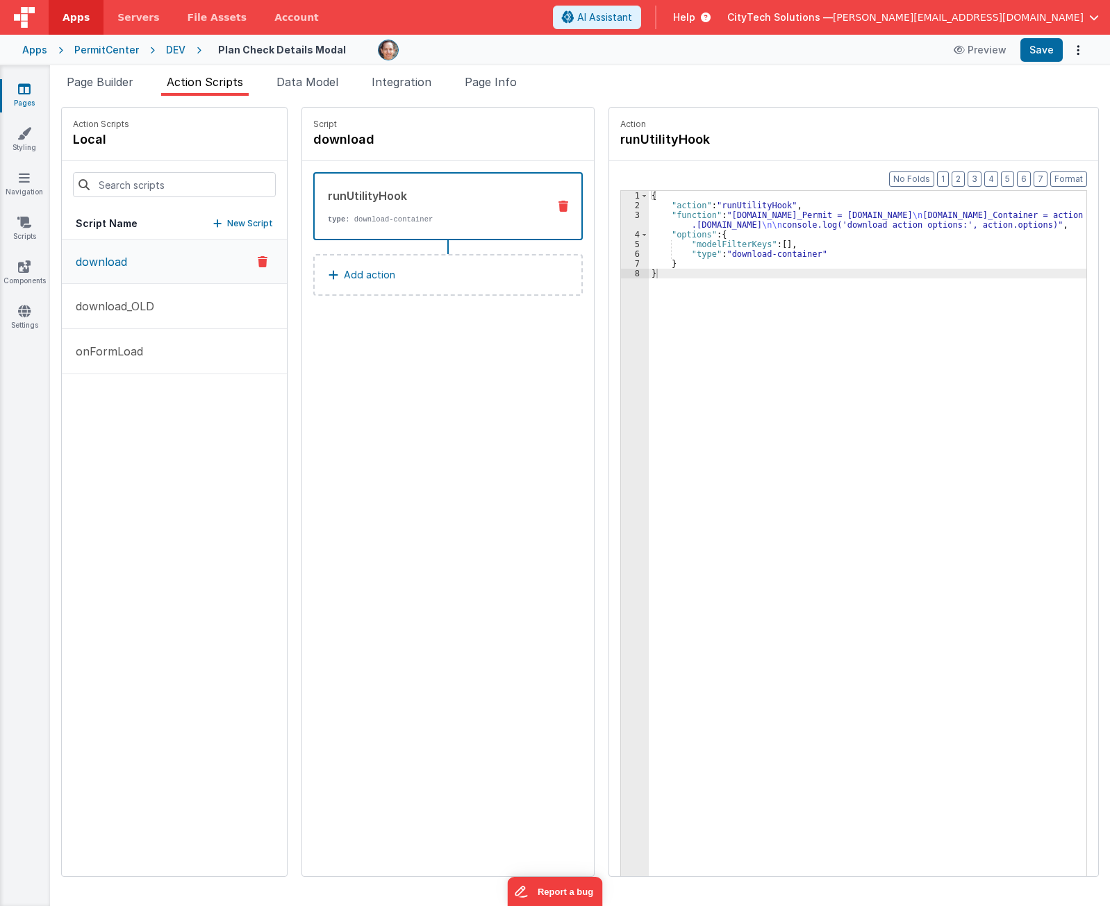
drag, startPoint x: 446, startPoint y: 574, endPoint x: 408, endPoint y: 475, distance: 106.4
click at [442, 568] on div "Script download runUtilityHook type : download-container Add action" at bounding box center [448, 492] width 292 height 769
click at [772, 194] on div "{ "action" : "runUtilityHook" , "function" : "[DOMAIN_NAME]_Permit = [DOMAIN_NA…" at bounding box center [874, 565] width 451 height 748
click at [758, 210] on div "{ "action" : "runUtilityHook" , "function" : "[DOMAIN_NAME]_Permit = [DOMAIN_NA…" at bounding box center [874, 565] width 451 height 748
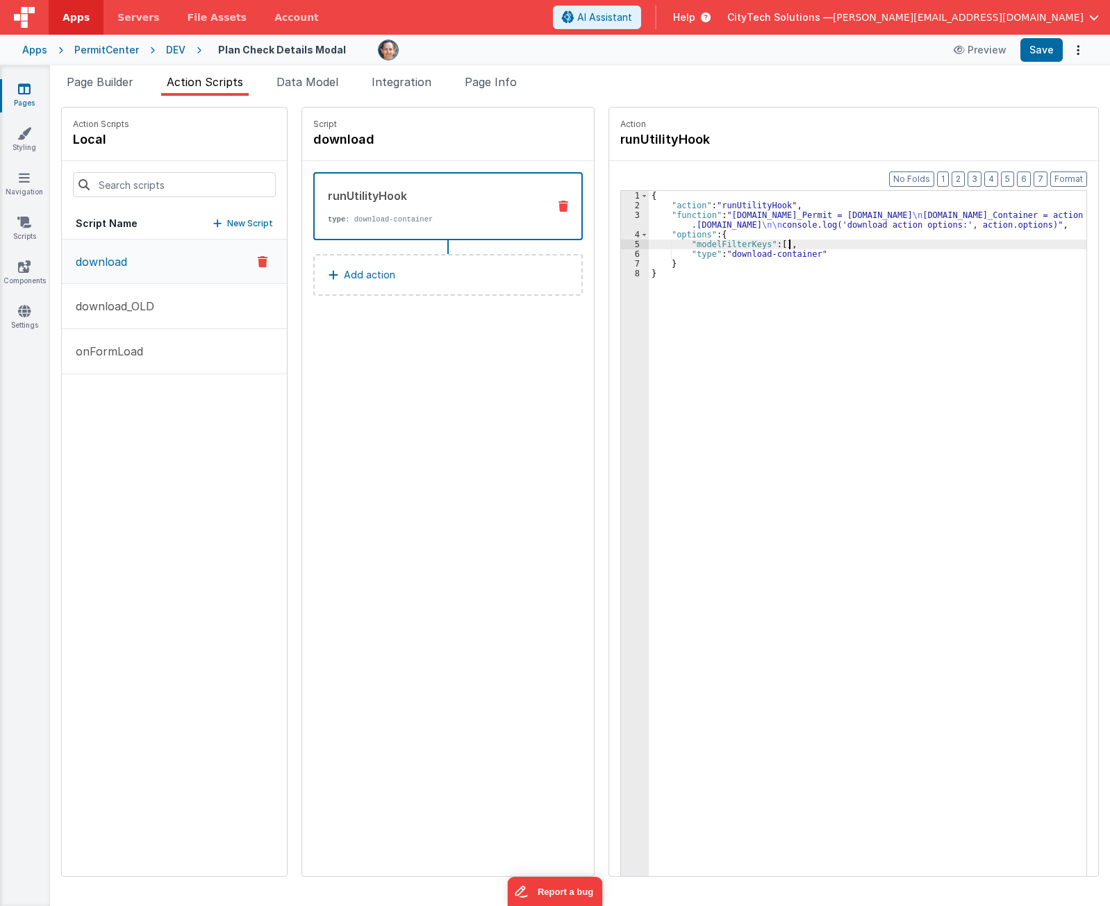
click at [796, 247] on div "{ "action" : "runUtilityHook" , "function" : "[DOMAIN_NAME]_Permit = [DOMAIN_NA…" at bounding box center [874, 565] width 451 height 748
click at [797, 267] on div "{ "action" : "runUtilityHook" , "function" : "[DOMAIN_NAME]_Permit = [DOMAIN_NA…" at bounding box center [874, 565] width 451 height 748
click at [820, 224] on div "{ "action" : "runUtilityHook" , "function" : "[DOMAIN_NAME]_Permit = [DOMAIN_NA…" at bounding box center [874, 565] width 451 height 748
click at [773, 216] on div "{ "action" : "runUtilityHook" , "function" : "[DOMAIN_NAME]_Permit = [DOMAIN_NA…" at bounding box center [874, 565] width 451 height 748
click at [772, 216] on div "{ "action" : "runUtilityHook" , "function" : "[DOMAIN_NAME]_Permit = [DOMAIN_NA…" at bounding box center [874, 565] width 451 height 748
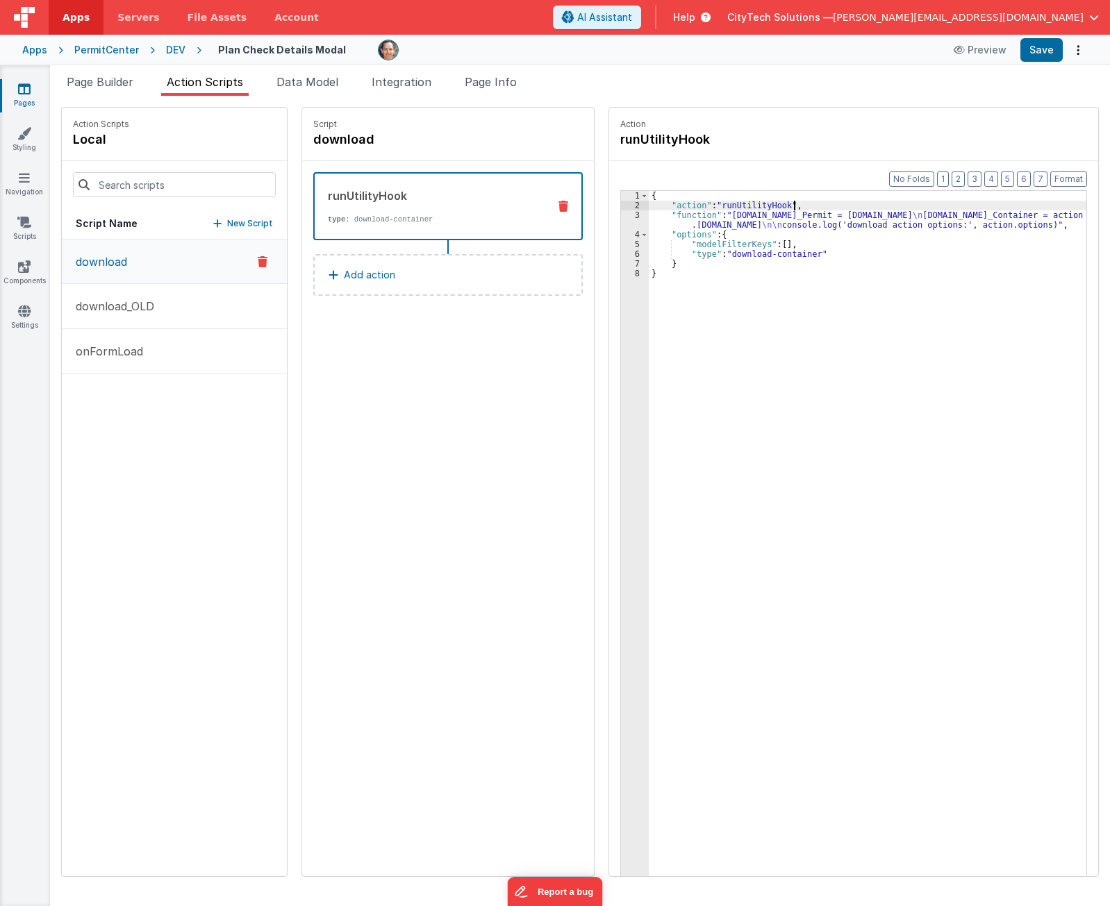
click at [794, 203] on div "{ "action" : "runUtilityHook" , "function" : "[DOMAIN_NAME]_Permit = [DOMAIN_NA…" at bounding box center [874, 565] width 451 height 748
click at [742, 203] on div "{ "action" : "runUtilityHook" , "function" : "[DOMAIN_NAME]_Permit = [DOMAIN_NA…" at bounding box center [874, 565] width 451 height 748
click at [743, 196] on div "{ "action" : "runUtilityHook" , "function" : "[DOMAIN_NAME]_Permit = [DOMAIN_NA…" at bounding box center [874, 565] width 451 height 748
click at [811, 228] on div "{ "action" : "runUtilityHook" , "function" : "[DOMAIN_NAME]_Permit = [DOMAIN_NA…" at bounding box center [874, 565] width 451 height 748
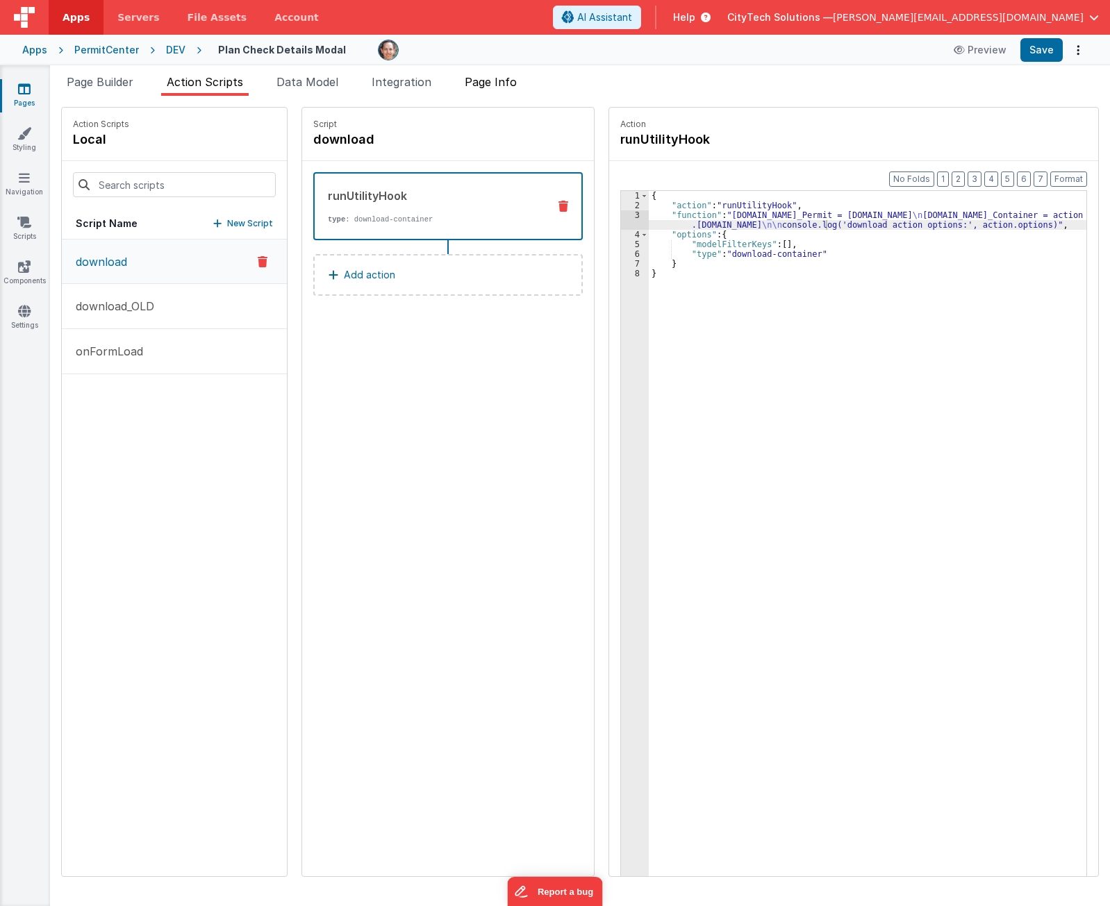
click at [500, 85] on span "Page Info" at bounding box center [491, 82] width 52 height 14
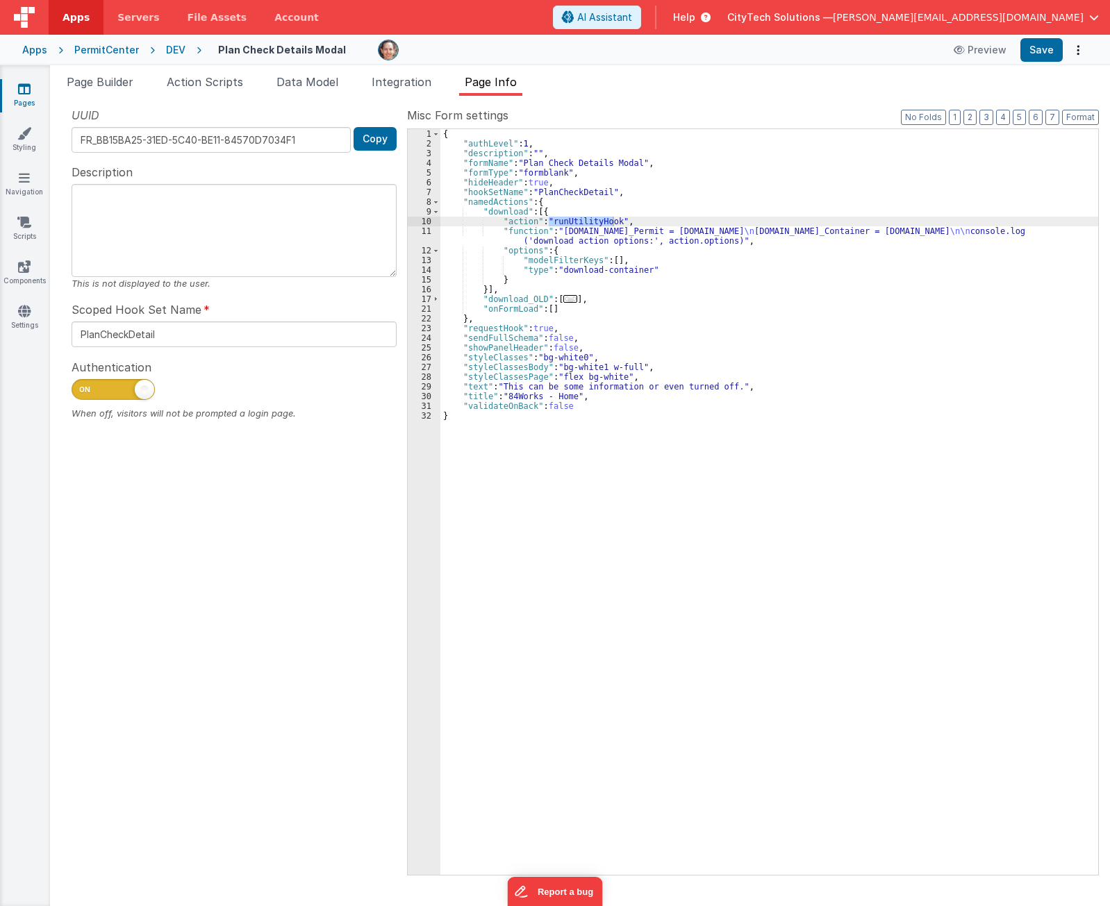
click at [557, 247] on div "{ "authLevel" : 1 , "description" : "" , "formName" : "Plan Check Details Modal…" at bounding box center [769, 511] width 658 height 765
click at [560, 242] on div "{ "authLevel" : 1 , "description" : "" , "formName" : "Plan Check Details Modal…" at bounding box center [769, 511] width 658 height 765
click at [601, 224] on div "{ "authLevel" : 1 , "description" : "" , "formName" : "Plan Check Details Modal…" at bounding box center [769, 511] width 658 height 765
click at [592, 238] on div "{ "authLevel" : 1 , "description" : "" , "formName" : "Plan Check Details Modal…" at bounding box center [769, 511] width 658 height 765
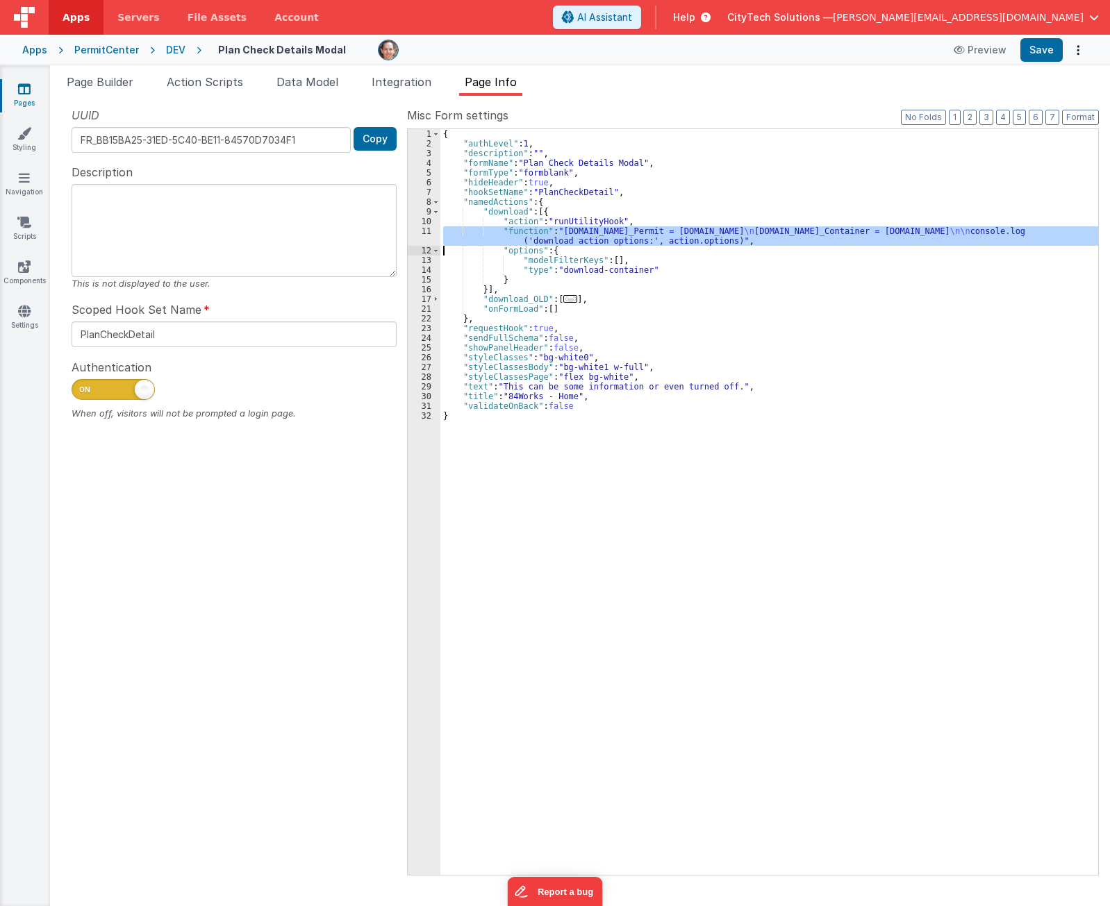
click at [421, 236] on div "11" at bounding box center [424, 235] width 33 height 19
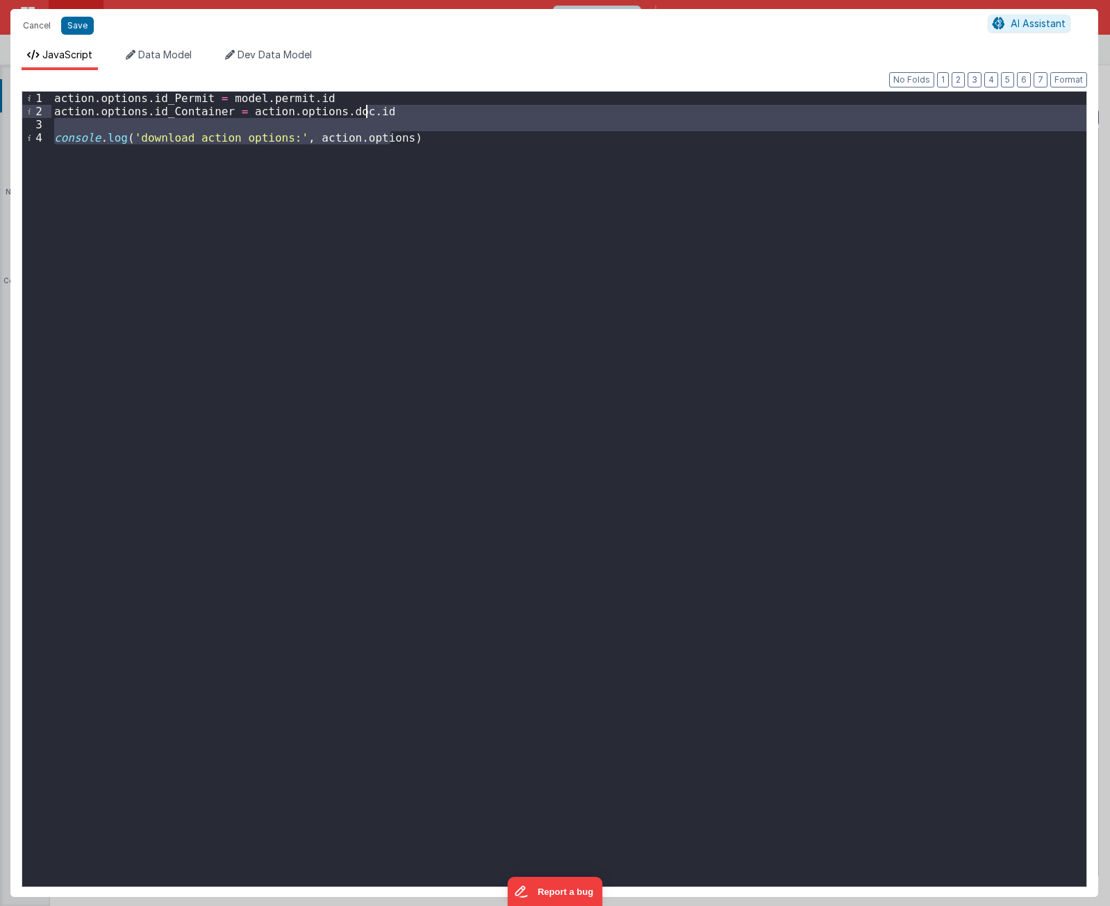
drag, startPoint x: 463, startPoint y: 154, endPoint x: 463, endPoint y: 115, distance: 39.6
click at [463, 115] on div "action . options . id_Permit = model . permit . id action . options . id_Contai…" at bounding box center [568, 503] width 1035 height 822
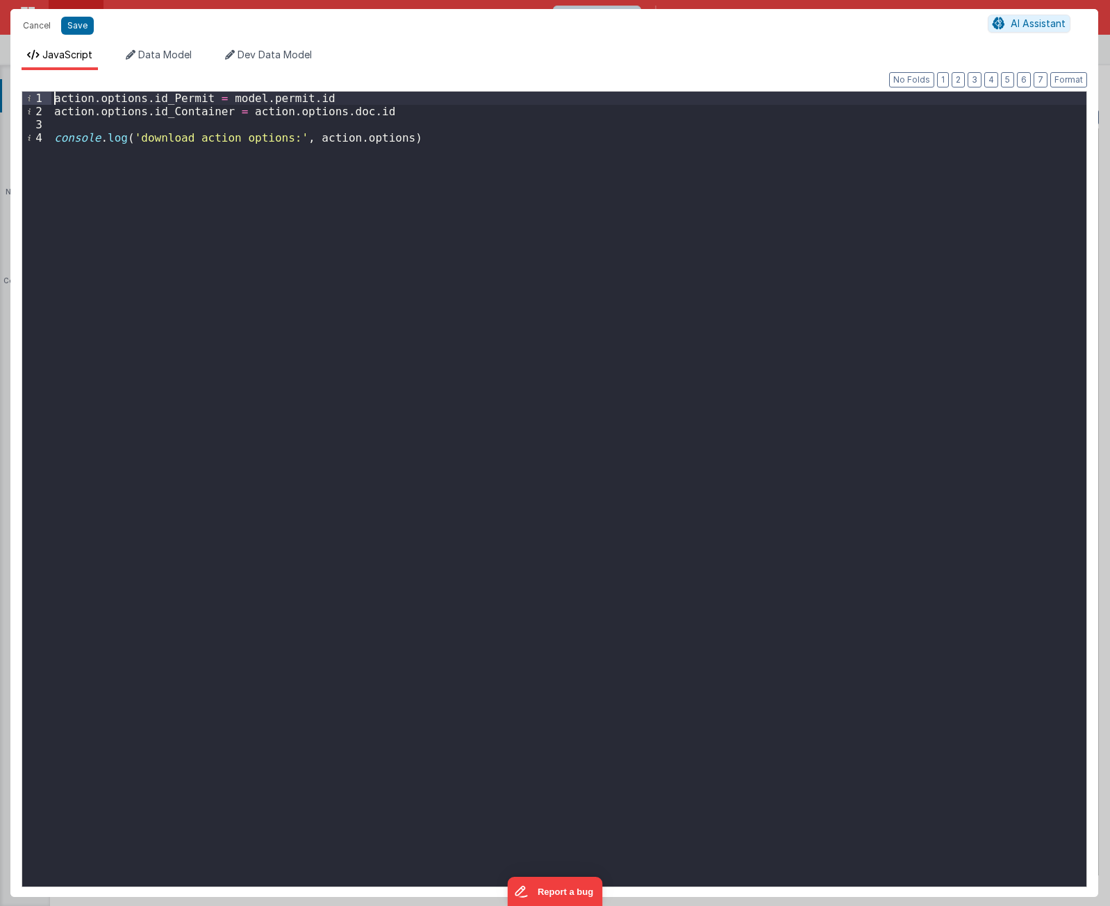
paste textarea
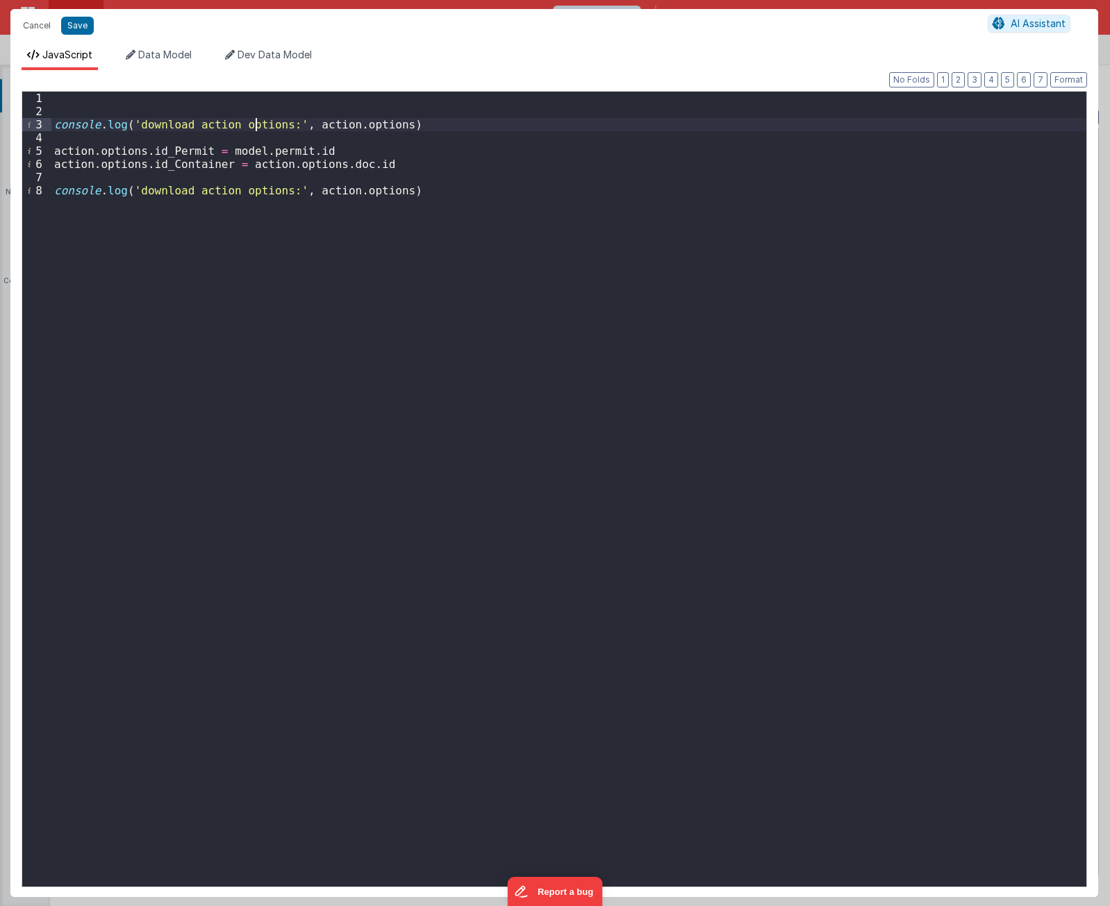
click at [258, 124] on div "console . log ( 'download action options:' , action . options ) action . option…" at bounding box center [568, 503] width 1035 height 822
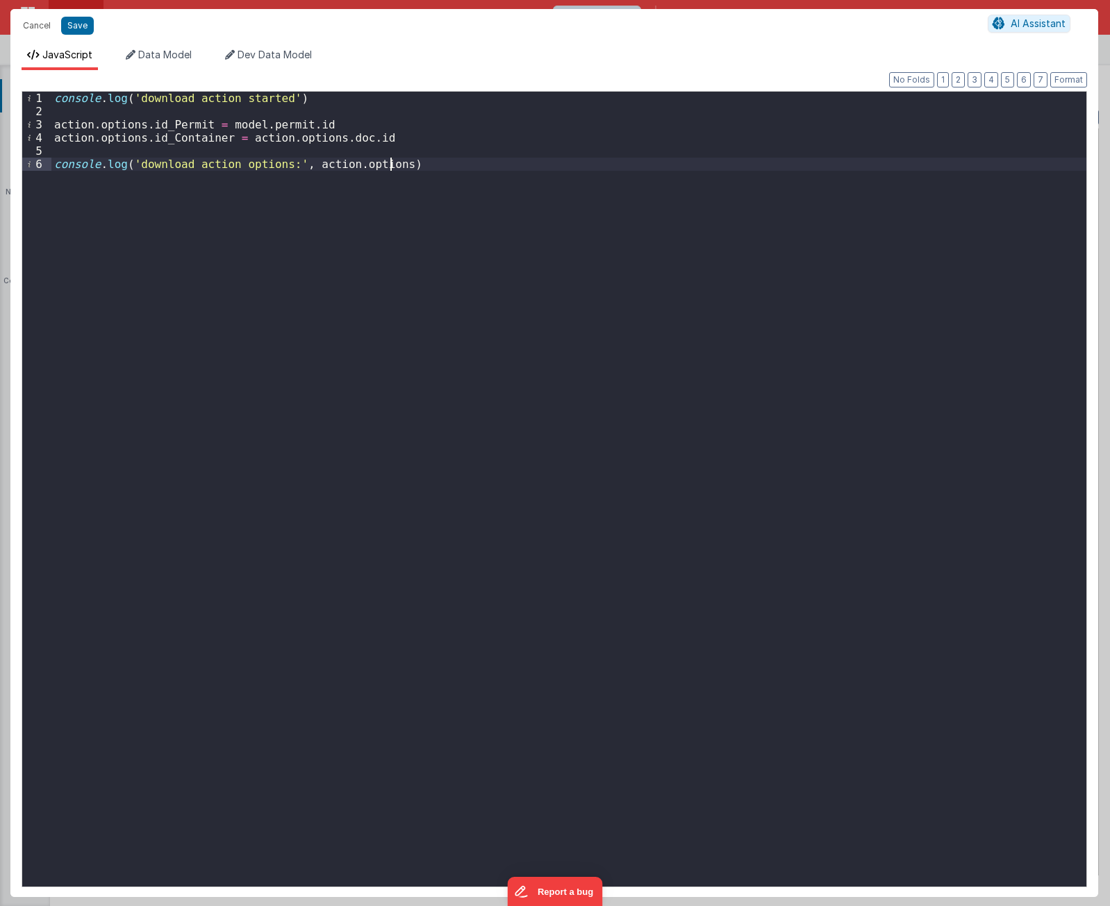
click at [272, 254] on div "console . log ( 'download action started' ) action . options . id_Permit = mode…" at bounding box center [568, 503] width 1035 height 822
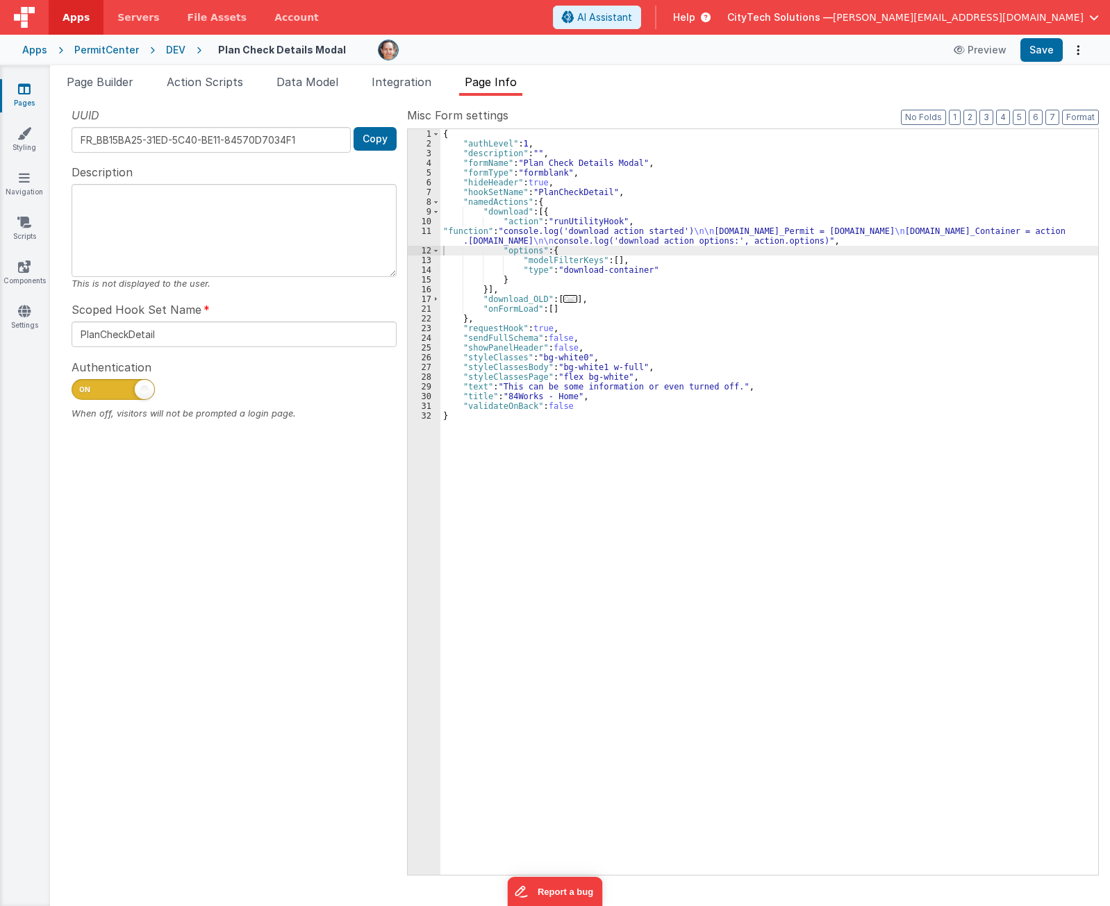
click at [673, 211] on div "{ "authLevel" : 1 , "description" : "" , "formName" : "Plan Check Details Modal…" at bounding box center [769, 511] width 658 height 765
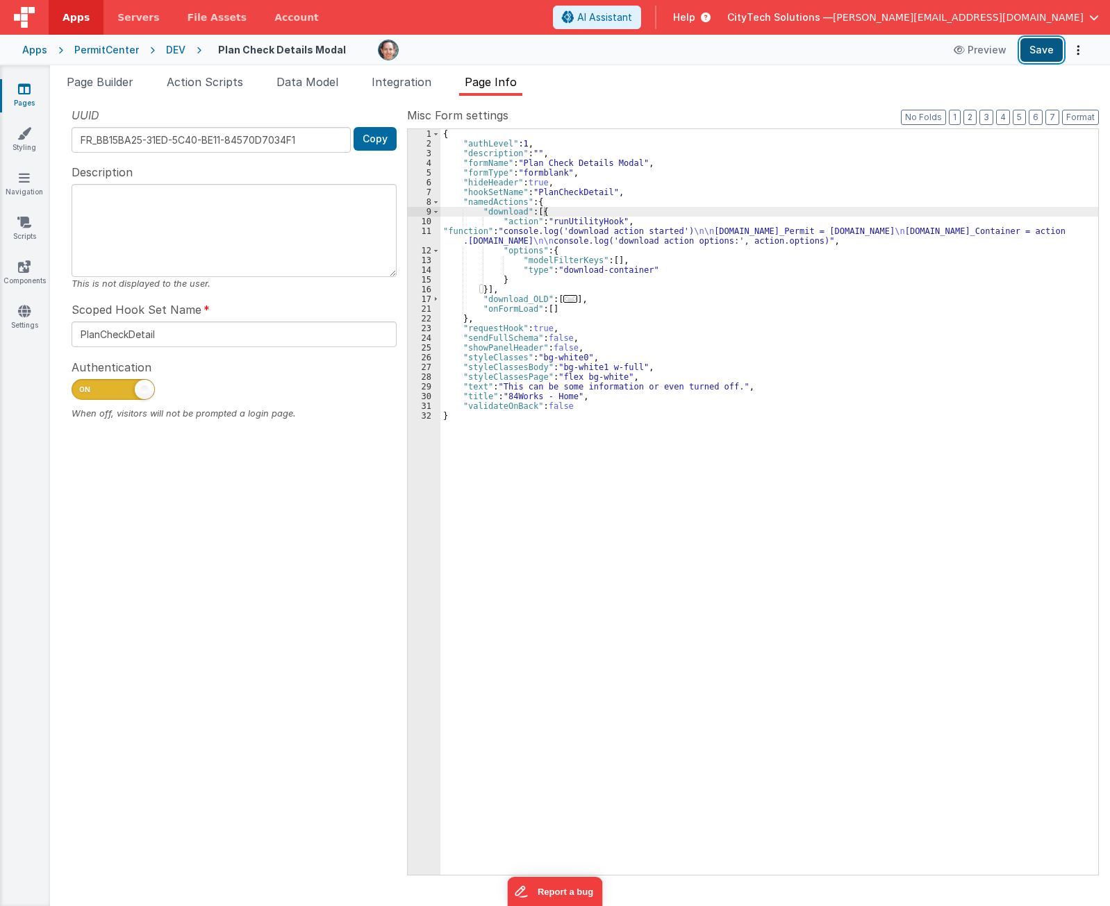
click at [1042, 50] on button "Save" at bounding box center [1041, 50] width 42 height 24
click at [699, 81] on ul "Page Builder Action Scripts Data Model Integration Page Info" at bounding box center [580, 85] width 1060 height 22
click at [685, 223] on div "{ "authLevel" : 1 , "description" : "" , "formName" : "Plan Check Details Modal…" at bounding box center [769, 511] width 658 height 765
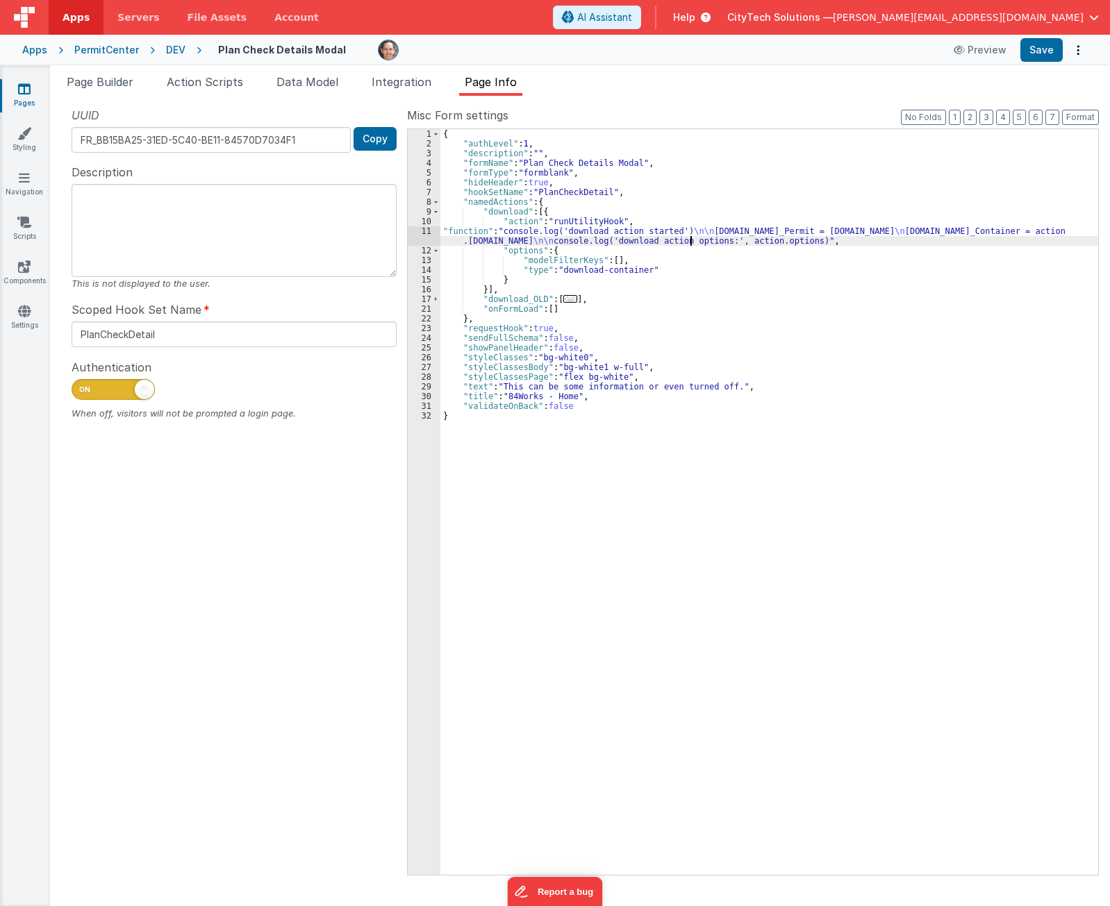
click at [689, 238] on div "{ "authLevel" : 1 , "description" : "" , "formName" : "Plan Check Details Modal…" at bounding box center [769, 511] width 658 height 765
click at [426, 235] on div "11" at bounding box center [424, 235] width 33 height 19
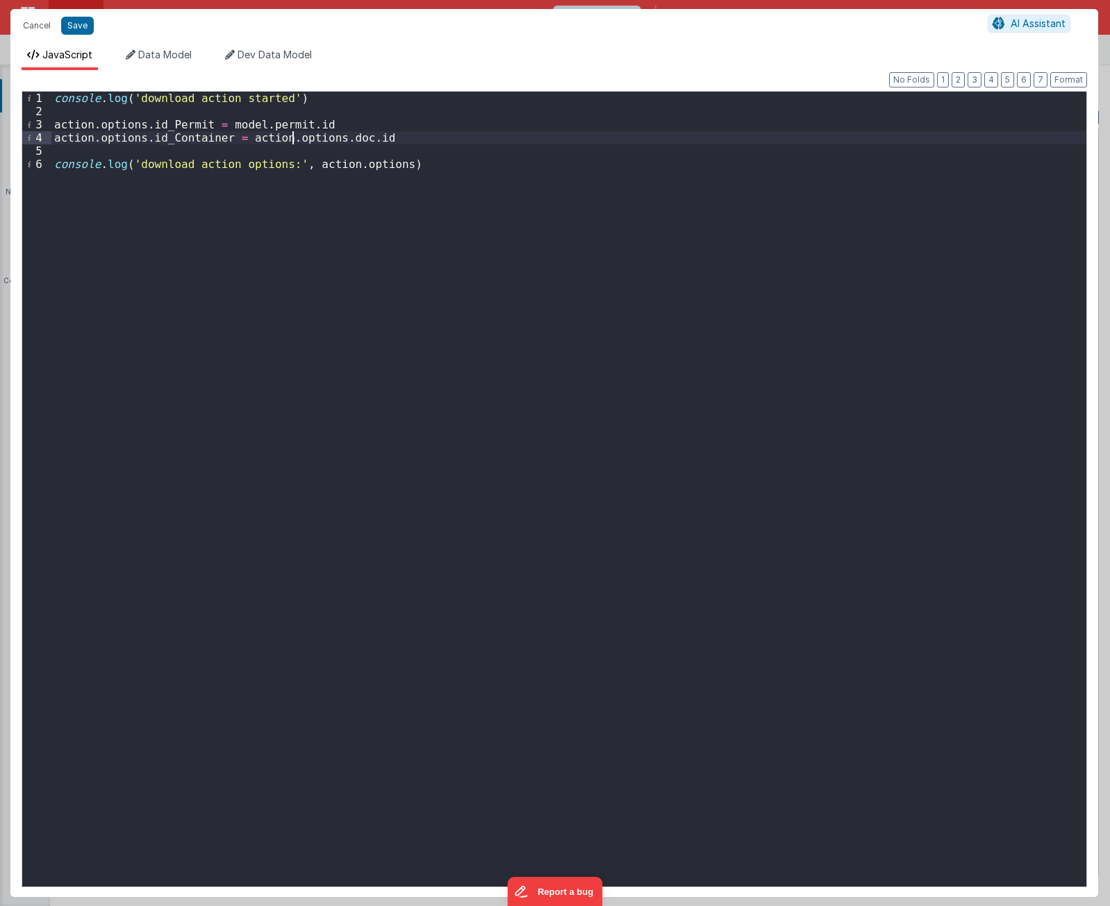
click at [294, 138] on div "console . log ( 'download action started' ) action . options . id_Permit = mode…" at bounding box center [568, 503] width 1035 height 822
drag, startPoint x: 351, startPoint y: 123, endPoint x: 869, endPoint y: 440, distance: 606.6
click at [397, 151] on div "console . log ( 'download action started' ) action . options . id_Permit = mode…" at bounding box center [568, 503] width 1035 height 822
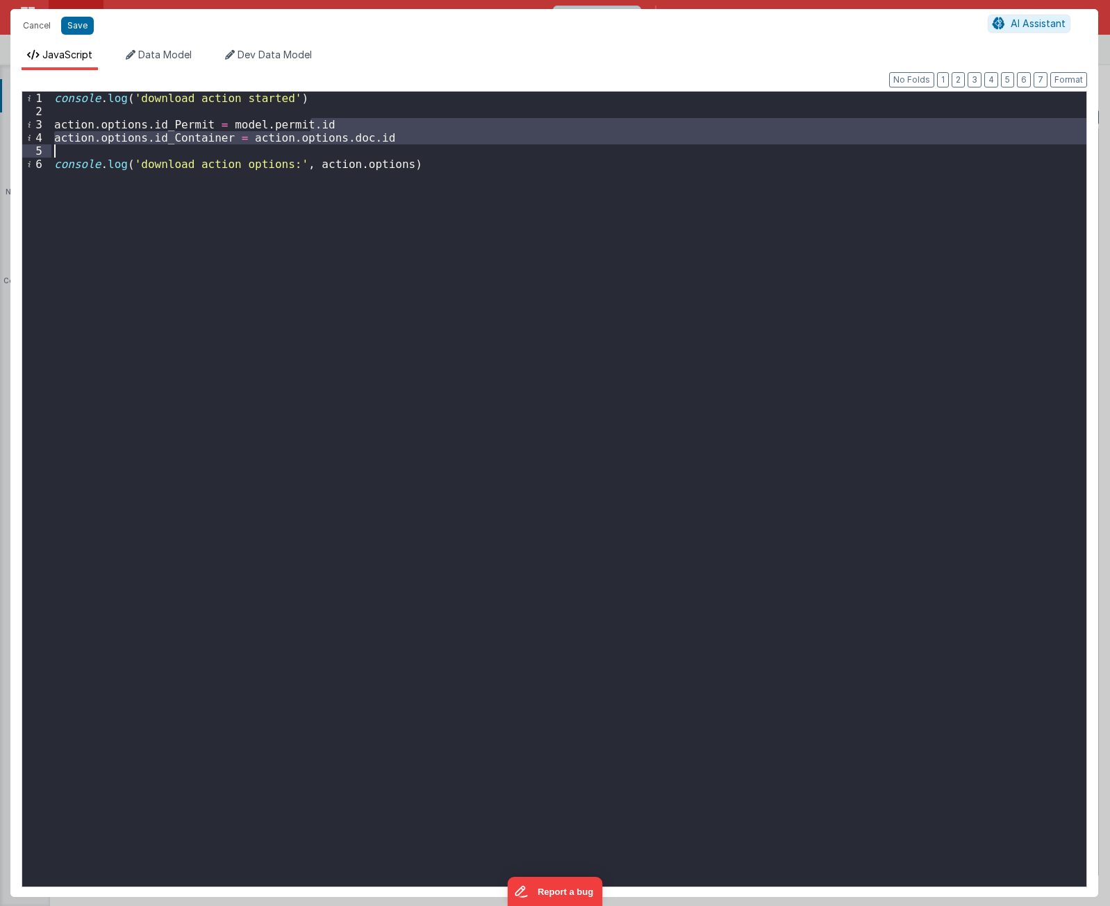
click at [660, 546] on div "console . log ( 'download action started' ) action . options . id_Permit = mode…" at bounding box center [568, 503] width 1035 height 822
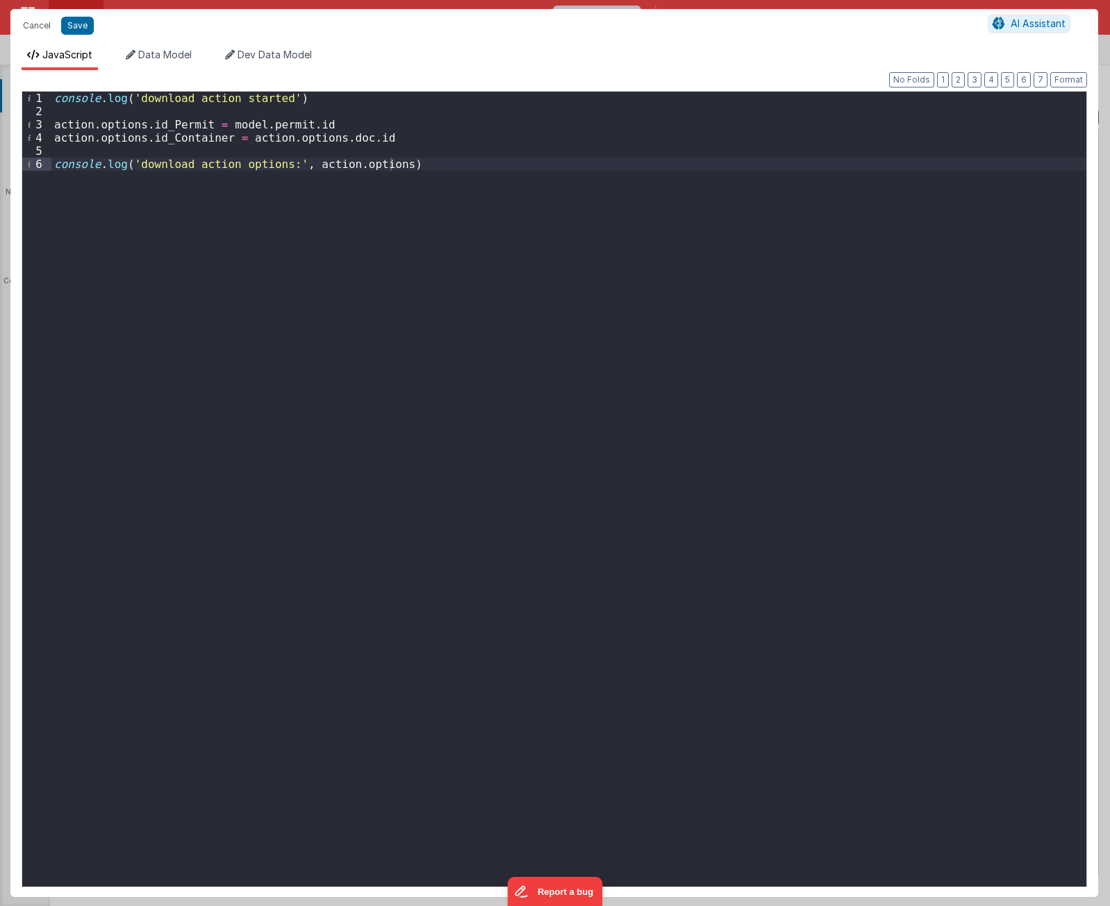
click at [273, 120] on div "console . log ( 'download action started' ) action . options . id_Permit = mode…" at bounding box center [568, 503] width 1035 height 822
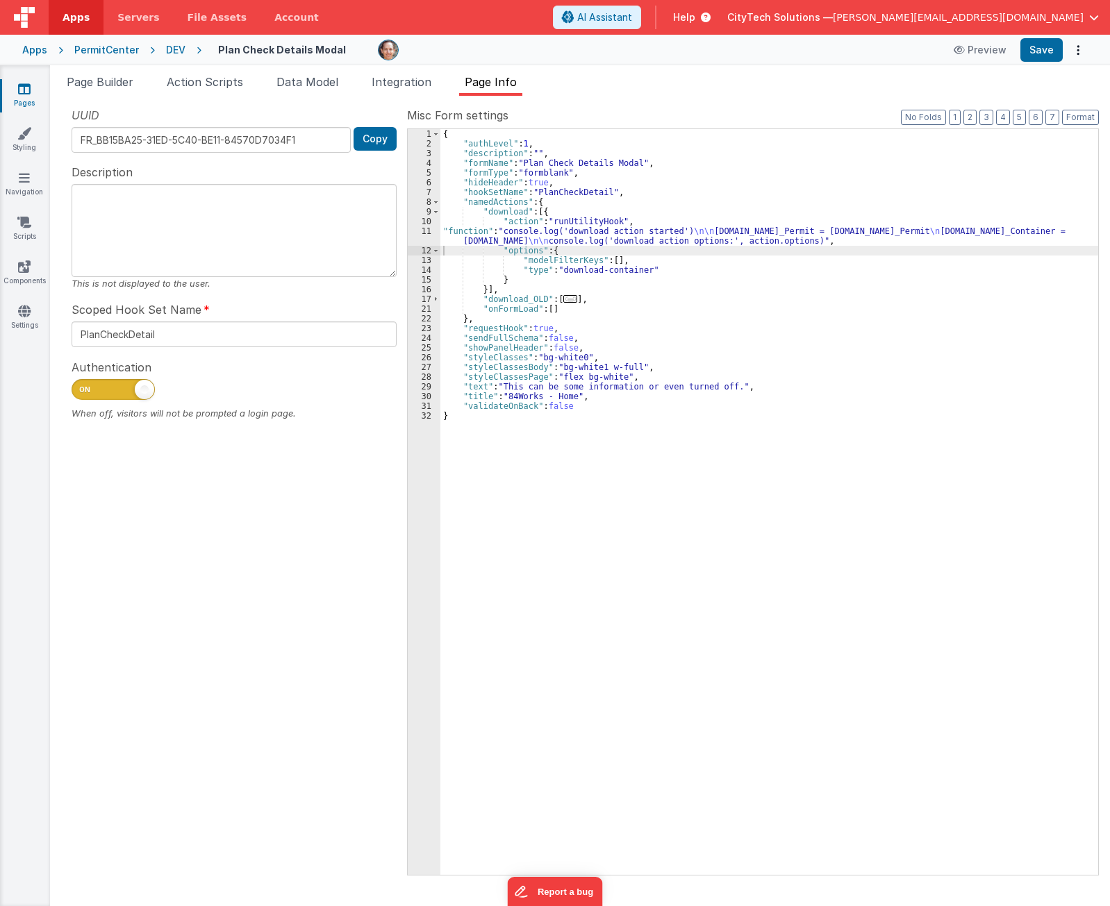
click at [601, 283] on div "{ "authLevel" : 1 , "description" : "" , "formName" : "Plan Check Details Modal…" at bounding box center [769, 511] width 658 height 765
click at [892, 533] on div "{ "authLevel" : 1 , "description" : "" , "formName" : "Plan Check Details Modal…" at bounding box center [769, 511] width 658 height 765
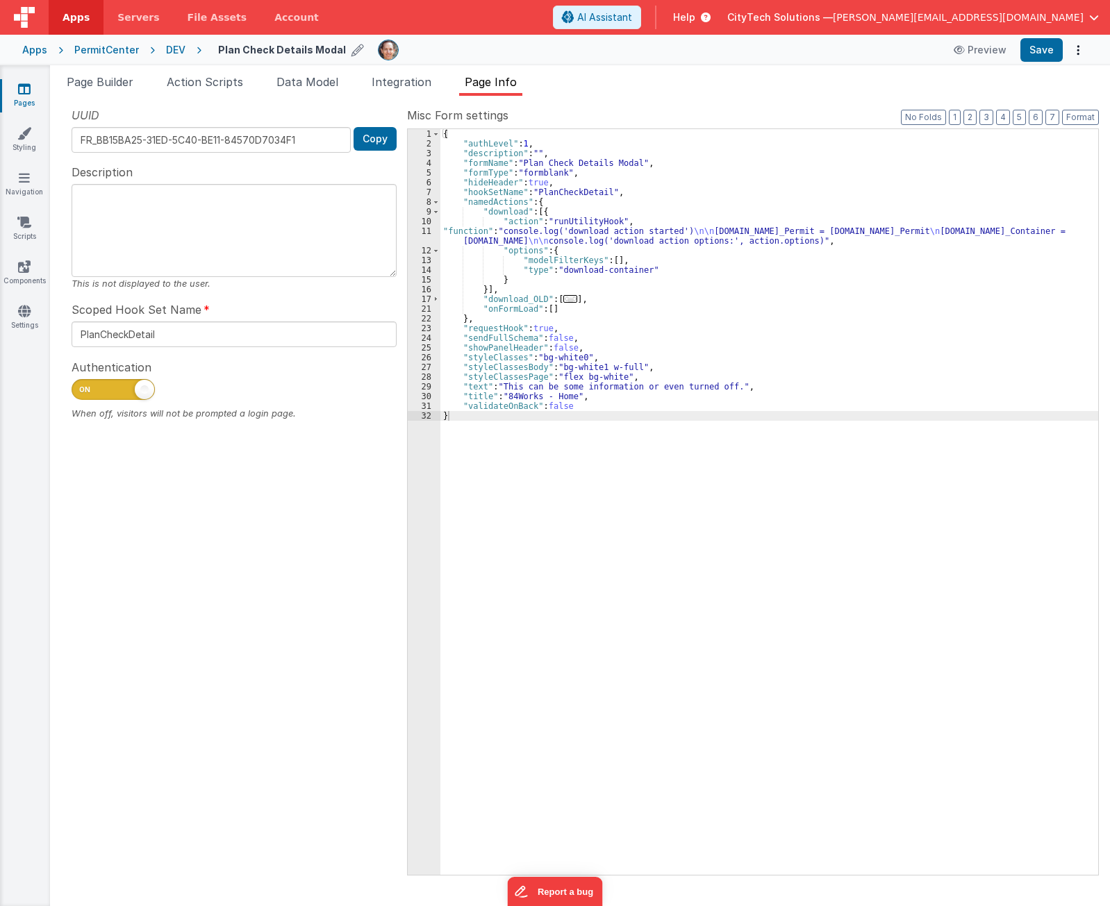
click at [303, 52] on h4 "Plan Check Details Modal" at bounding box center [282, 49] width 128 height 10
click at [303, 52] on input "Plan Check Details Modal" at bounding box center [304, 50] width 173 height 21
click at [631, 588] on div "{ "authLevel" : 1 , "description" : "" , "formName" : "Plan Check Details Modal…" at bounding box center [769, 511] width 658 height 765
click at [840, 594] on div "{ "authLevel" : 1 , "description" : "" , "formName" : "Plan Check Details Modal…" at bounding box center [769, 511] width 658 height 765
click at [795, 348] on div "{ "authLevel" : 1 , "description" : "" , "formName" : "Plan Check Details Modal…" at bounding box center [769, 511] width 658 height 765
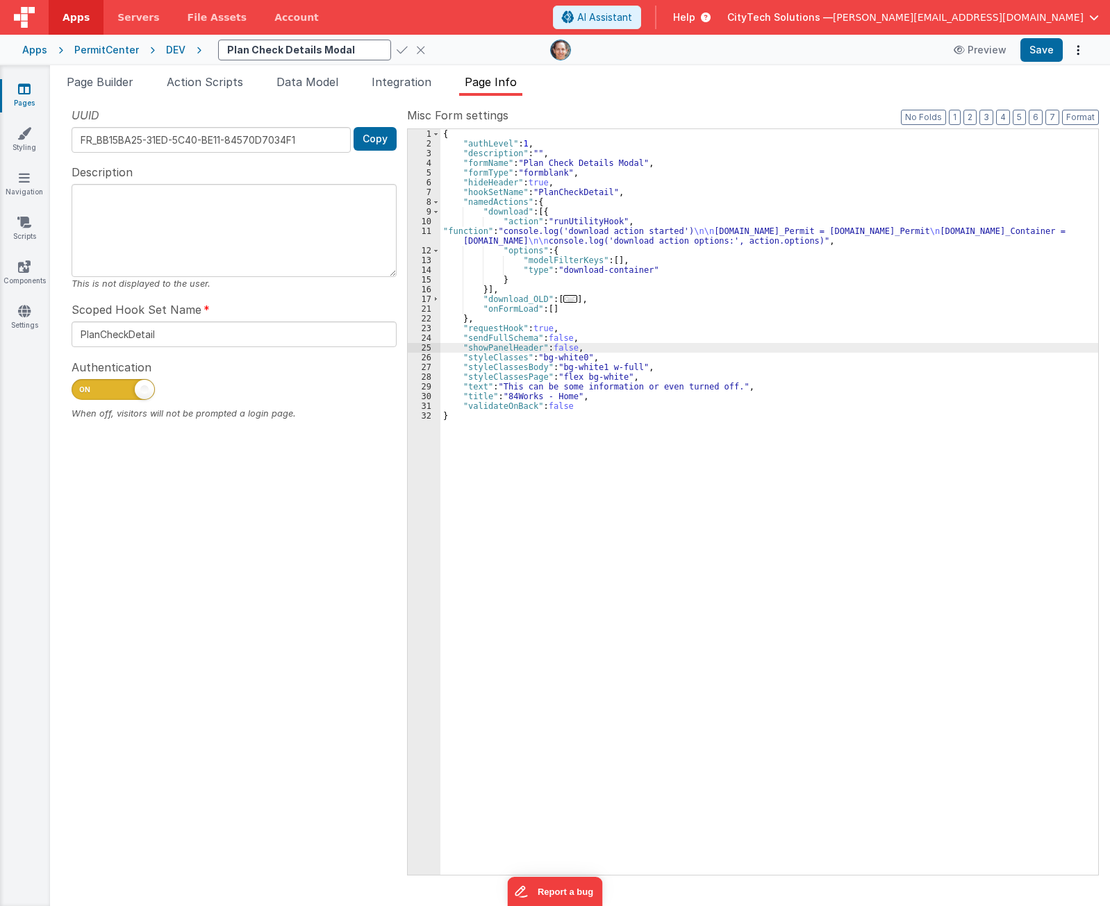
click at [795, 291] on div "{ "authLevel" : 1 , "description" : "" , "formName" : "Plan Check Details Modal…" at bounding box center [769, 511] width 658 height 765
click at [617, 210] on div "{ "authLevel" : 1 , "description" : "" , "formName" : "Plan Check Details Modal…" at bounding box center [769, 511] width 658 height 765
click at [605, 242] on div "{ "authLevel" : 1 , "description" : "" , "formName" : "Plan Check Details Modal…" at bounding box center [769, 511] width 658 height 765
click at [428, 238] on div "11" at bounding box center [424, 235] width 33 height 19
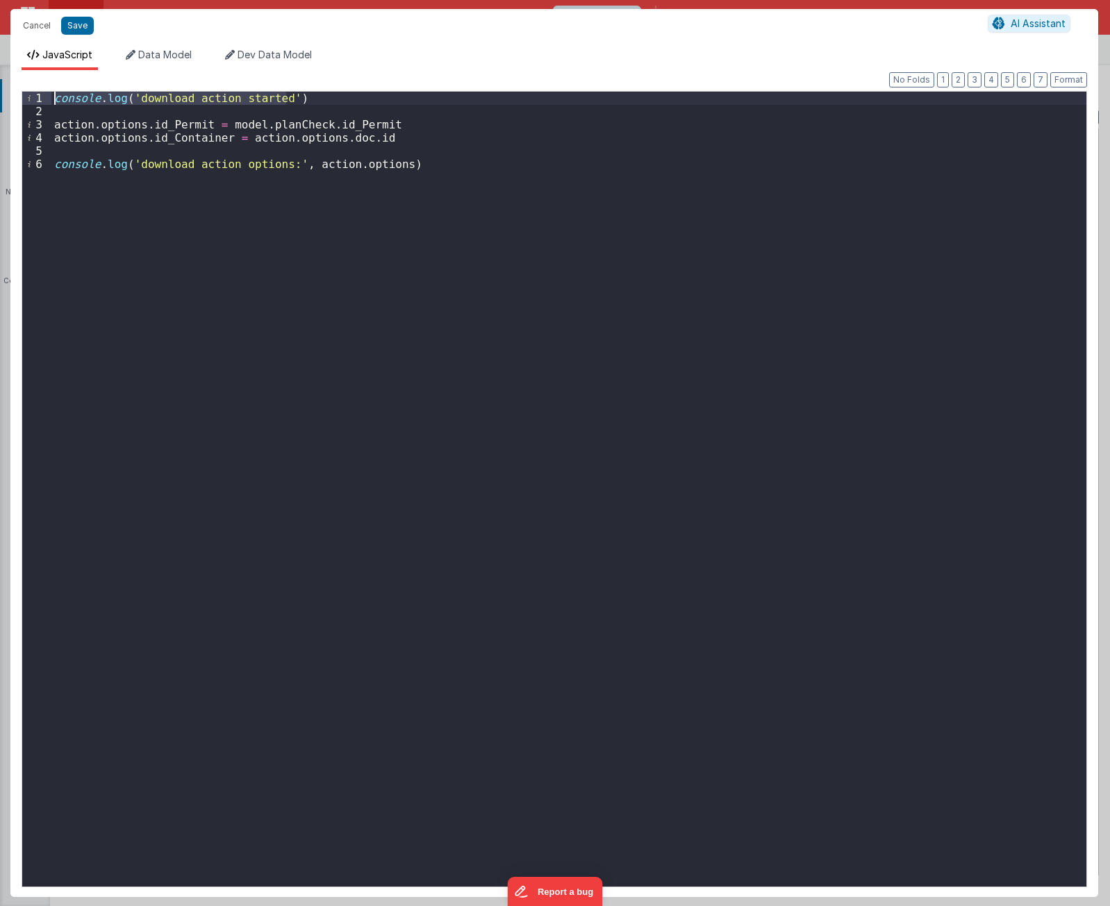
drag, startPoint x: 326, startPoint y: 99, endPoint x: 32, endPoint y: 63, distance: 296.8
click at [32, 63] on div "JavaScript Data Model Dev Data Model Format 7 6 5 4 3 2 1 No Folds 1 2 3 4 5 6 …" at bounding box center [554, 472] width 1088 height 849
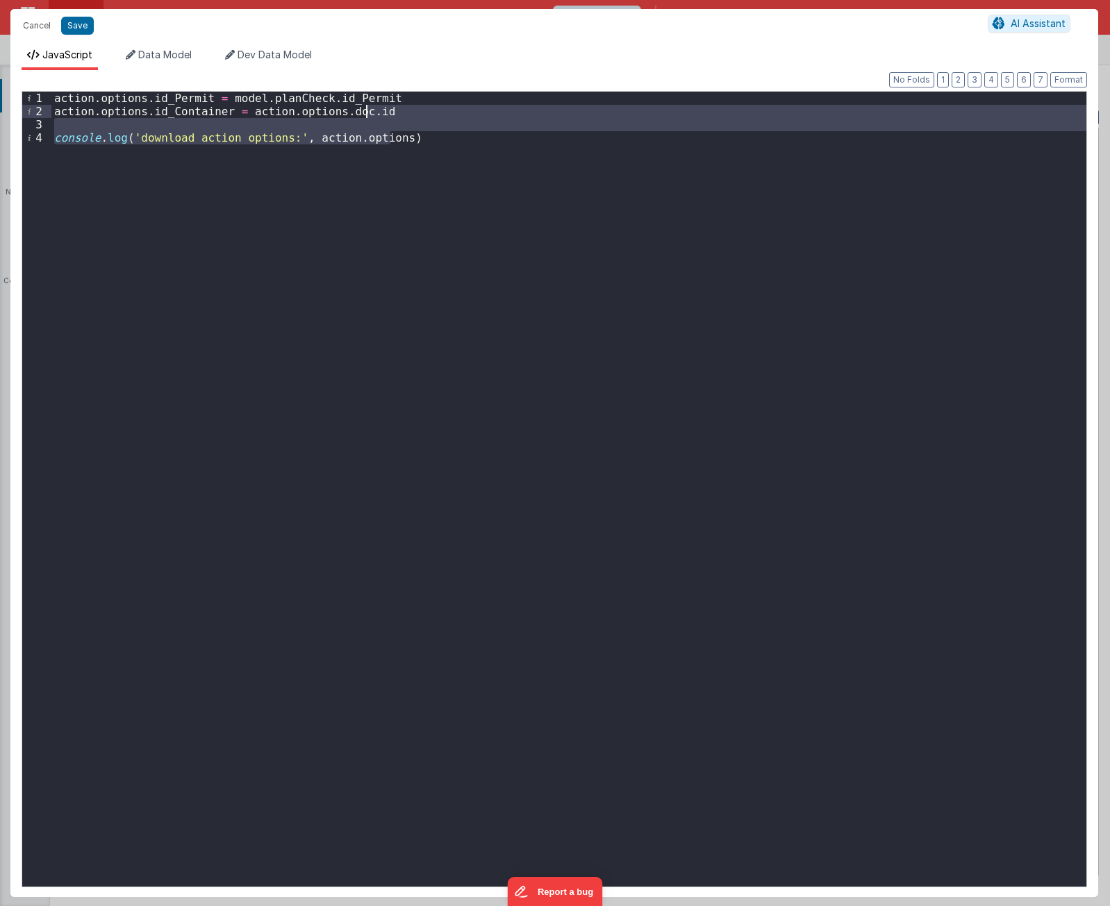
drag, startPoint x: 466, startPoint y: 189, endPoint x: 447, endPoint y: 113, distance: 78.0
click at [447, 113] on div "action . options . id_Permit = model . planCheck . id_Permit action . options .…" at bounding box center [568, 503] width 1035 height 822
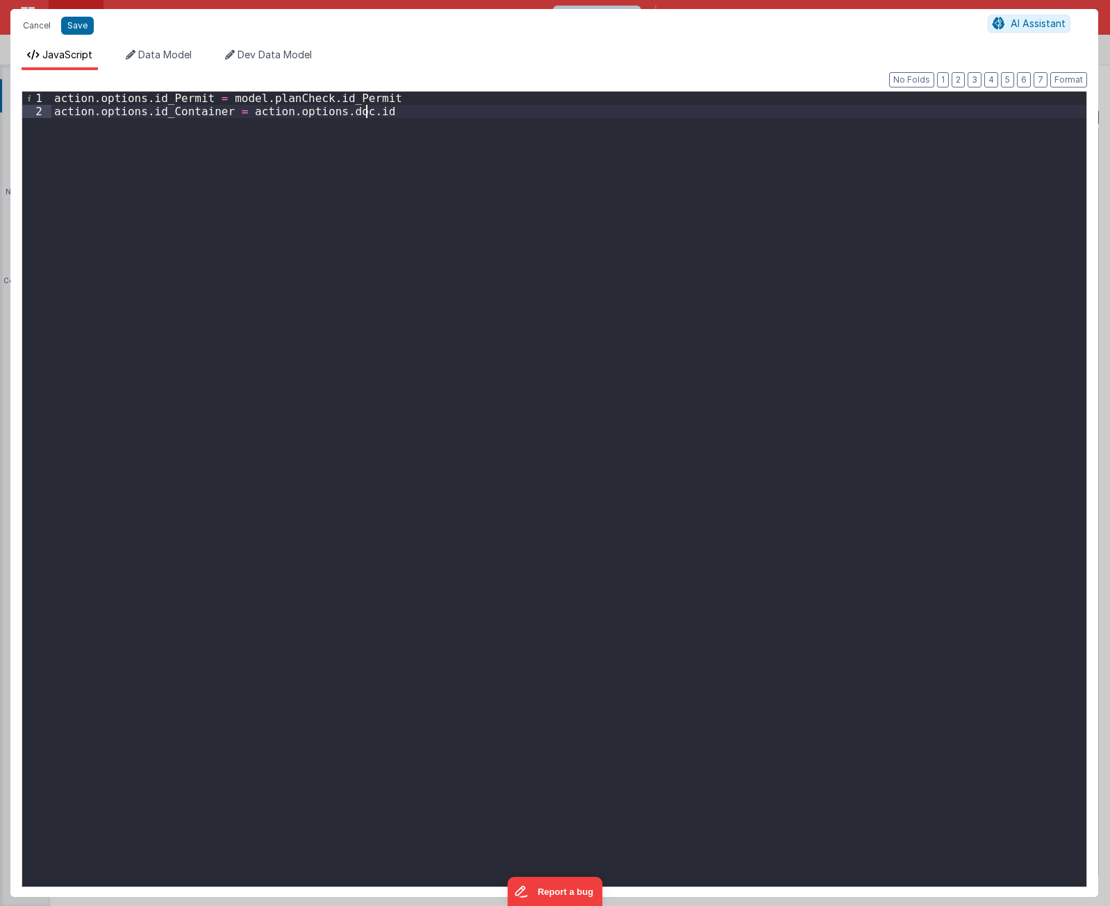
click at [510, 215] on div "action . options . id_Permit = model . planCheck . id_Permit action . options .…" at bounding box center [568, 503] width 1035 height 822
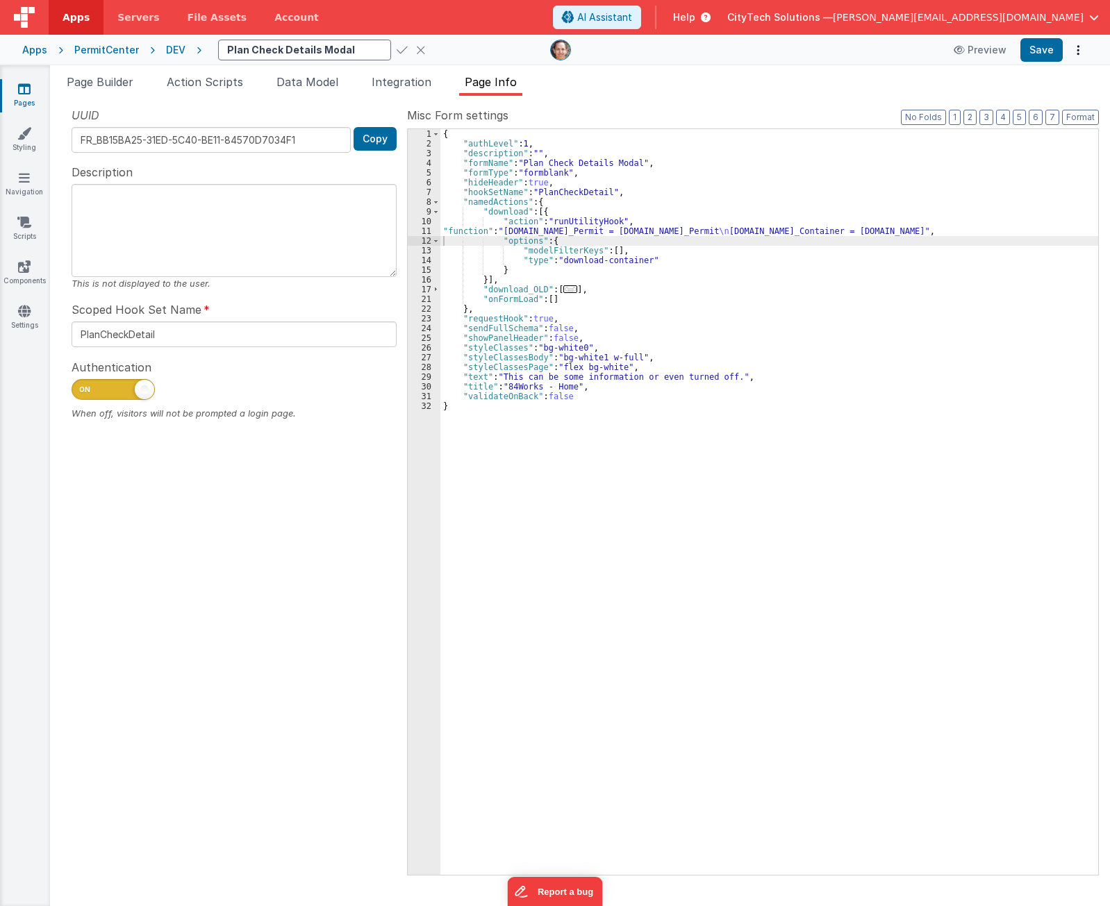
click at [687, 353] on div "{ "authLevel" : 1 , "description" : "" , "formName" : "Plan Check Details Modal…" at bounding box center [769, 511] width 658 height 765
click at [416, 49] on icon at bounding box center [421, 49] width 10 height 19
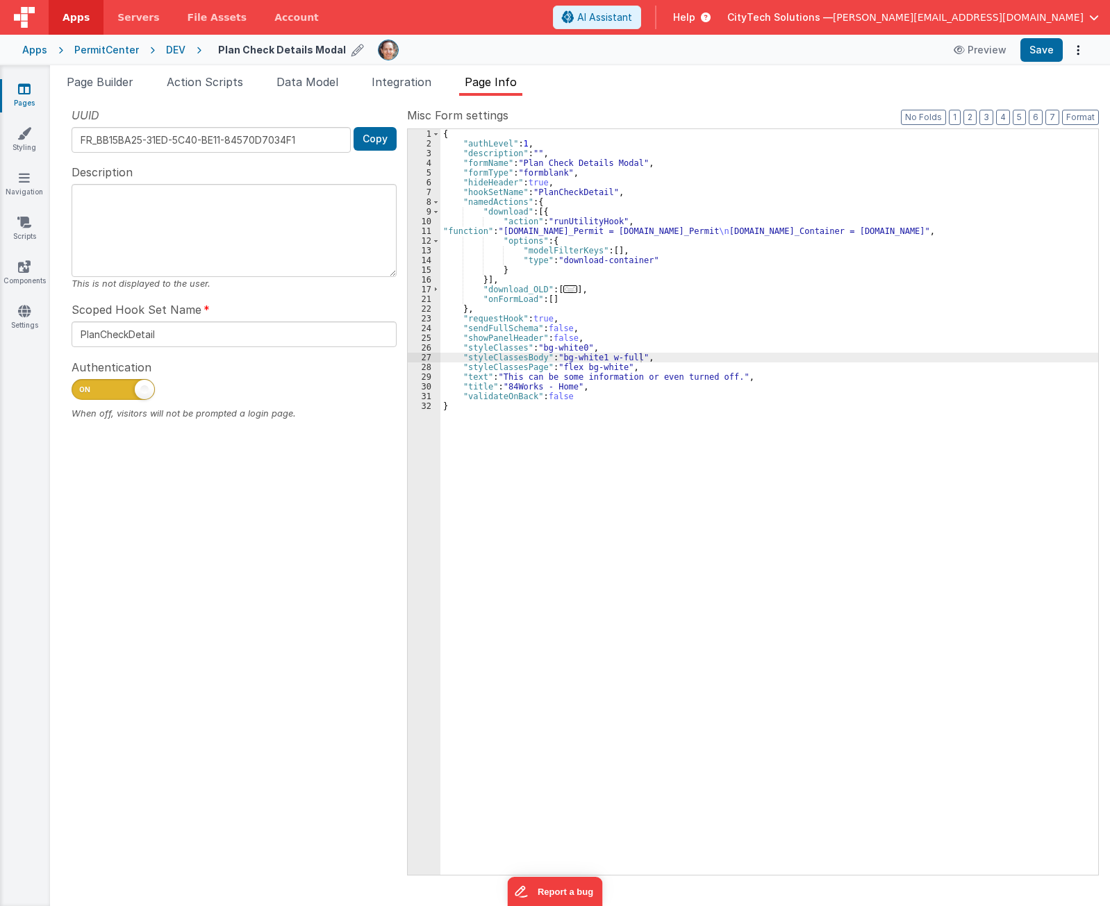
click at [751, 234] on div "{ "authLevel" : 1 , "description" : "" , "formName" : "Plan Check Details Modal…" at bounding box center [769, 511] width 658 height 765
